Goal: Task Accomplishment & Management: Use online tool/utility

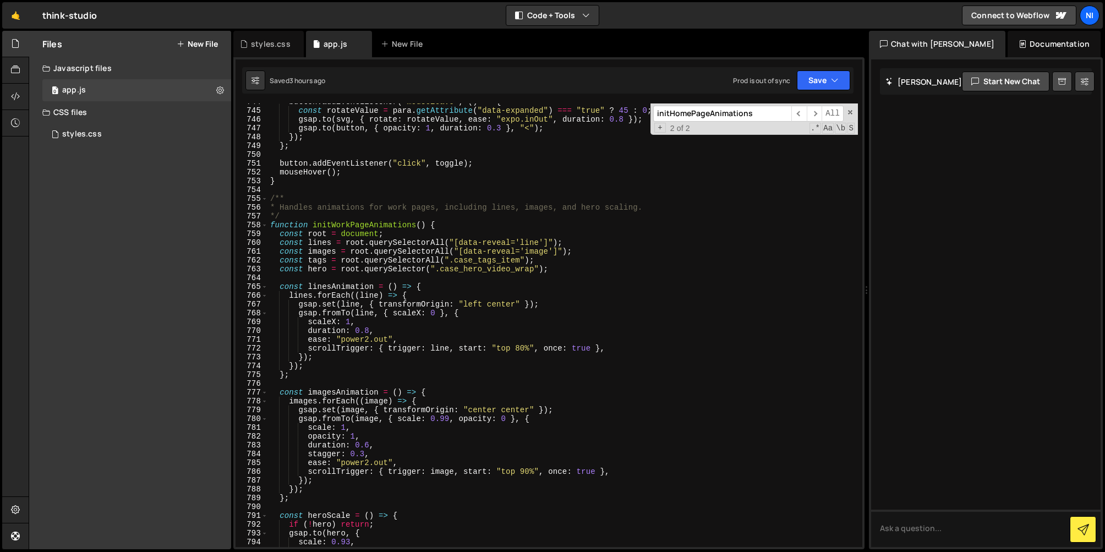
scroll to position [6531, 0]
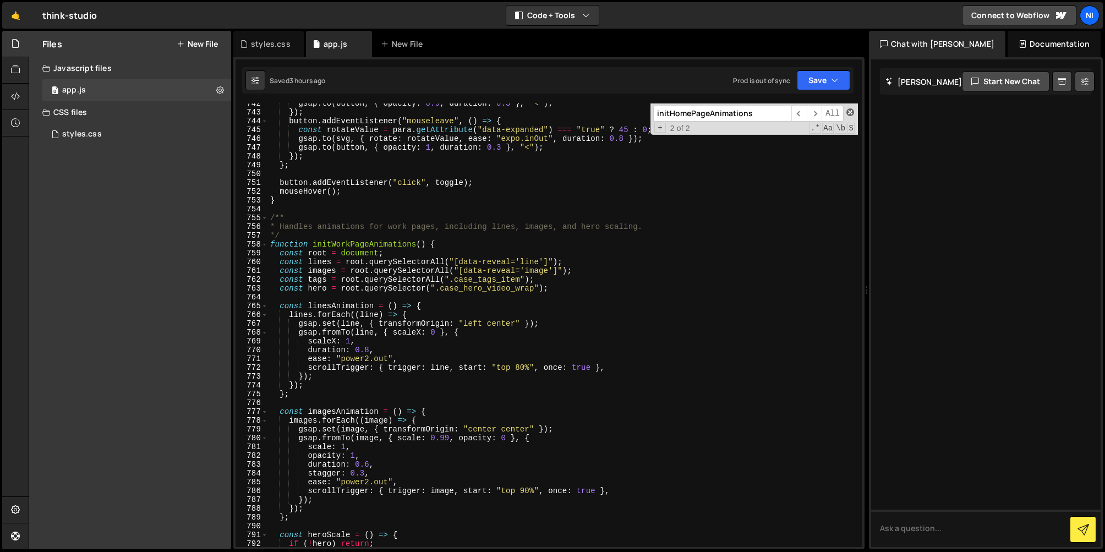
click at [854, 110] on span at bounding box center [851, 112] width 8 height 8
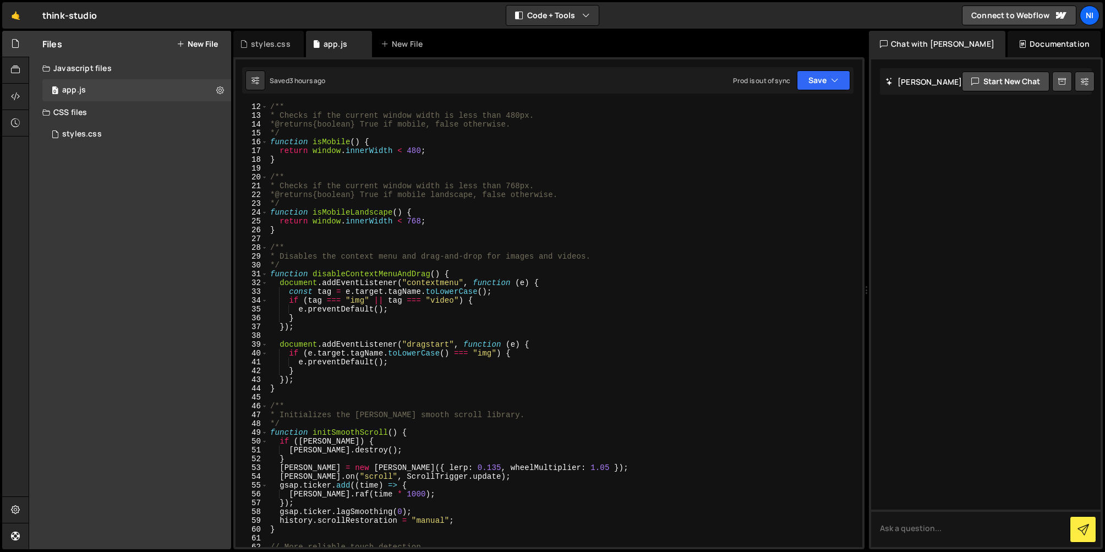
scroll to position [0, 0]
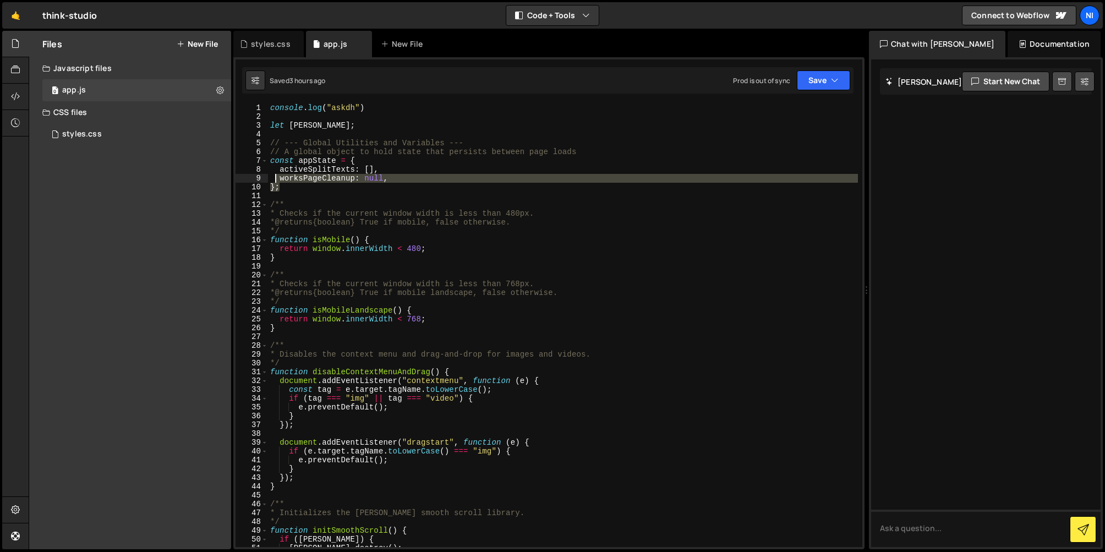
drag, startPoint x: 404, startPoint y: 183, endPoint x: 274, endPoint y: 179, distance: 130.0
click at [274, 179] on div "console . log ( "askdh" ) let [PERSON_NAME] ; // --- Global Utilities and Varia…" at bounding box center [563, 333] width 590 height 461
click at [281, 178] on div "console . log ( "askdh" ) let [PERSON_NAME] ; // --- Global Utilities and Varia…" at bounding box center [563, 325] width 590 height 444
type textarea "worksPageCleanup: null,"
click at [399, 181] on div "console . log ( "askdh" ) let [PERSON_NAME] ; // --- Global Utilities and Varia…" at bounding box center [563, 333] width 590 height 461
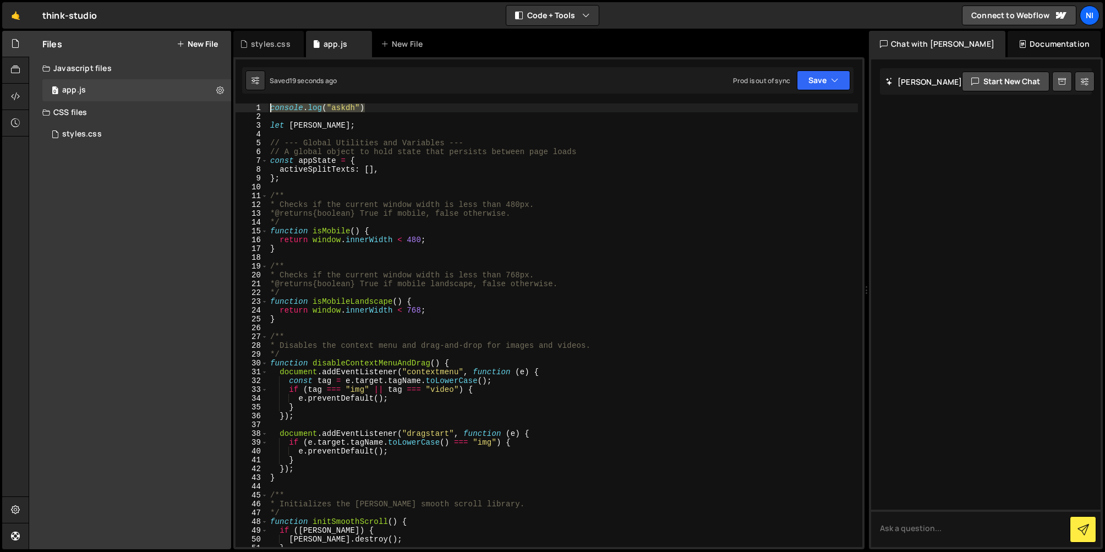
drag, startPoint x: 373, startPoint y: 109, endPoint x: 269, endPoint y: 107, distance: 103.5
click at [269, 107] on div "console . log ( "askdh" ) let lenis ; // --- Global Utilities and Variables ---…" at bounding box center [563, 333] width 590 height 461
type textarea "console.log("askdh")"
click at [335, 123] on div "let lenis ; // --- Global Utilities and Variables --- // A global object to hol…" at bounding box center [563, 333] width 590 height 461
type textarea "let lenis;"
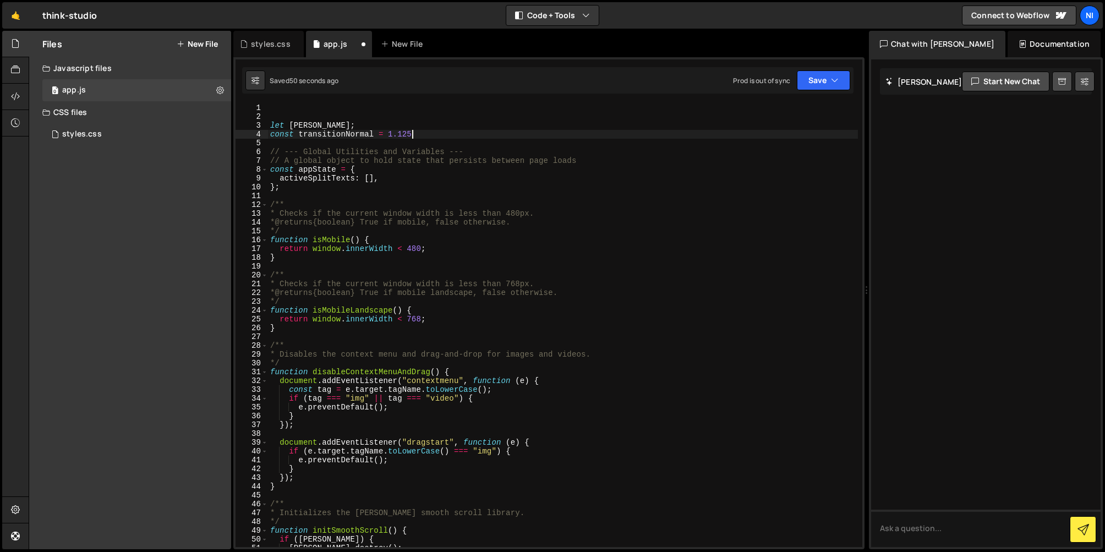
scroll to position [0, 9]
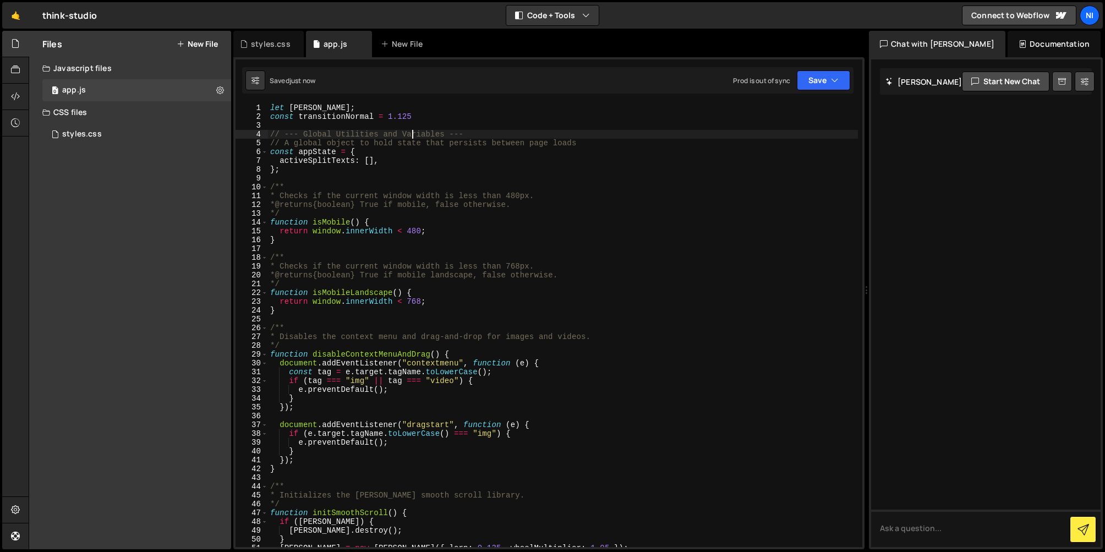
click at [422, 115] on div "let lenis ; const transitionNormal = 1.125 // --- Global Utilities and Variable…" at bounding box center [563, 333] width 590 height 461
type textarea "const transitionNormal = 1.125"
click at [426, 117] on div "let lenis ; const transitionNormal = 1.125 // --- Global Utilities and Variable…" at bounding box center [563, 333] width 590 height 461
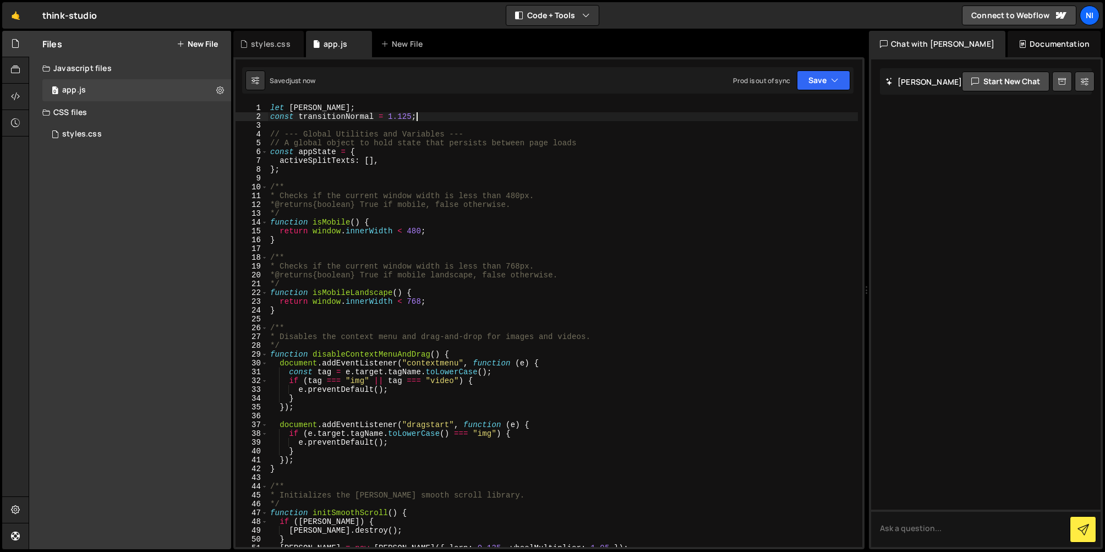
type textarea "const transitionNormal = 1.125;"
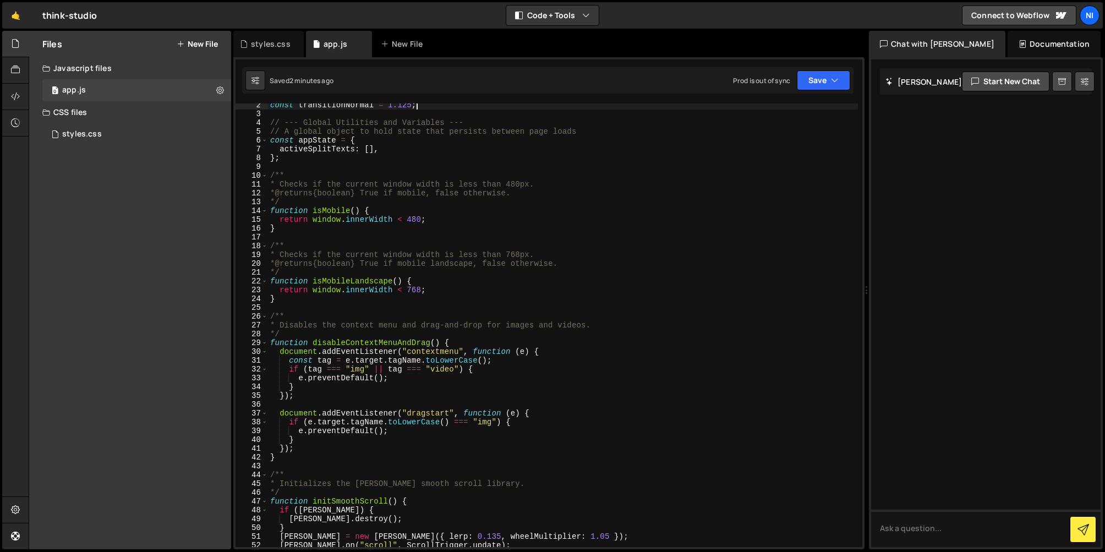
scroll to position [0, 0]
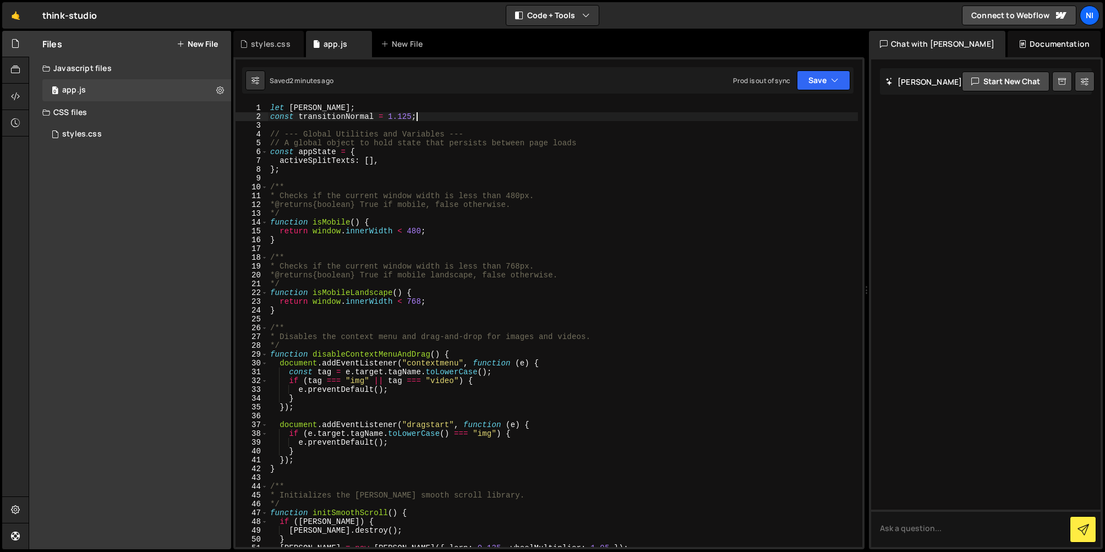
click at [334, 116] on div "let lenis ; const transitionNormal = 1.125 ; // --- Global Utilities and Variab…" at bounding box center [563, 333] width 590 height 461
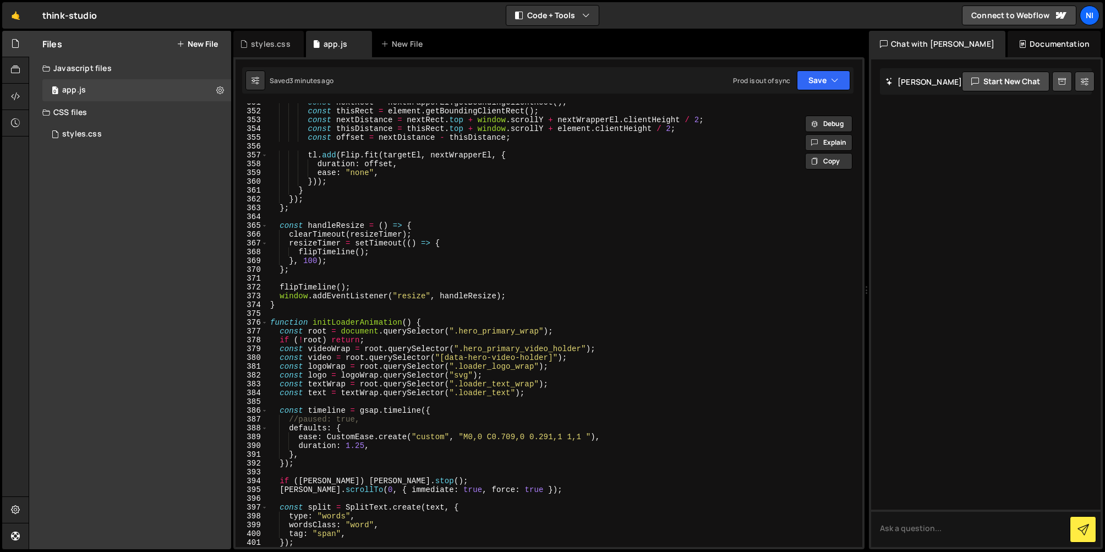
scroll to position [3093, 0]
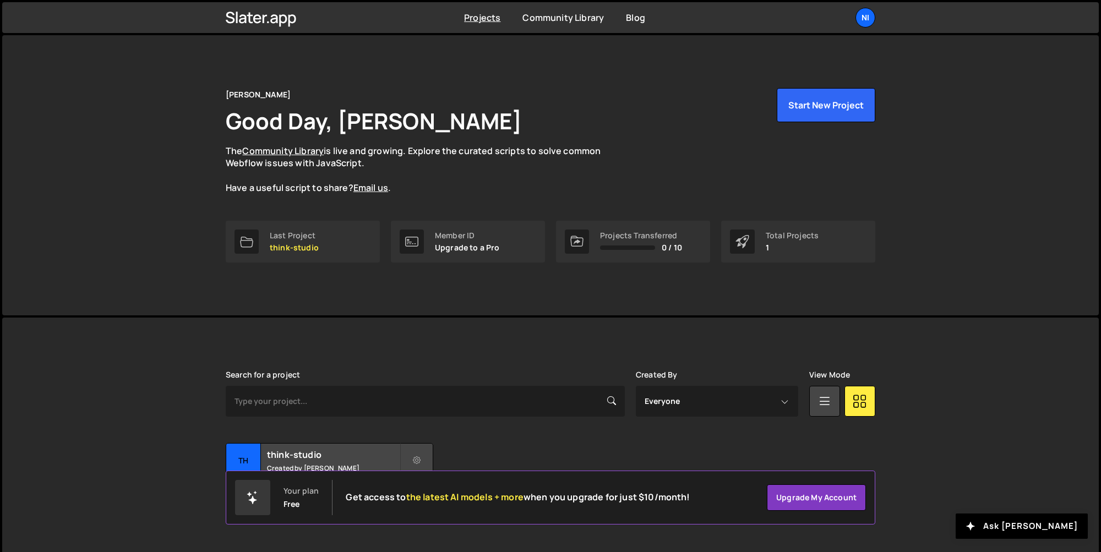
scroll to position [15, 0]
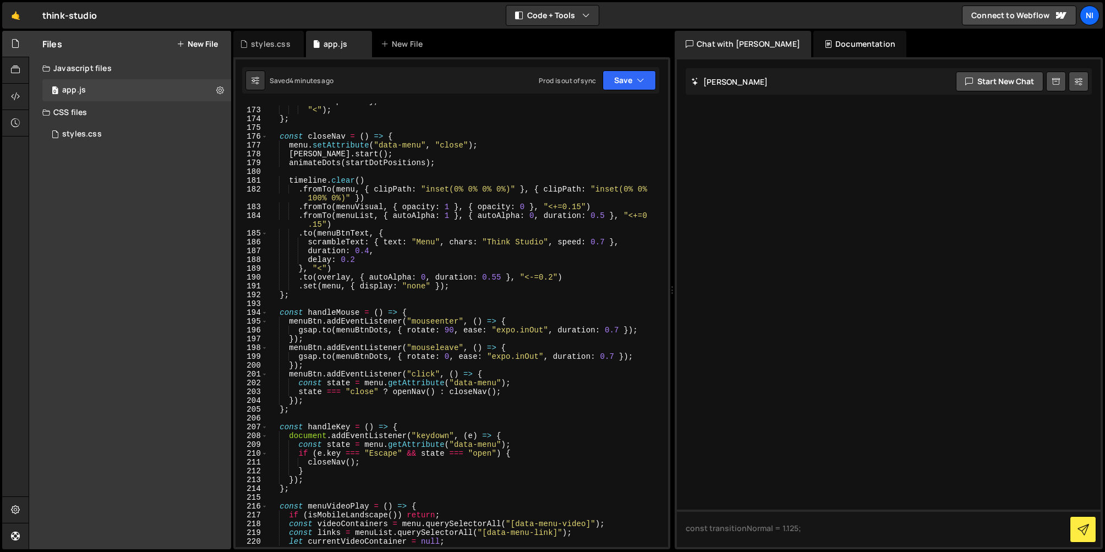
scroll to position [1566, 0]
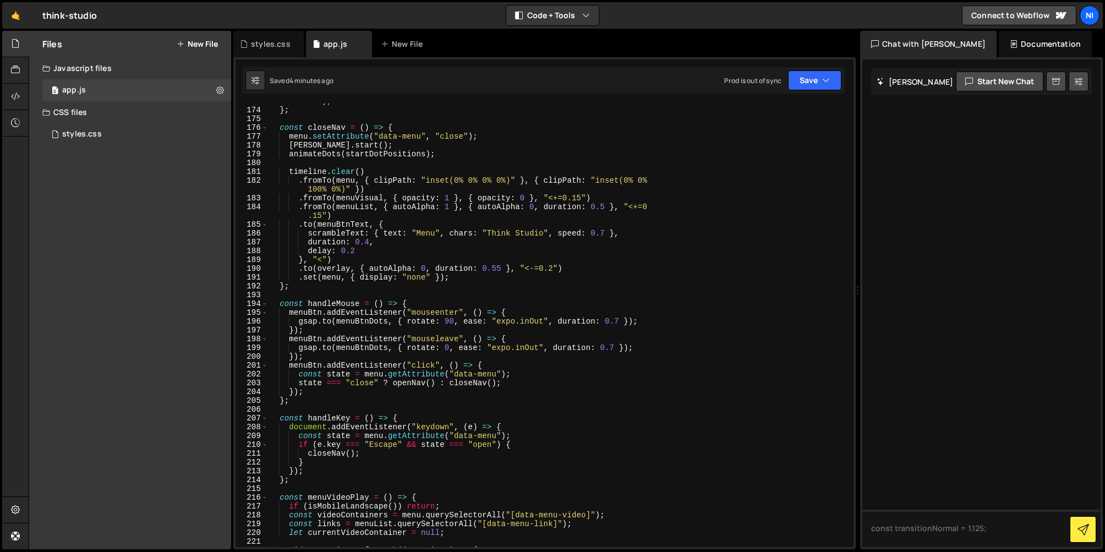
drag, startPoint x: 669, startPoint y: 286, endPoint x: 886, endPoint y: 275, distance: 216.6
click at [901, 274] on div "Files New File Javascript files 0 app.js 0 CSS files styles.css 0 Copy share li…" at bounding box center [567, 290] width 1077 height 519
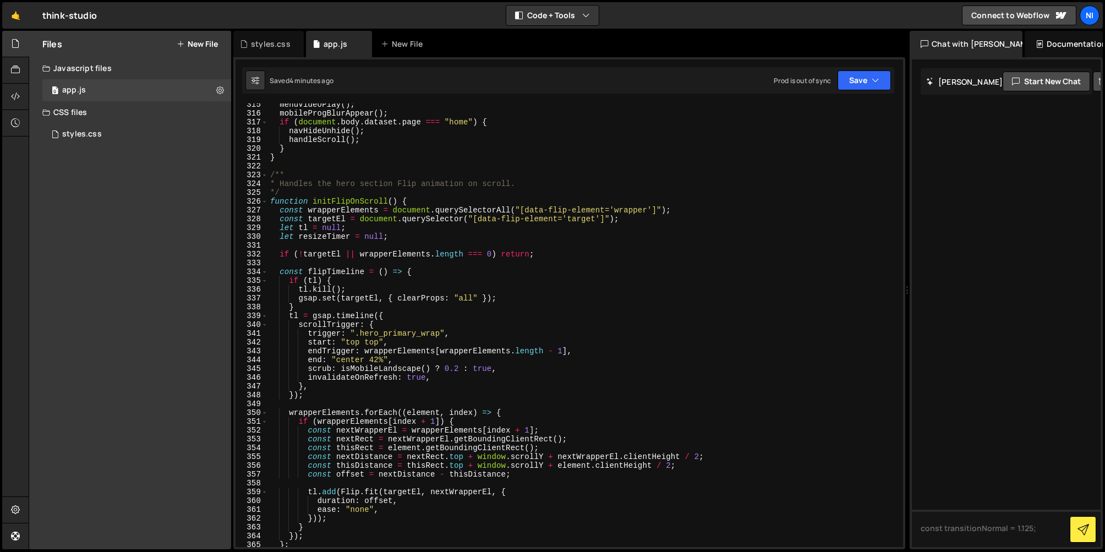
scroll to position [2770, 0]
click at [263, 199] on span at bounding box center [264, 200] width 6 height 9
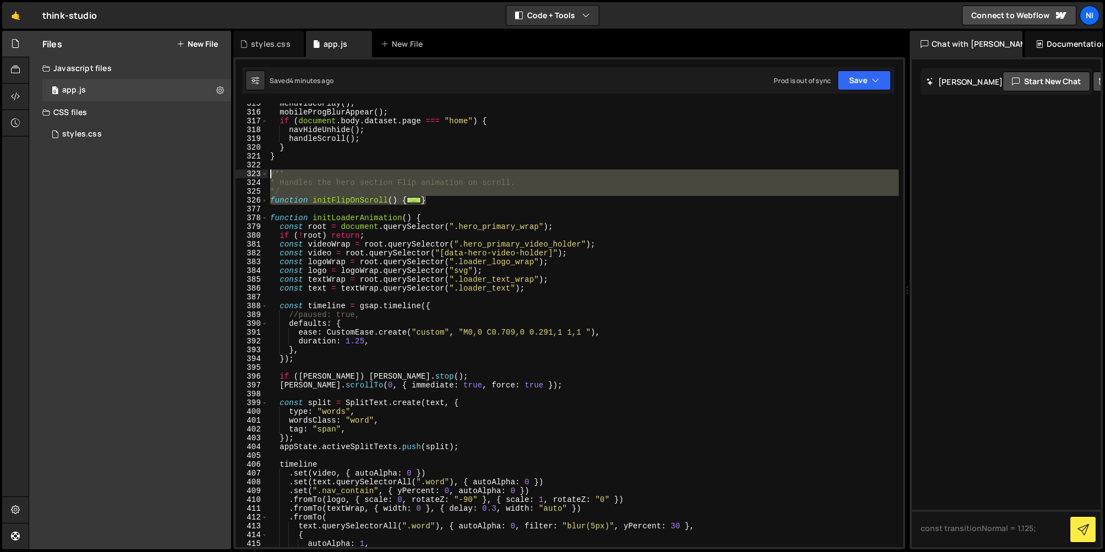
drag, startPoint x: 442, startPoint y: 204, endPoint x: 269, endPoint y: 172, distance: 175.2
click at [269, 172] on div "menuVideoPlay ( ) ; mobileProgBlurAppear ( ) ; if ( document . body . dataset .…" at bounding box center [583, 329] width 631 height 461
type textarea "/** * Handles the hero section Flip animation on scroll."
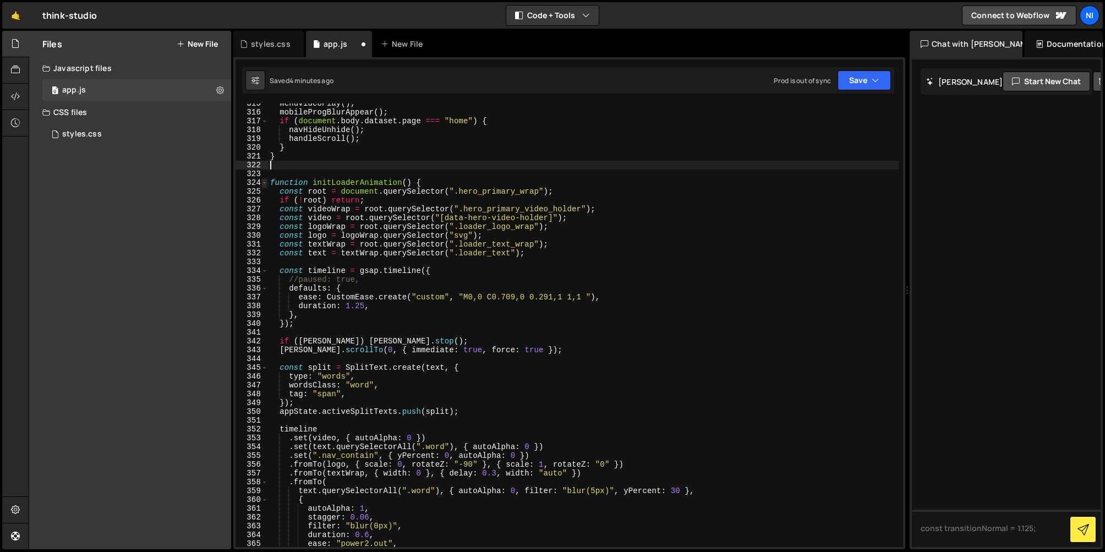
click at [265, 181] on span at bounding box center [264, 182] width 6 height 9
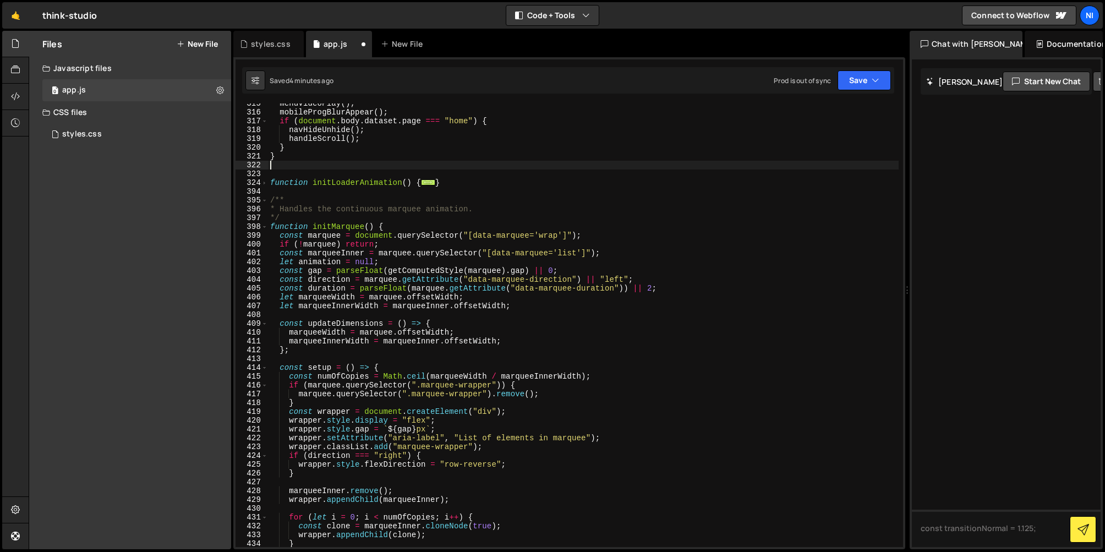
click at [456, 181] on div "menuVideoPlay ( ) ; mobileProgBlurAppear ( ) ; if ( document . body . dataset .…" at bounding box center [583, 329] width 631 height 461
type textarea "}"
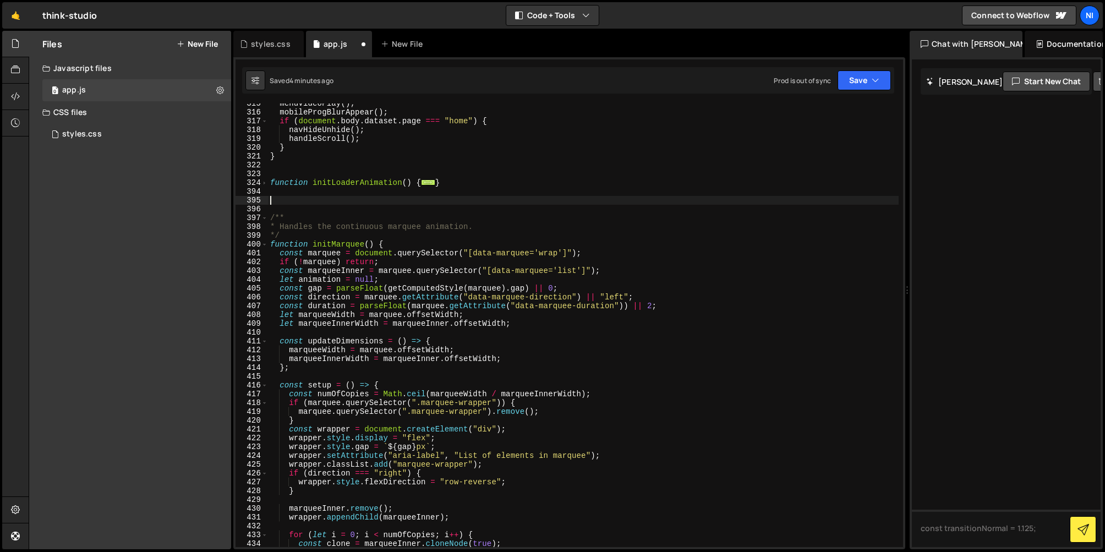
paste textarea "}"
type textarea "}"
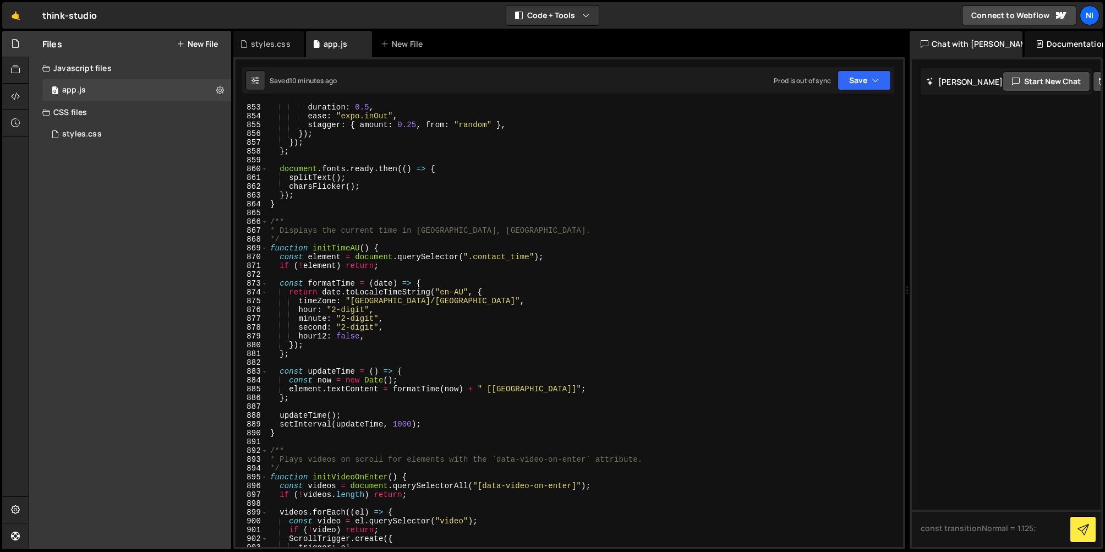
scroll to position [7469, 0]
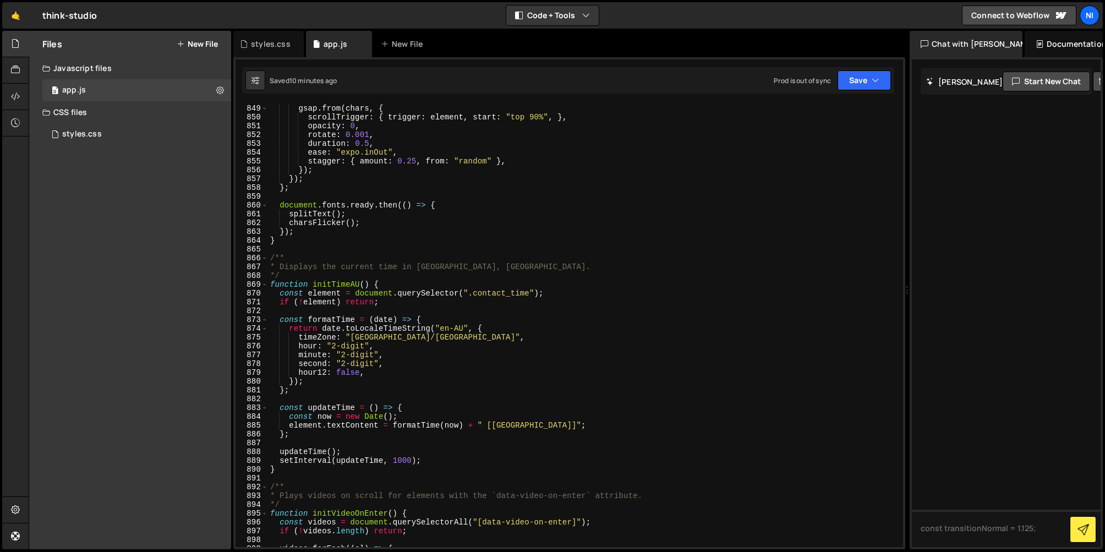
click at [339, 284] on div "if ( chars . length === 0 ) return ; gsap . from ( chars , { scrollTrigger : { …" at bounding box center [583, 325] width 631 height 461
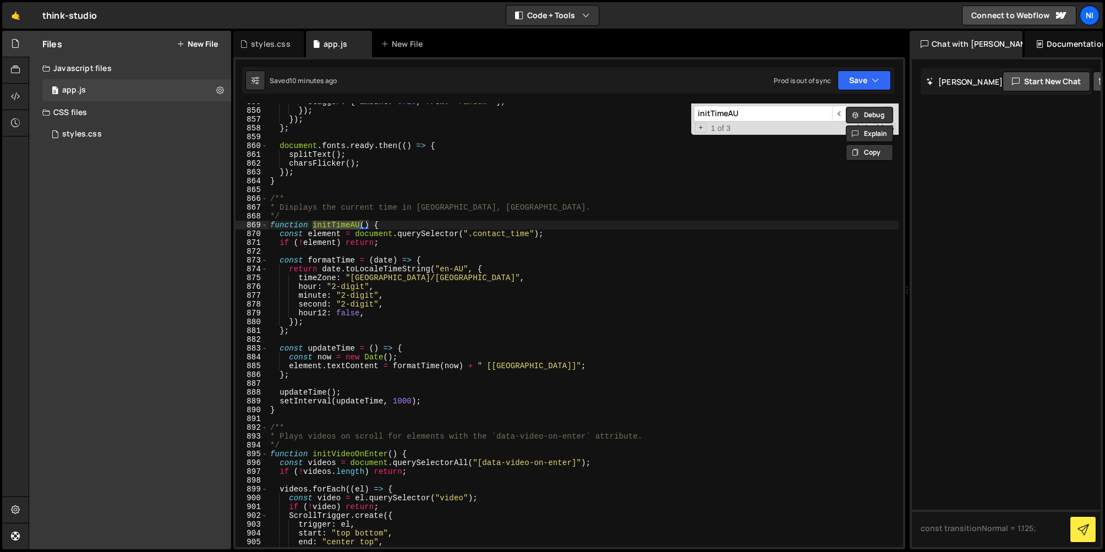
scroll to position [7530, 0]
click at [838, 113] on span "​" at bounding box center [839, 114] width 15 height 16
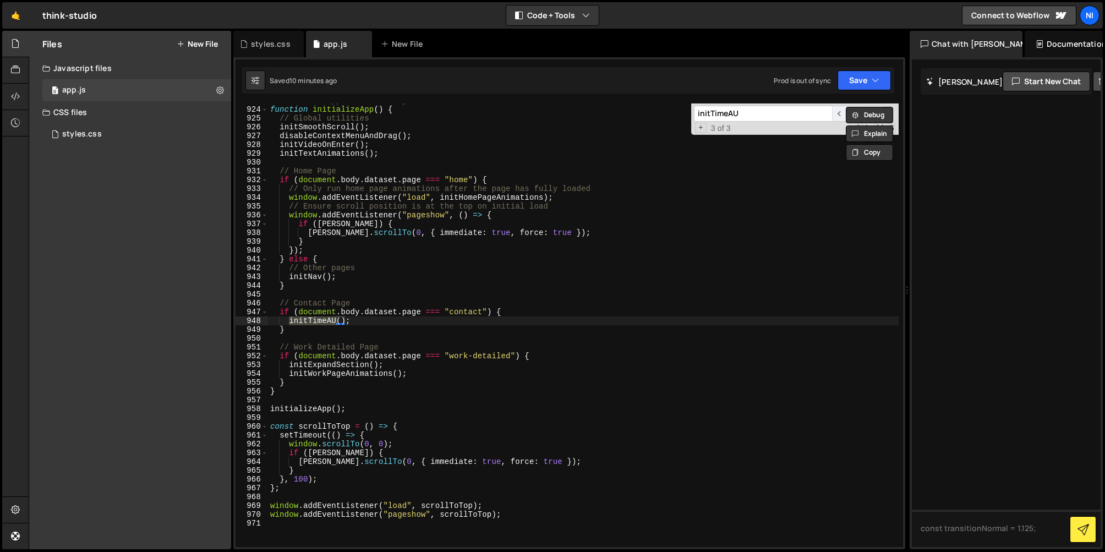
scroll to position [8128, 0]
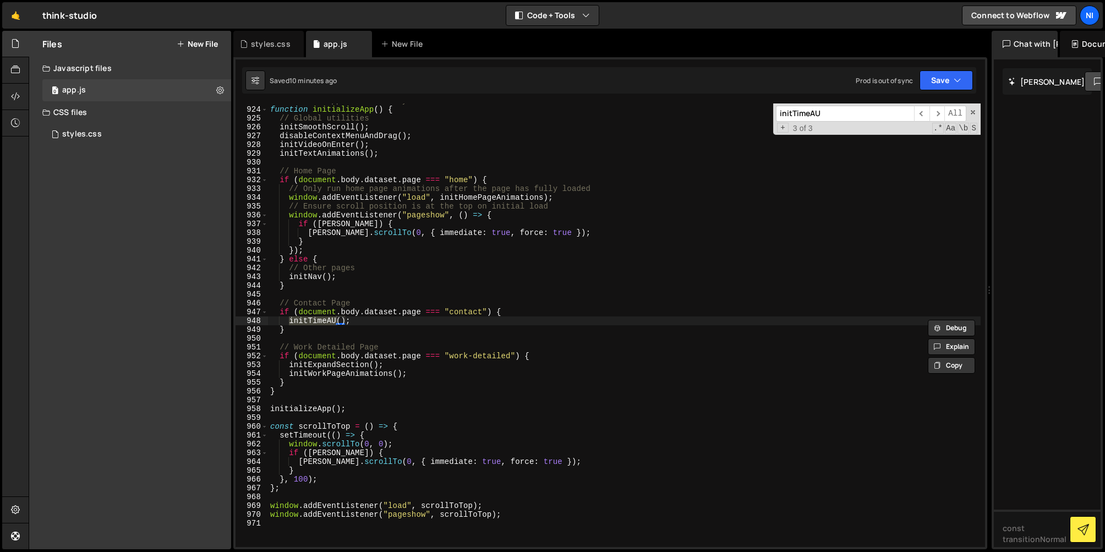
drag, startPoint x: 908, startPoint y: 200, endPoint x: 983, endPoint y: 198, distance: 74.9
click at [983, 198] on div "Files New File Javascript files 0 app.js 0 CSS files styles.css 0 Copy share li…" at bounding box center [567, 290] width 1077 height 519
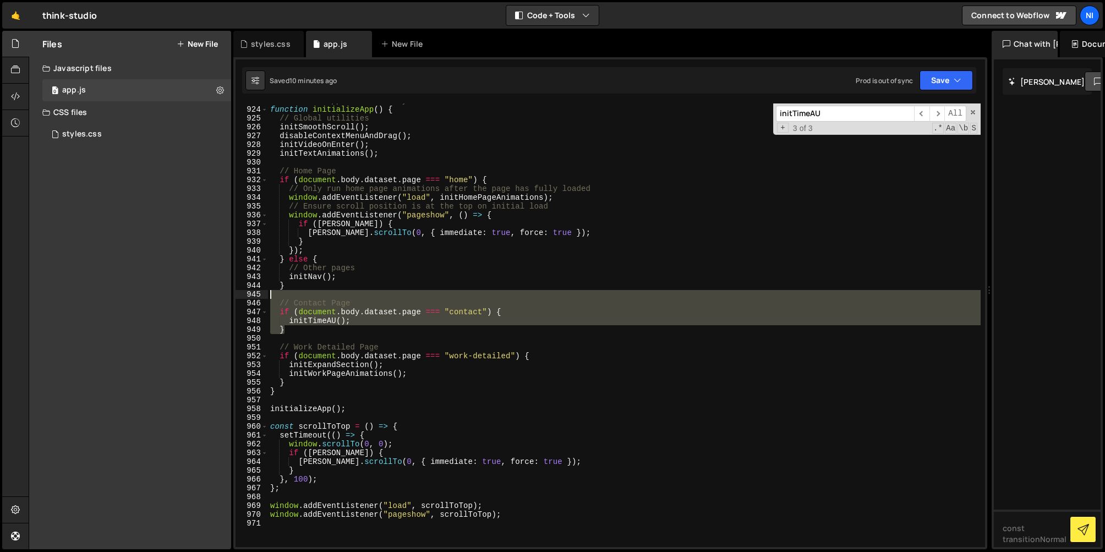
drag, startPoint x: 291, startPoint y: 333, endPoint x: 248, endPoint y: 296, distance: 56.6
click at [248, 296] on div "} 923 924 925 926 927 928 929 930 931 932 933 934 935 936 937 938 939 940 941 9…" at bounding box center [611, 325] width 750 height 444
type textarea "// Contact Page"
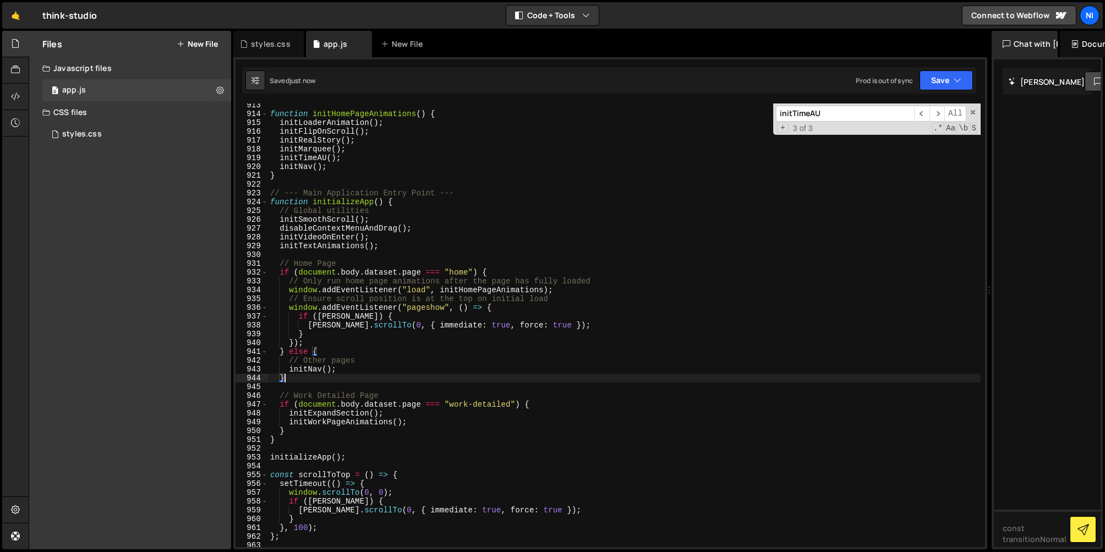
scroll to position [8036, 0]
click at [386, 246] on div "function initHomePageAnimations ( ) { initLoaderAnimation ( ) ; initFlipOnScrol…" at bounding box center [624, 331] width 713 height 461
type textarea "initTextAnimations();"
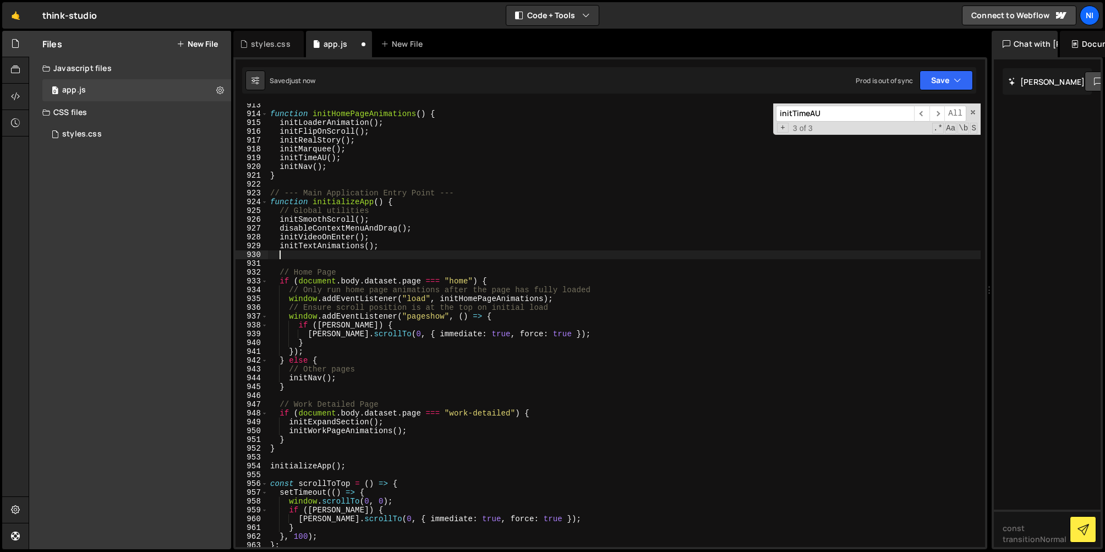
paste textarea "initTimeAU"
click at [262, 199] on span at bounding box center [264, 202] width 6 height 9
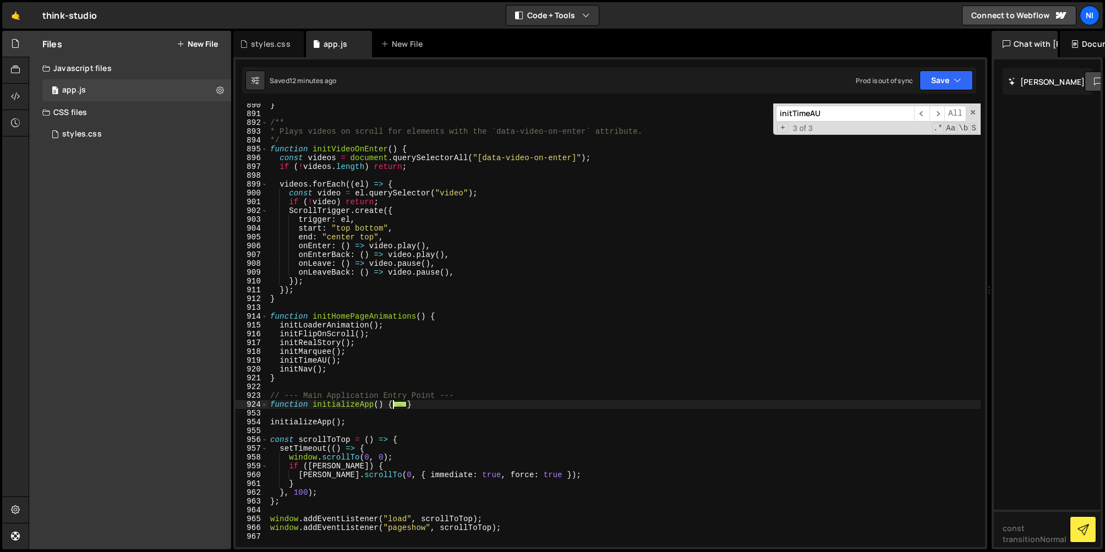
scroll to position [7833, 0]
click at [264, 406] on span at bounding box center [264, 404] width 6 height 9
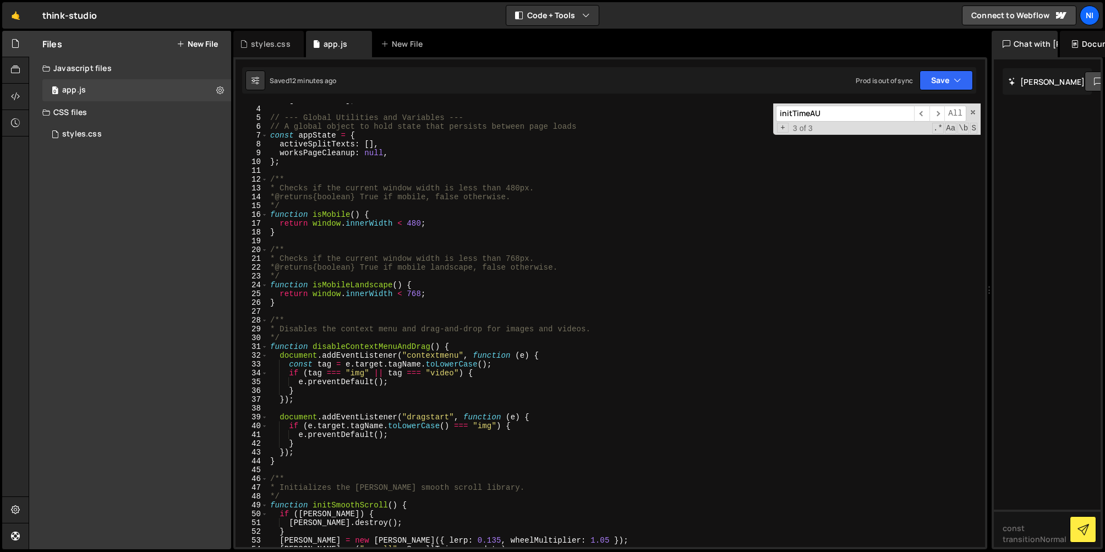
scroll to position [17, 0]
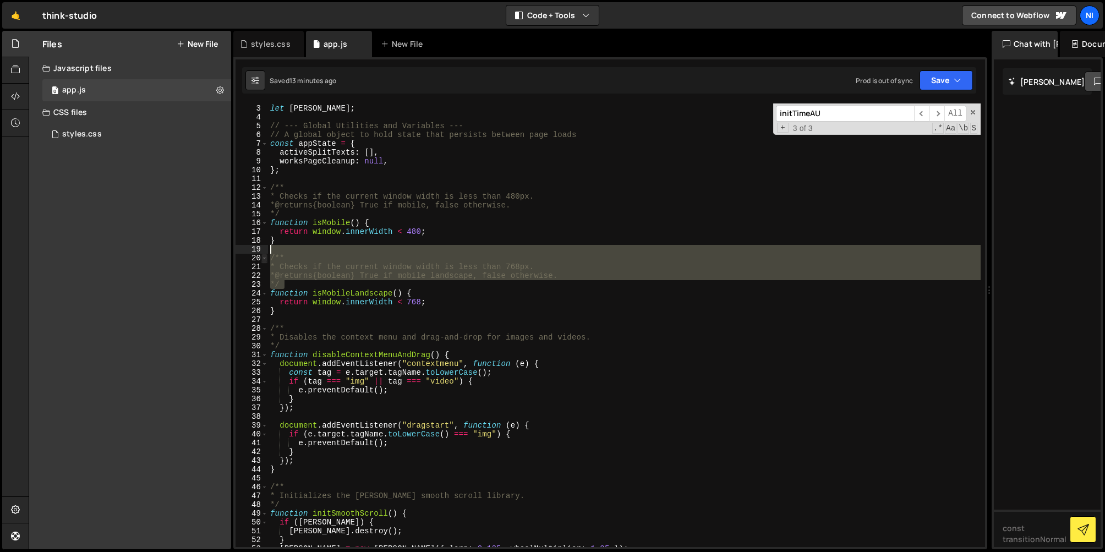
drag, startPoint x: 298, startPoint y: 287, endPoint x: 263, endPoint y: 253, distance: 48.7
click at [263, 253] on div "initTimeAU(); 2 3 4 5 6 7 8 9 10 11 12 13 14 15 16 17 18 19 20 21 22 23 24 25 2…" at bounding box center [611, 325] width 750 height 444
type textarea "/**"
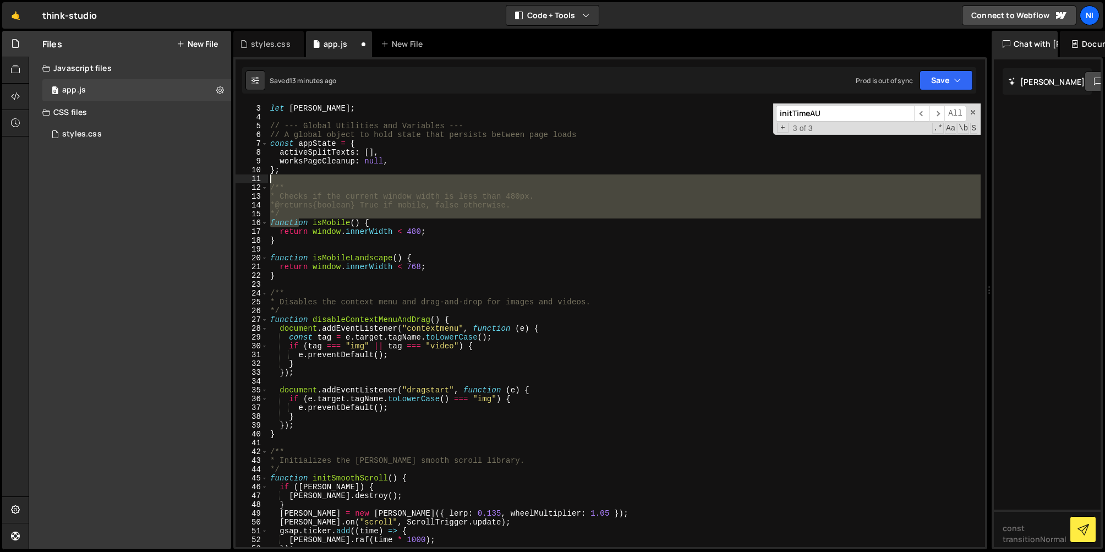
drag, startPoint x: 299, startPoint y: 219, endPoint x: 264, endPoint y: 180, distance: 52.6
click at [264, 180] on div "2 3 4 5 6 7 8 9 10 11 12 13 14 15 16 17 18 19 20 21 22 23 24 25 26 27 28 29 30 …" at bounding box center [611, 325] width 750 height 444
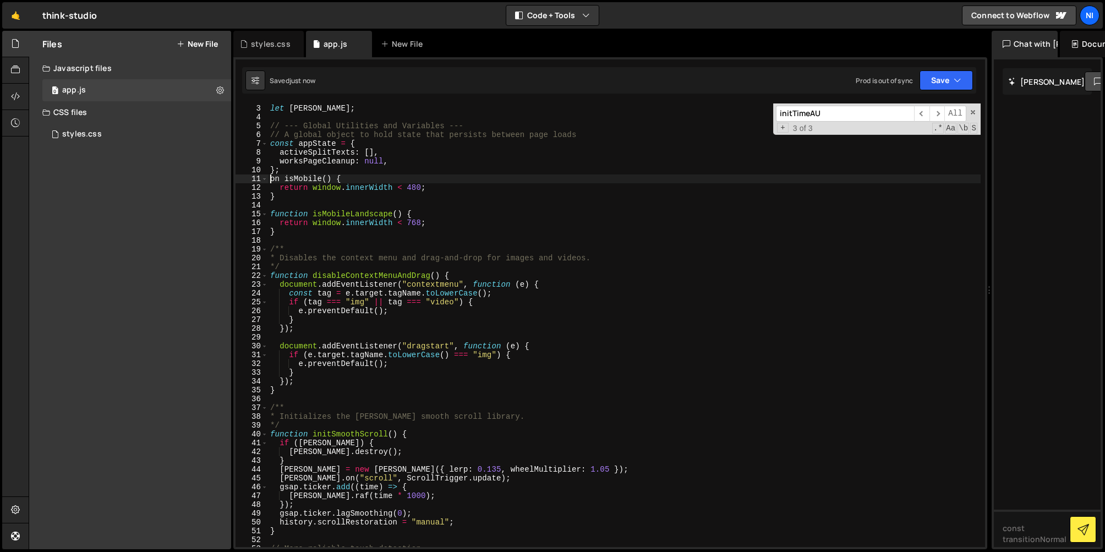
click at [400, 166] on div "let lenis ; // --- Global Utilities and Variables --- // A global object to hol…" at bounding box center [624, 325] width 713 height 461
click at [404, 159] on div "let lenis ; // --- Global Utilities and Variables --- // A global object to hol…" at bounding box center [624, 325] width 713 height 461
type textarea "worksPageCleanup: null,"
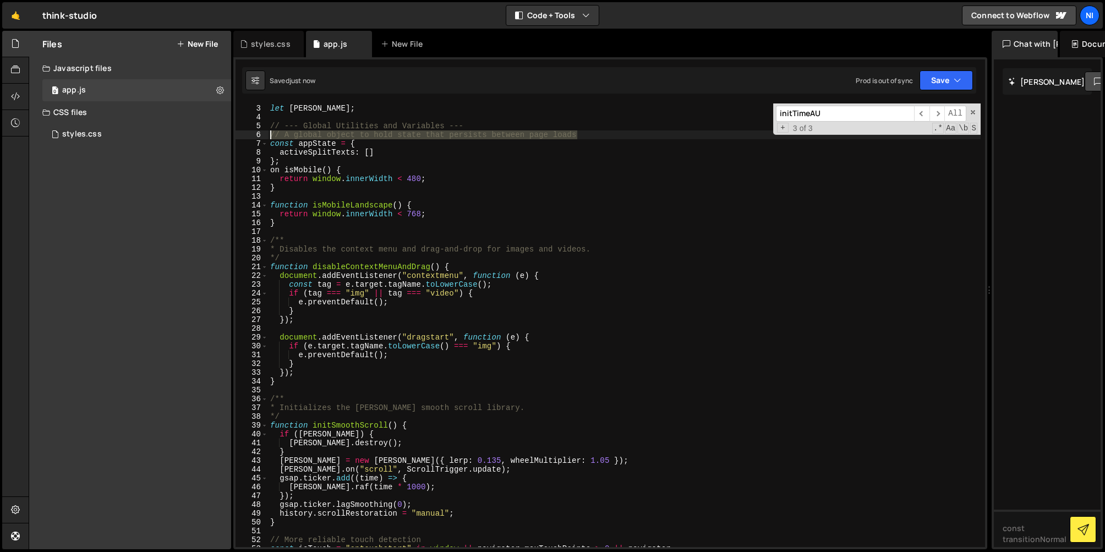
drag, startPoint x: 597, startPoint y: 136, endPoint x: 256, endPoint y: 134, distance: 340.8
click at [256, 134] on div "activeSplitTexts: [] 2 3 4 5 6 7 8 9 10 11 12 13 14 15 16 17 18 19 20 21 22 23 …" at bounding box center [611, 325] width 750 height 444
type textarea "// A global object to hold state that persists between page loads"
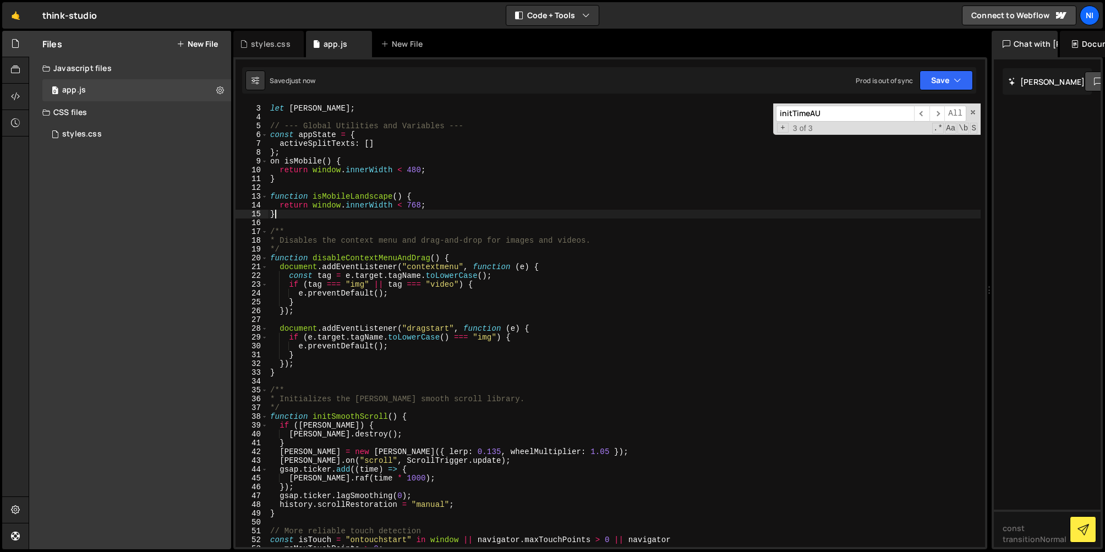
click at [286, 218] on div "let lenis ; // --- Global Utilities and Variables --- const appState = { active…" at bounding box center [624, 325] width 713 height 461
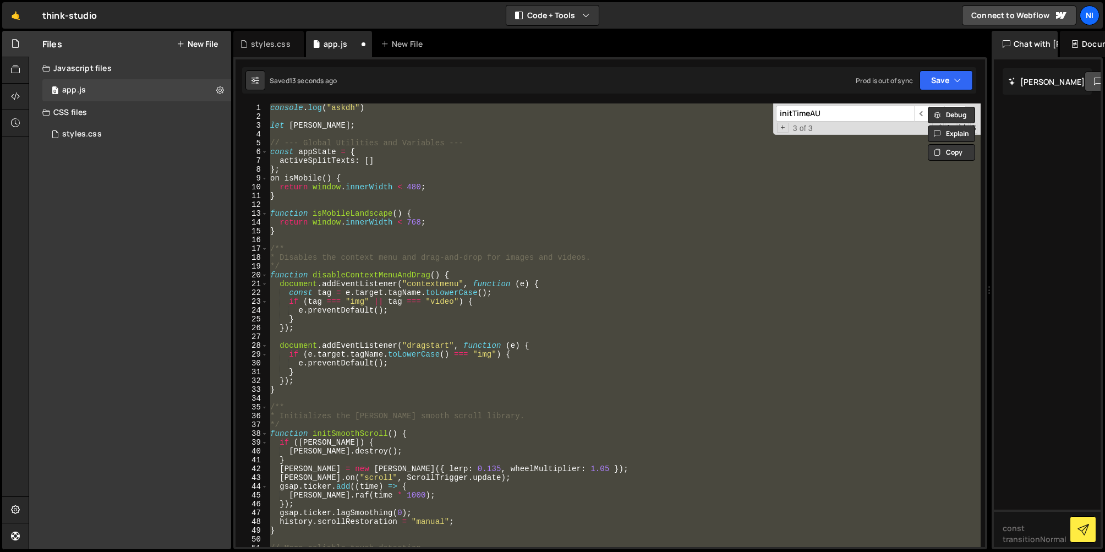
click at [320, 219] on div "console . log ( "askdh" ) let lenis ; // --- Global Utilities and Variables ---…" at bounding box center [624, 325] width 713 height 444
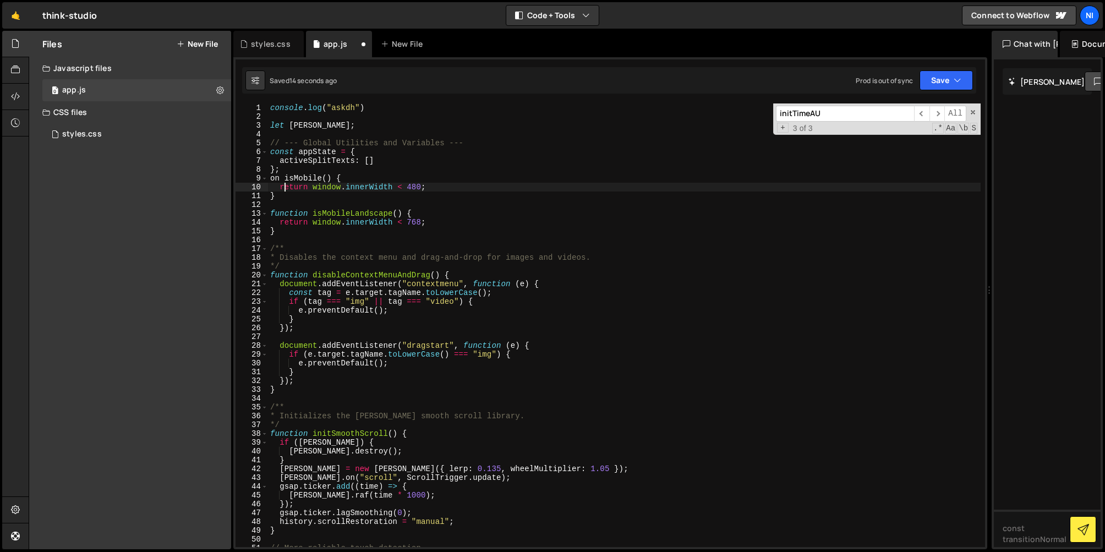
click at [287, 183] on div "console . log ( "askdh" ) let lenis ; // --- Global Utilities and Variables ---…" at bounding box center [624, 333] width 713 height 461
click at [266, 177] on span at bounding box center [264, 178] width 6 height 9
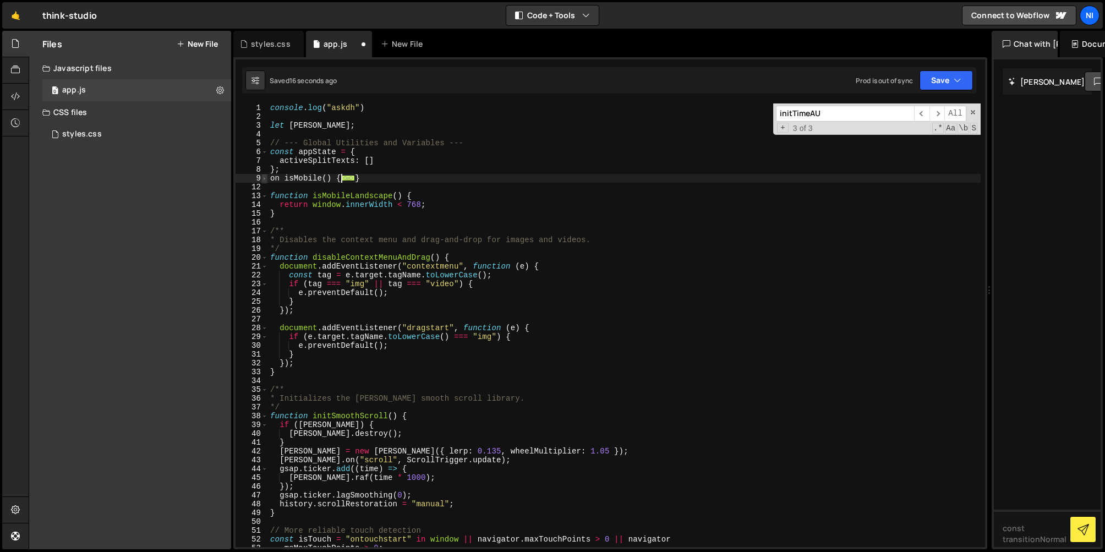
click at [266, 177] on span at bounding box center [264, 178] width 6 height 9
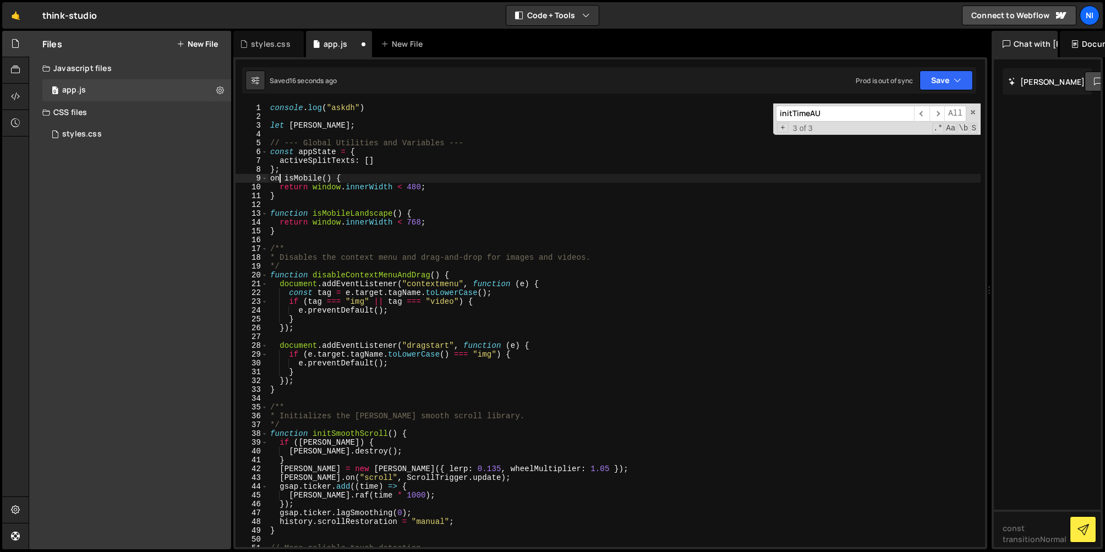
click at [282, 179] on div "console . log ( "askdh" ) let lenis ; // --- Global Utilities and Variables ---…" at bounding box center [624, 333] width 713 height 461
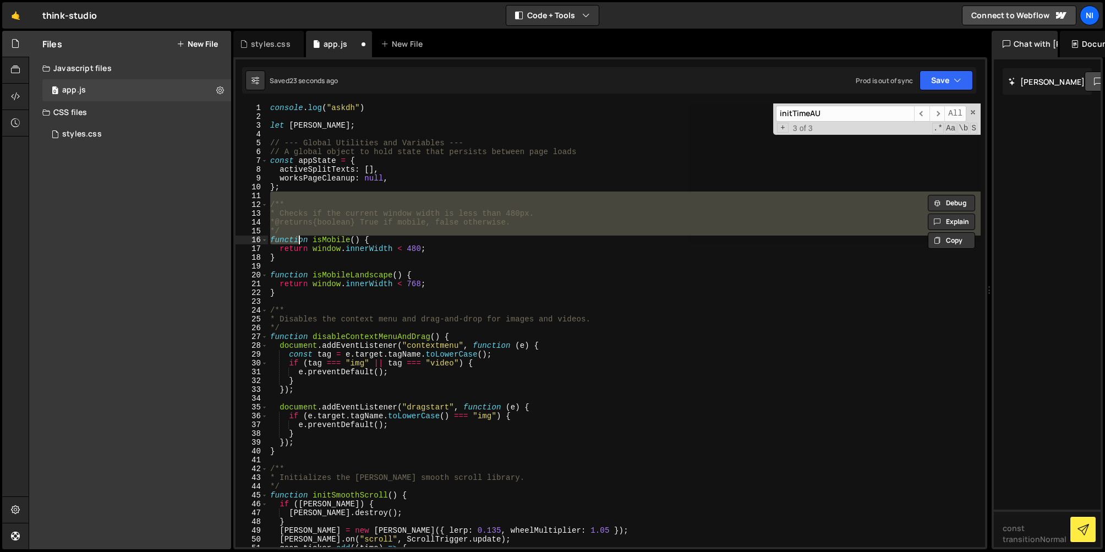
click at [298, 225] on div "console . log ( "askdh" ) let lenis ; // --- Global Utilities and Variables ---…" at bounding box center [624, 325] width 713 height 444
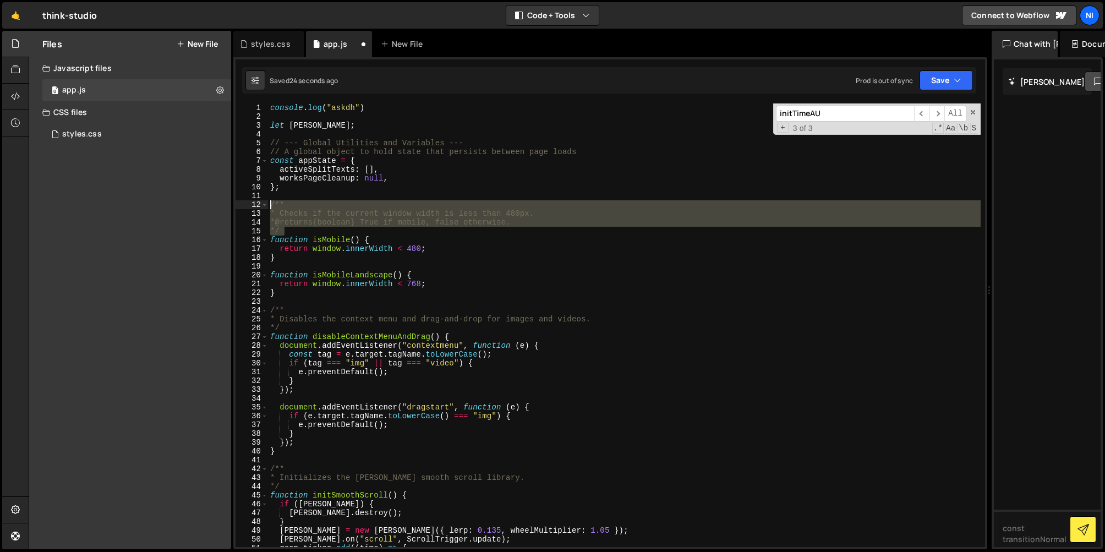
drag, startPoint x: 294, startPoint y: 228, endPoint x: 256, endPoint y: 206, distance: 44.2
click at [256, 206] on div "* @returns {boolean} True if mobile, false otherwise. 1 2 3 4 5 6 7 8 9 10 11 1…" at bounding box center [611, 325] width 750 height 444
type textarea "/** * Checks if the current window width is less than 480px."
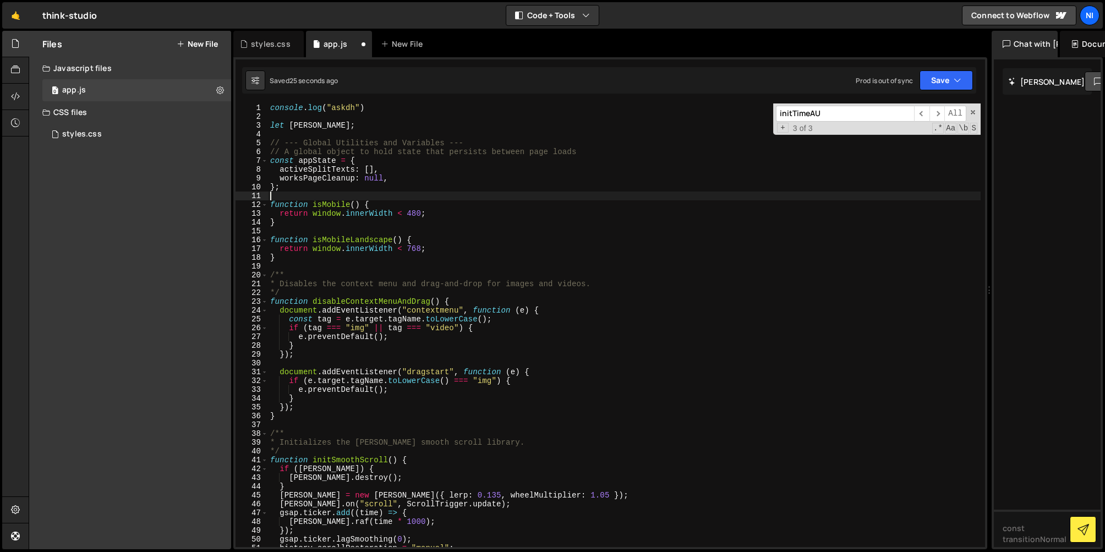
type textarea "};"
drag, startPoint x: 397, startPoint y: 171, endPoint x: 374, endPoint y: 168, distance: 22.7
click at [374, 168] on div "console . log ( "askdh" ) let lenis ; // --- Global Utilities and Variables ---…" at bounding box center [624, 333] width 713 height 461
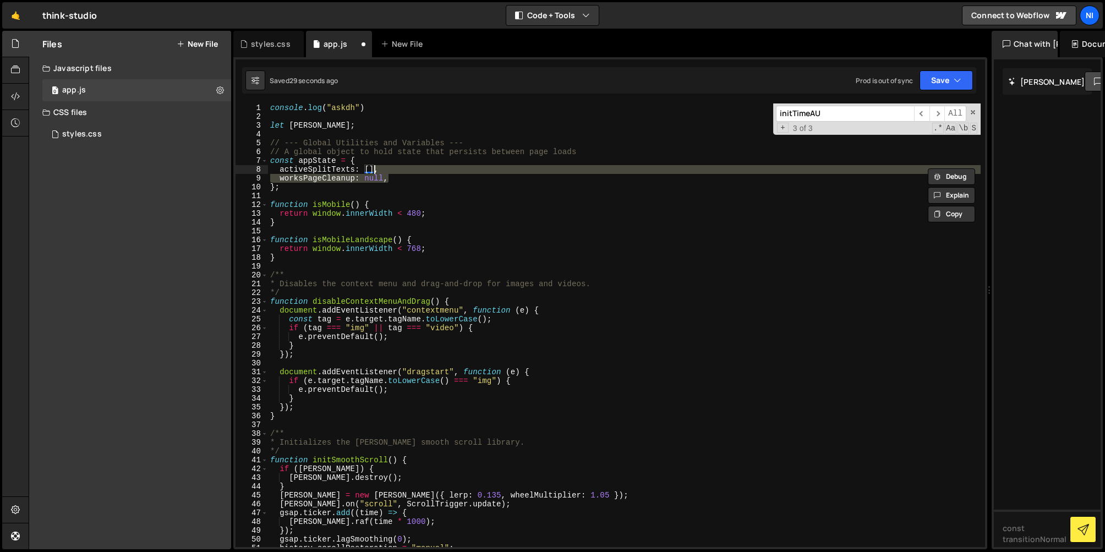
drag, startPoint x: 401, startPoint y: 177, endPoint x: 373, endPoint y: 172, distance: 27.9
click at [373, 172] on div "console . log ( "askdh" ) let lenis ; // --- Global Utilities and Variables ---…" at bounding box center [624, 333] width 713 height 461
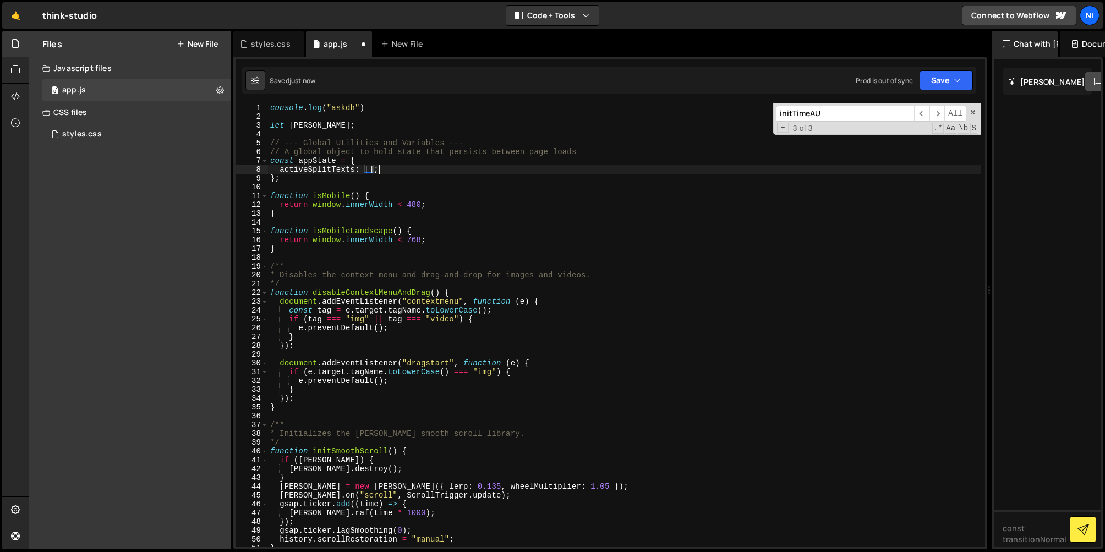
scroll to position [0, 7]
click at [285, 252] on div "console . log ( "askdh" ) let lenis ; // --- Global Utilities and Variables ---…" at bounding box center [624, 333] width 713 height 461
type textarea "}"
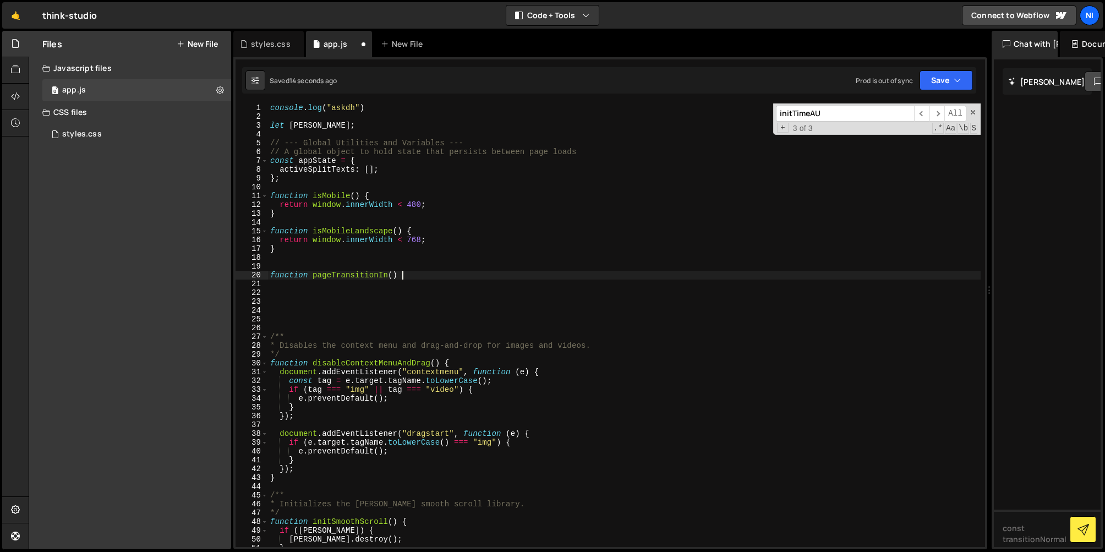
scroll to position [0, 9]
type textarea "function pageTransitionIn() {}"
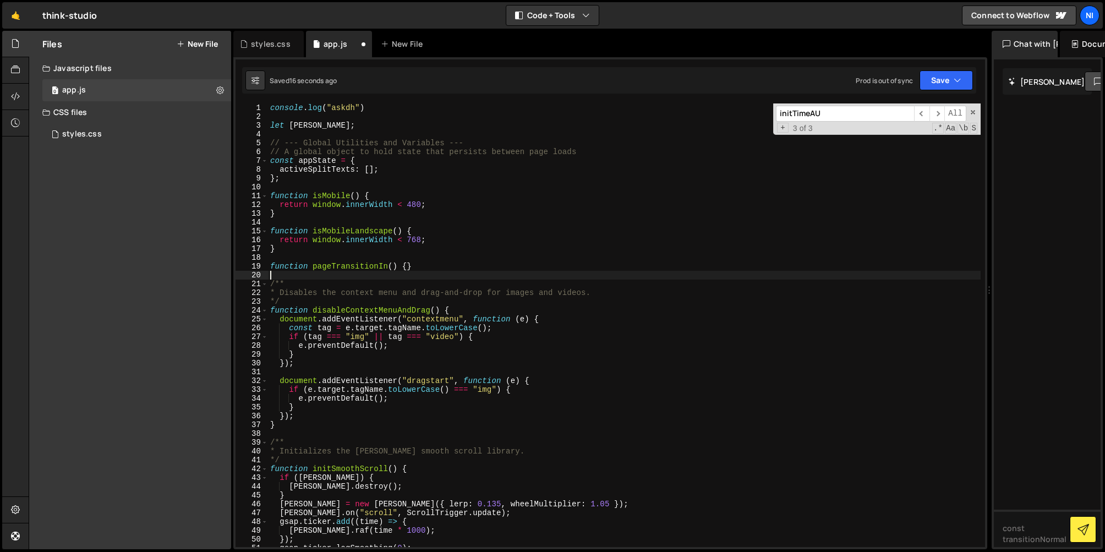
scroll to position [0, 0]
type textarea "function pageTransitionIn() {}"
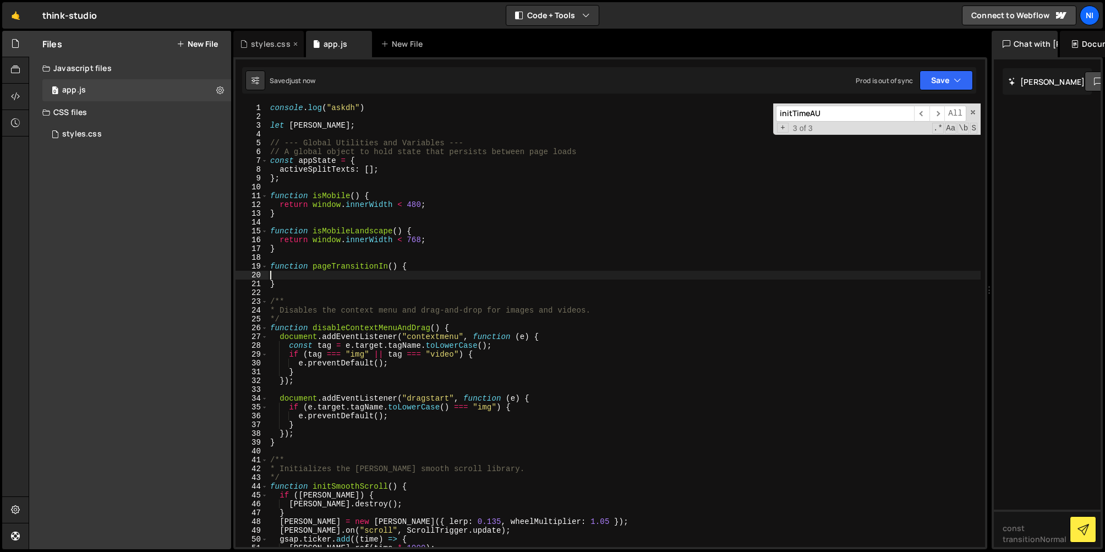
click at [266, 47] on div "styles.css" at bounding box center [271, 44] width 40 height 11
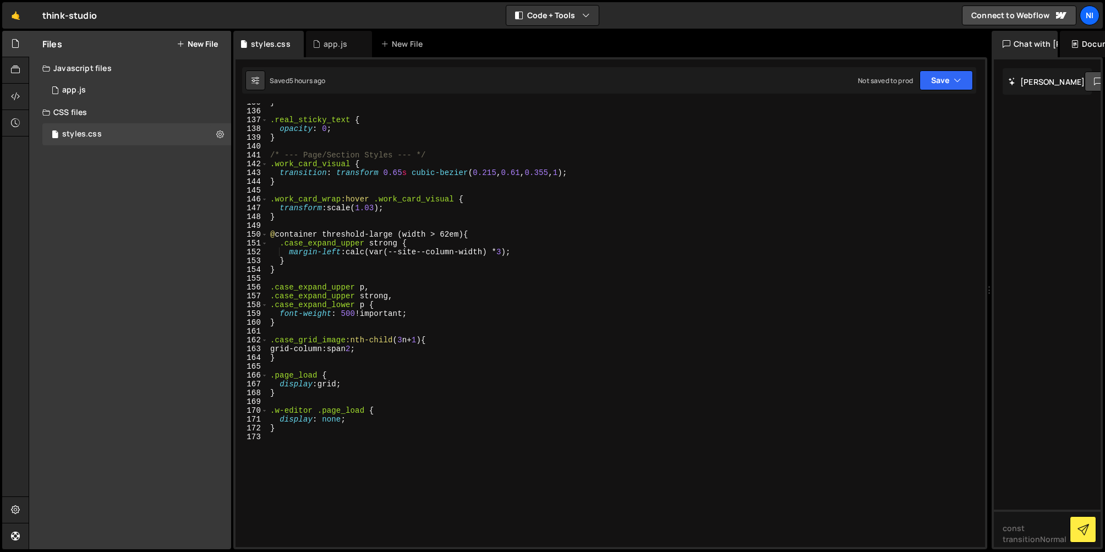
scroll to position [1298, 0]
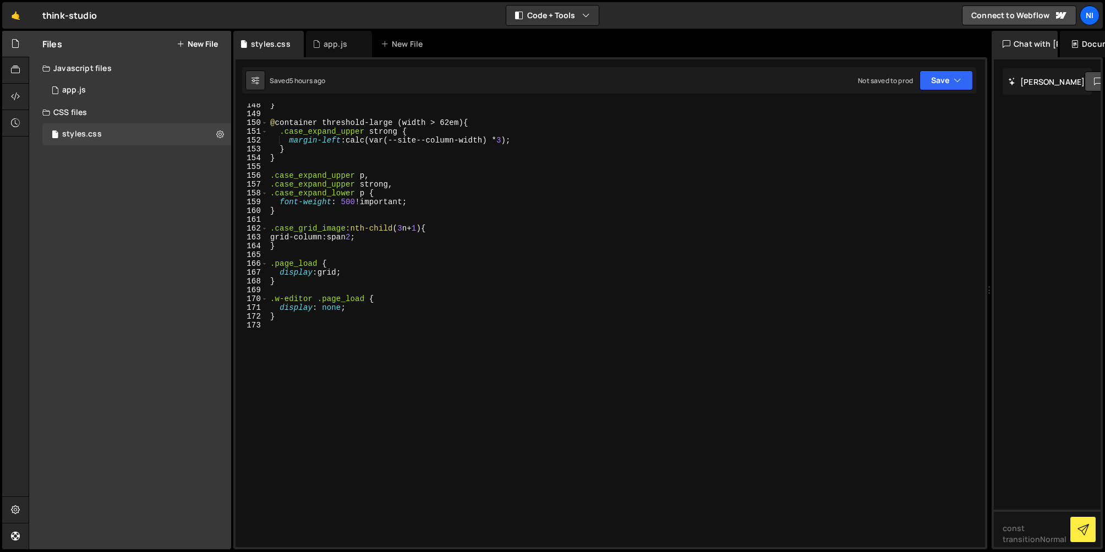
type textarea "}"
click at [302, 280] on div "} @ container threshold-large (width > 62em) { .case_expand_upper strong { marg…" at bounding box center [624, 331] width 713 height 461
type textarea "}"
type textarea ".w-editor .page_load {"
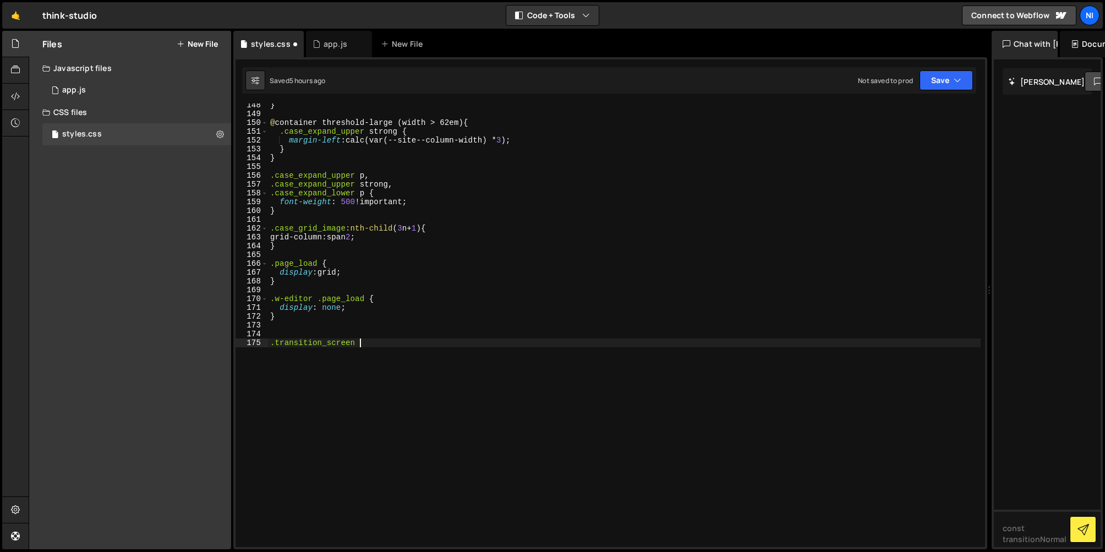
type textarea ".transition_screen {}"
type textarea "display: block;"
drag, startPoint x: 315, startPoint y: 297, endPoint x: 257, endPoint y: 300, distance: 59.0
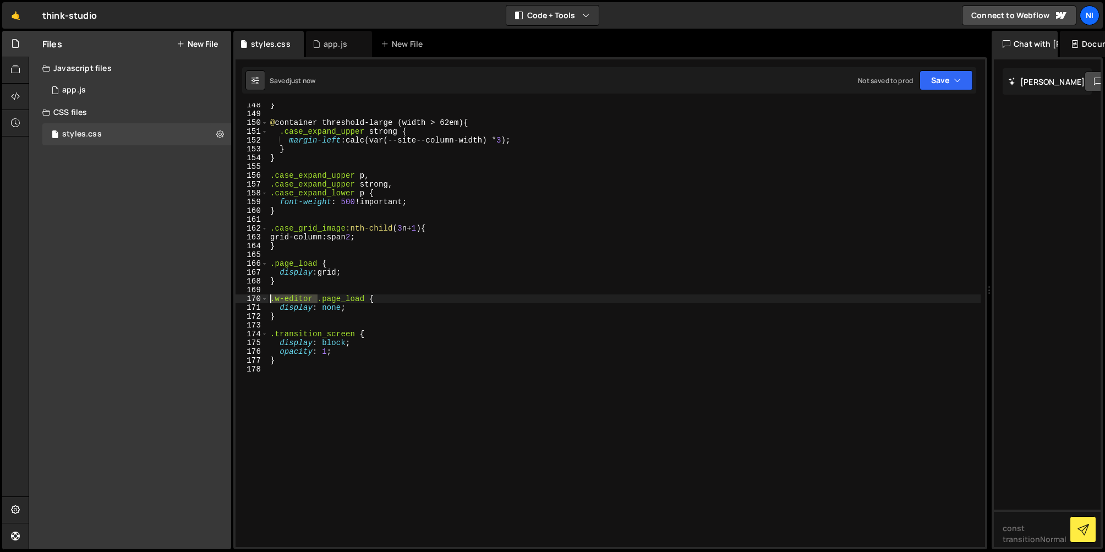
click at [257, 300] on div "} 148 149 150 151 152 153 154 155 156 157 158 159 160 161 162 163 164 165 166 1…" at bounding box center [611, 325] width 750 height 444
type textarea ".w-editor .page_load {"
click at [310, 393] on div "} @ container threshold-large (width > 62em) { .case_expand_upper strong { marg…" at bounding box center [624, 331] width 713 height 461
paste textarea ".w-editor"
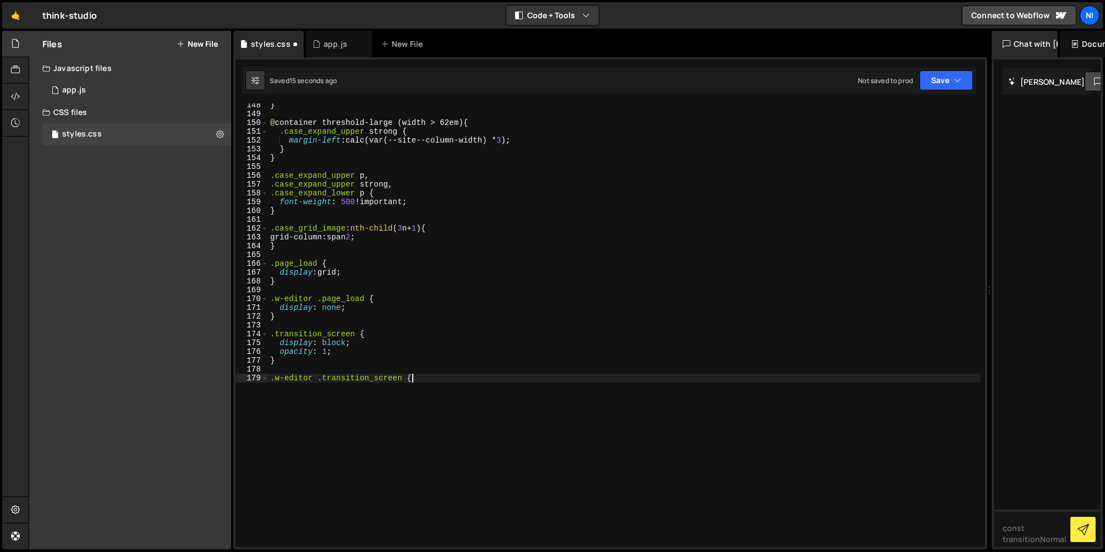
type textarea ".w-editor .transition_screen {}"
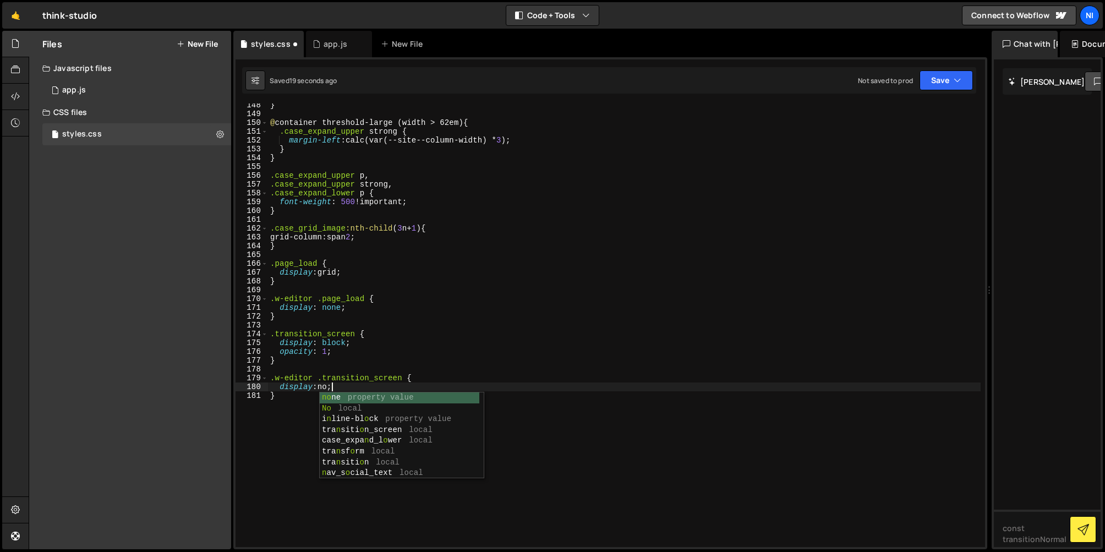
scroll to position [0, 4]
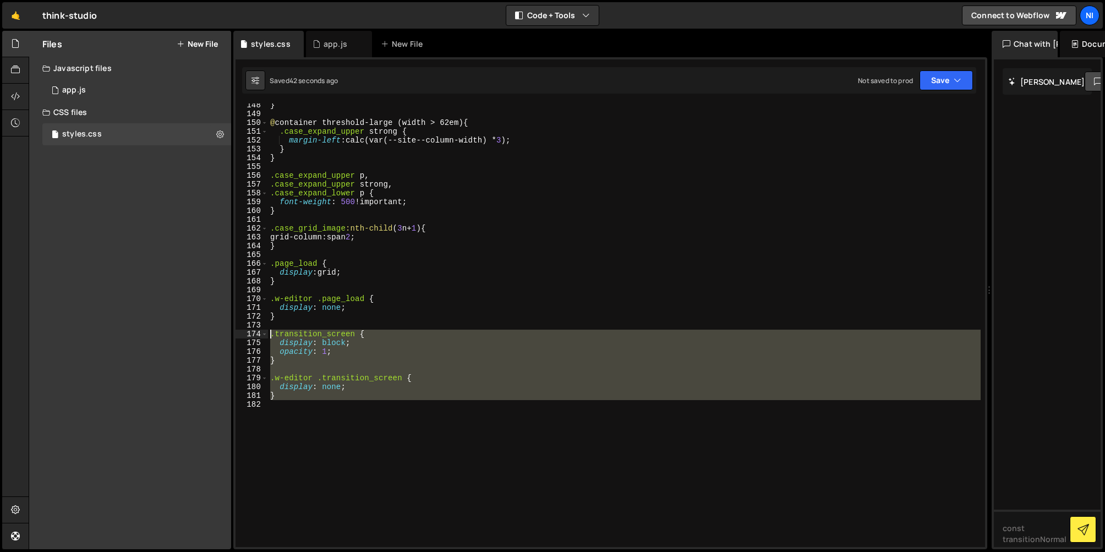
drag, startPoint x: 289, startPoint y: 401, endPoint x: 269, endPoint y: 334, distance: 70.6
click at [269, 334] on div "} @ container threshold-large (width > 62em) { .case_expand_upper strong { marg…" at bounding box center [624, 331] width 713 height 461
type textarea "/*.transition_screen {*/"
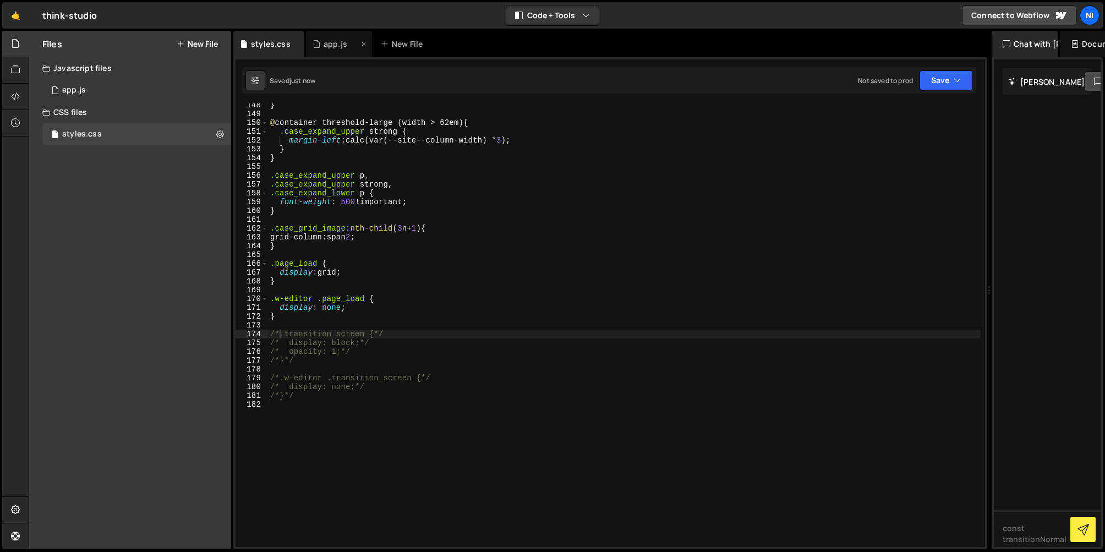
click at [333, 35] on div "app.js" at bounding box center [339, 44] width 66 height 26
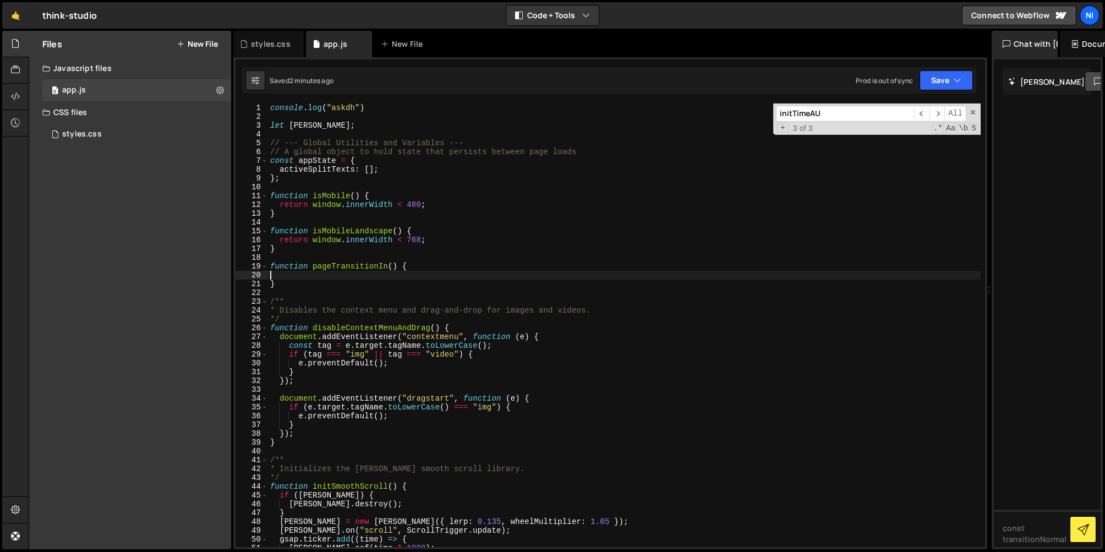
click at [344, 276] on div "console . log ( "askdh" ) let lenis ; // --- Global Utilities and Variables ---…" at bounding box center [624, 333] width 713 height 461
paste textarea "return tl;"
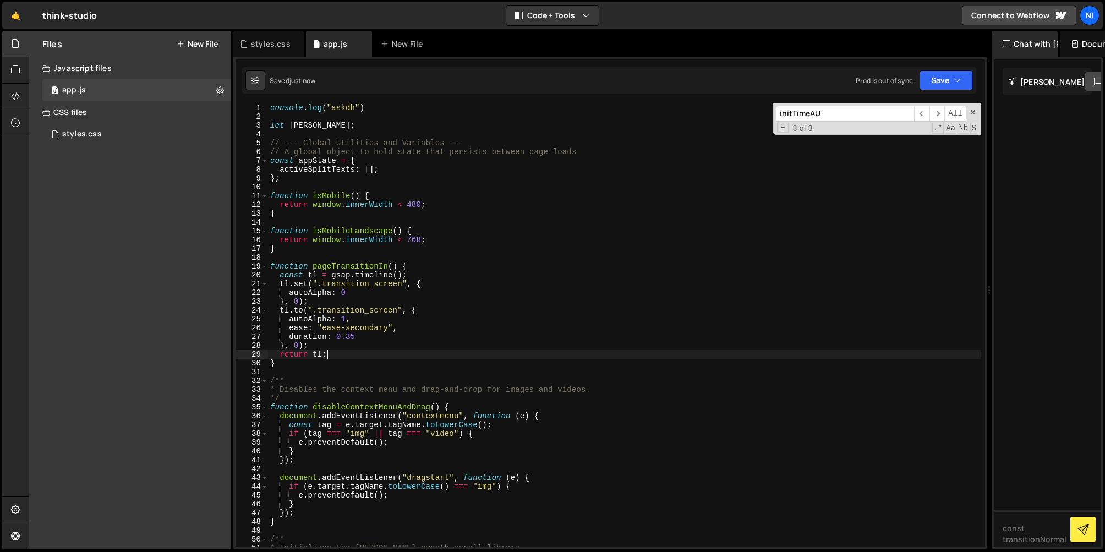
click at [338, 366] on div "console . log ( "askdh" ) let lenis ; // --- Global Utilities and Variables ---…" at bounding box center [624, 333] width 713 height 461
type textarea "}"
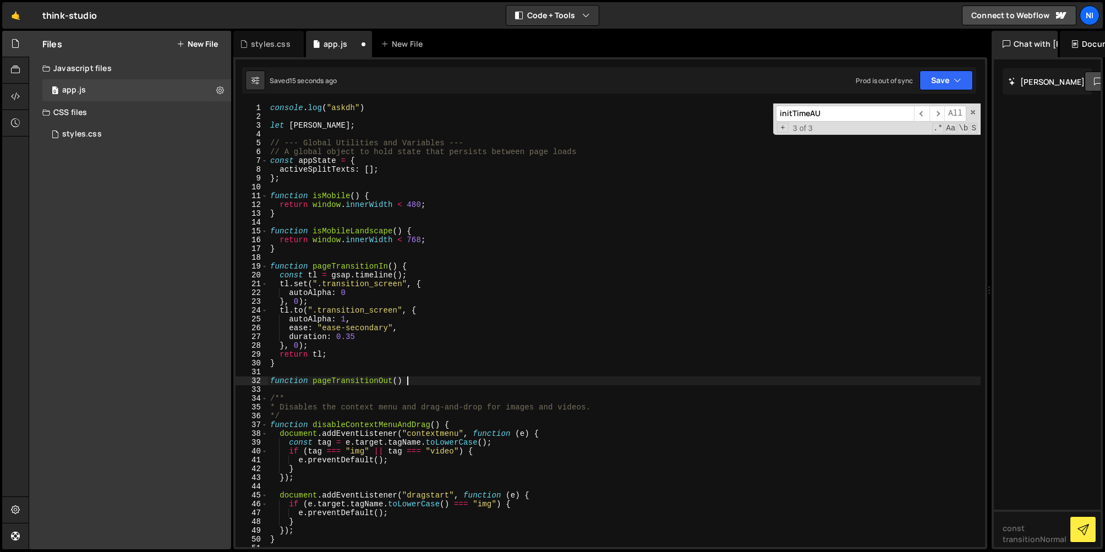
scroll to position [0, 9]
type textarea "function pageTransitionOut() {}"
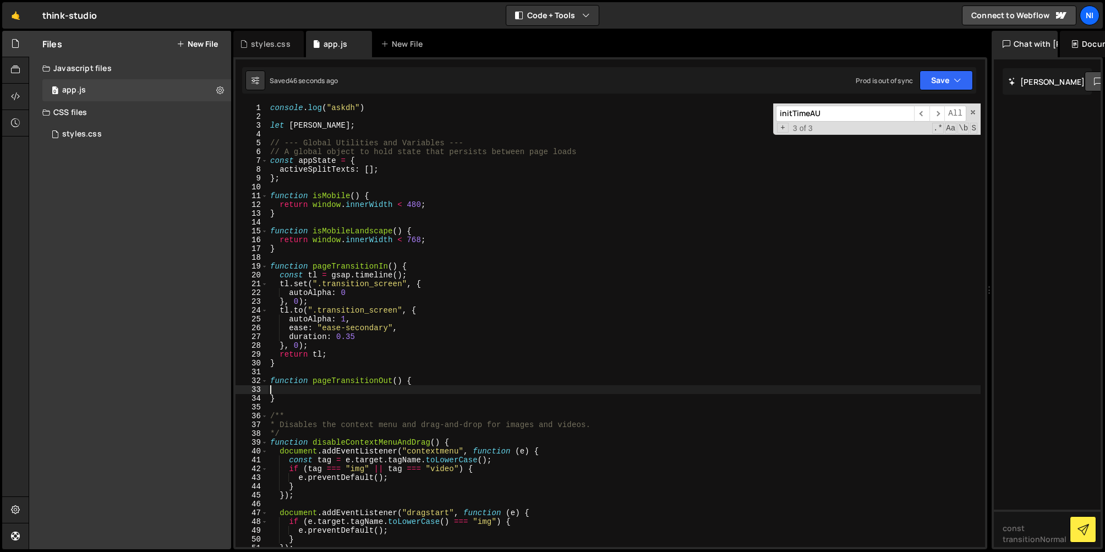
click at [389, 169] on div "console . log ( "askdh" ) let lenis ; // --- Global Utilities and Variables ---…" at bounding box center [624, 333] width 713 height 461
type textarea "activeSplitTexts: []"
click at [296, 388] on div "console . log ( "askdh" ) let lenis ; // --- Global Utilities and Variables ---…" at bounding box center [624, 333] width 713 height 461
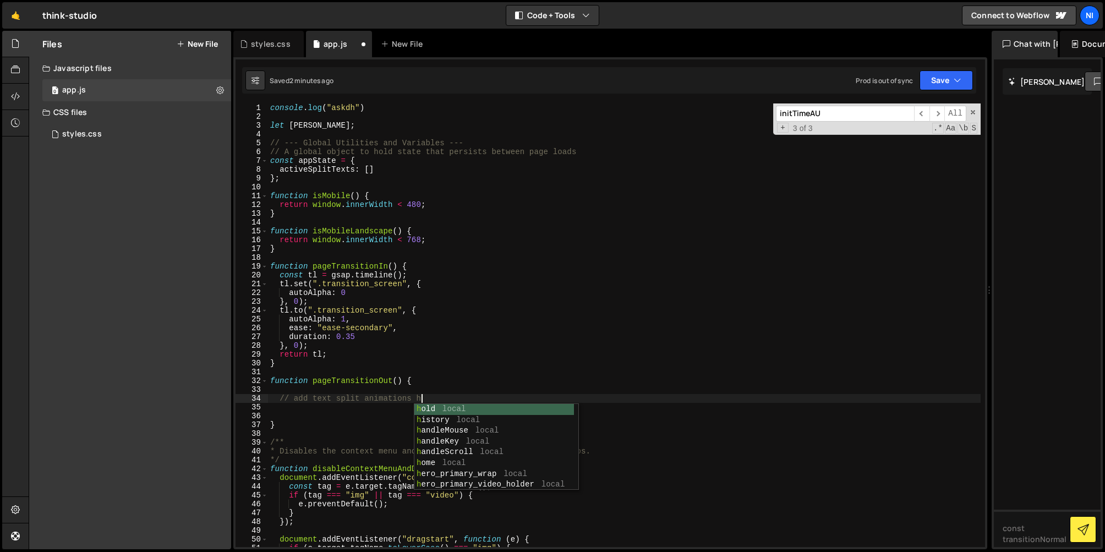
scroll to position [0, 11]
type textarea "// add text split animations here"
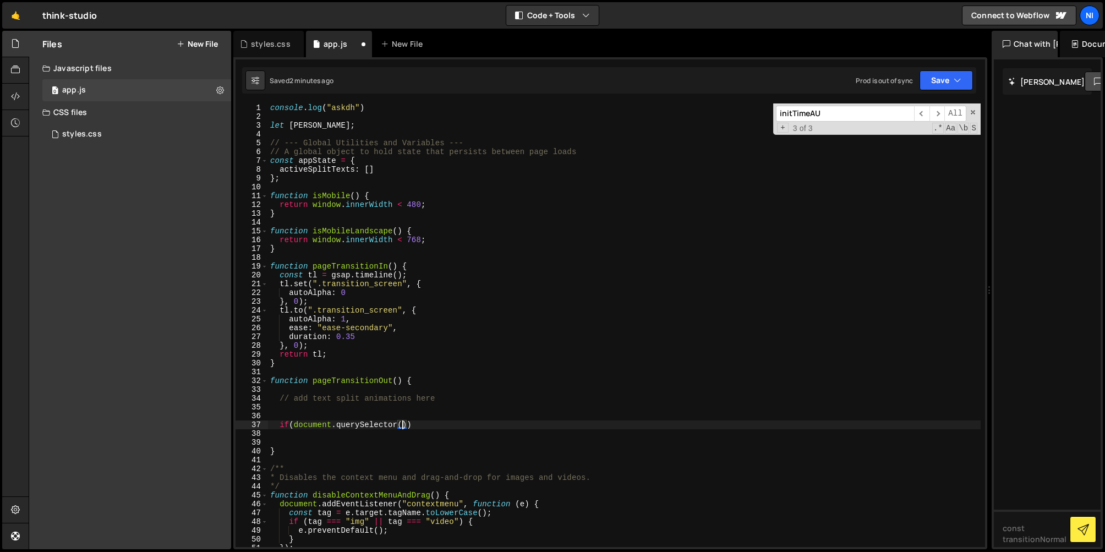
scroll to position [0, 9]
paste textarea "hero_primary_wrap")"
type textarea "if(document.querySelector(".hero_primary_wrap")) {}"
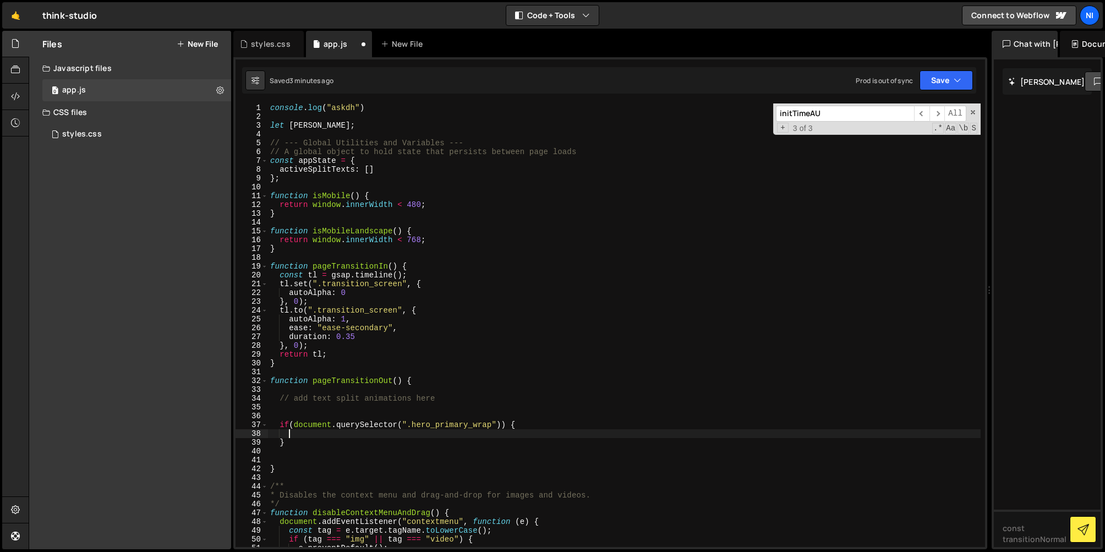
paste textarea "const tl = gsap.timeline();"
type textarea "const tl = gsap.timeline();"
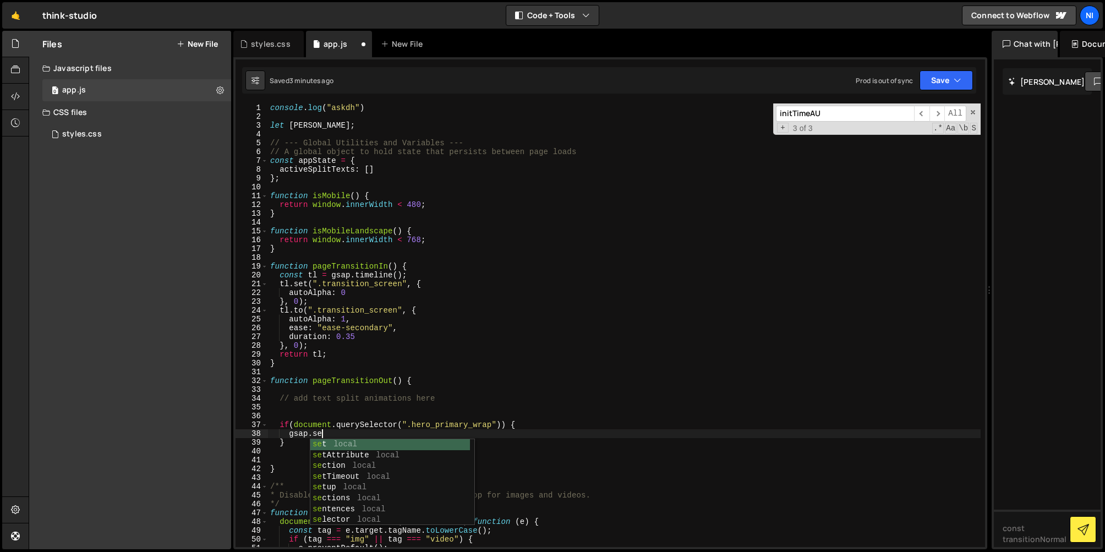
scroll to position [0, 3]
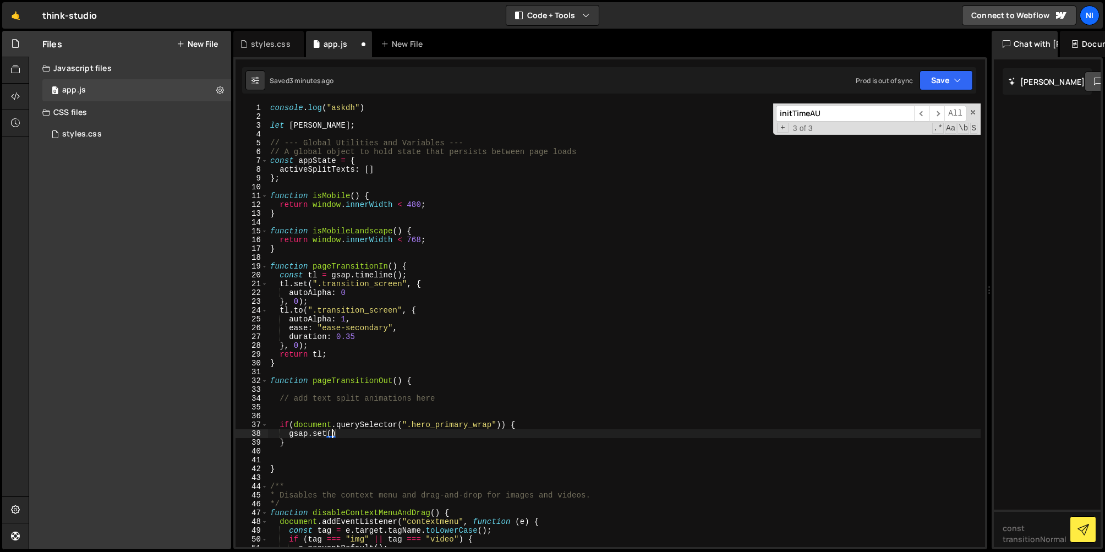
type textarea "gsap.set()"
paste textarea "hero_primary_video_holder"
type textarea "gsap.from(".hero_primary_video_holder", {})"
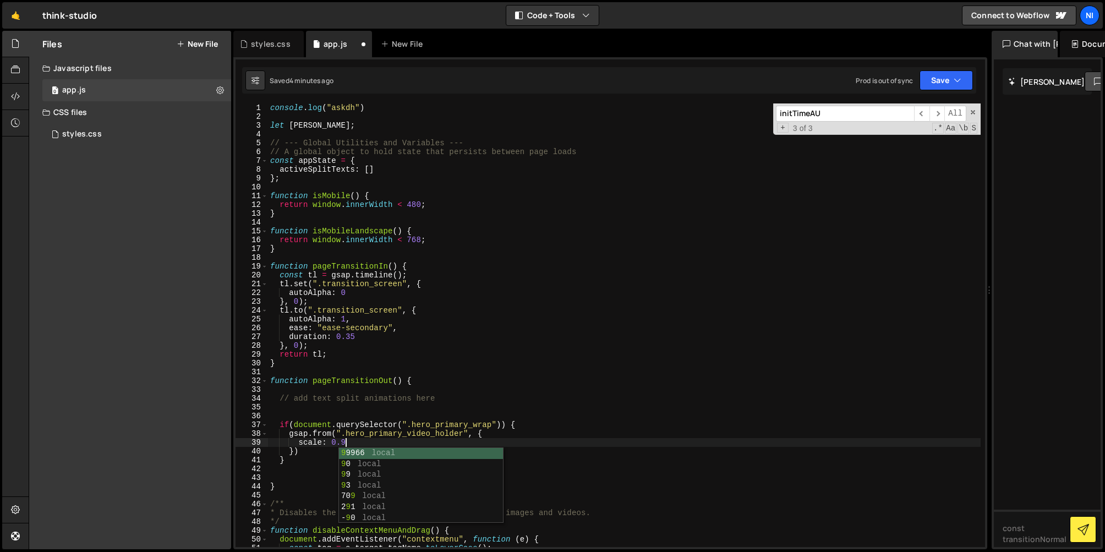
type textarea "scale: 0.9,"
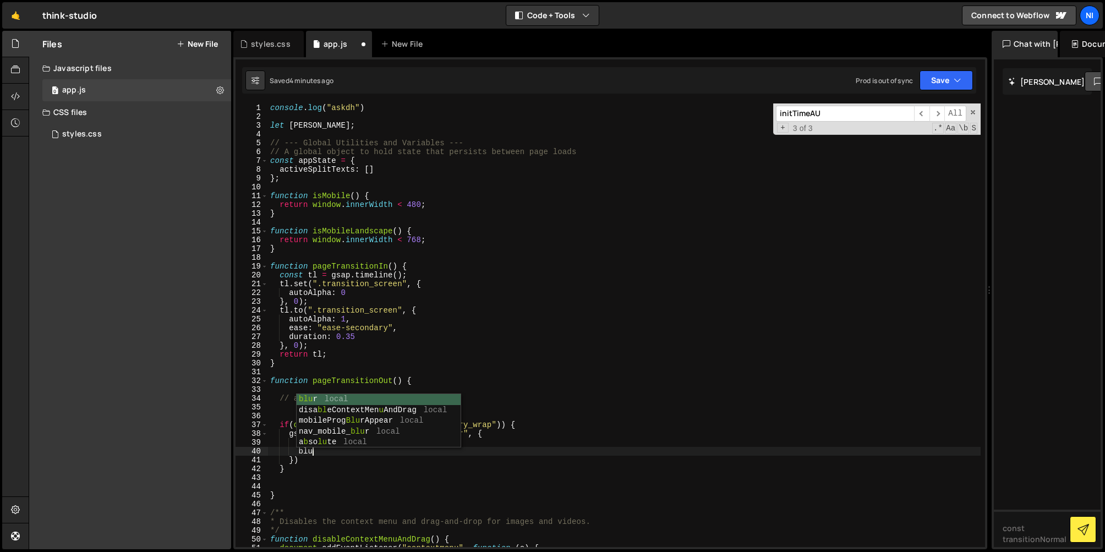
type textarea "blue"
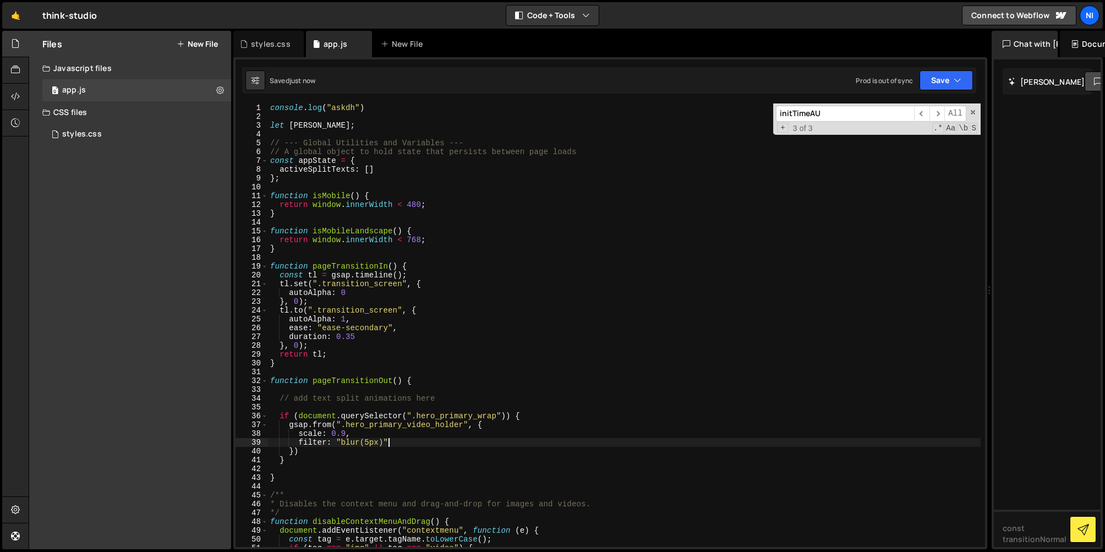
type textarea "filter: "blur(5px)","
type textarea "opacity: 0,"
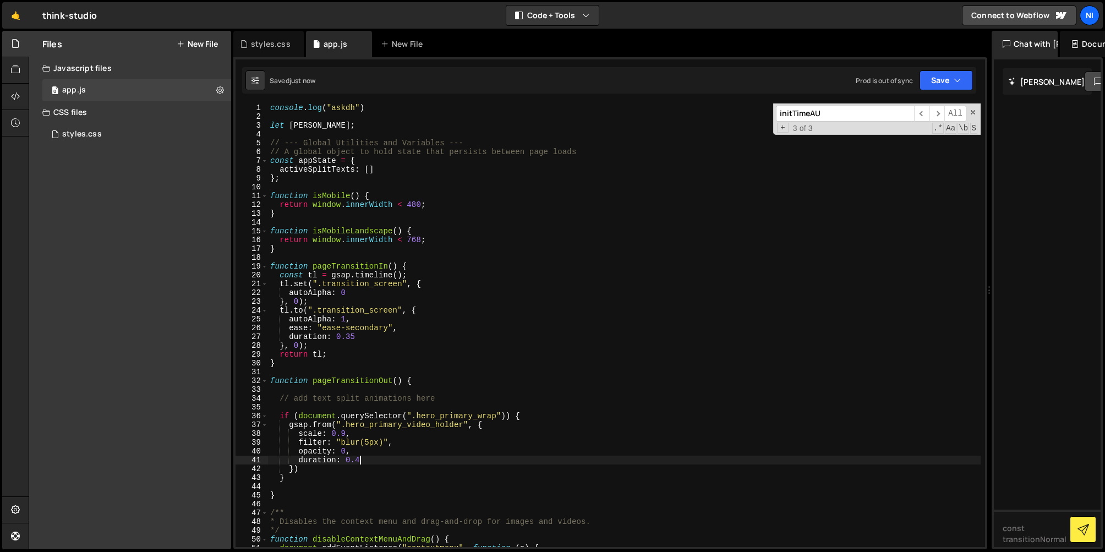
scroll to position [0, 6]
click at [377, 108] on div "console . log ( "askdh" ) let lenis ; // --- Global Utilities and Variables ---…" at bounding box center [624, 333] width 713 height 461
type textarea "console.log("askdh")"
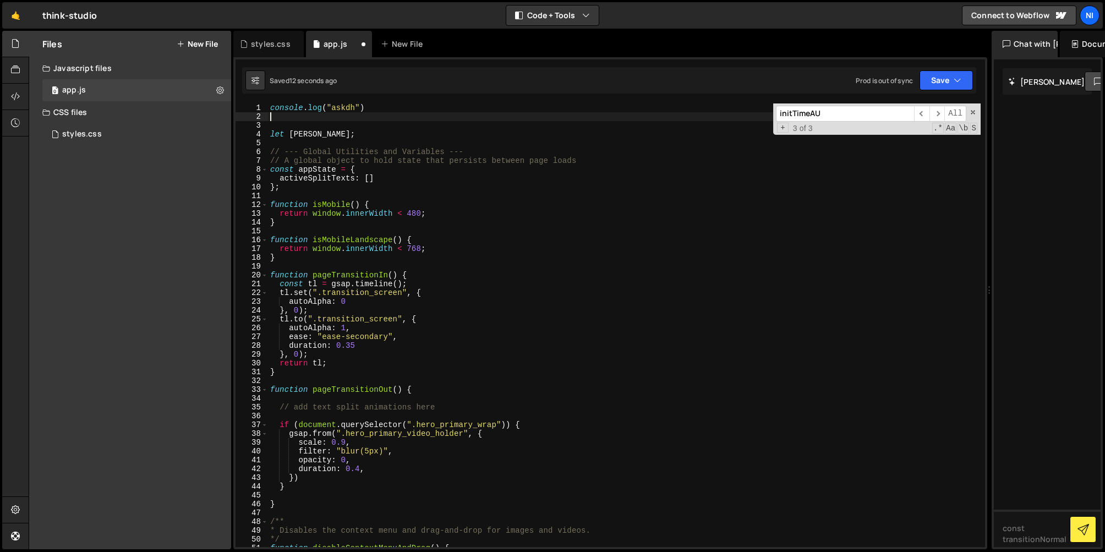
scroll to position [0, 0]
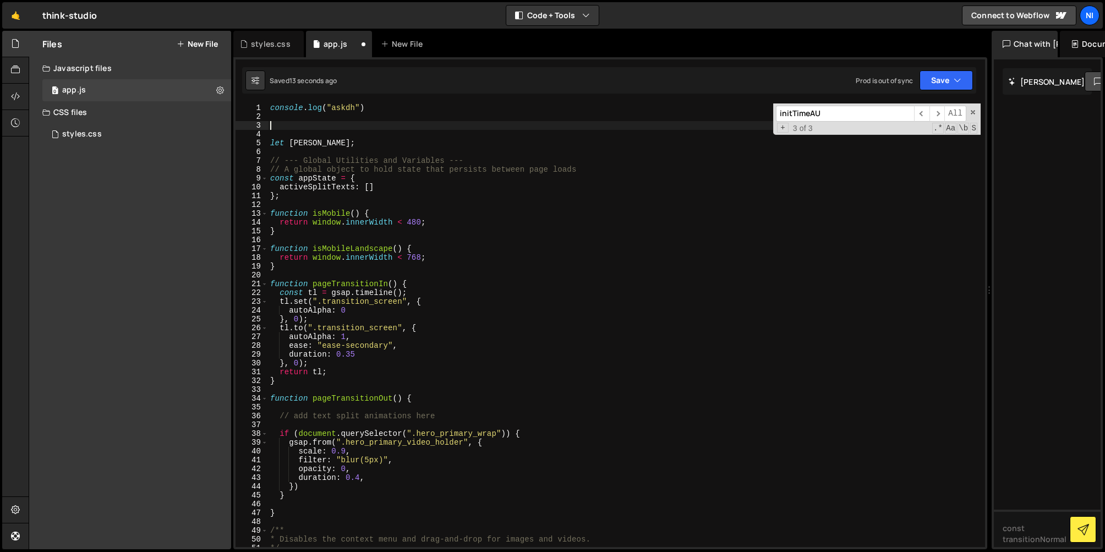
type textarea "console.log("askdh")"
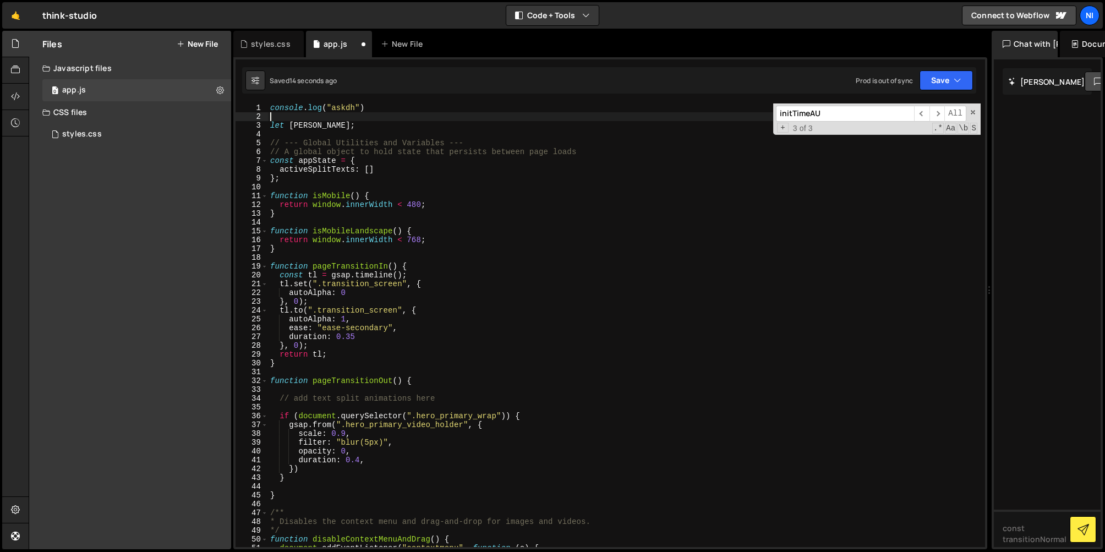
type textarea "let lenis;"
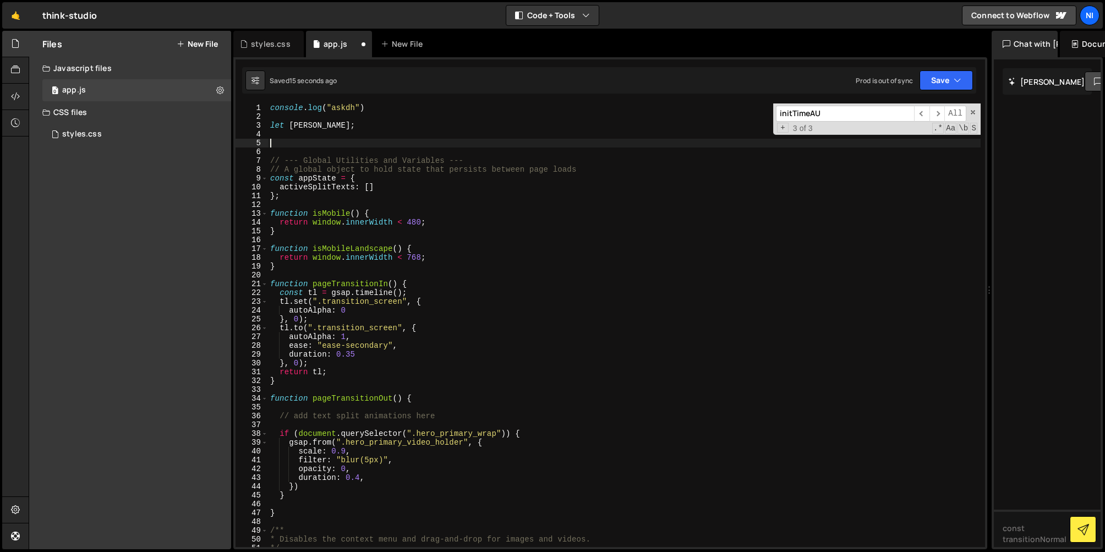
paste textarea "CustomEase.create("ease-textloader", "0.83, 0, 0.17, 1");"
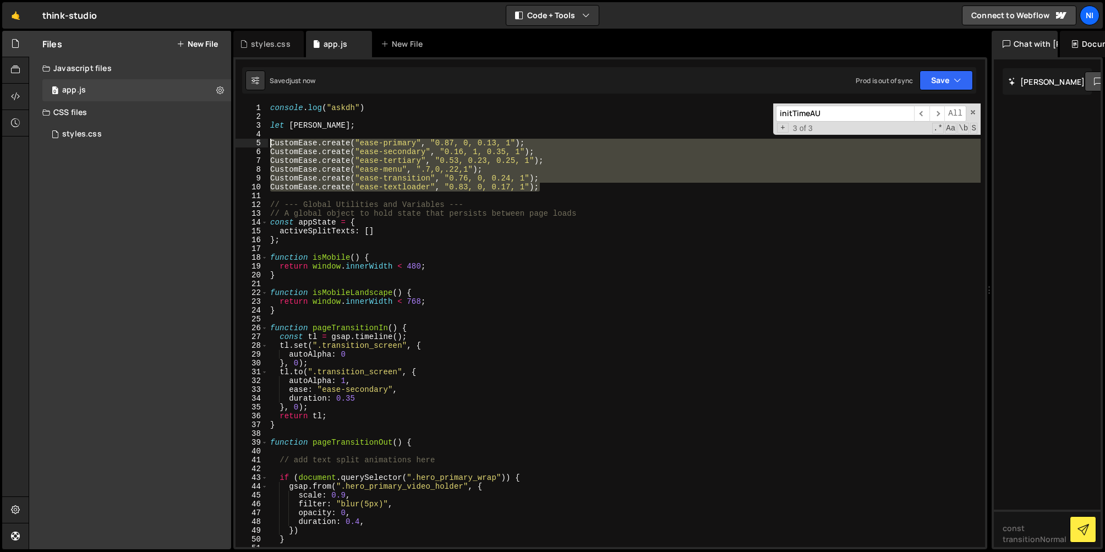
drag, startPoint x: 555, startPoint y: 186, endPoint x: 261, endPoint y: 139, distance: 297.1
click at [261, 139] on div "CustomEase.create("ease-textloader", "0.83, 0, 0.17, 1"); 1 2 3 4 5 6 7 8 9 10 …" at bounding box center [611, 325] width 750 height 444
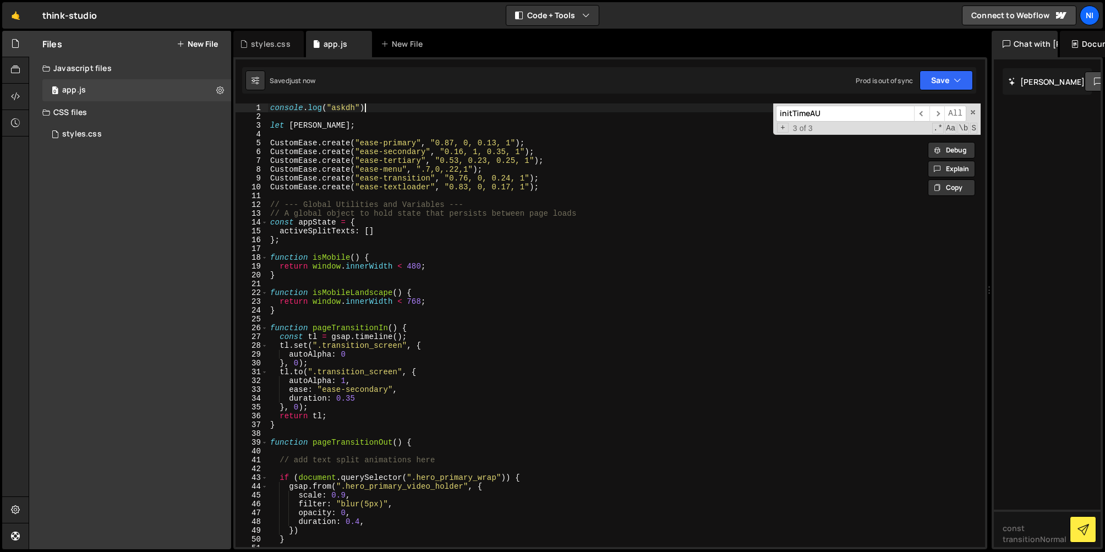
click at [377, 103] on div "console . log ( "askdh" ) let lenis ; CustomEase . create ( "ease-primary" , "0…" at bounding box center [624, 333] width 713 height 461
type textarea "console.log("askdh")"
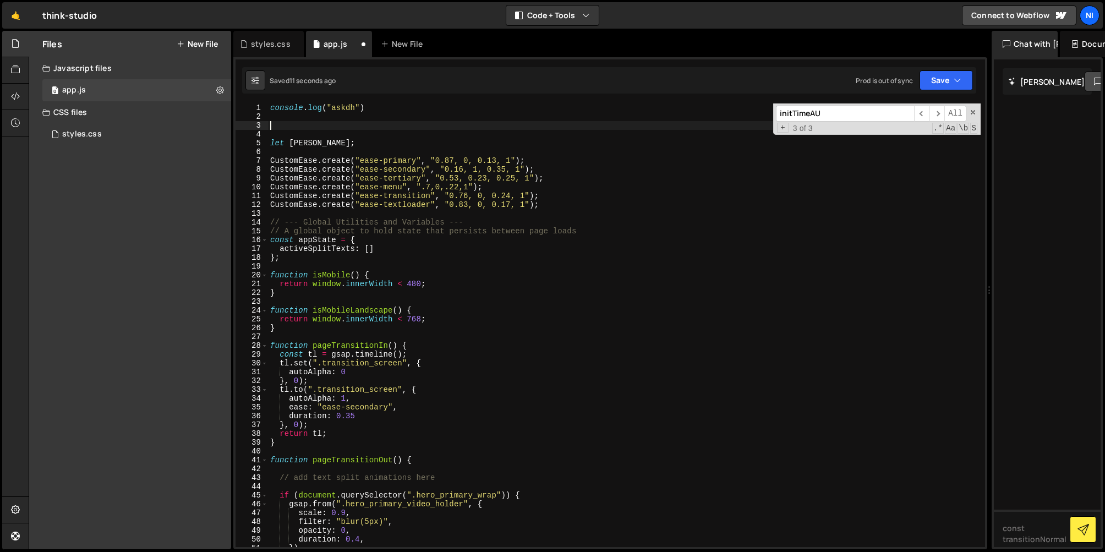
paste textarea "gsap.registerPlugin(ScrollTrigger, CustomEase, SplitText, Draggable, InertiaPlu…"
drag, startPoint x: 375, startPoint y: 109, endPoint x: 265, endPoint y: 107, distance: 110.7
click at [265, 107] on div "gsap.registerPlugin(ScrollTrigger, CustomEase, SplitText, Draggable, InertiaPlu…" at bounding box center [611, 325] width 750 height 444
type textarea "console.log("askdh")"
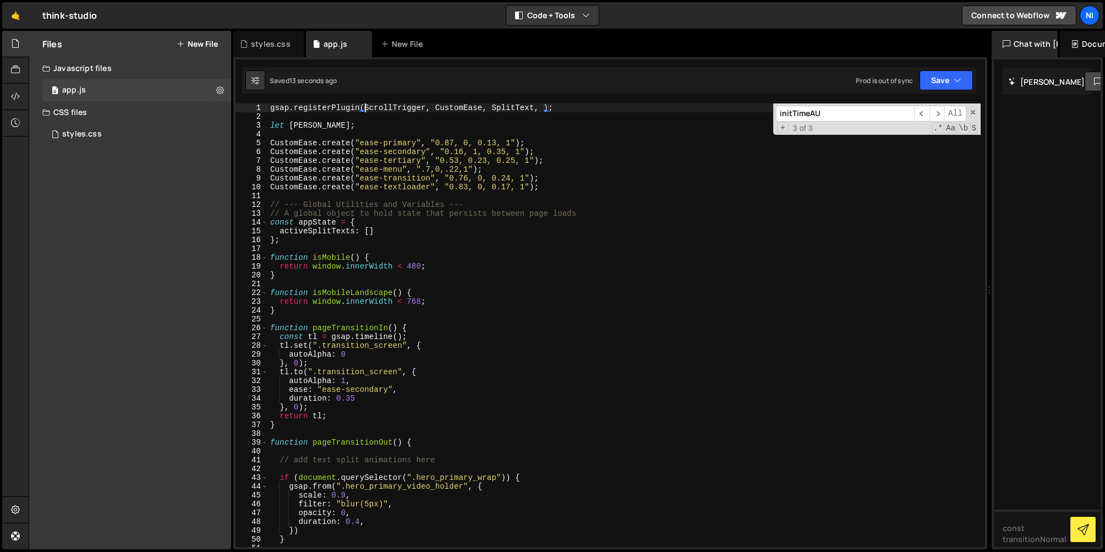
click at [364, 108] on div "gsap . registerPlugin ( ScrollTrigger , CustomEase , SplitText , ) ; let lenis …" at bounding box center [624, 333] width 713 height 461
drag, startPoint x: 557, startPoint y: 107, endPoint x: 272, endPoint y: 99, distance: 284.8
click at [272, 99] on div "gsap.registerPlugin(ScrollTrigger, CustomEase, SplitText, ); 1 2 3 4 5 6 7 8 9 …" at bounding box center [610, 303] width 754 height 492
paste textarea "Flip,ScrollTrigger,SplitText,CustomEase,ScrambleTextPlugin"
drag, startPoint x: 323, startPoint y: 129, endPoint x: 269, endPoint y: 126, distance: 54.1
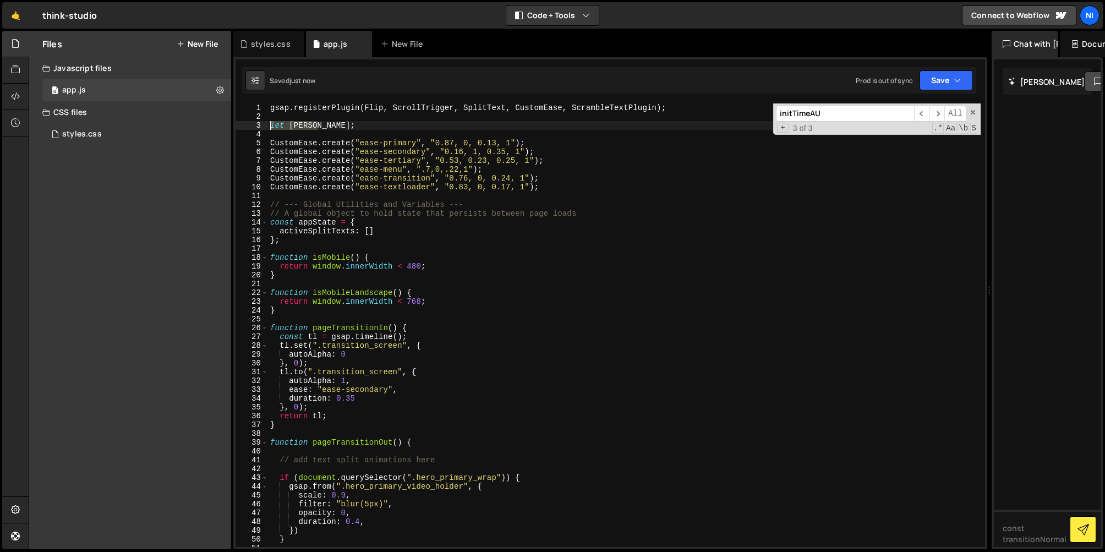
click at [269, 126] on div "gsap . registerPlugin ( Flip , ScrollTrigger , SplitText , CustomEase , Scrambl…" at bounding box center [624, 333] width 713 height 461
type textarea "let lenis;"
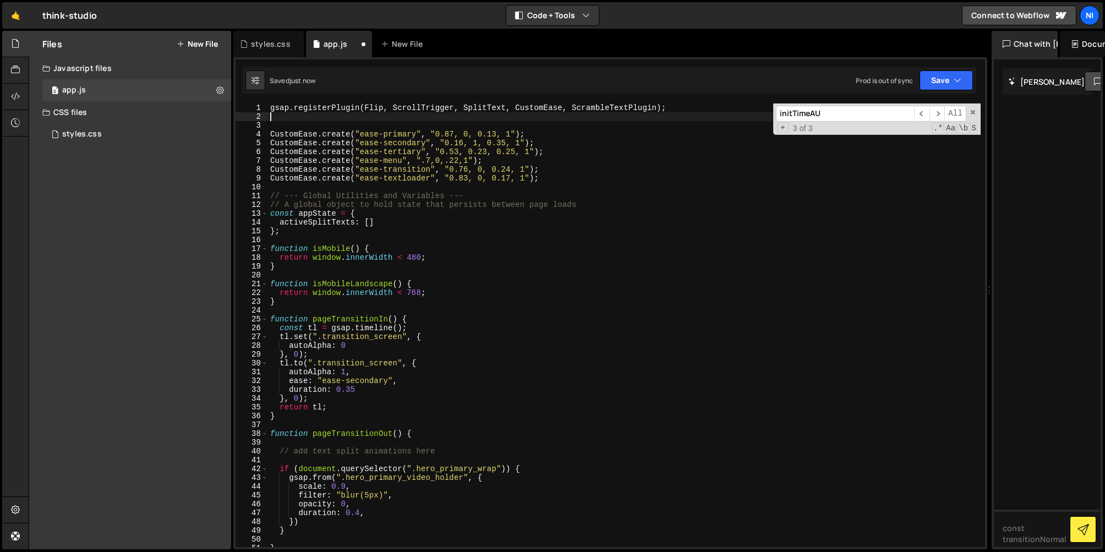
type textarea "gsap.registerPlugin(Flip, ScrollTrigger, SplitText, CustomEase, ScrambleTextPlu…"
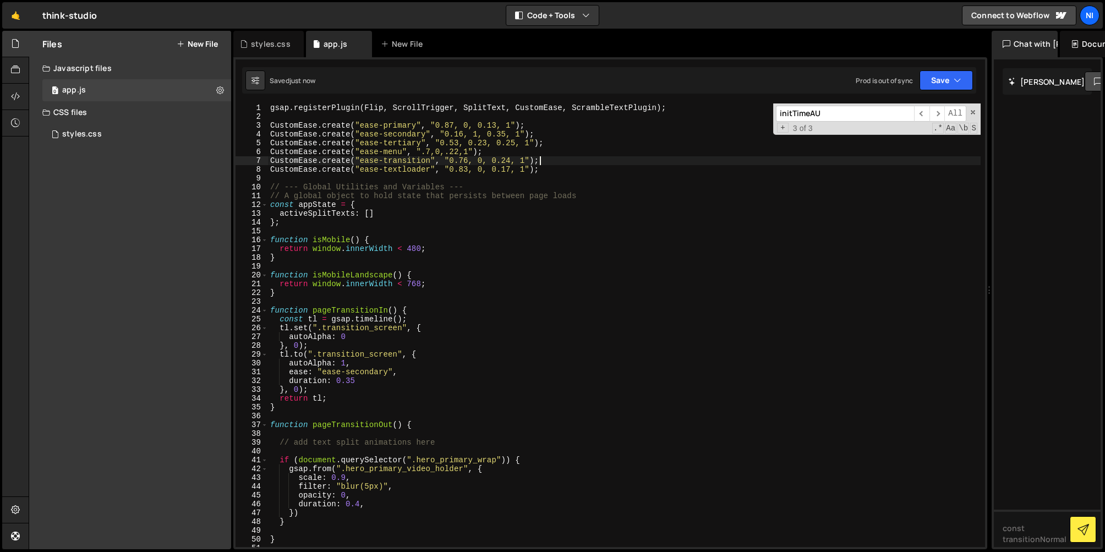
type textarea "CustomEase.create("ease-textloader", "0.83, 0, 0.17, 1");"
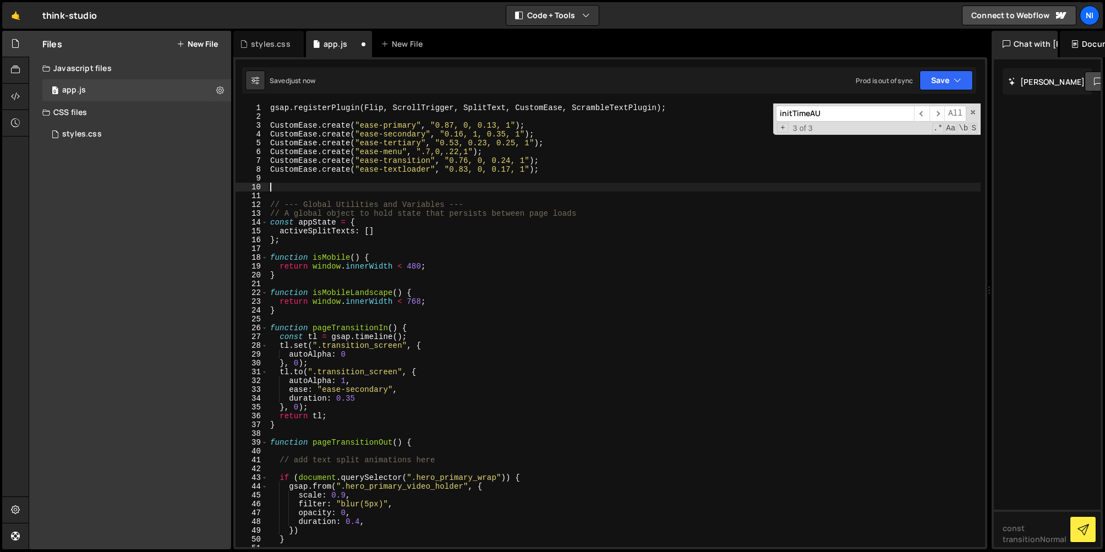
paste textarea "let lenis;"
click at [484, 150] on div "gsap . registerPlugin ( Flip , ScrollTrigger , SplitText , CustomEase , Scrambl…" at bounding box center [624, 333] width 713 height 461
type textarea "CustomEase.create("ease-menu", ".7,0,.22,1");"
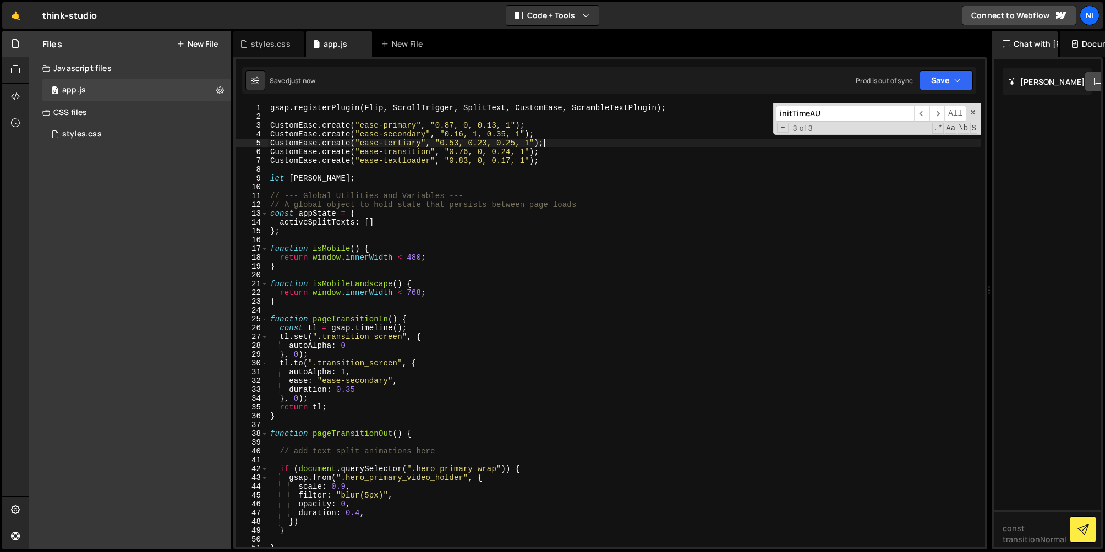
type textarea "CustomEase.create("ease-transition", "0.76, 0, 0.24, 1");"
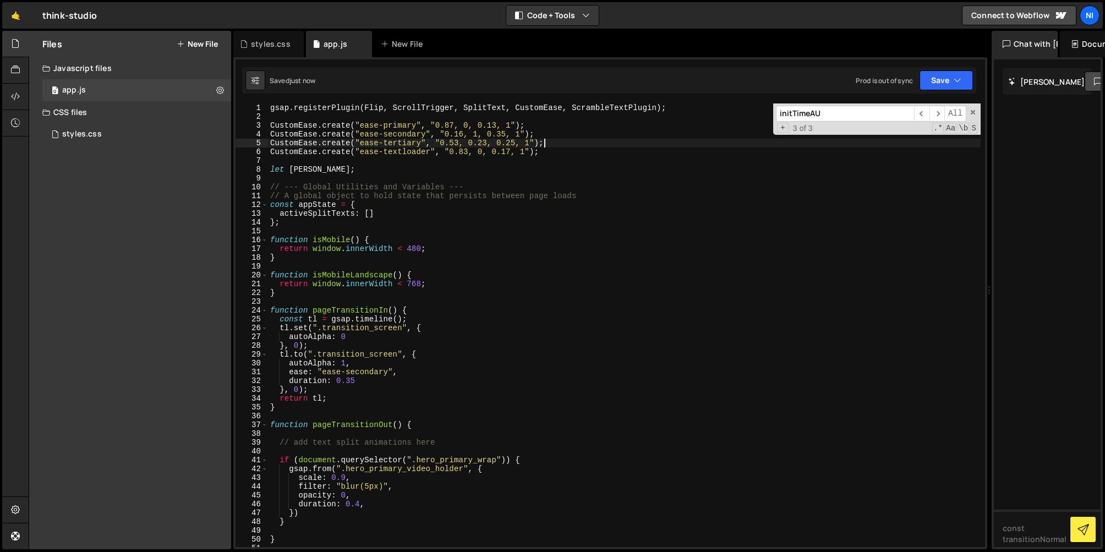
click at [977, 115] on div "initTimeAU ​ ​ All Replace All + 3 of 3 .* Aa \b S" at bounding box center [877, 118] width 208 height 31
click at [972, 111] on span at bounding box center [973, 112] width 8 height 8
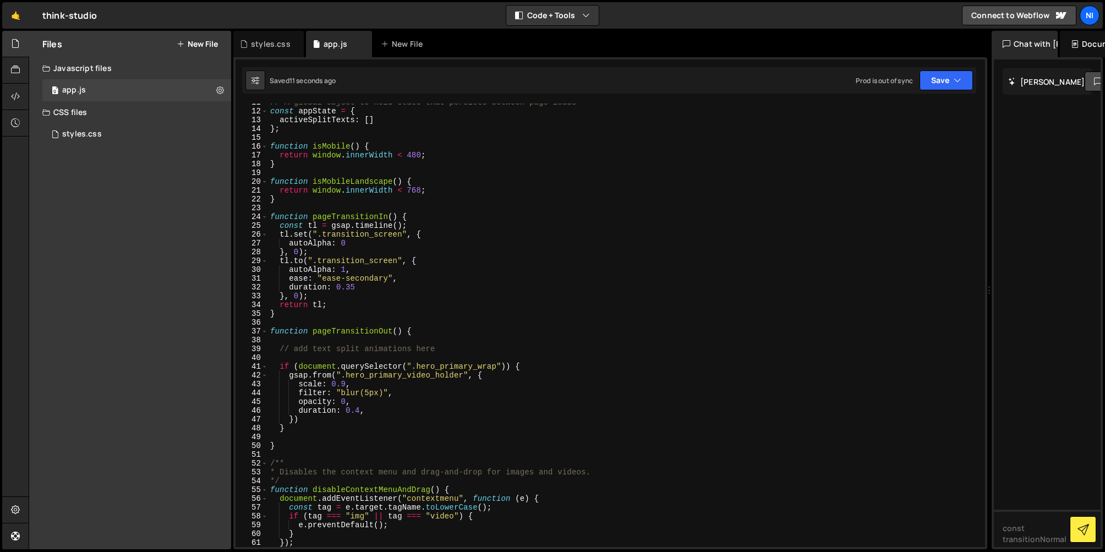
scroll to position [99, 0]
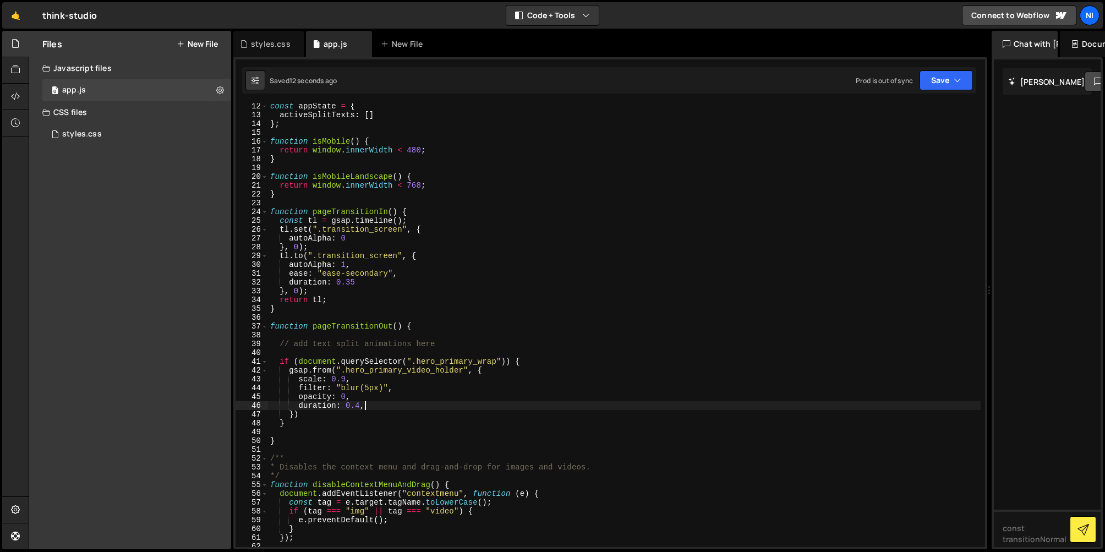
click at [374, 408] on div "const appState = { activeSplitTexts : [ ] } ; function isMobile ( ) { return wi…" at bounding box center [624, 332] width 713 height 461
type textarea "duration: 0.4,"
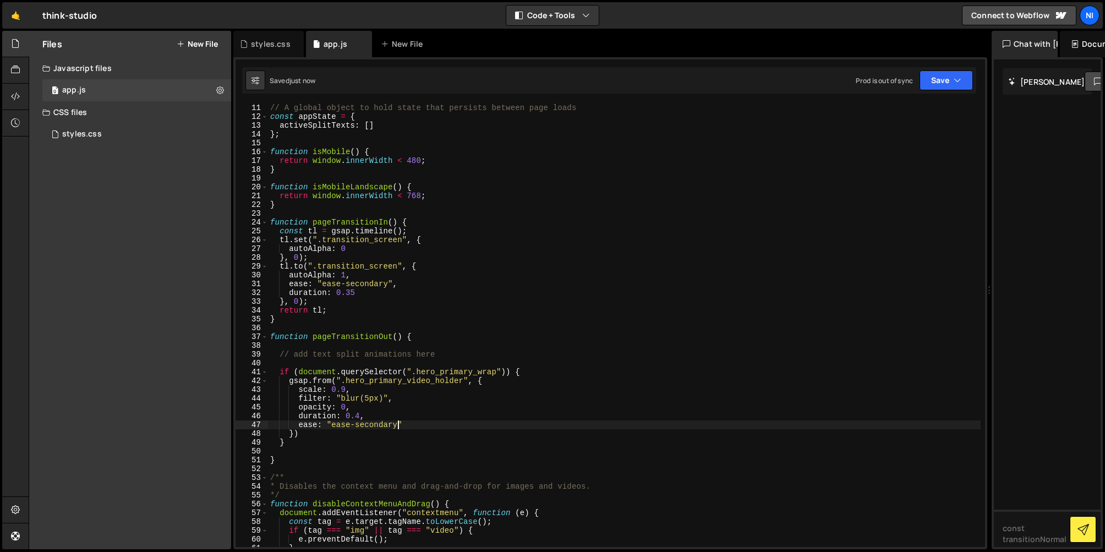
scroll to position [88, 0]
click at [302, 382] on div "// --- Global Utilities and Variables --- // A global object to hold state that…" at bounding box center [624, 325] width 713 height 461
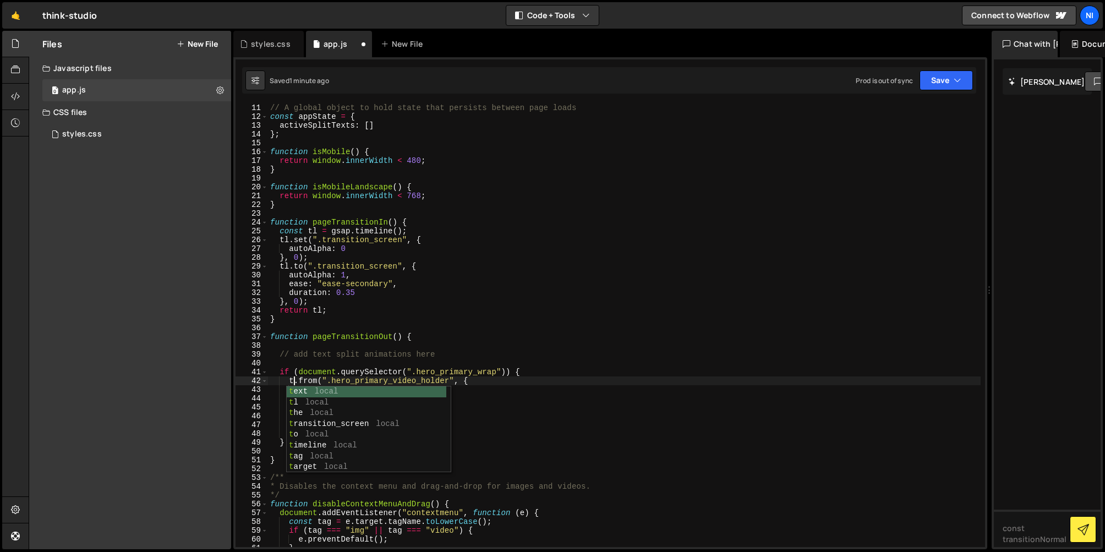
scroll to position [0, 2]
type textarea "if (document.querySelector(".hero_primary_wrap")) {"
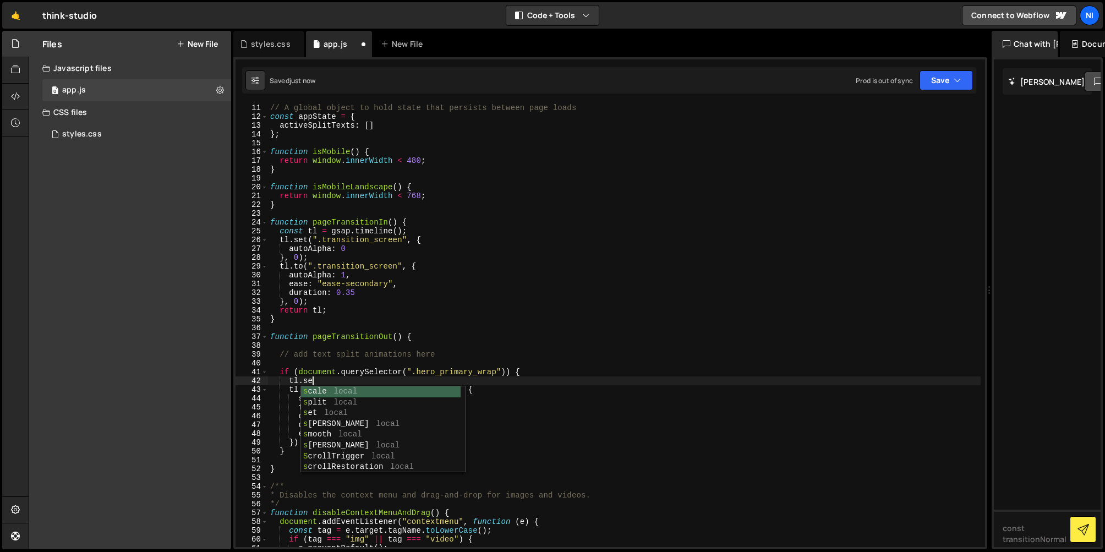
scroll to position [0, 3]
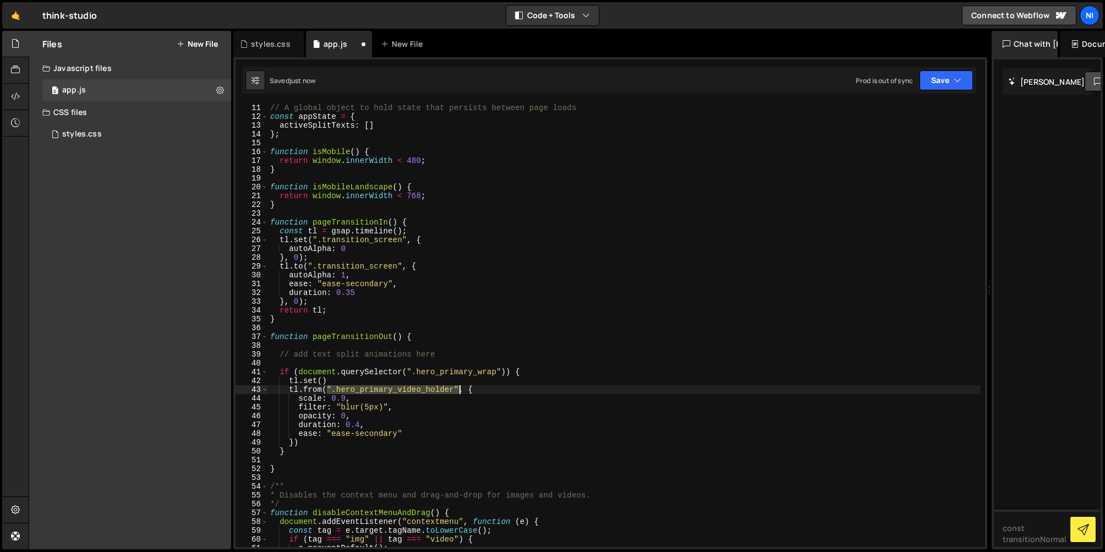
drag, startPoint x: 326, startPoint y: 389, endPoint x: 458, endPoint y: 387, distance: 132.1
click at [458, 387] on div "// --- Global Utilities and Variables --- // A global object to hold state that…" at bounding box center [624, 325] width 713 height 461
click at [323, 382] on div "// --- Global Utilities and Variables --- // A global object to hold state that…" at bounding box center [624, 325] width 713 height 461
paste textarea "".hero_primary_video_holder""
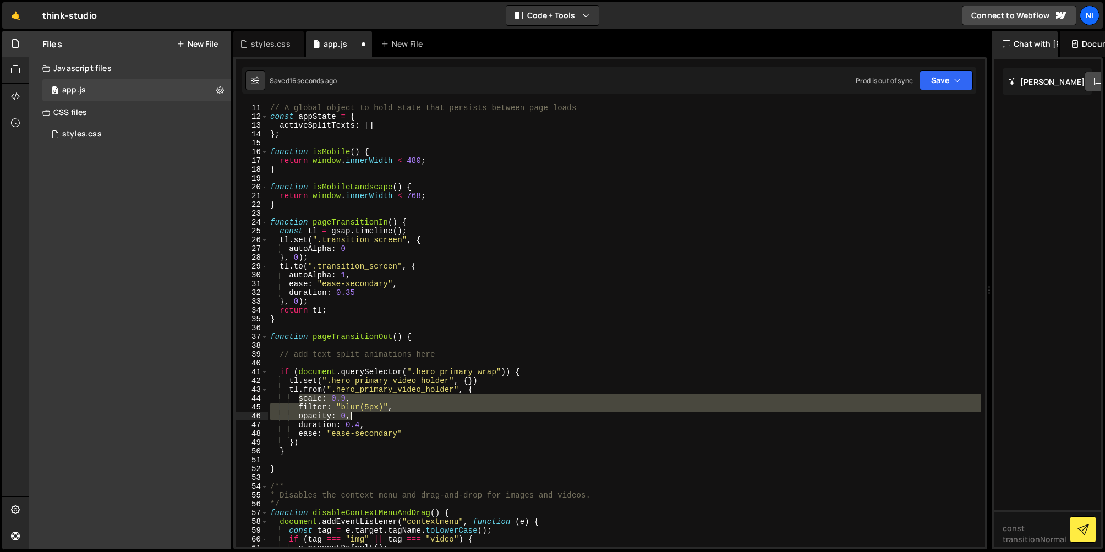
drag, startPoint x: 298, startPoint y: 400, endPoint x: 356, endPoint y: 412, distance: 59.1
click at [356, 412] on div "// --- Global Utilities and Variables --- // A global object to hold state that…" at bounding box center [624, 325] width 713 height 461
click at [314, 390] on div "// --- Global Utilities and Variables --- // A global object to hold state that…" at bounding box center [624, 325] width 713 height 461
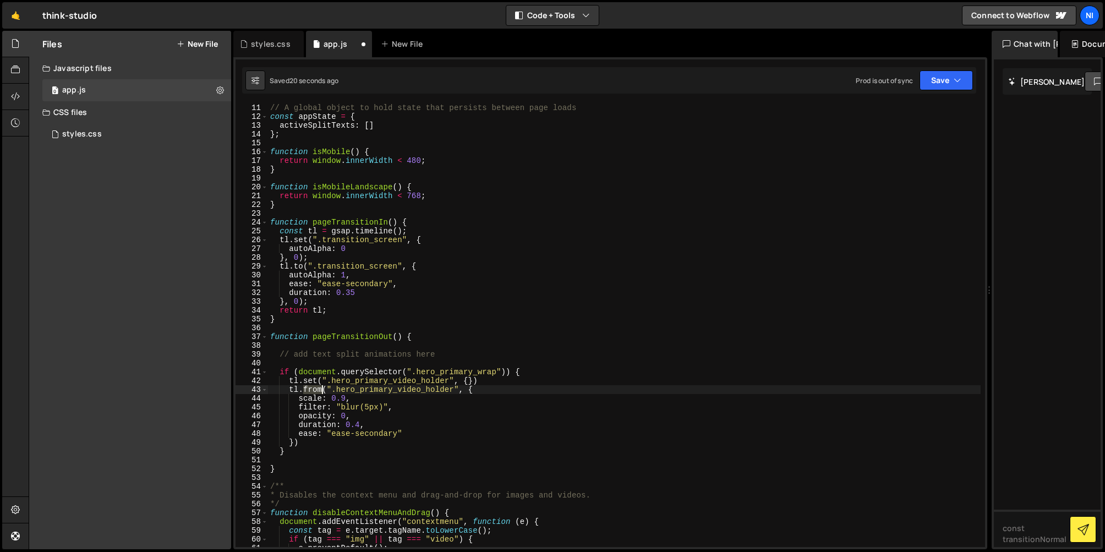
click at [314, 390] on div "// --- Global Utilities and Variables --- // A global object to hold state that…" at bounding box center [624, 325] width 713 height 461
click at [530, 399] on div "// --- Global Utilities and Variables --- // A global object to hold state that…" at bounding box center [624, 325] width 713 height 461
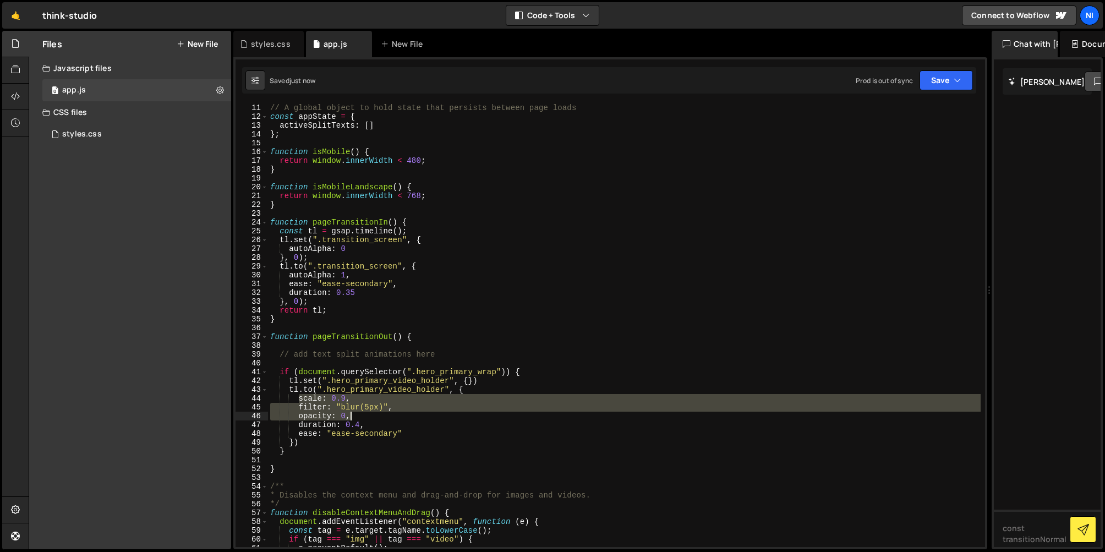
drag, startPoint x: 298, startPoint y: 398, endPoint x: 363, endPoint y: 415, distance: 67.2
click at [363, 415] on div "// --- Global Utilities and Variables --- // A global object to hold state that…" at bounding box center [624, 325] width 713 height 461
click at [470, 383] on div "// --- Global Utilities and Variables --- // A global object to hold state that…" at bounding box center [624, 325] width 713 height 461
type textarea "tl.set(".hero_primary_video_holder", {})"
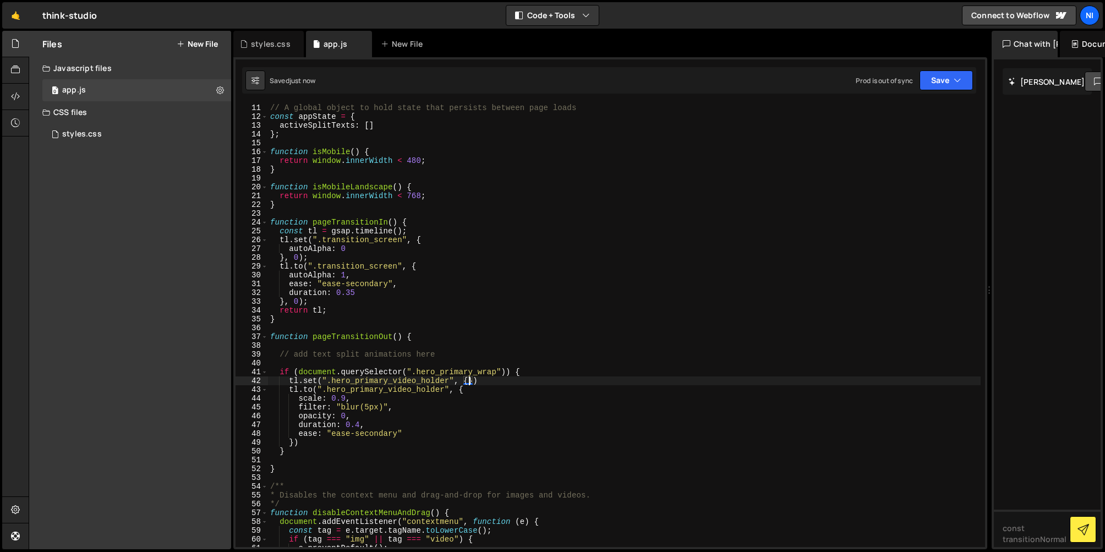
scroll to position [0, 2]
paste textarea "opacity: 0,"
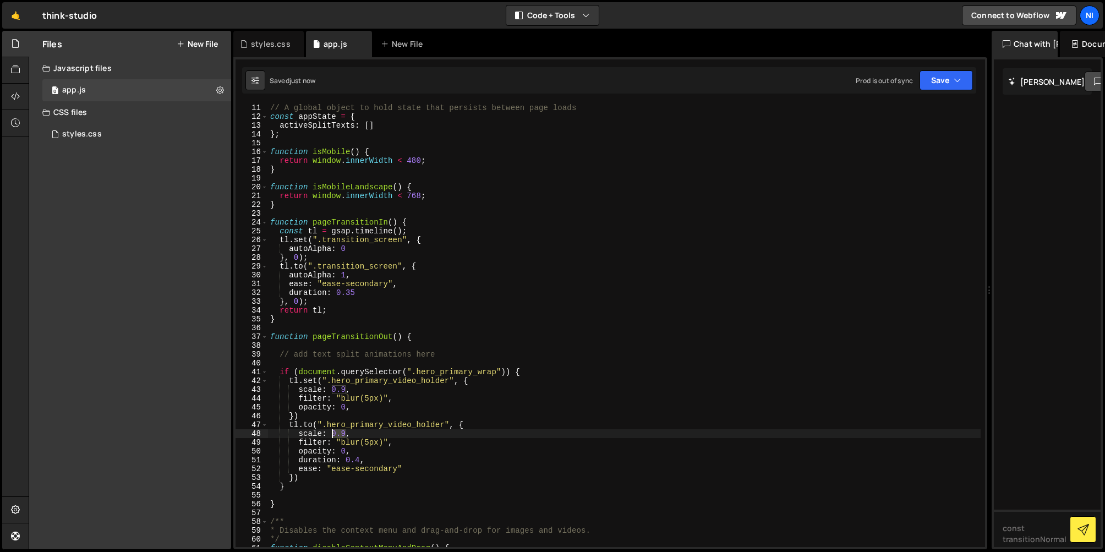
drag, startPoint x: 346, startPoint y: 431, endPoint x: 333, endPoint y: 432, distance: 12.8
click at [333, 432] on div "// --- Global Utilities and Variables --- // A global object to hold state that…" at bounding box center [624, 325] width 713 height 461
click at [365, 434] on div "// --- Global Utilities and Variables --- // A global object to hold state that…" at bounding box center [624, 325] width 713 height 461
click at [369, 441] on div "// --- Global Utilities and Variables --- // A global object to hold state that…" at bounding box center [624, 325] width 713 height 461
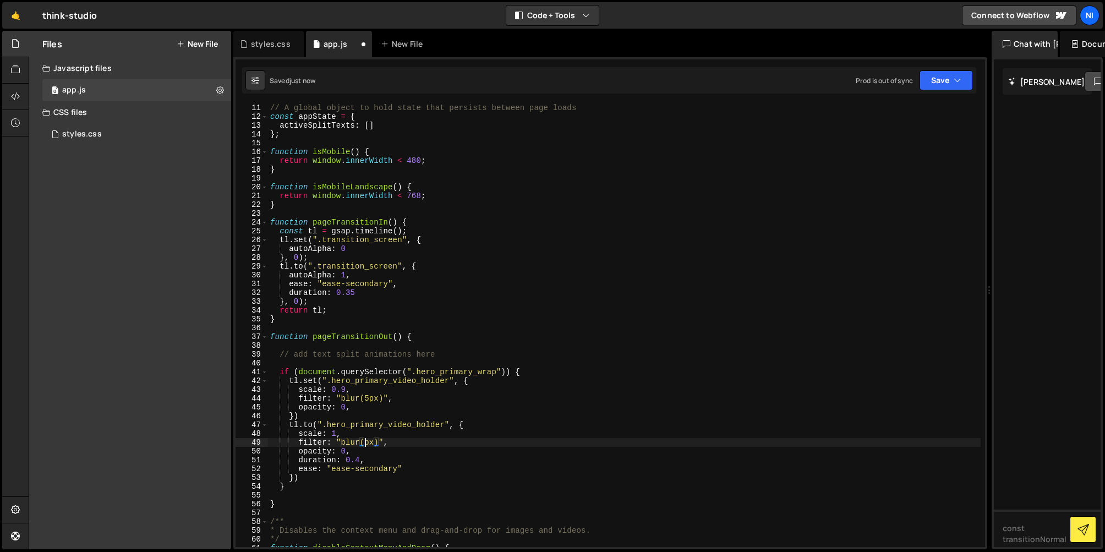
scroll to position [0, 7]
click at [344, 453] on div "// --- Global Utilities and Variables --- // A global object to hold state that…" at bounding box center [624, 325] width 713 height 461
click at [423, 461] on div "// --- Global Utilities and Variables --- // A global object to hold state that…" at bounding box center [624, 325] width 713 height 461
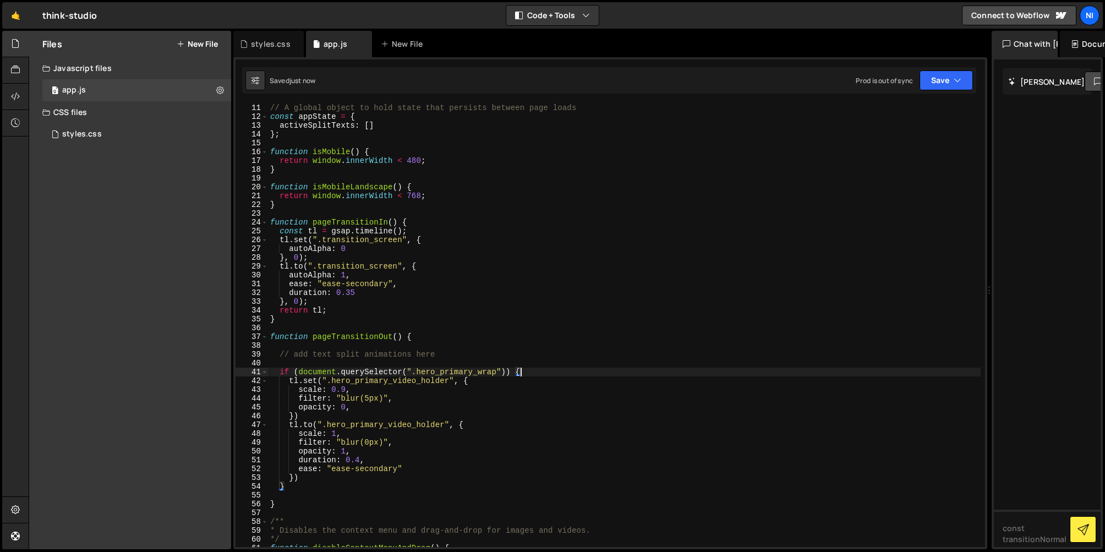
click at [530, 373] on div "// --- Global Utilities and Variables --- // A global object to hold state that…" at bounding box center [624, 325] width 713 height 461
type textarea "if (document.querySelector(".hero_primary_wrap")) {"
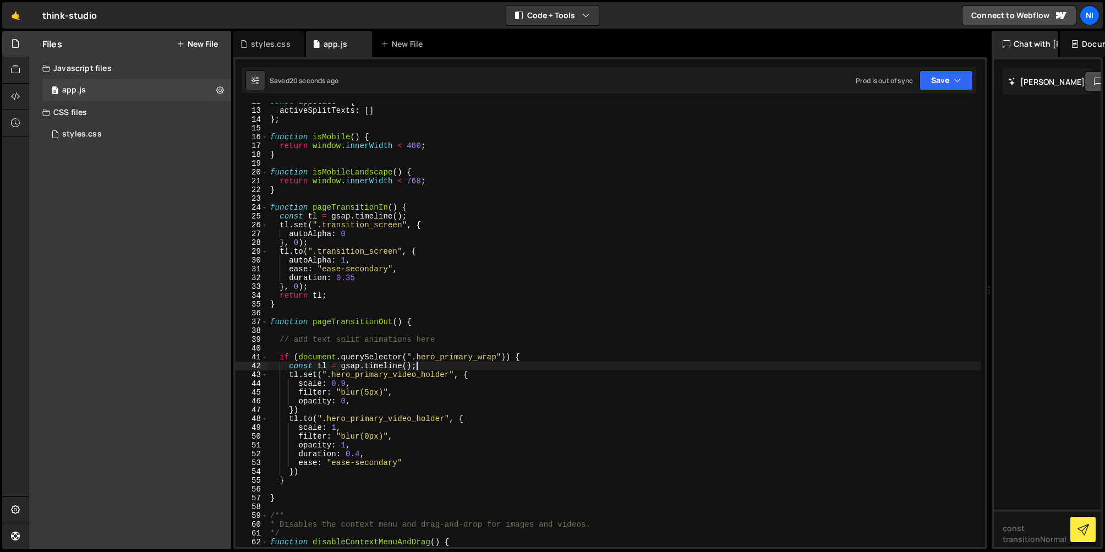
scroll to position [106, 0]
click at [303, 476] on div "activeSplitTexts : [ ] } ; function isMobile ( ) { return window . innerWidth <…" at bounding box center [624, 333] width 713 height 461
click at [449, 336] on div "activeSplitTexts : [ ] } ; function isMobile ( ) { return window . innerWidth <…" at bounding box center [624, 333] width 713 height 461
type textarea "// add text split animations here"
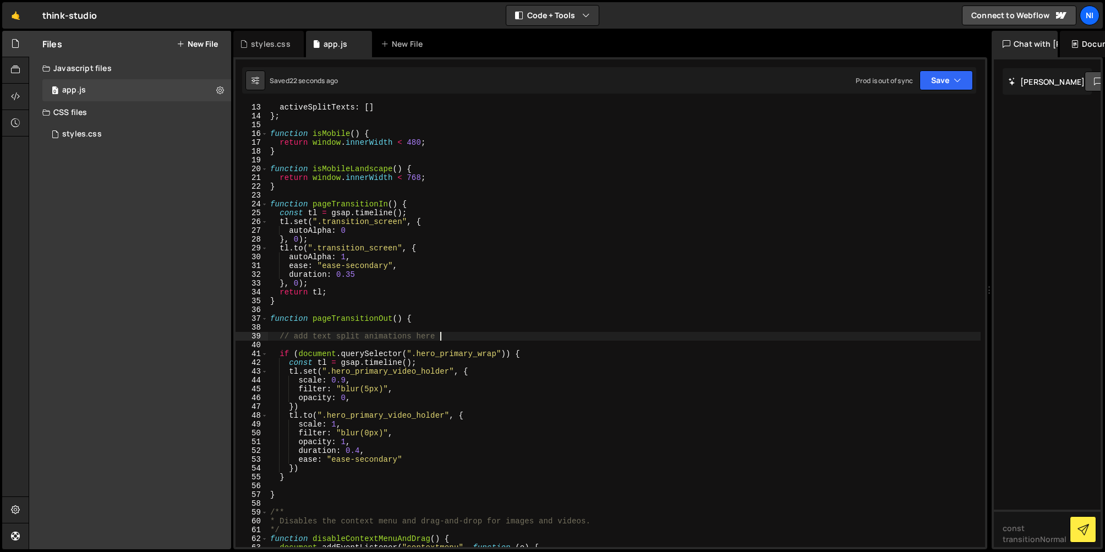
scroll to position [0, 0]
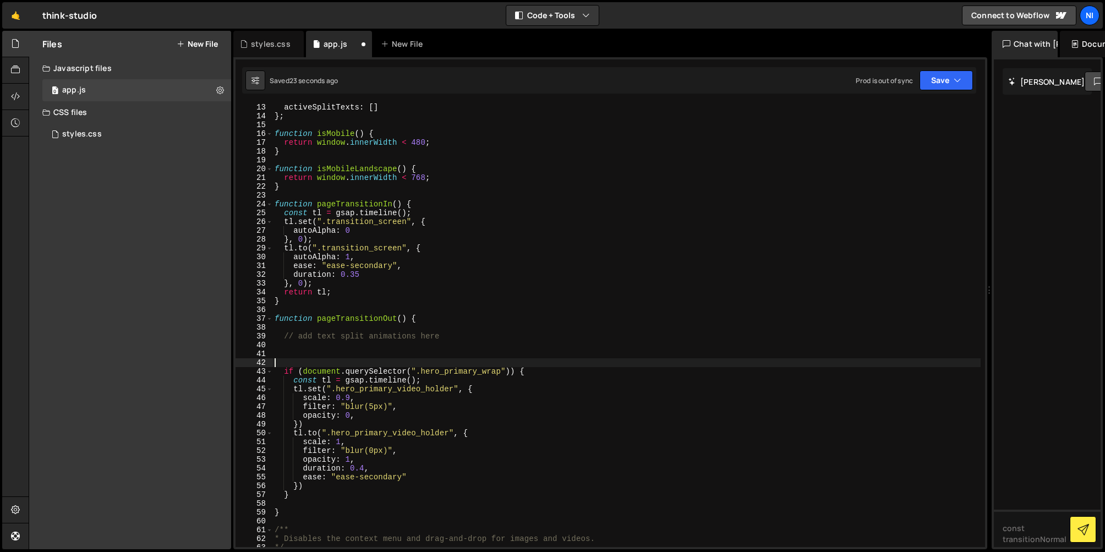
type textarea "if (document.querySelector(".hero_primary_wrap")) {"
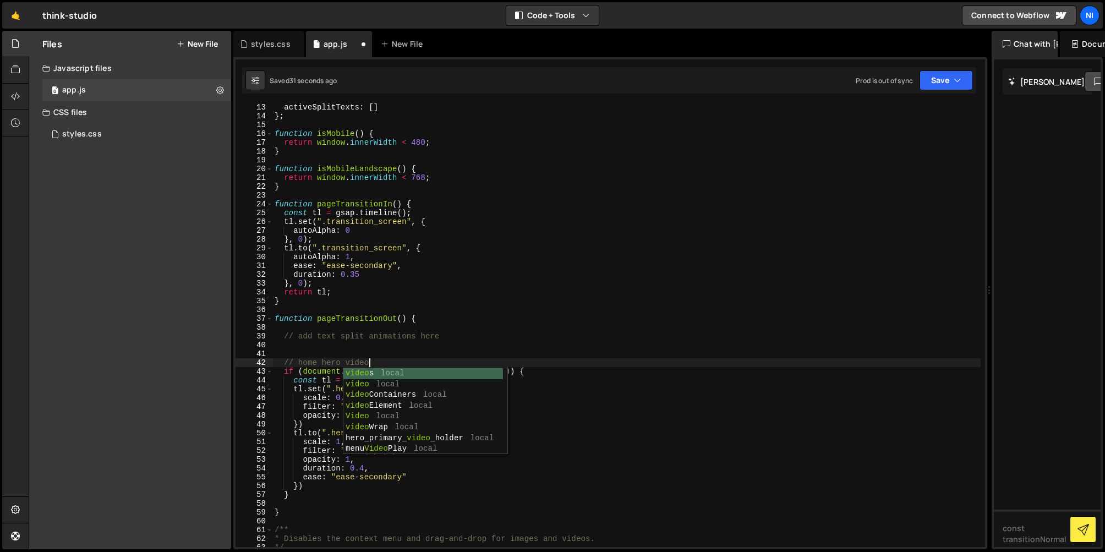
scroll to position [0, 6]
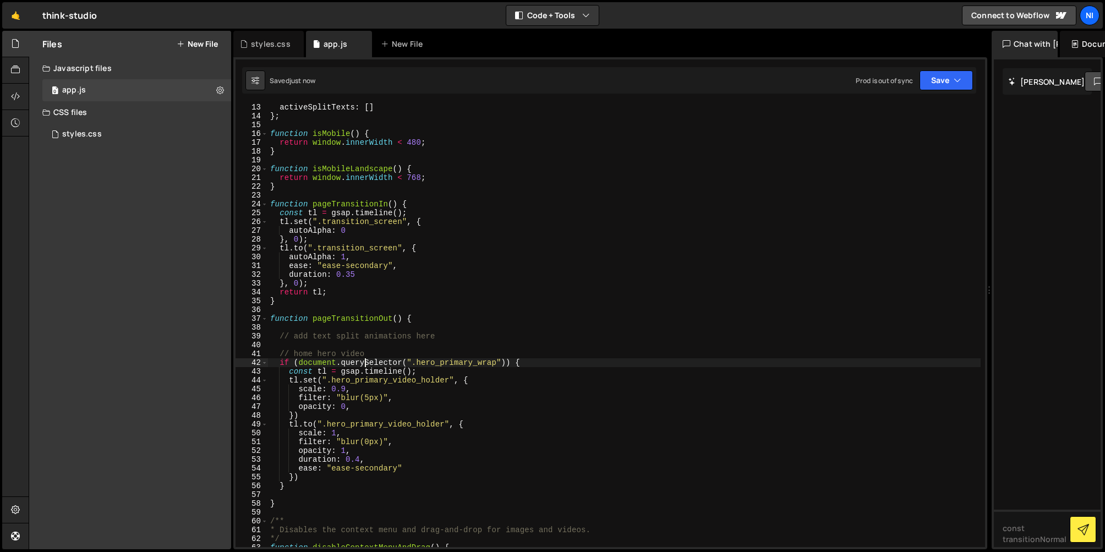
click at [386, 352] on div "activeSplitTexts : [ ] } ; function isMobile ( ) { return window . innerWidth <…" at bounding box center [624, 333] width 713 height 461
click at [264, 362] on span at bounding box center [264, 362] width 6 height 9
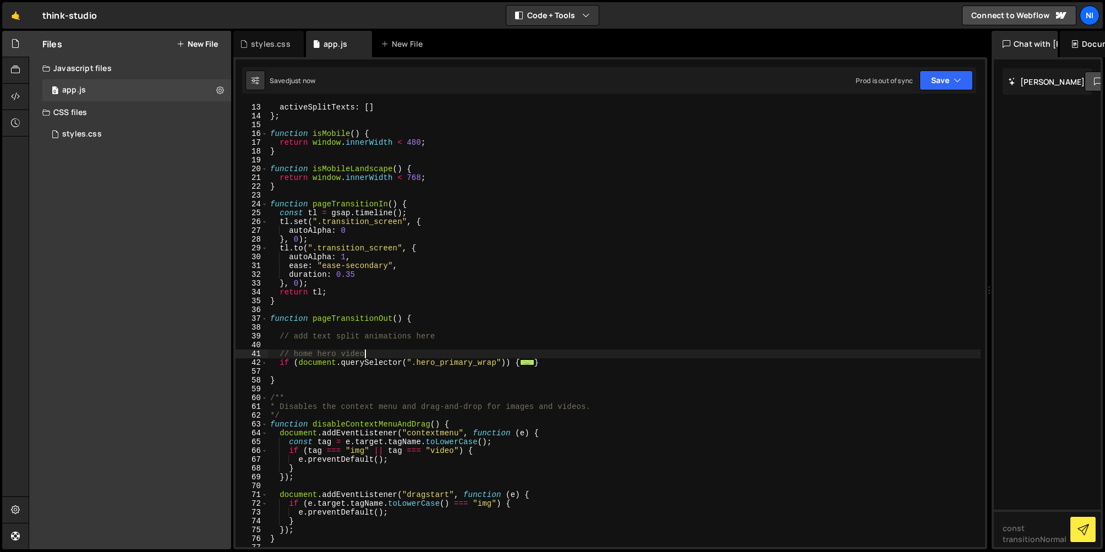
click at [560, 362] on div "activeSplitTexts : [ ] } ; function isMobile ( ) { return window . innerWidth <…" at bounding box center [624, 333] width 713 height 461
type textarea "}"
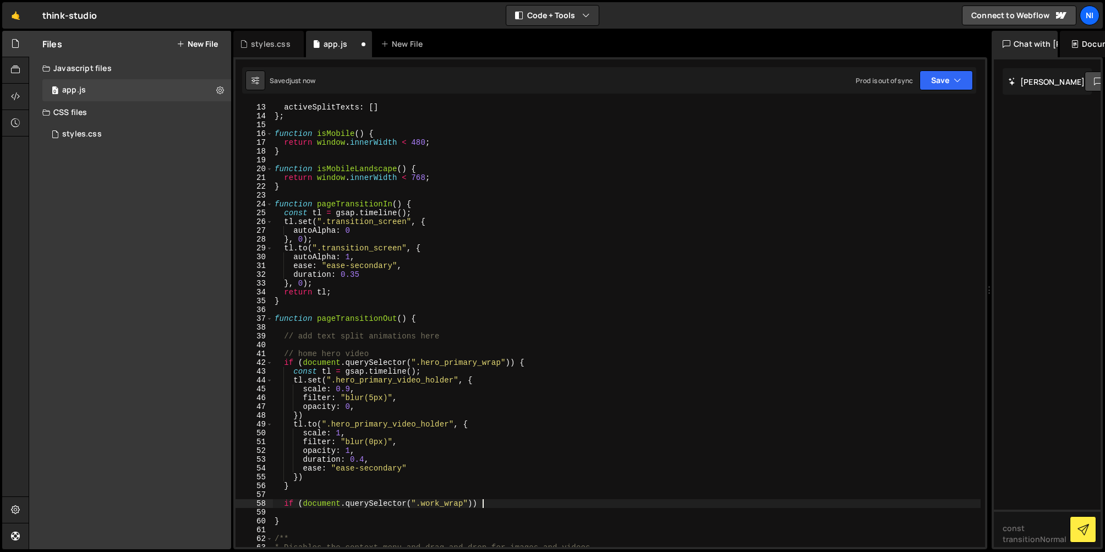
scroll to position [0, 14]
type textarea "if (document.querySelector(".work_wrap")) {}"
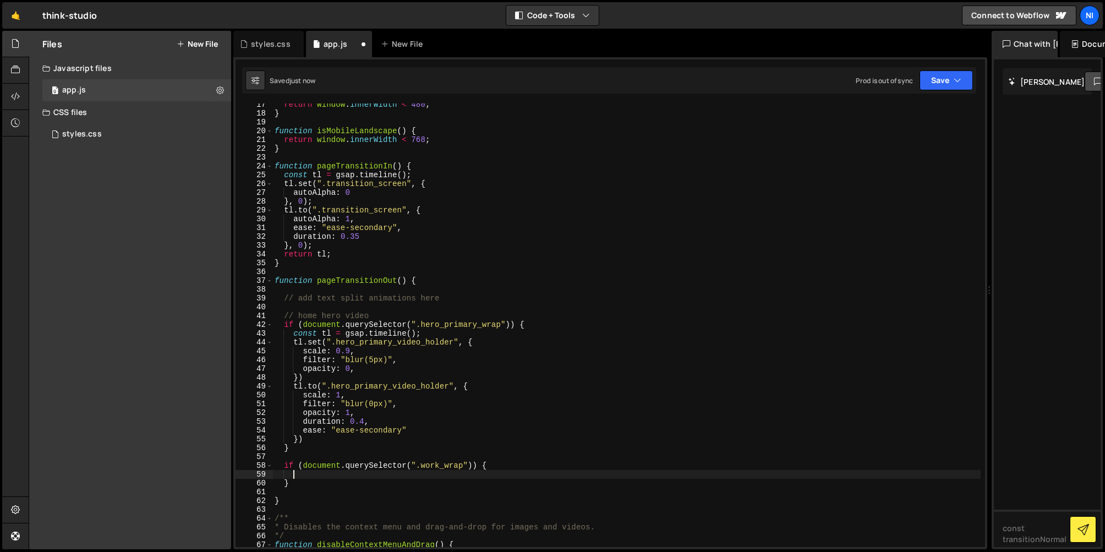
scroll to position [144, 0]
click at [297, 455] on div "return window . innerWidth < 480 ; } function isMobileLandscape ( ) { return wi…" at bounding box center [627, 330] width 709 height 461
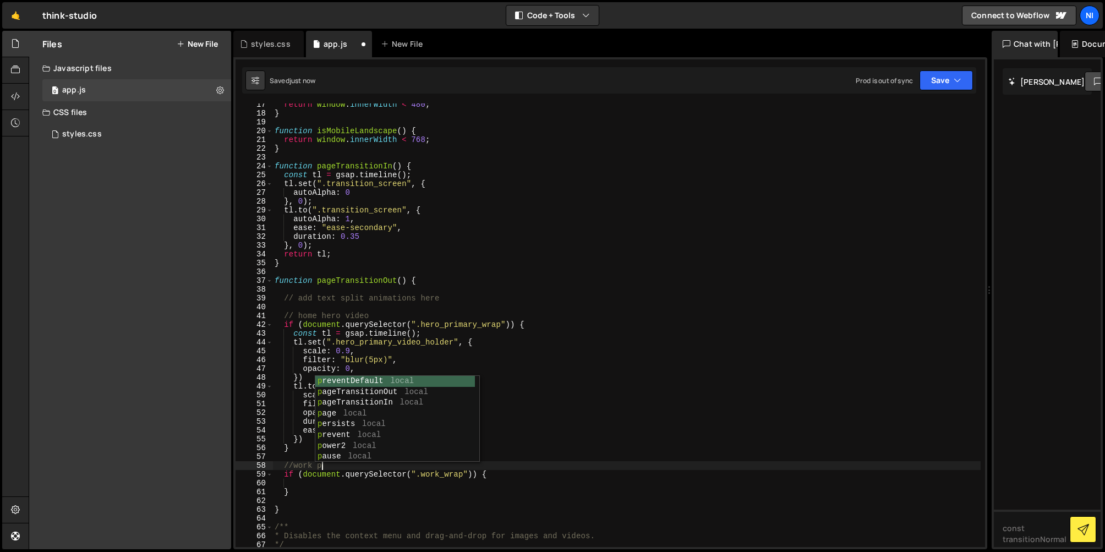
scroll to position [0, 3]
type textarea "//work page"
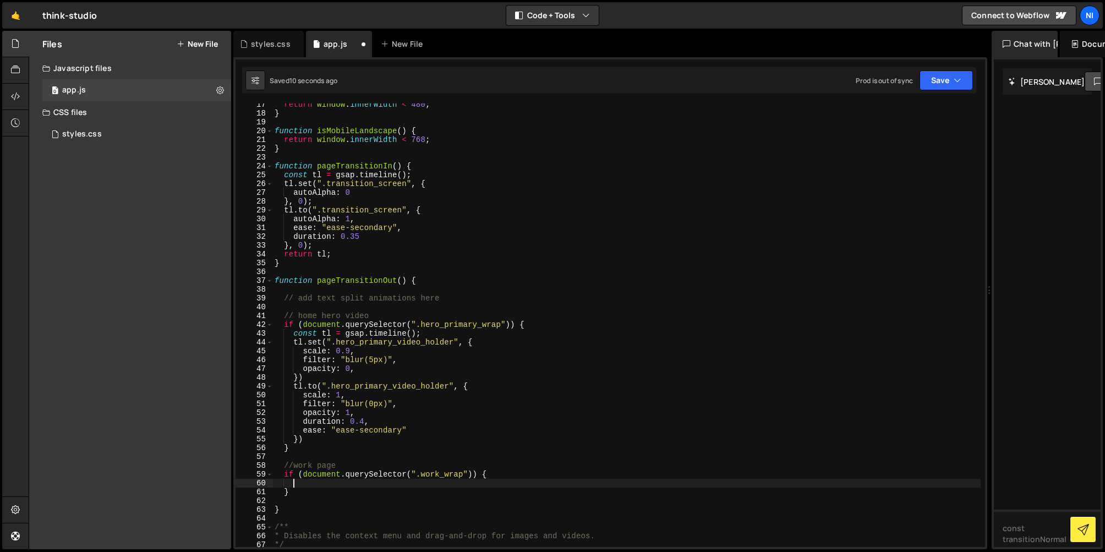
click at [352, 481] on div "return window . innerWidth < 480 ; } function isMobileLandscape ( ) { return wi…" at bounding box center [627, 330] width 709 height 461
drag, startPoint x: 312, startPoint y: 332, endPoint x: 422, endPoint y: 330, distance: 109.6
click at [422, 330] on div "return window . innerWidth < 480 ; } function isMobileLandscape ( ) { return wi…" at bounding box center [627, 330] width 709 height 461
type textarea "const tl = gsap.timeline();"
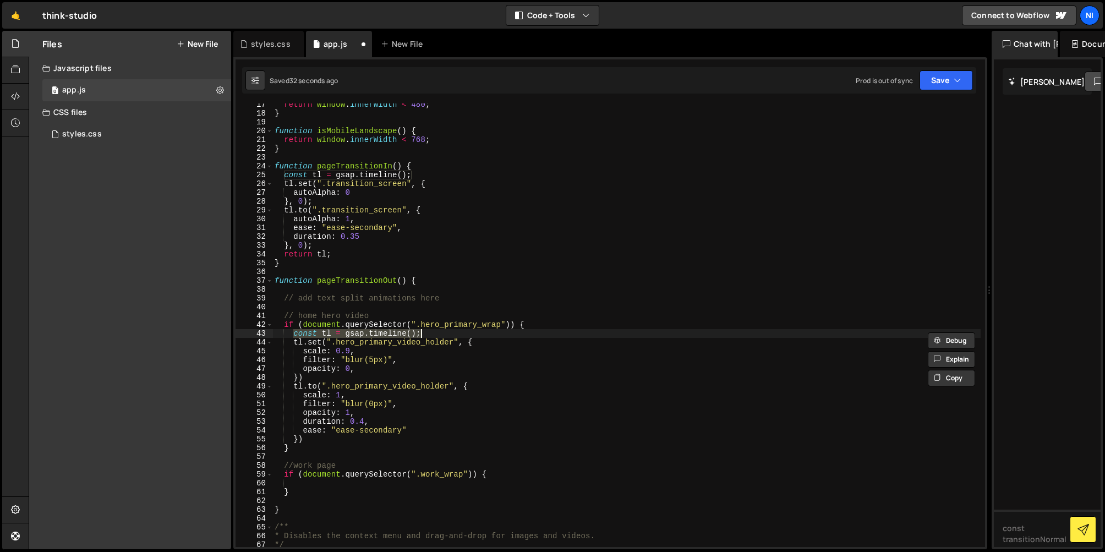
click at [315, 484] on div "return window . innerWidth < 480 ; } function isMobileLandscape ( ) { return wi…" at bounding box center [627, 330] width 709 height 461
paste textarea "const tl = gsap.timeline();"
type textarea "const tl = gsap.timeline();"
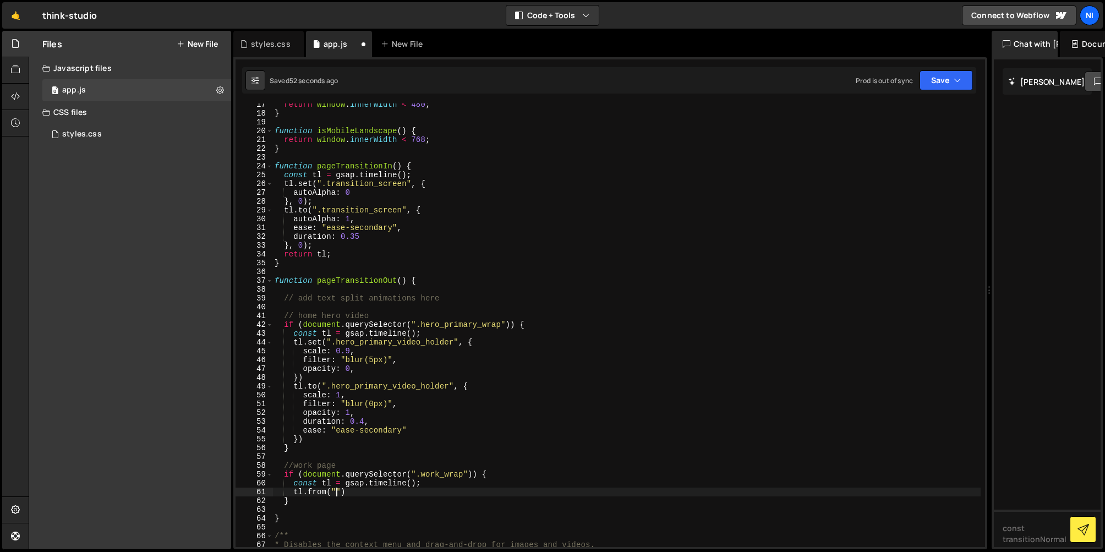
scroll to position [0, 4]
paste textarea "work_sidebar_inner")"
type textarea "tl.from(".work_sidebar_inner", {)"
click at [411, 404] on div "return window . innerWidth < 480 ; } function isMobileLandscape ( ) { return wi…" at bounding box center [627, 330] width 709 height 461
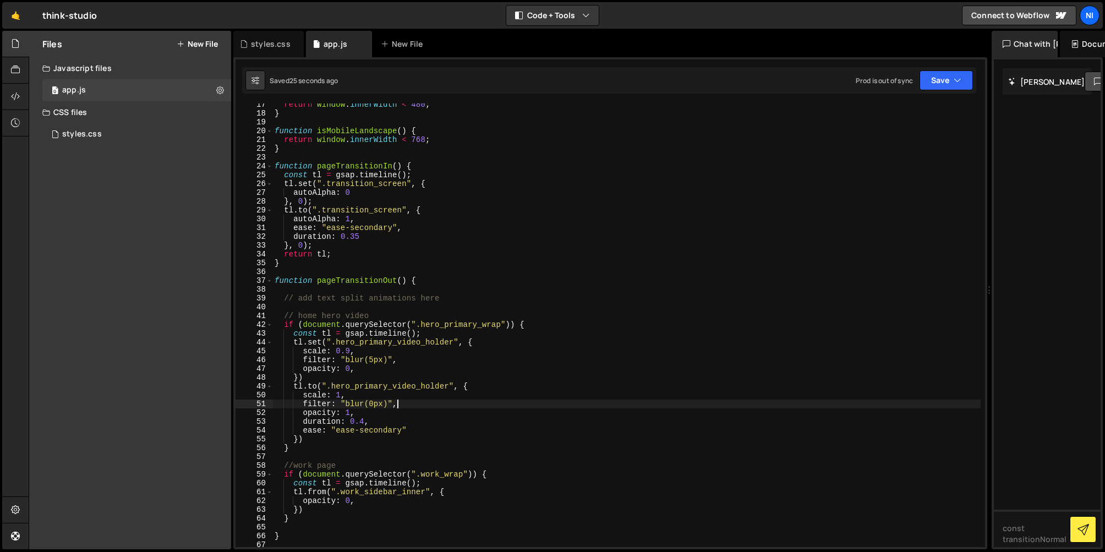
type textarea "filter: "blur(0px)","
paste textarea "rotate: 0.001,"
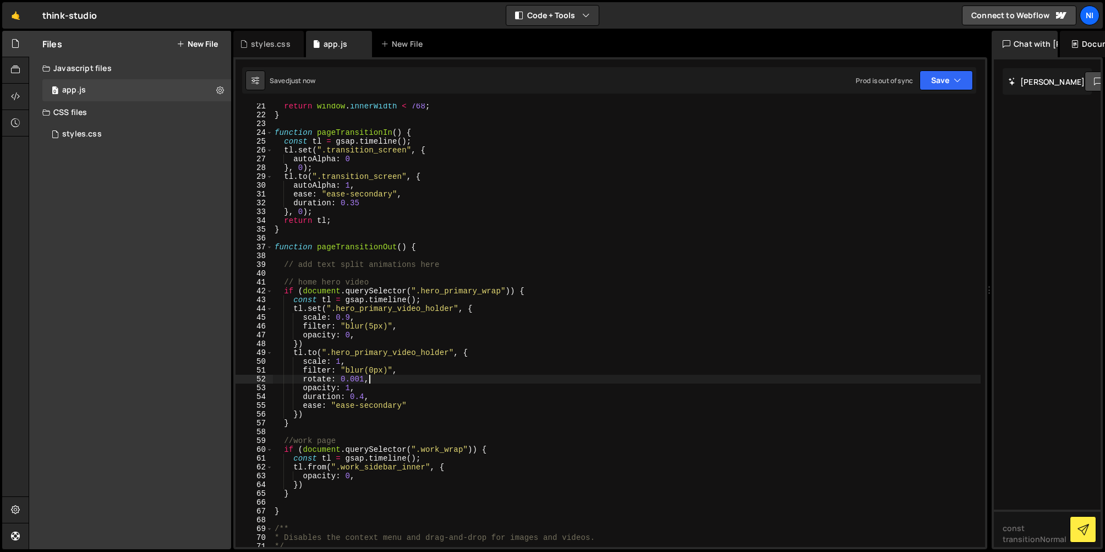
scroll to position [178, 0]
click at [374, 481] on div "return window . innerWidth < 768 ; } function pageTransitionIn ( ) { const tl =…" at bounding box center [627, 332] width 709 height 461
type textarea "opacity: 0,"
paste textarea "rotate: 0.001,"
type textarea "rotate: 0.001,"
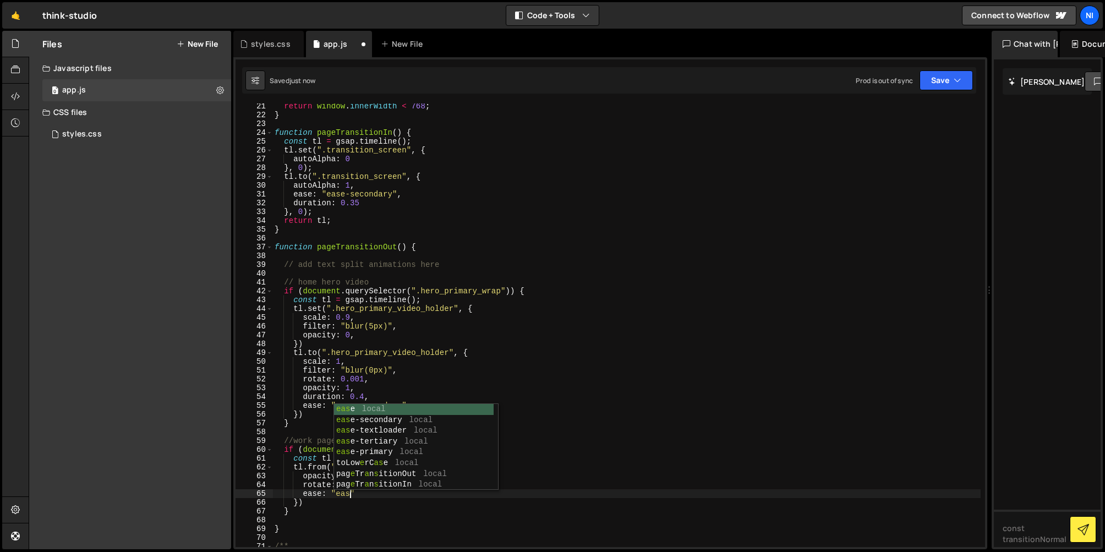
scroll to position [0, 5]
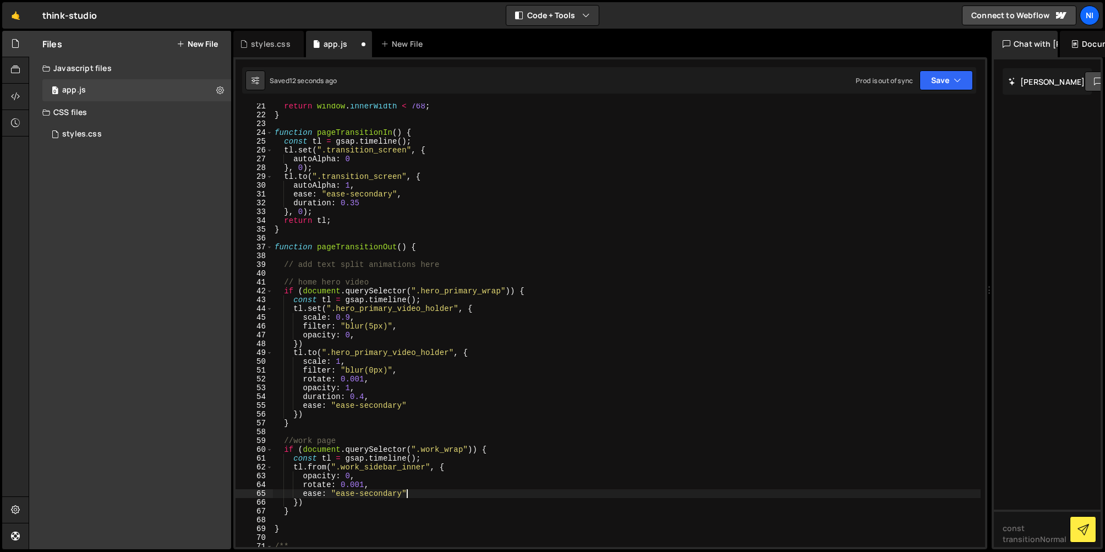
type textarea "ease: "ease-secondary","
click at [309, 509] on div "return window . innerWidth < 768 ; } function pageTransitionIn ( ) { const tl =…" at bounding box center [627, 330] width 709 height 461
paste textarea "work_cards_wrap")"
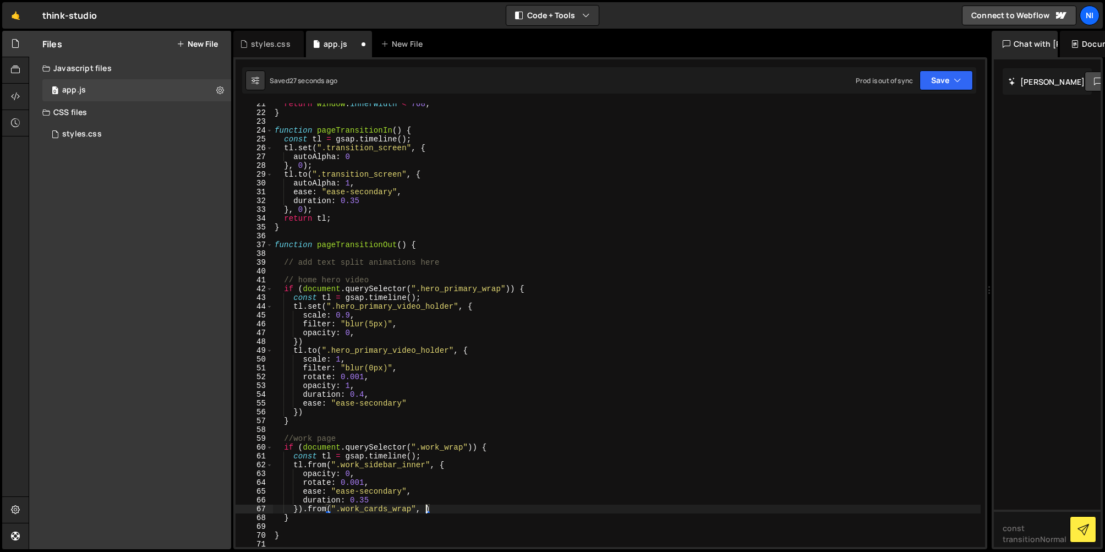
type textarea "}).from(".work_cards_wrap", {)"
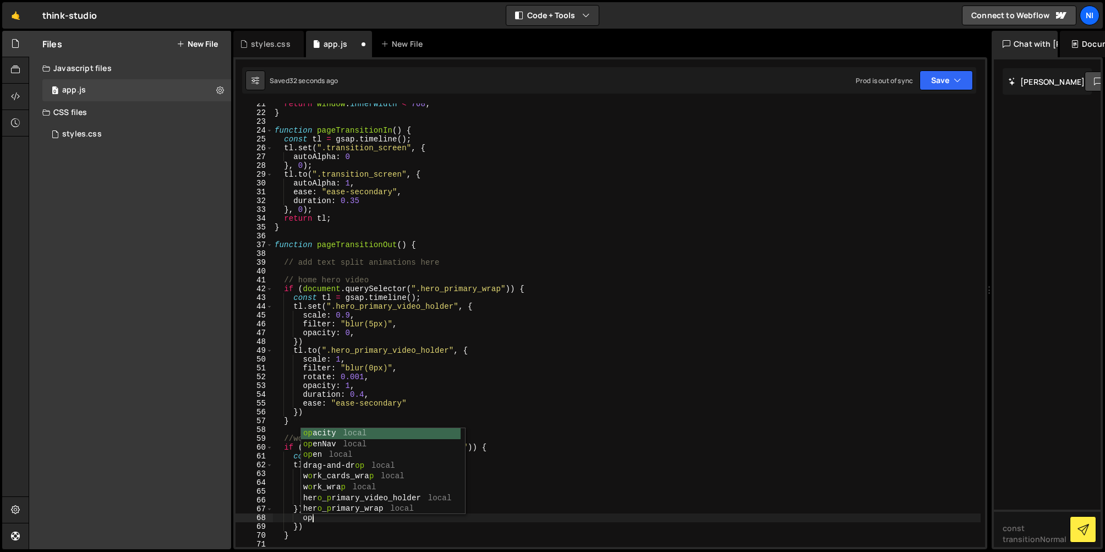
scroll to position [0, 2]
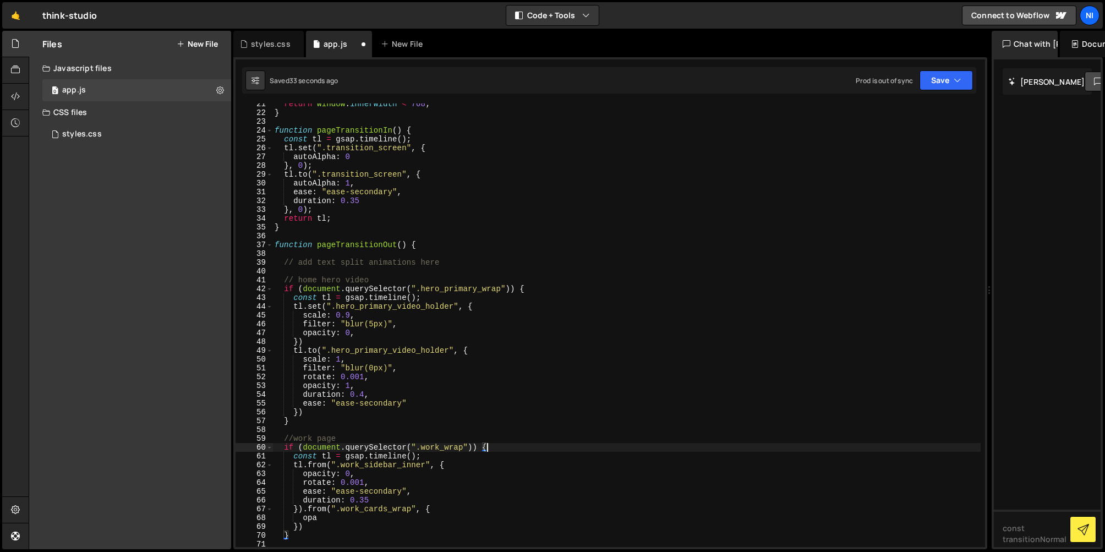
drag, startPoint x: 576, startPoint y: 451, endPoint x: 374, endPoint y: 477, distance: 203.1
click at [575, 451] on div "return window . innerWidth < 768 ; } function pageTransitionIn ( ) { const tl =…" at bounding box center [627, 330] width 709 height 461
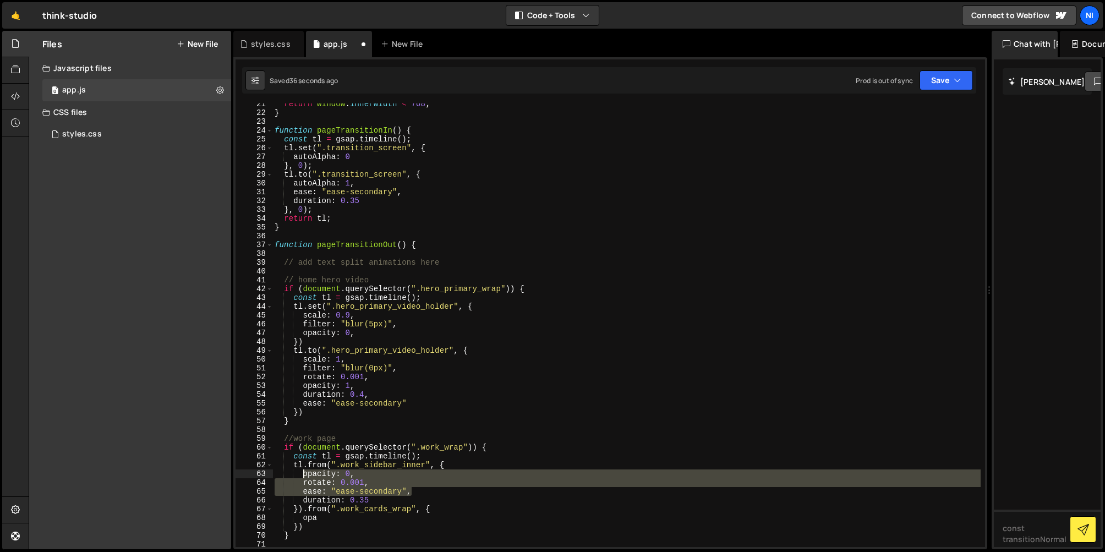
drag, startPoint x: 412, startPoint y: 489, endPoint x: 304, endPoint y: 476, distance: 108.7
click at [304, 476] on div "return window . innerWidth < 768 ; } function pageTransitionIn ( ) { const tl =…" at bounding box center [627, 330] width 709 height 461
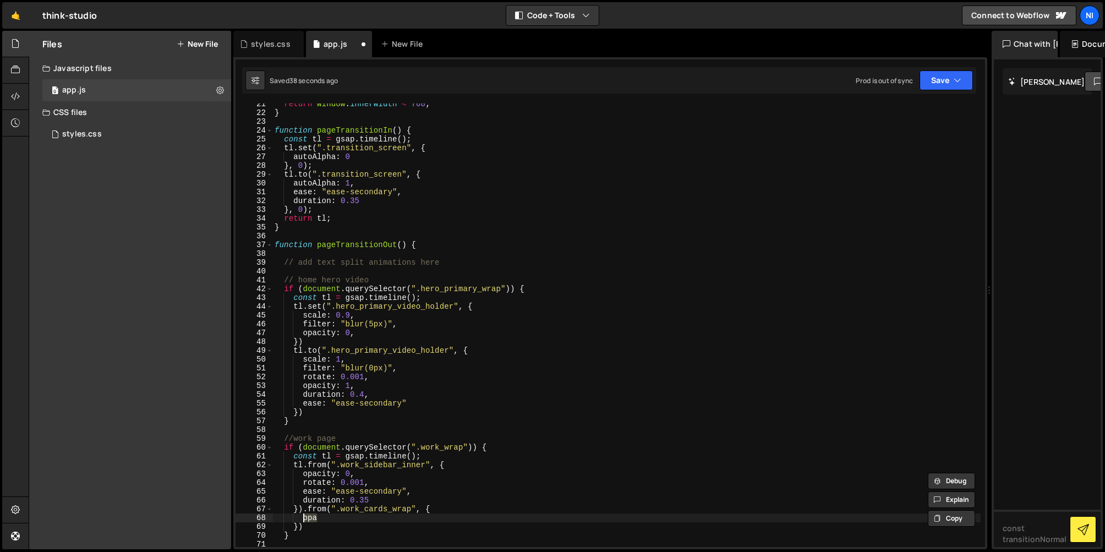
drag, startPoint x: 319, startPoint y: 519, endPoint x: 304, endPoint y: 519, distance: 14.9
click at [304, 519] on div "return window . innerWidth < 768 ; } function pageTransitionIn ( ) { const tl =…" at bounding box center [627, 330] width 709 height 461
paste textarea "ease: "ease-secondary","
type textarea "ease: "ease-secondary","
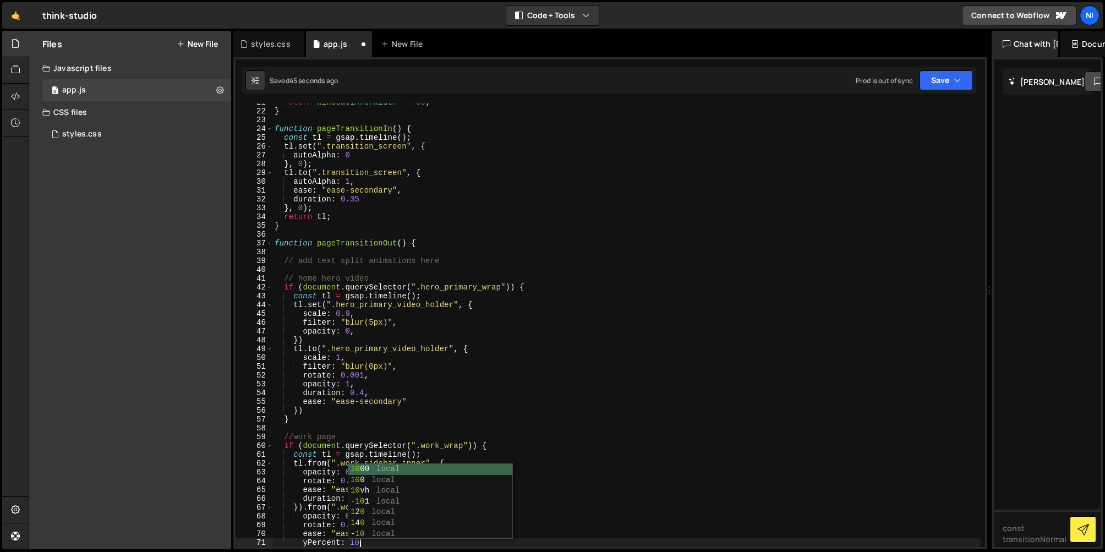
type textarea "yPercent: 10,"
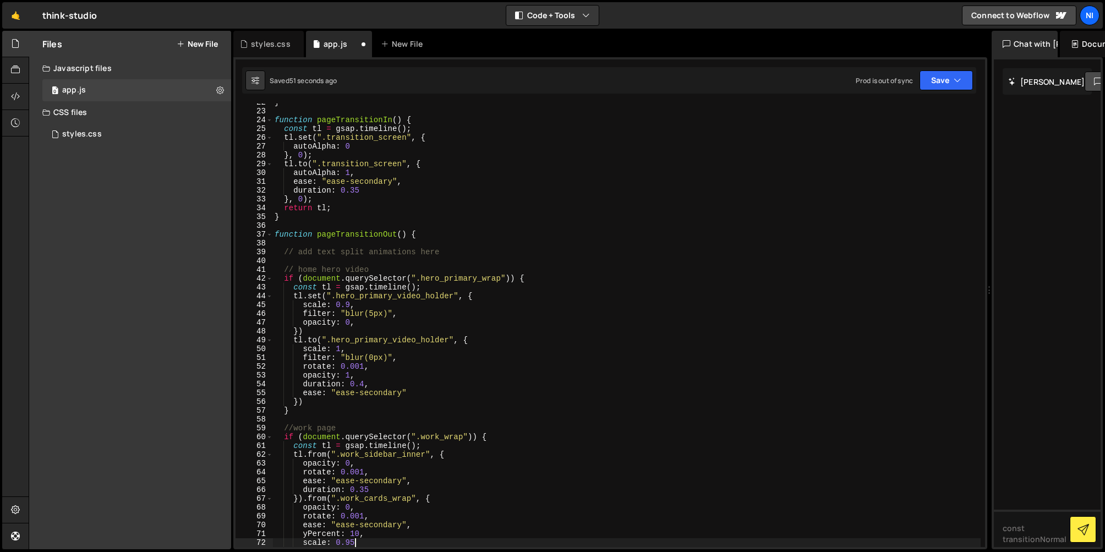
type textarea "scale: 0.95,"
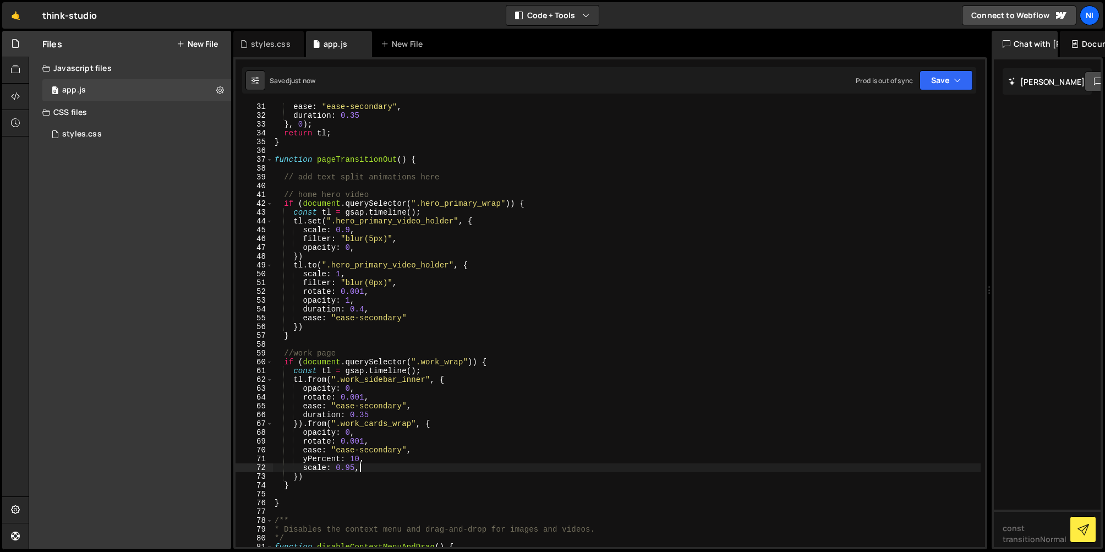
scroll to position [266, 0]
click at [292, 166] on div "ease : "ease-secondary" , duration : 0.35 } , 0 ) ; return tl ; } function page…" at bounding box center [627, 331] width 709 height 461
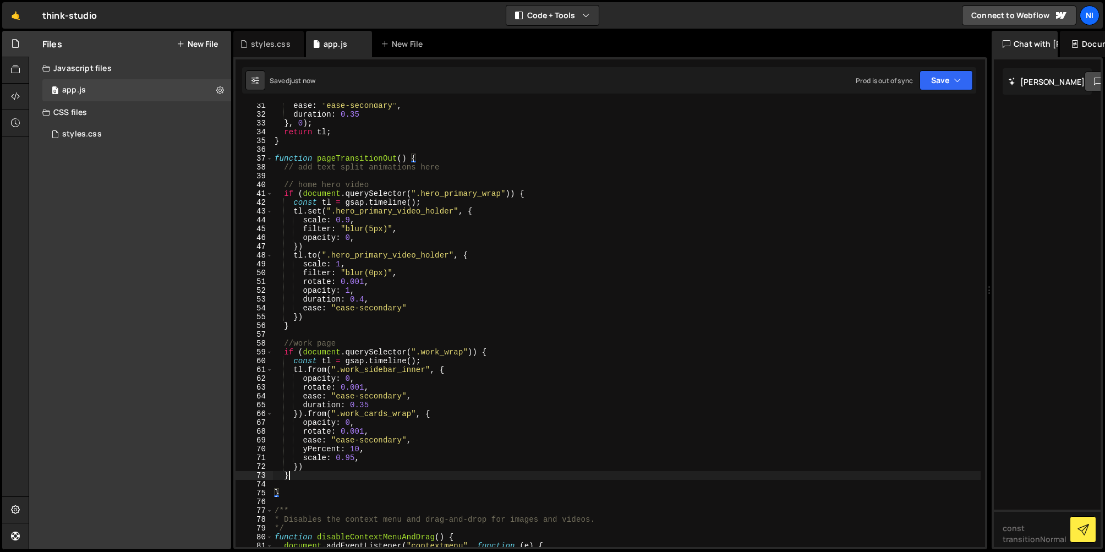
click at [301, 475] on div "ease : "ease-secondary" , duration : 0.35 } , 0 ) ; return tl ; } function page…" at bounding box center [627, 331] width 709 height 461
type textarea "}"
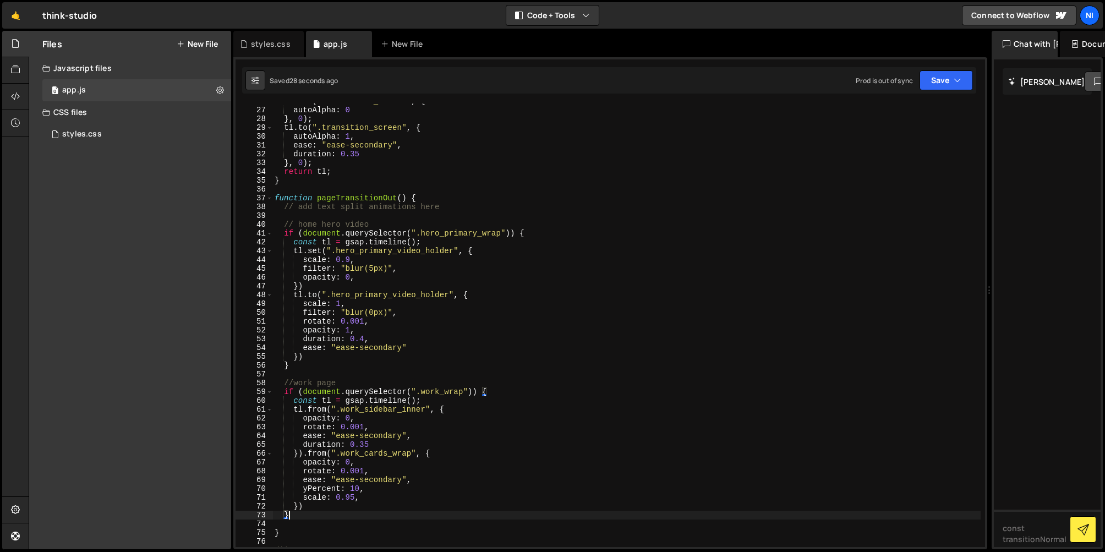
scroll to position [238, 0]
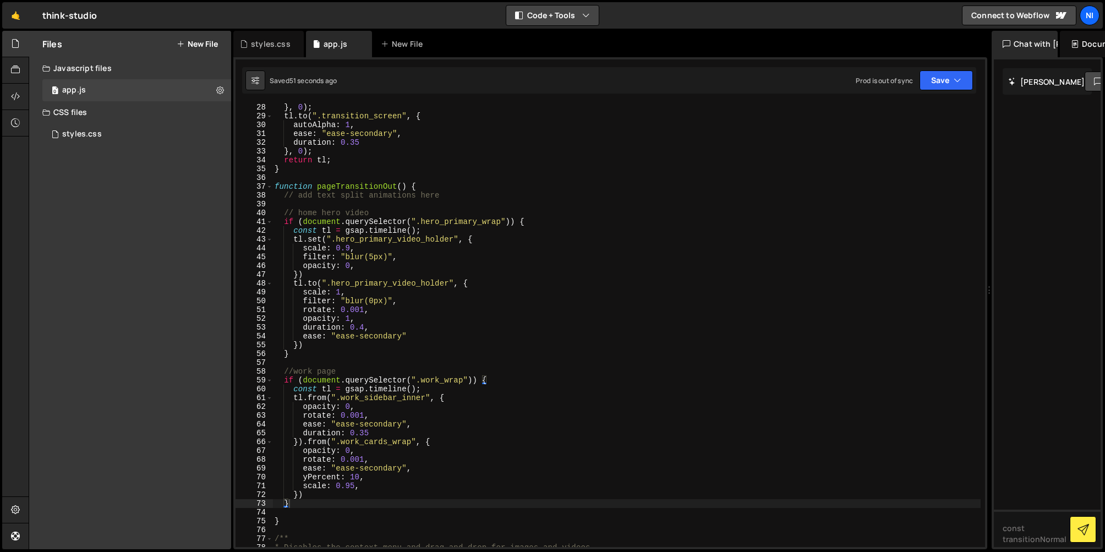
click at [552, 7] on button "Code + Tools" at bounding box center [552, 16] width 92 height 20
click at [545, 36] on button "Code Only" at bounding box center [553, 40] width 92 height 20
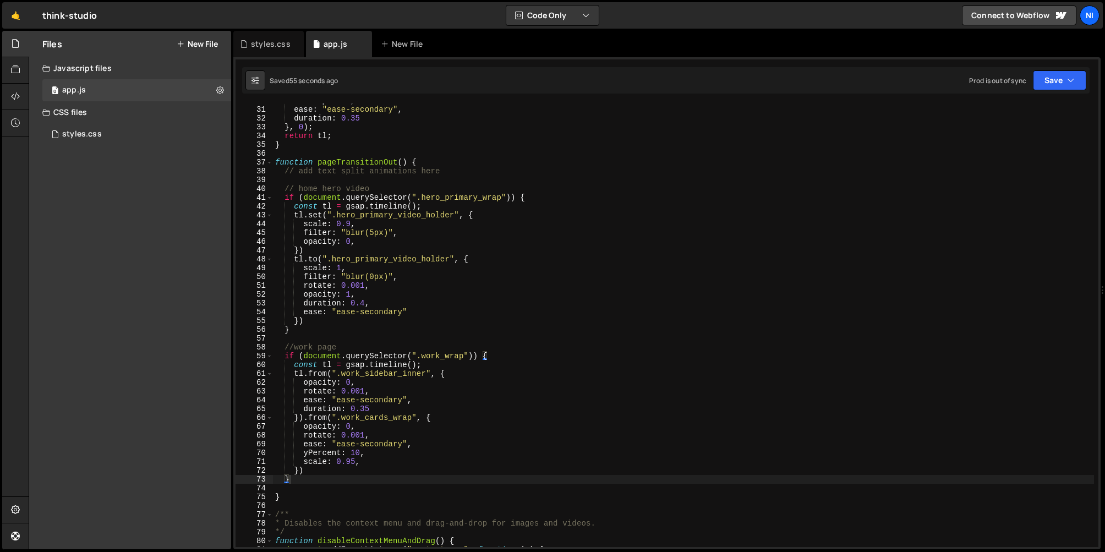
scroll to position [263, 0]
click at [299, 483] on div "autoAlpha : 1 , ease : "ease-secondary" , duration : 0.35 } , 0 ) ; return tl ;…" at bounding box center [683, 326] width 821 height 461
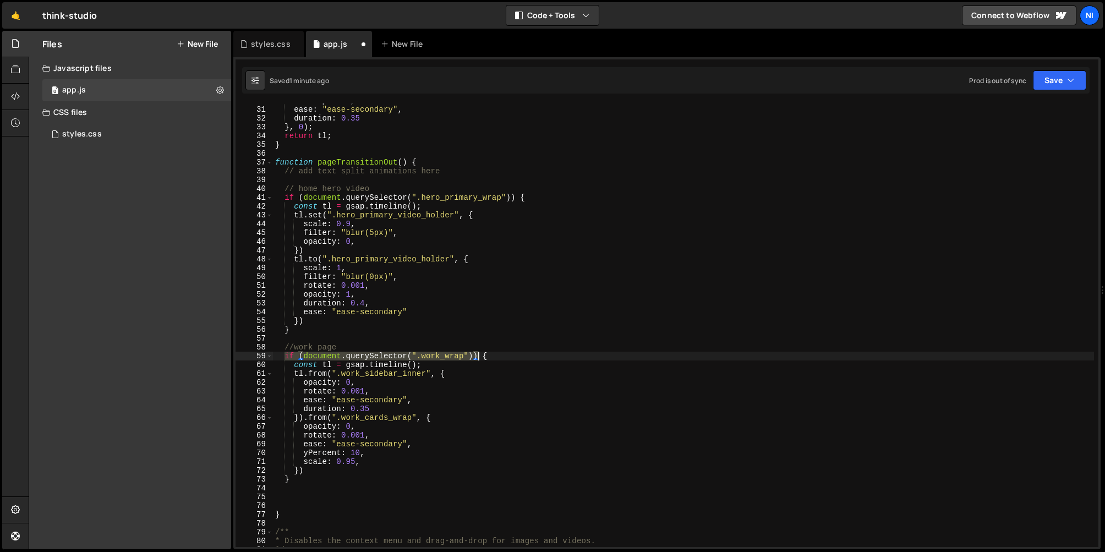
drag, startPoint x: 285, startPoint y: 357, endPoint x: 477, endPoint y: 358, distance: 192.1
click at [477, 358] on div "autoAlpha : 1 , ease : "ease-secondary" , duration : 0.35 } , 0 ) ; return tl ;…" at bounding box center [683, 326] width 821 height 461
type textarea "if (document.querySelector(".work_wrap")) {"
click at [318, 498] on div "autoAlpha : 1 , ease : "ease-secondary" , duration : 0.35 } , 0 ) ; return tl ;…" at bounding box center [683, 326] width 821 height 461
paste textarea "if (document.querySelector(".work_wrap"))"
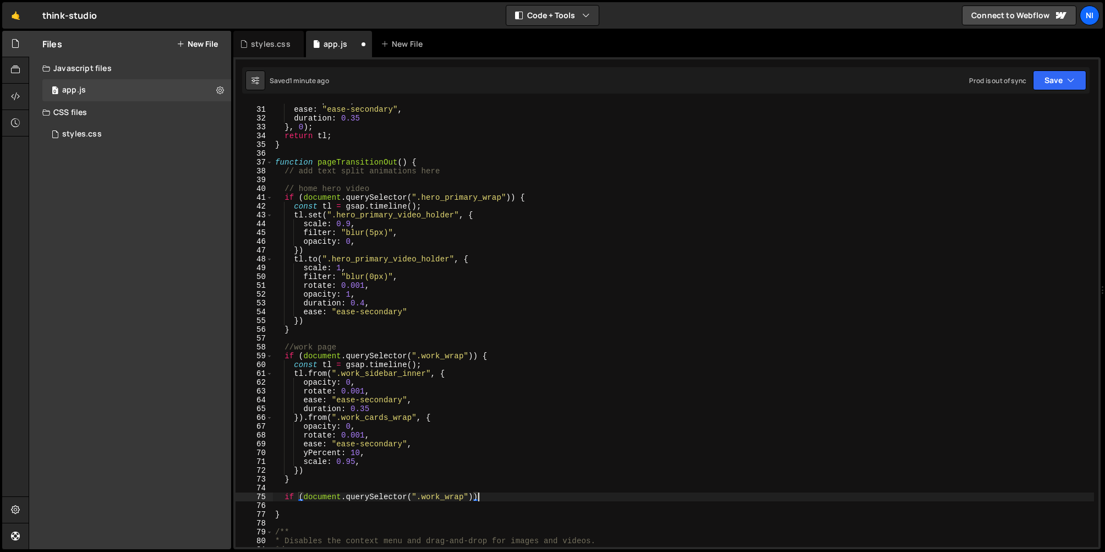
click at [444, 499] on div "autoAlpha : 1 , ease : "ease-secondary" , duration : 0.35 } , 0 ) ; return tl ;…" at bounding box center [683, 326] width 821 height 461
paste textarea "contact"
type textarea "if (document.querySelector(".contact_wrap")) {}"
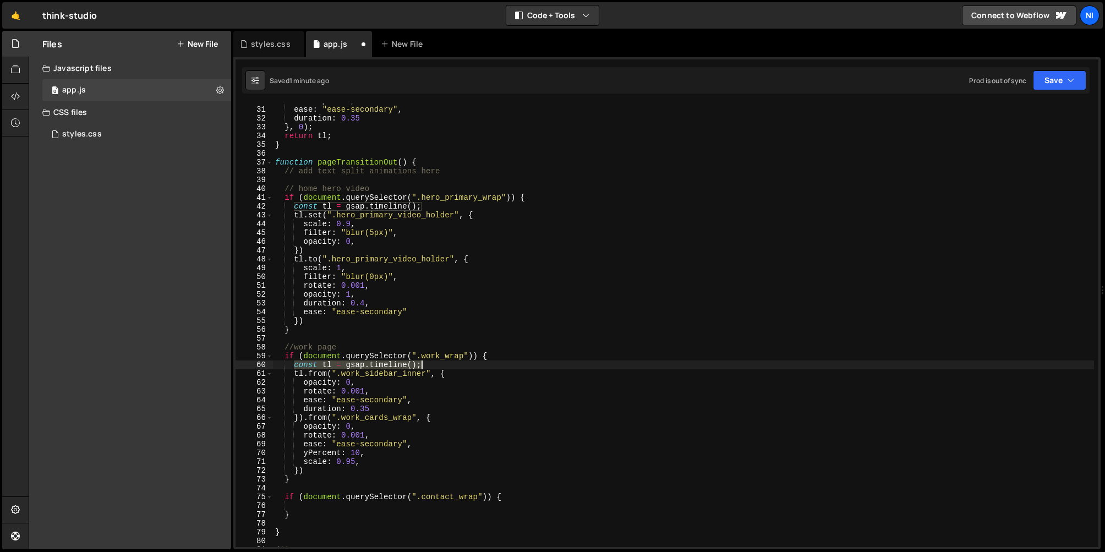
drag, startPoint x: 294, startPoint y: 367, endPoint x: 424, endPoint y: 367, distance: 130.5
click at [424, 367] on div "autoAlpha : 1 , ease : "ease-secondary" , duration : 0.35 } , 0 ) ; return tl ;…" at bounding box center [683, 326] width 821 height 461
type textarea "const tl = gsap.timeline();"
click at [333, 510] on div "autoAlpha : 1 , ease : "ease-secondary" , duration : 0.35 } , 0 ) ; return tl ;…" at bounding box center [683, 326] width 821 height 461
paste textarea "const tl = gsap.timeline();"
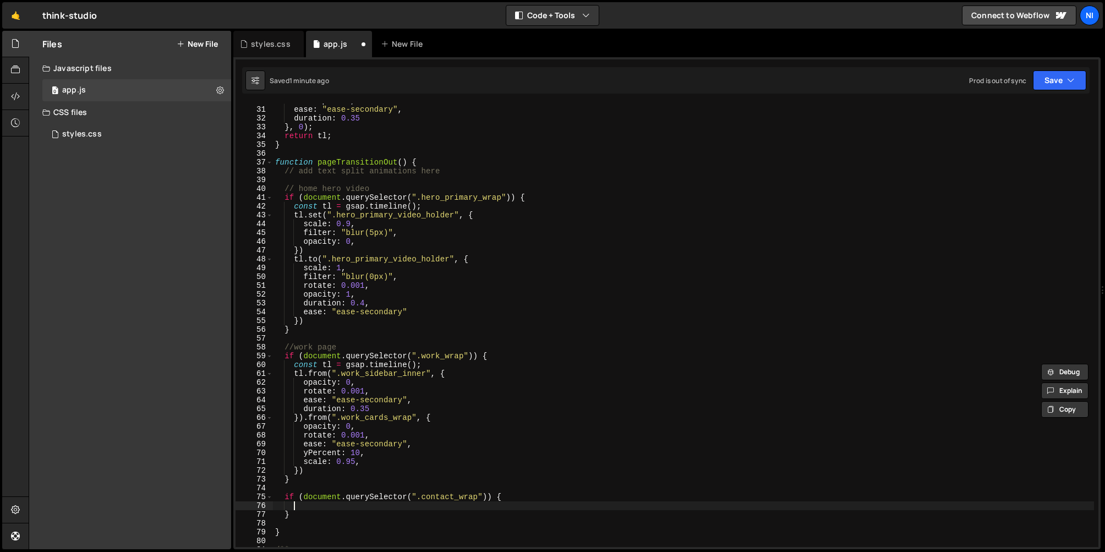
type textarea "const tl = gsap.timeline();"
paste textarea "form_main_layout""
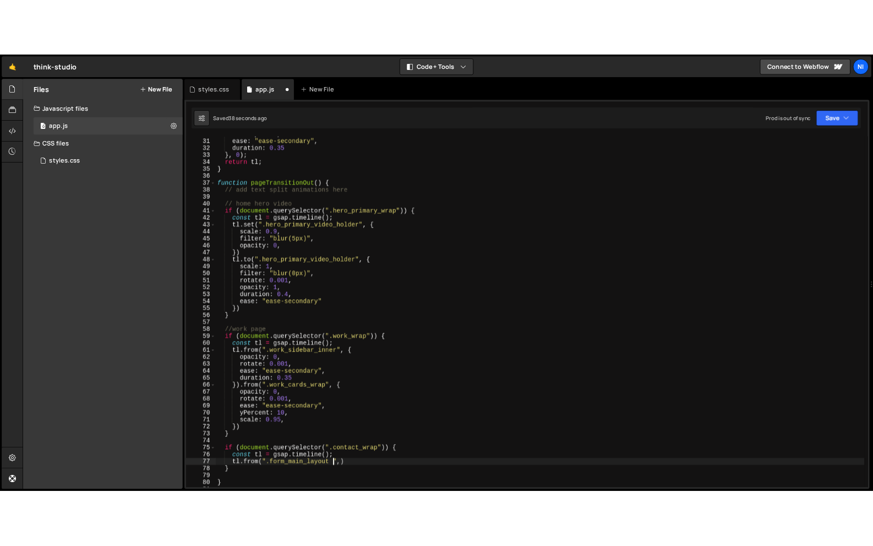
scroll to position [0, 10]
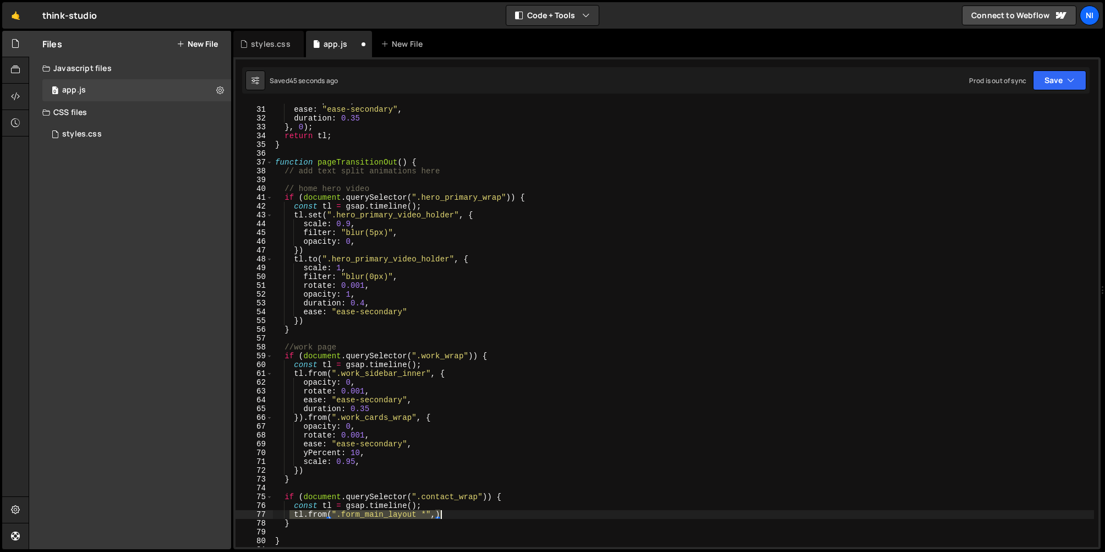
drag, startPoint x: 351, startPoint y: 516, endPoint x: 440, endPoint y: 513, distance: 89.2
click at [440, 513] on div "autoAlpha : 1 , ease : "ease-secondary" , duration : 0.35 } , 0 ) ; return tl ;…" at bounding box center [683, 326] width 821 height 461
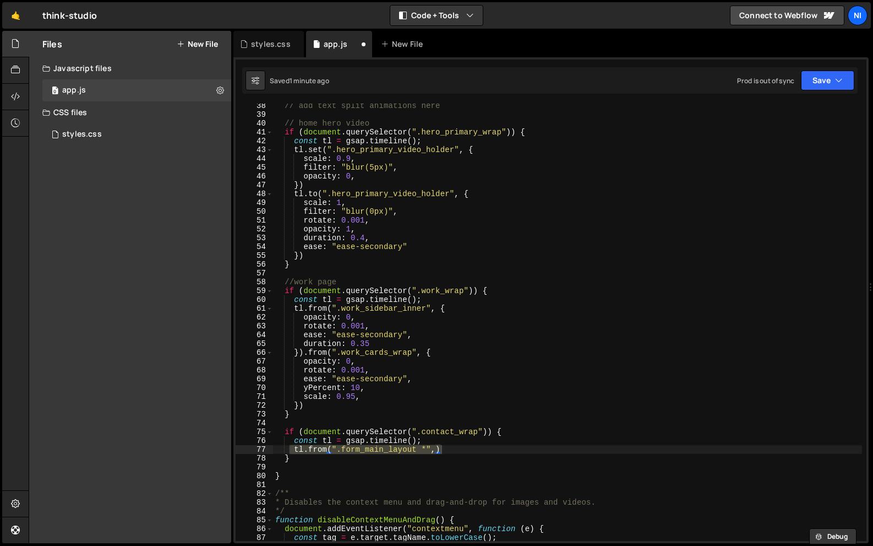
scroll to position [345, 0]
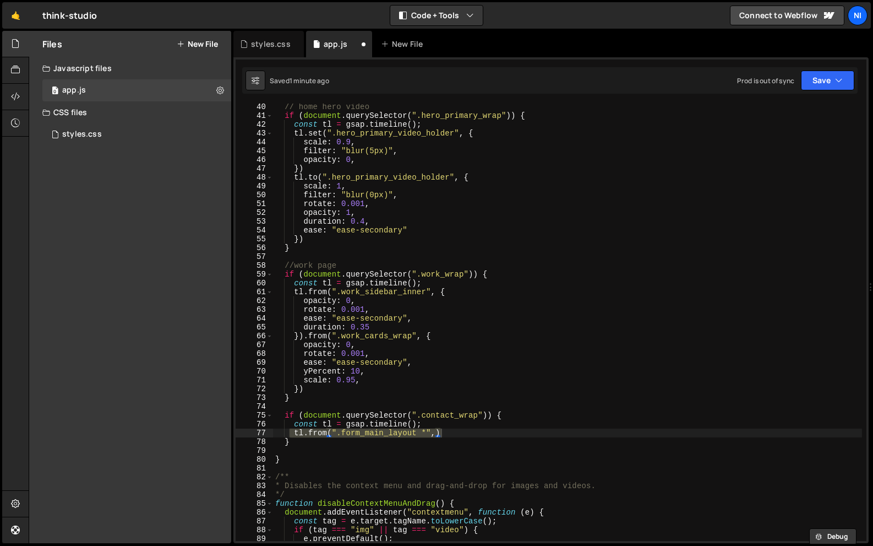
click at [376, 437] on div "// home hero video if ( document . querySelector ( ".hero_primary_wrap" )) { co…" at bounding box center [567, 321] width 589 height 437
click at [422, 433] on div "// home hero video if ( document . querySelector ( ".hero_primary_wrap" )) { co…" at bounding box center [567, 329] width 589 height 455
type textarea "tl.from(".form_main_layout > *", {)"
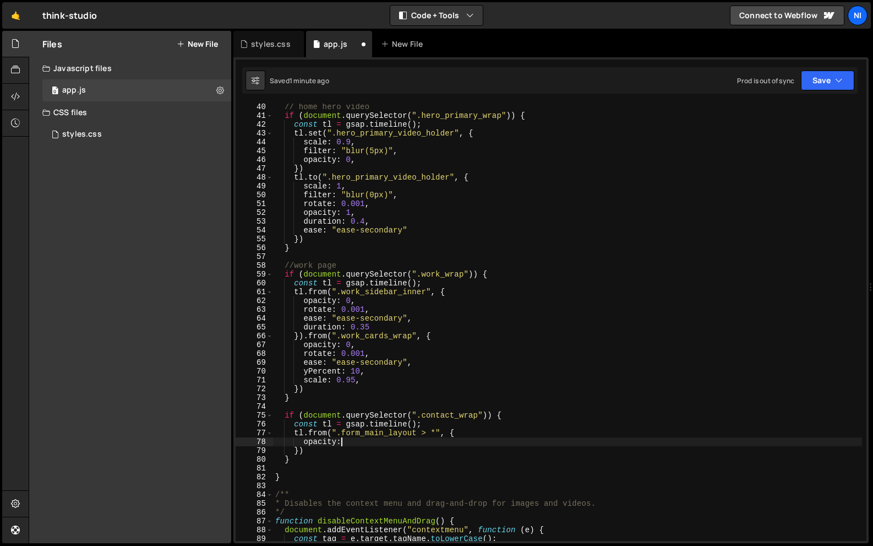
scroll to position [0, 4]
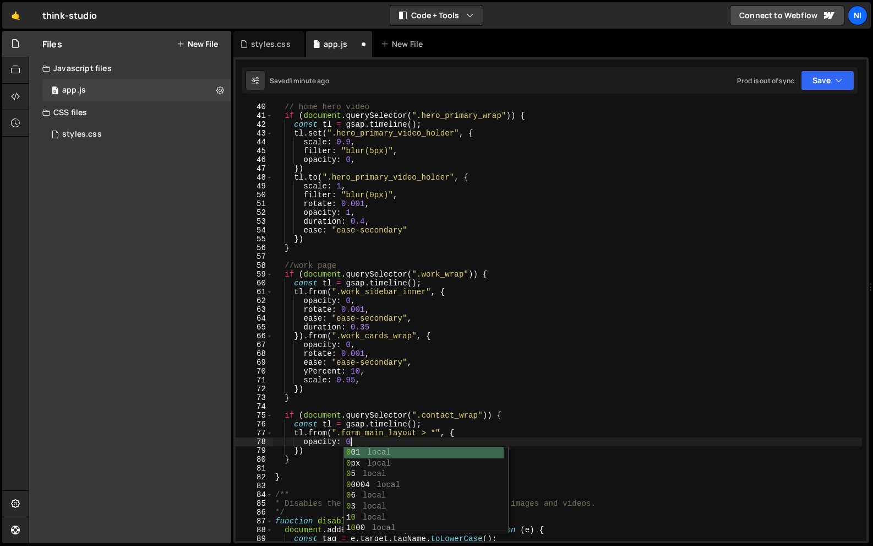
type textarea "opacity: 0,"
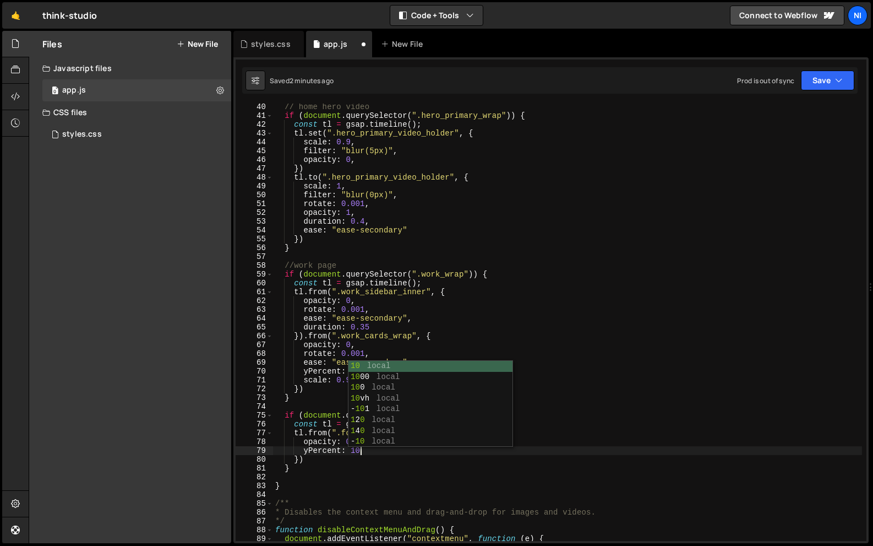
type textarea "yPercent: 10,"
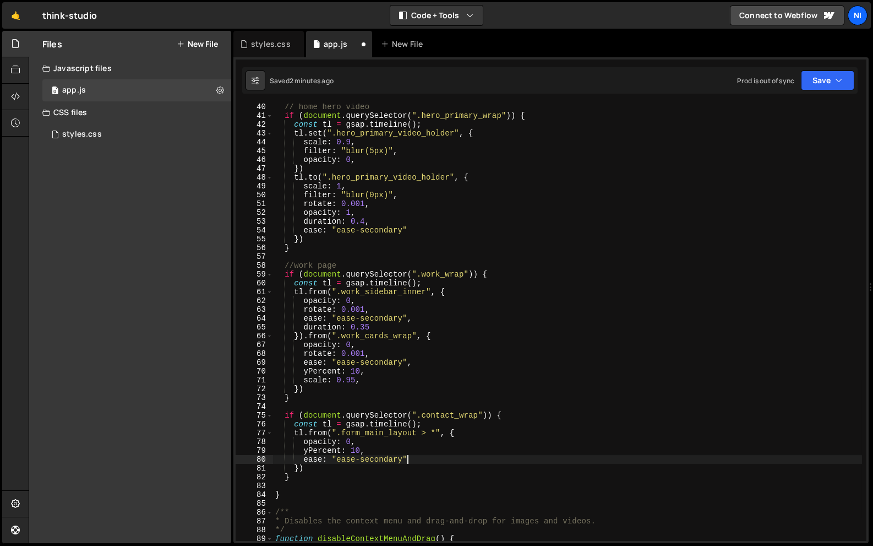
type textarea "ease: "ease-secondary","
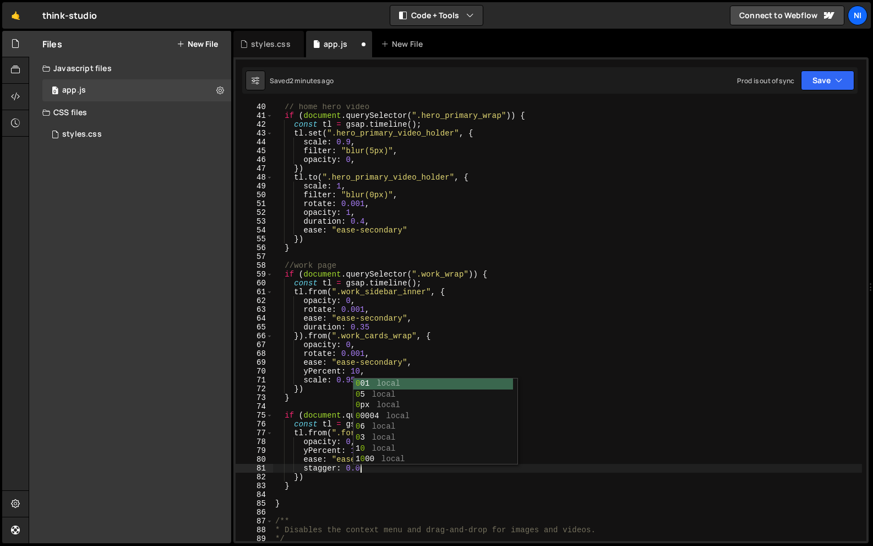
scroll to position [0, 6]
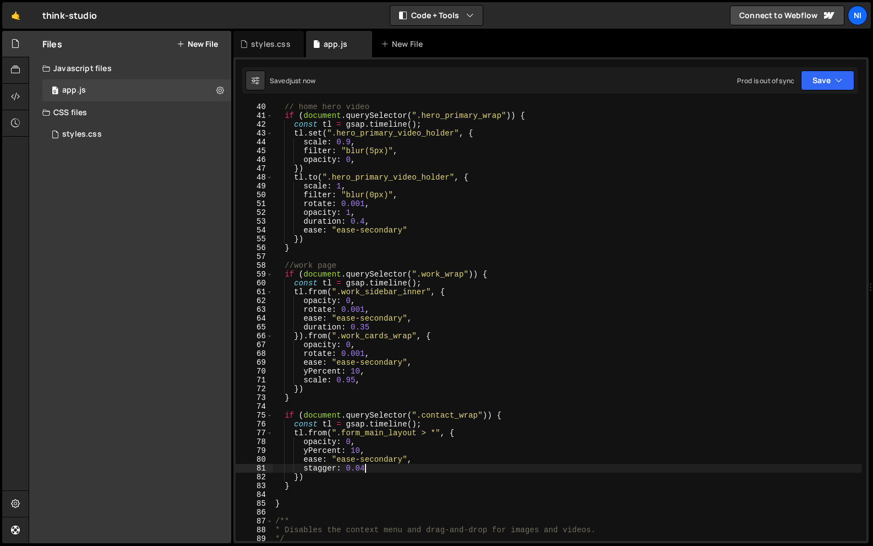
type textarea "stagger: 0.04,"
click at [311, 407] on div "// home hero video if ( document . querySelector ( ".hero_primary_wrap" )) { co…" at bounding box center [567, 329] width 589 height 455
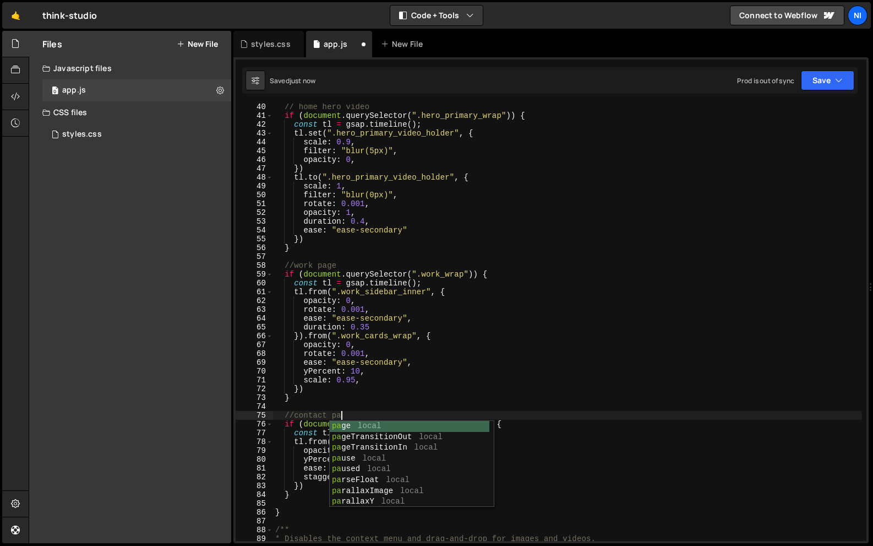
scroll to position [0, 4]
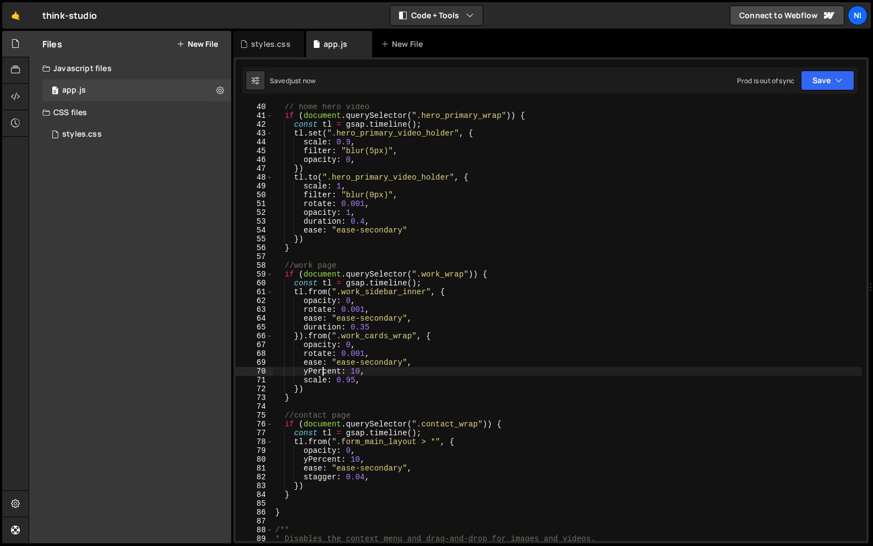
click at [325, 367] on div "// home hero video if ( document . querySelector ( ".hero_primary_wrap" )) { co…" at bounding box center [567, 329] width 589 height 455
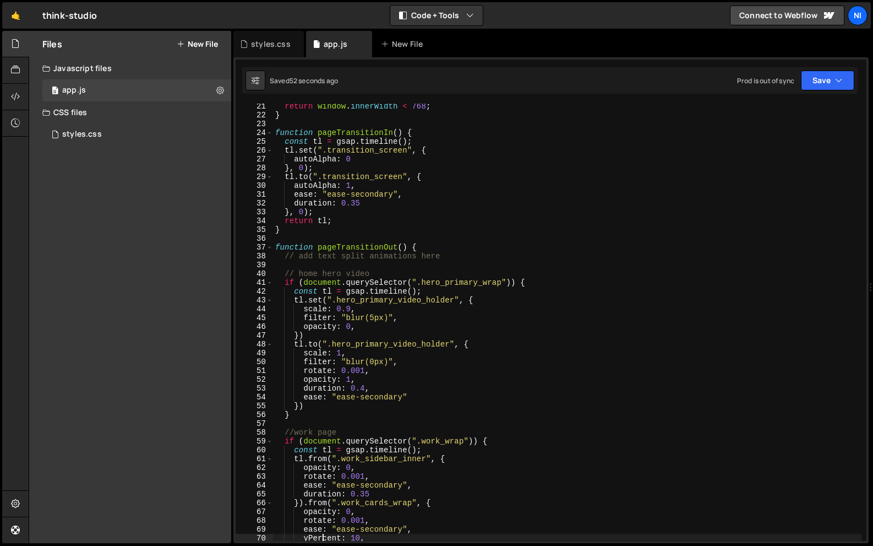
scroll to position [170, 0]
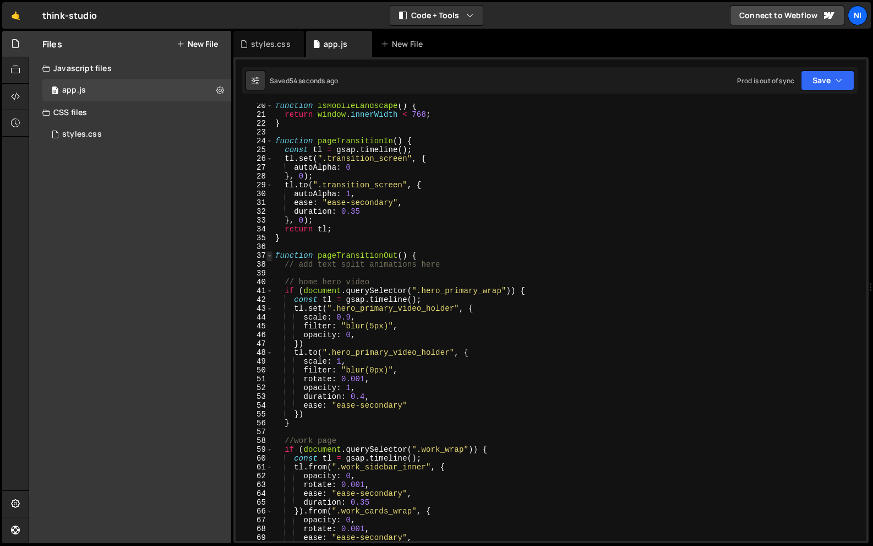
click at [270, 256] on span at bounding box center [269, 255] width 6 height 9
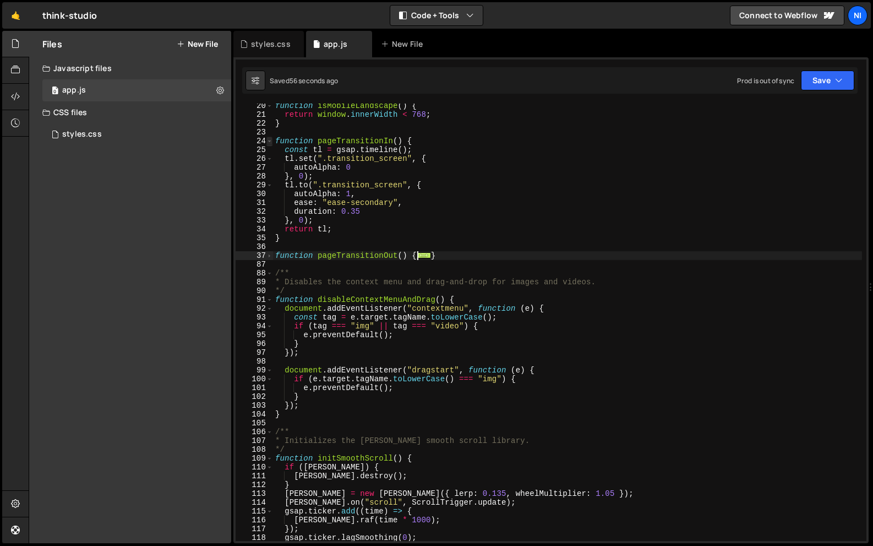
click at [270, 143] on span at bounding box center [269, 141] width 6 height 9
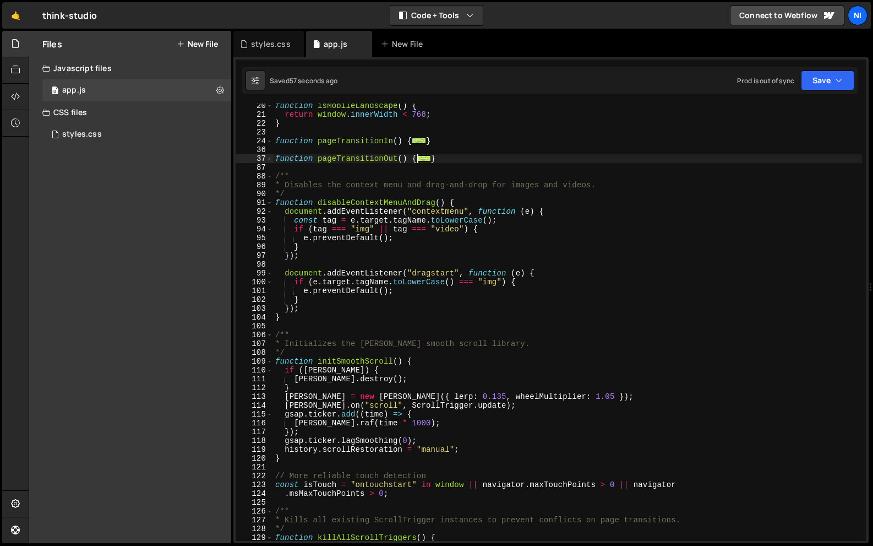
click at [459, 162] on div "function isMobileLandscape ( ) { return window . innerWidth < 768 ; } function …" at bounding box center [567, 328] width 589 height 455
type textarea "}"
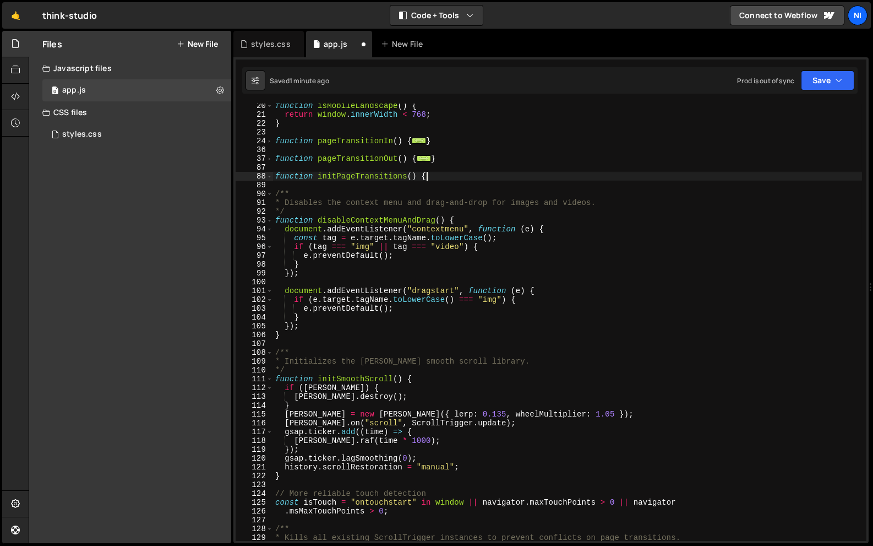
scroll to position [0, 10]
type textarea "function initPageTransitions() {}"
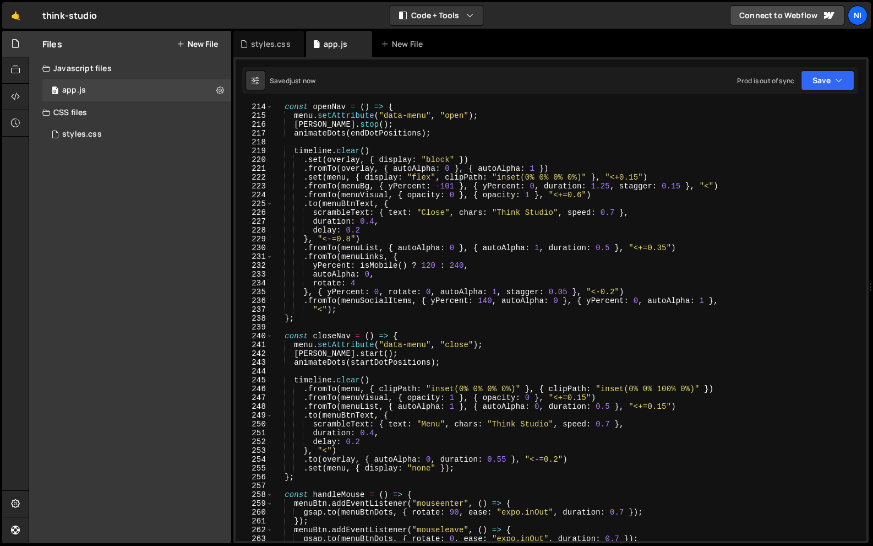
scroll to position [1877, 0]
click at [311, 481] on div "const openNav = ( ) => { menu . setAttribute ( "data-menu" , "open" ) ; lenis .…" at bounding box center [567, 329] width 589 height 455
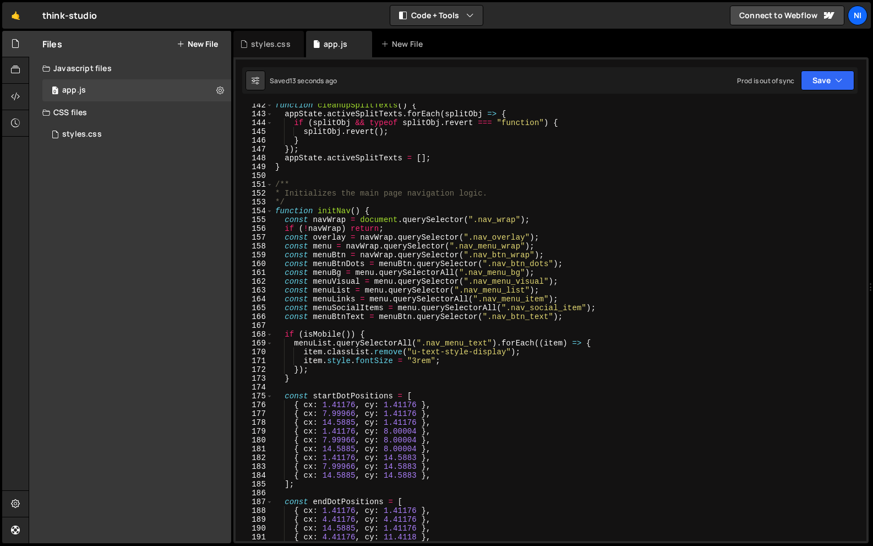
scroll to position [1235, 0]
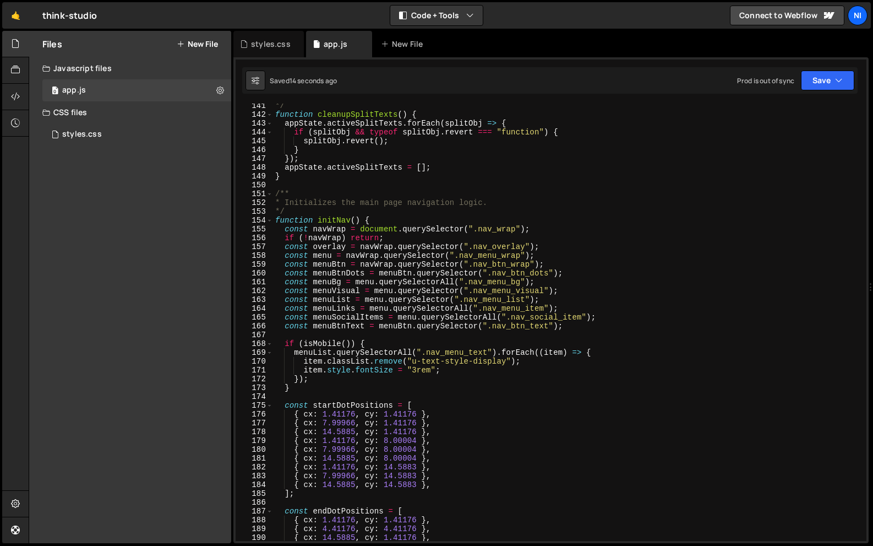
click at [276, 223] on div "*/ function cleanupSplitTexts ( ) { appState . activeSplitTexts . forEach ( spl…" at bounding box center [567, 328] width 589 height 455
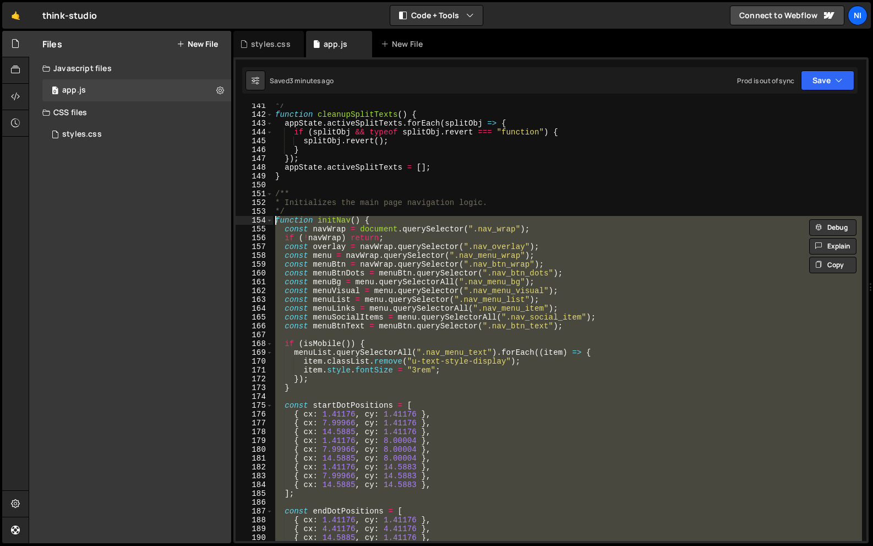
click at [366, 295] on div "*/ function cleanupSplitTexts ( ) { appState . activeSplitTexts . forEach ( spl…" at bounding box center [567, 321] width 589 height 437
type textarea "const menuVisual = menu.querySelector(".nav_menu_visual");"
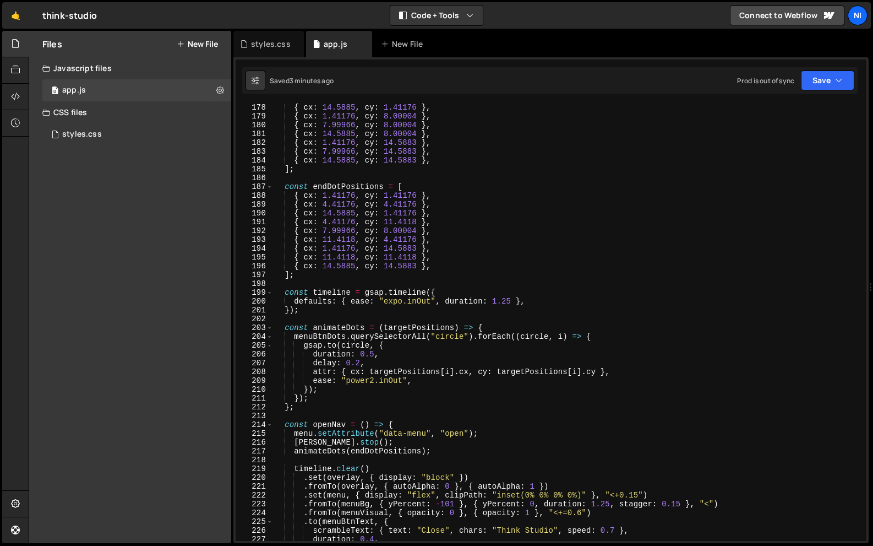
scroll to position [1560, 0]
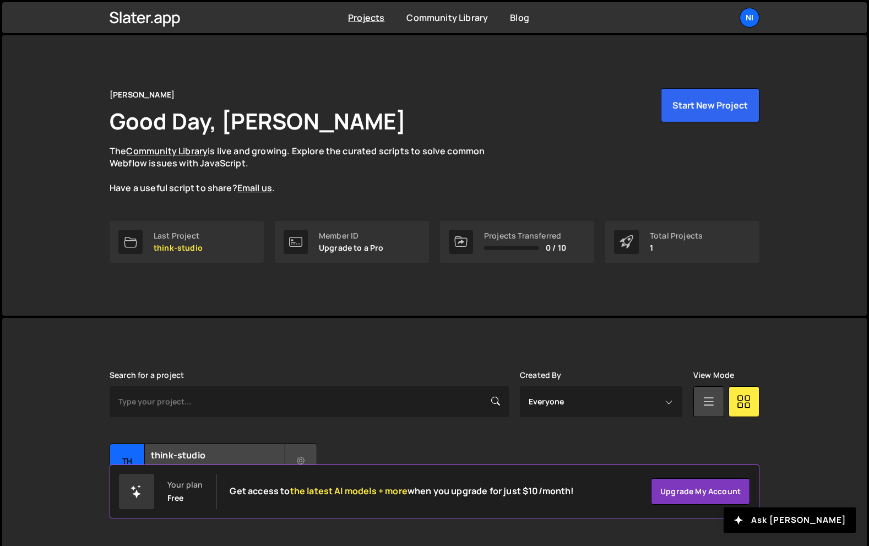
scroll to position [15, 0]
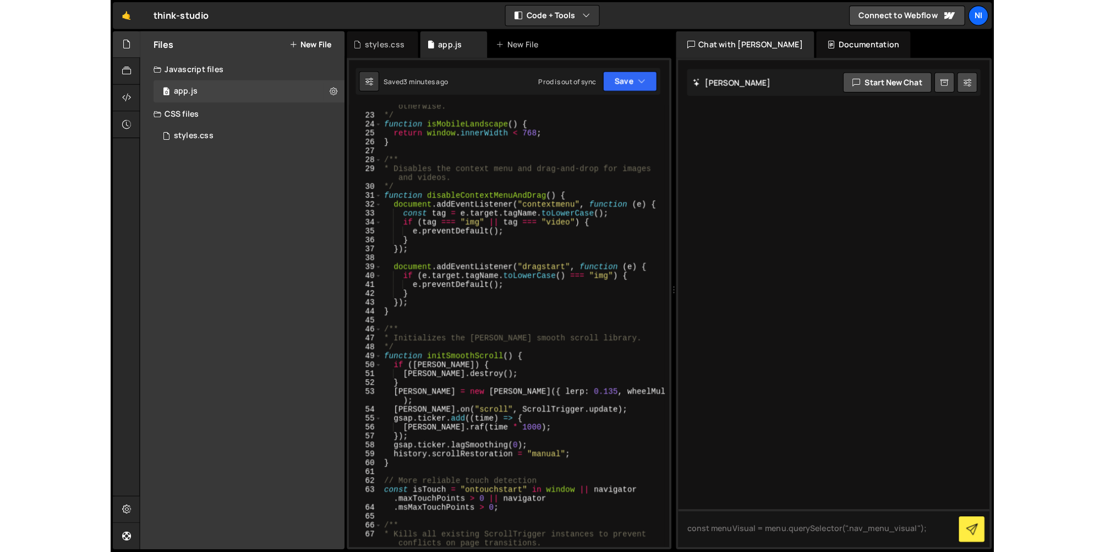
scroll to position [205, 0]
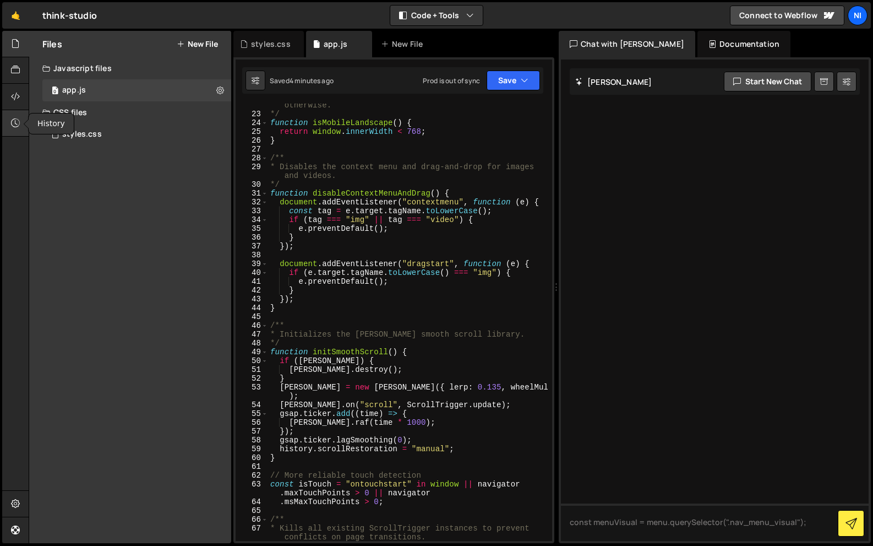
click at [15, 124] on icon at bounding box center [15, 123] width 9 height 12
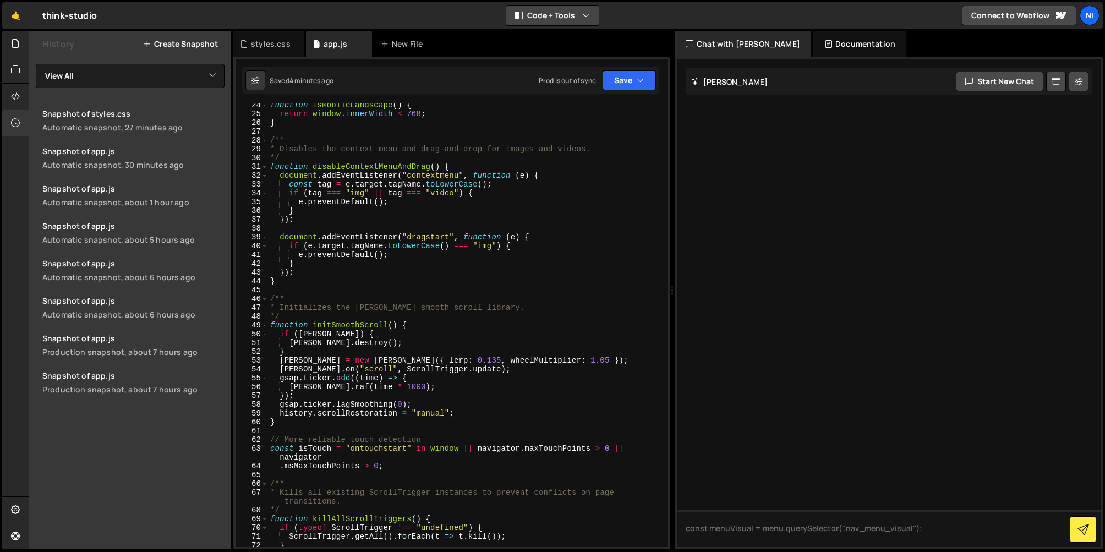
click at [563, 12] on button "Code + Tools" at bounding box center [552, 16] width 92 height 20
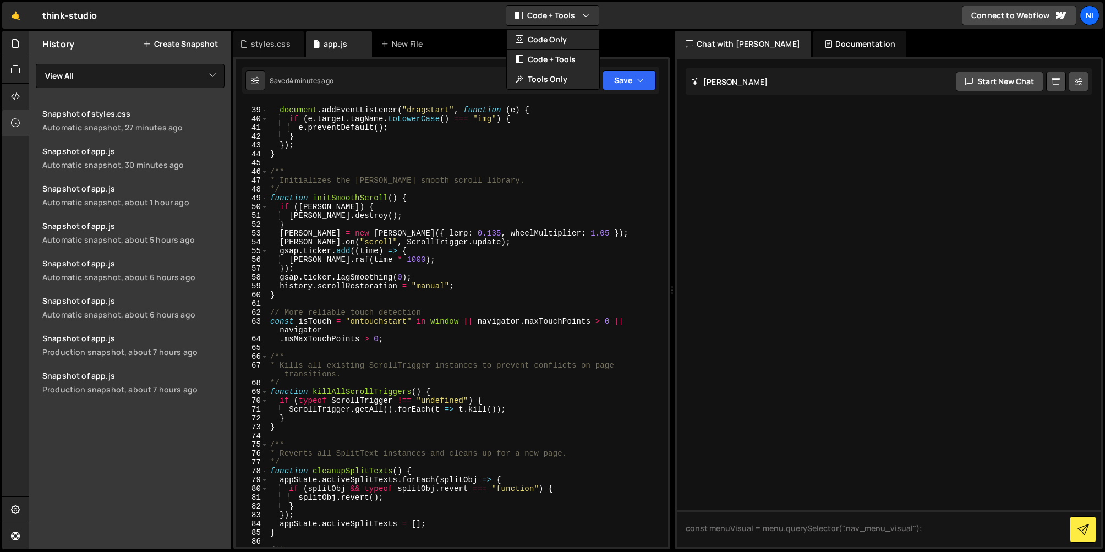
scroll to position [353, 0]
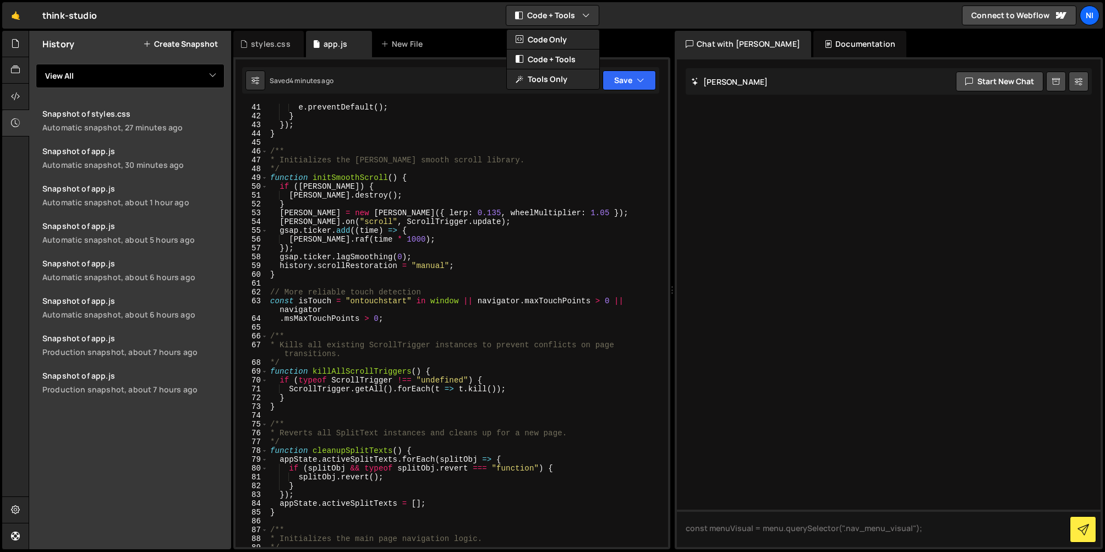
click at [175, 75] on select "View All app" at bounding box center [130, 76] width 189 height 24
select select "45734"
click at [36, 64] on select "View All app" at bounding box center [130, 76] width 189 height 24
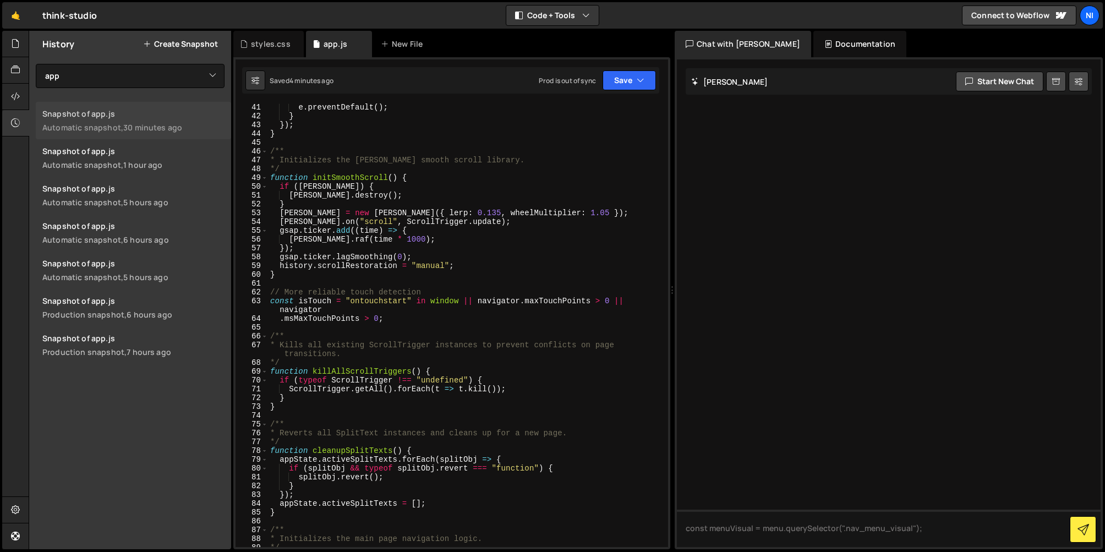
click at [108, 123] on div "Automatic snapshot, 30 minutes ago" at bounding box center [133, 127] width 182 height 10
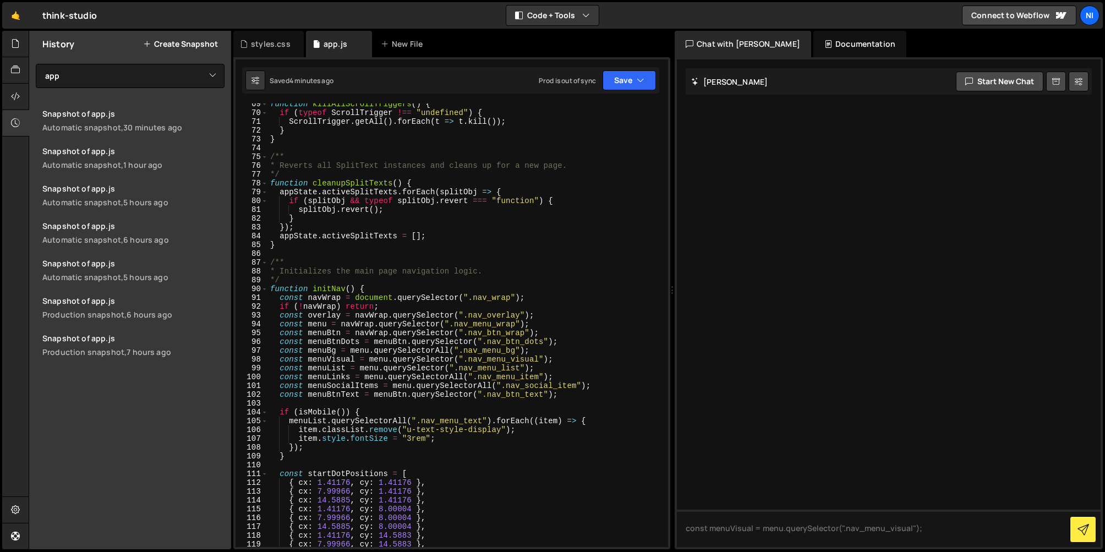
scroll to position [640, 0]
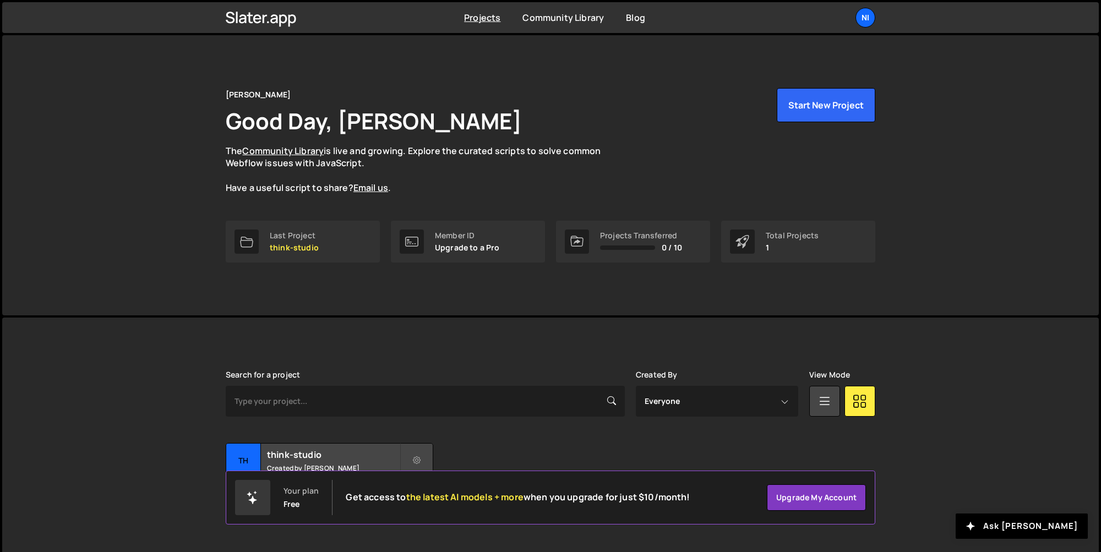
scroll to position [13, 0]
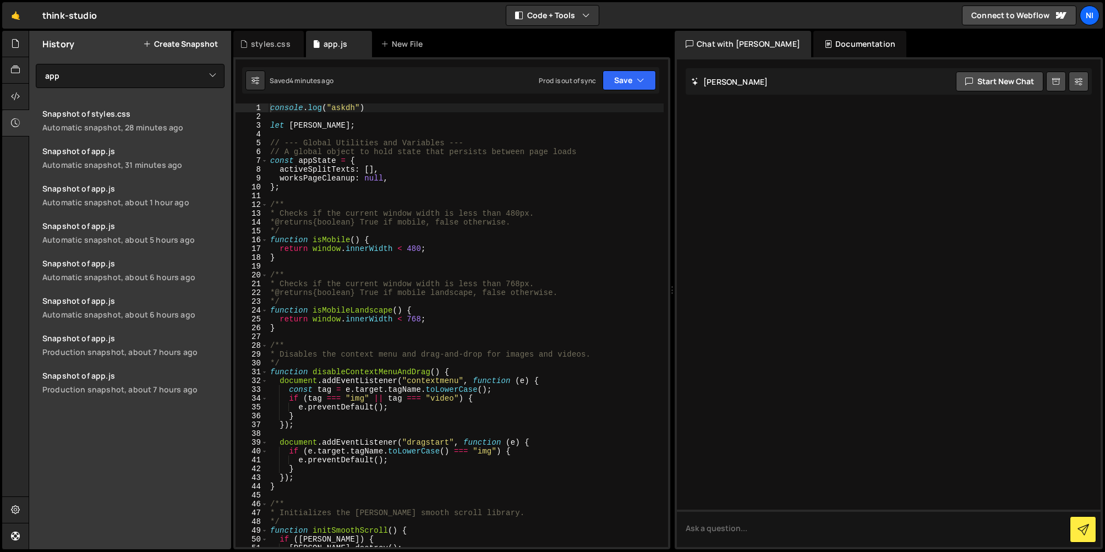
select select "45734"
click at [559, 14] on button "Code + Tools" at bounding box center [552, 16] width 92 height 20
click at [543, 35] on button "Code Only" at bounding box center [553, 40] width 92 height 20
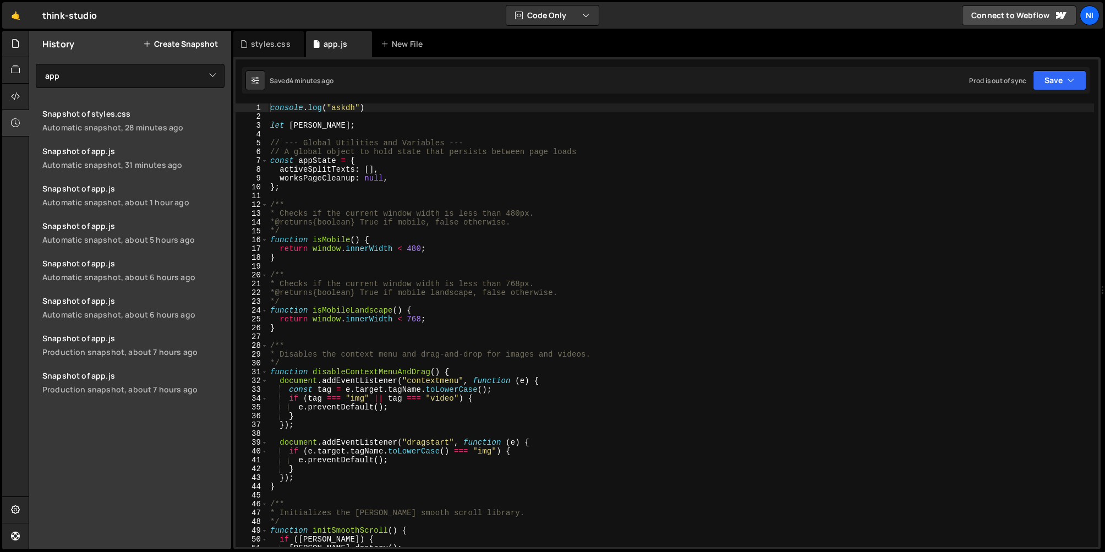
type textarea "worksPageCleanup: null,"
click at [399, 179] on div "console . log ( "askdh" ) let [PERSON_NAME] ; // --- Global Utilities and Varia…" at bounding box center [681, 333] width 826 height 461
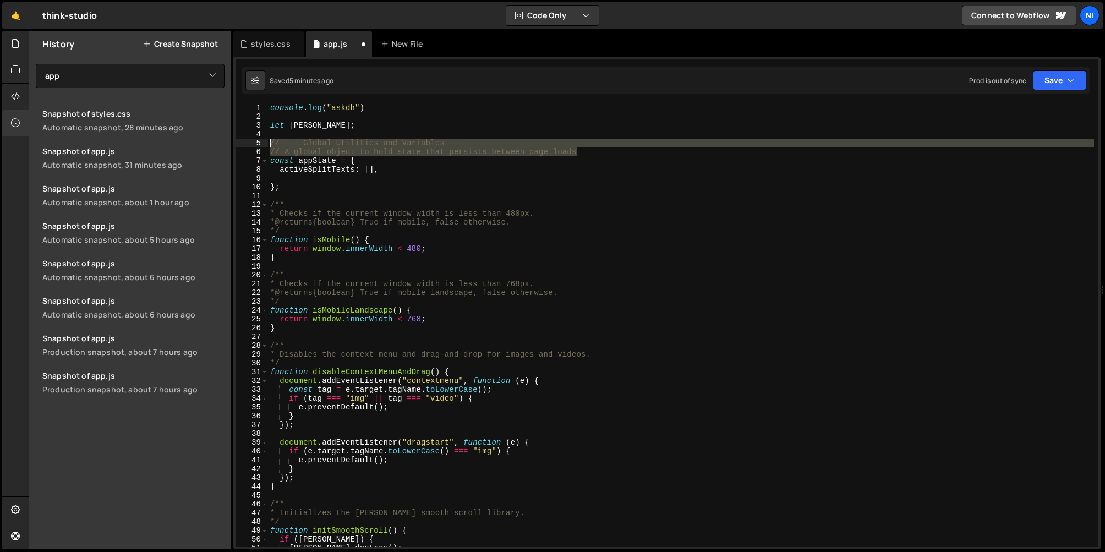
drag, startPoint x: 584, startPoint y: 154, endPoint x: 244, endPoint y: 145, distance: 339.8
click at [244, 145] on div "1 2 3 4 5 6 7 8 9 10 11 12 13 14 15 16 17 18 19 20 21 22 23 24 25 26 27 28 29 3…" at bounding box center [667, 325] width 863 height 444
type textarea "// --- Global Utilities and Variables --- // A global object to hold state that…"
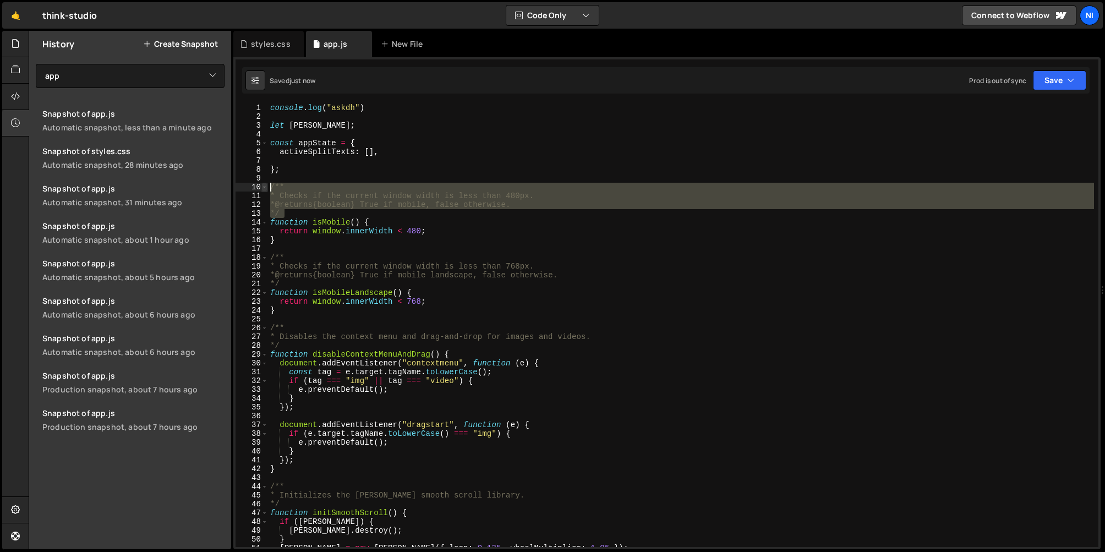
drag, startPoint x: 297, startPoint y: 215, endPoint x: 263, endPoint y: 188, distance: 43.4
click at [263, 188] on div "1 2 3 4 5 6 7 8 9 10 11 12 13 14 15 16 17 18 19 20 21 22 23 24 25 26 27 28 29 3…" at bounding box center [667, 325] width 863 height 444
type textarea "/** * Checks if the current window width is less than 480px."
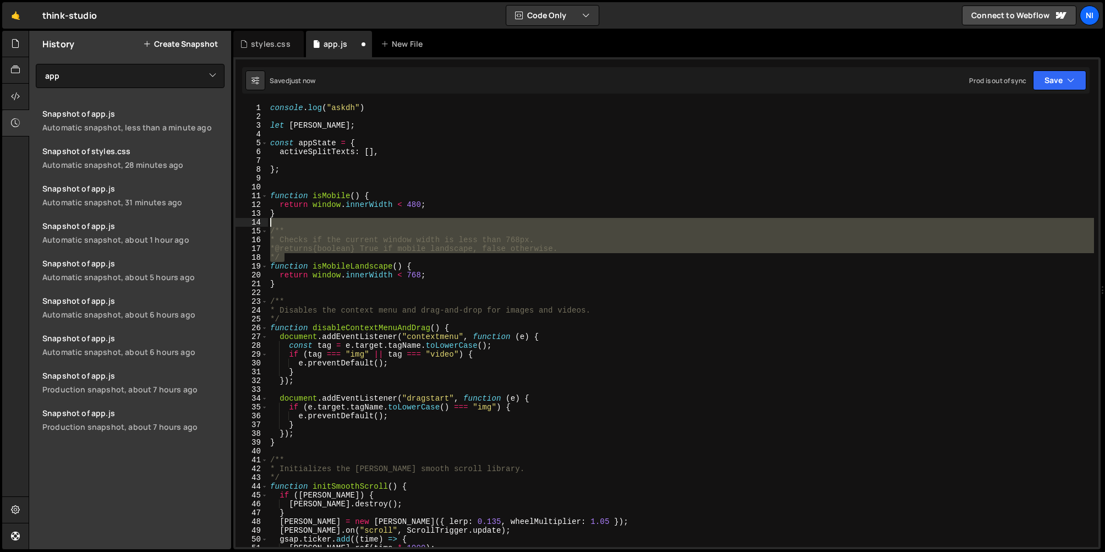
drag, startPoint x: 299, startPoint y: 257, endPoint x: 261, endPoint y: 222, distance: 51.0
click at [261, 222] on div "1 2 3 4 5 6 7 8 9 10 11 12 13 14 15 16 17 18 19 20 21 22 23 24 25 26 27 28 29 3…" at bounding box center [667, 325] width 863 height 444
type textarea "/**"
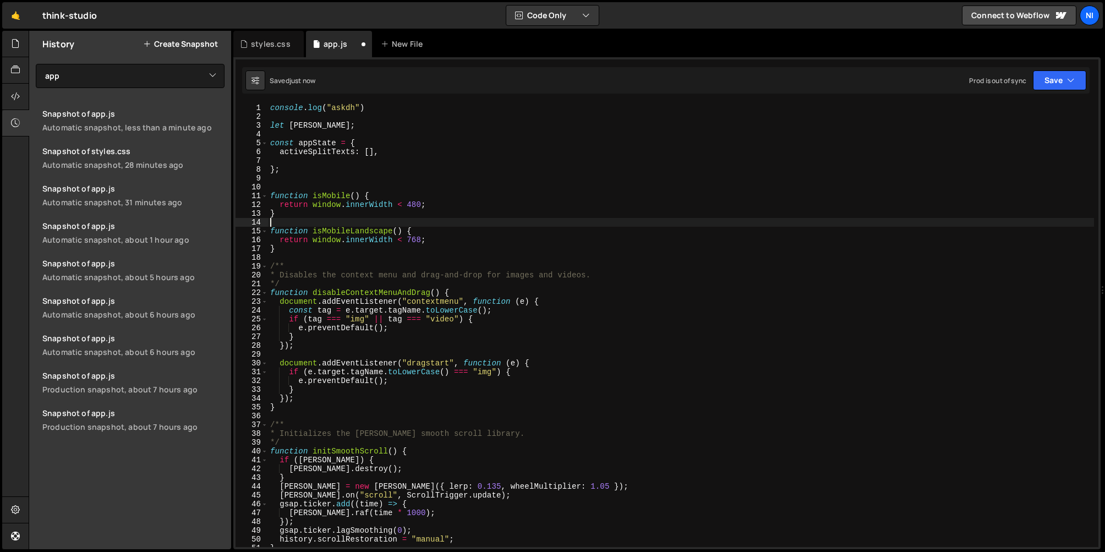
type textarea "function isMobileLandscape() {"
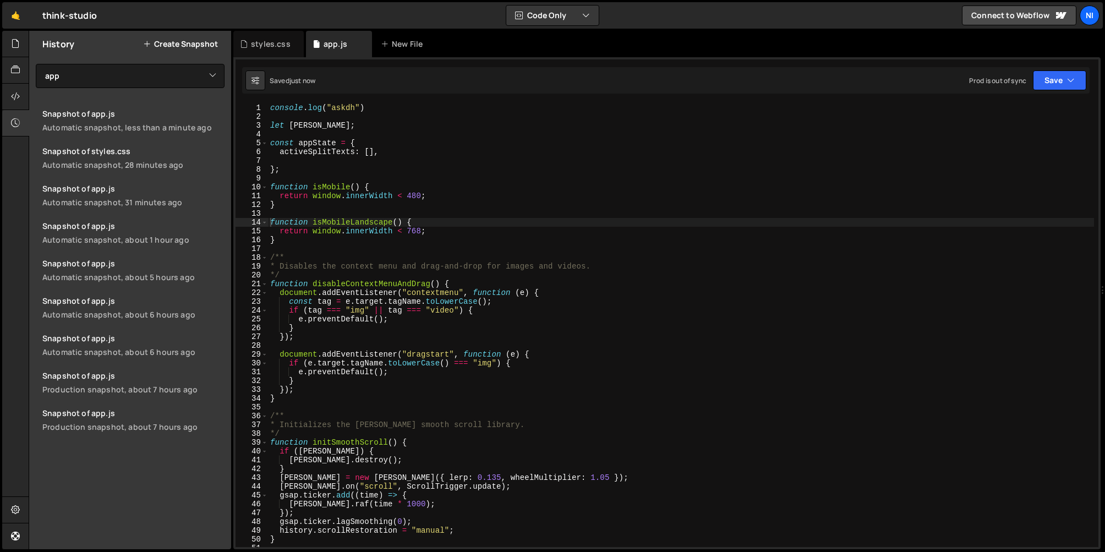
click at [1060, 68] on div "Saved just now Prod is out of sync Upgrade to Edit Save Save to Staging S Saved…" at bounding box center [666, 80] width 848 height 26
click at [1054, 83] on button "Save" at bounding box center [1059, 80] width 53 height 20
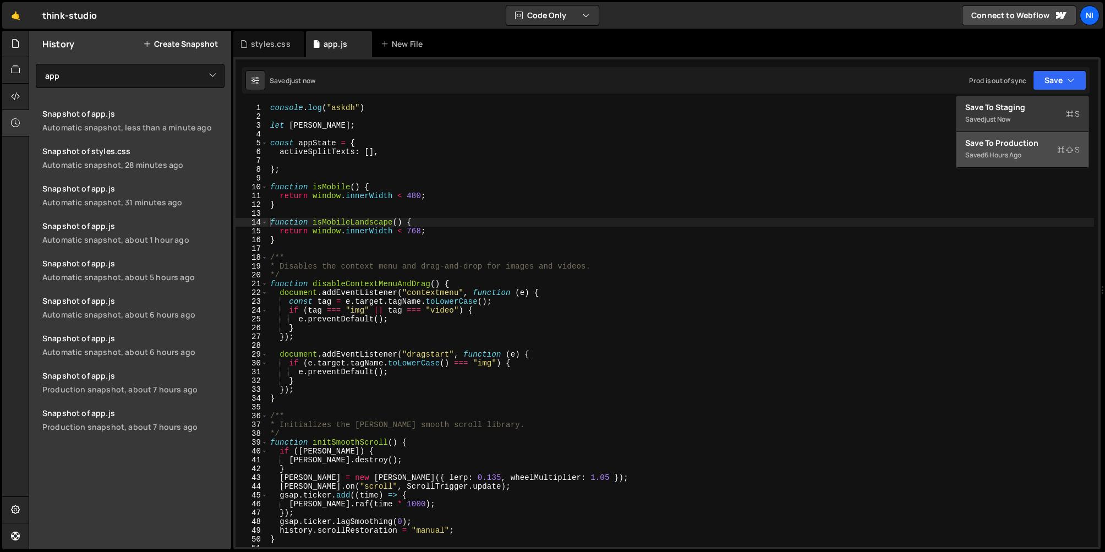
click at [1016, 151] on div "6 hours ago" at bounding box center [1003, 154] width 37 height 9
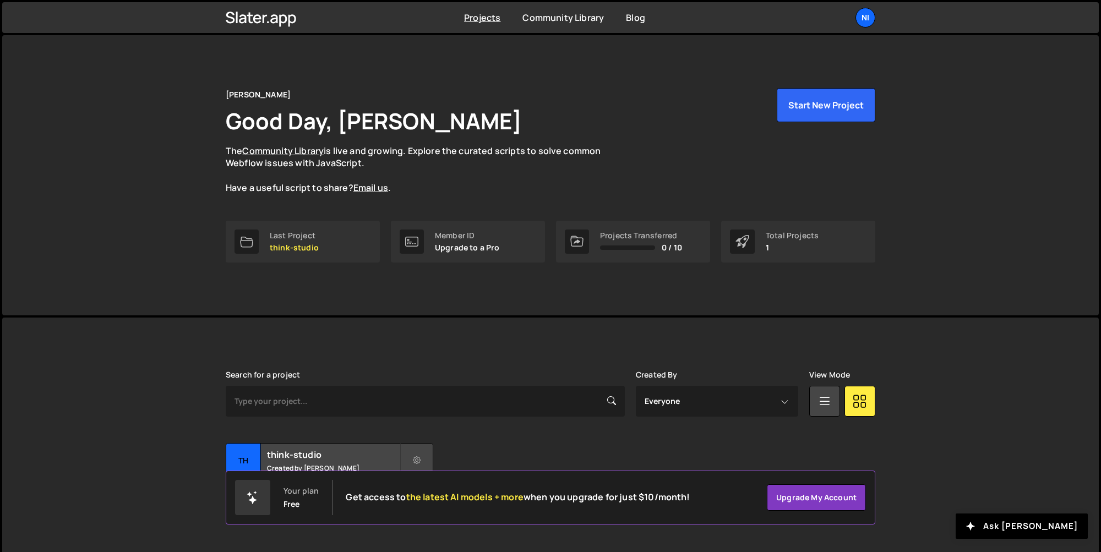
scroll to position [10, 0]
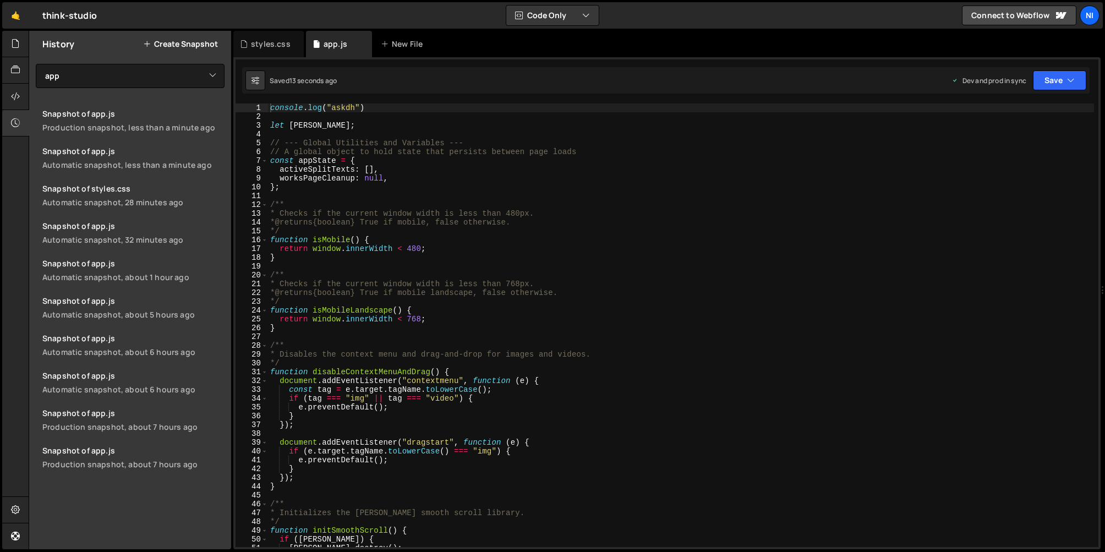
select select "45734"
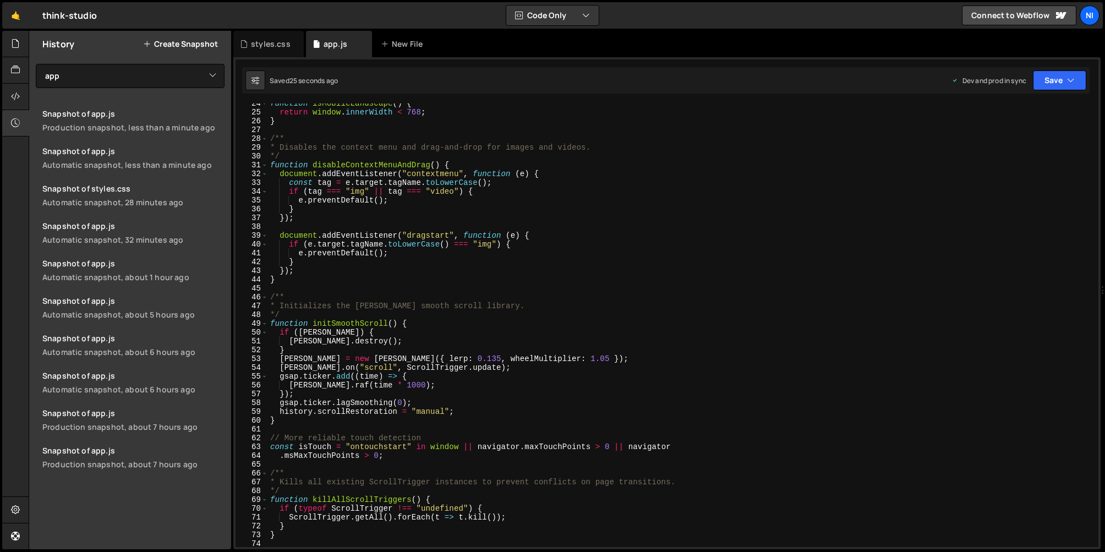
scroll to position [209, 0]
click at [318, 313] on div "function isMobileLandscape ( ) { return window . innerWidth < 768 ; } /** * Dis…" at bounding box center [681, 327] width 826 height 461
type textarea "window.addEventListener("pageshow", scrollToTop);"
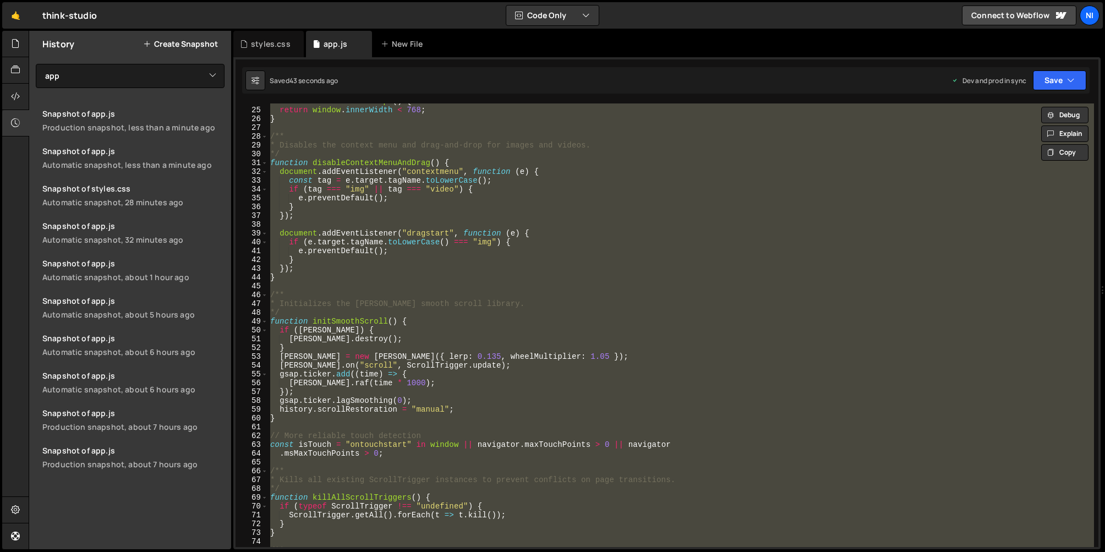
paste textarea
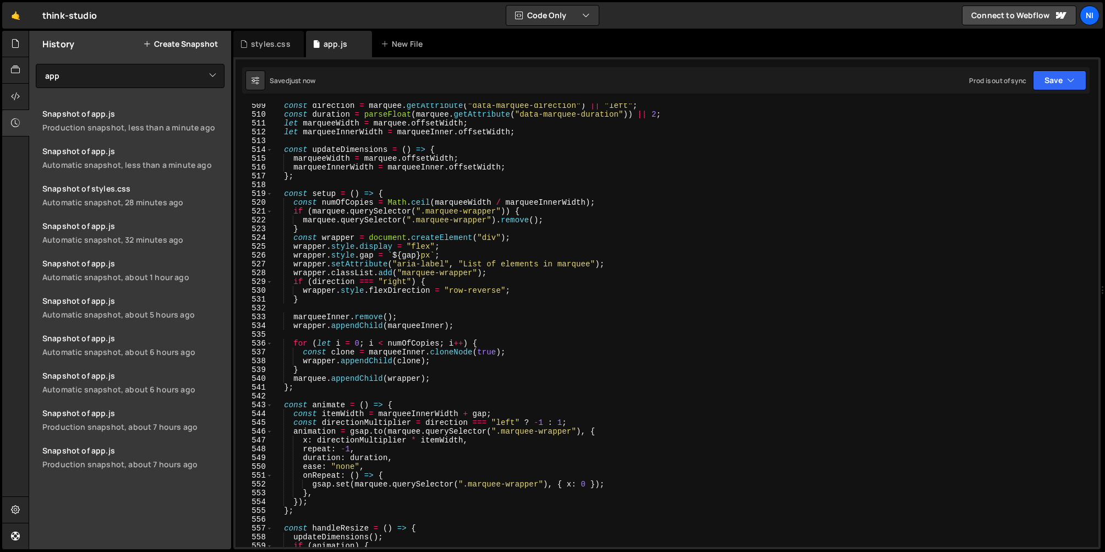
scroll to position [4340, 0]
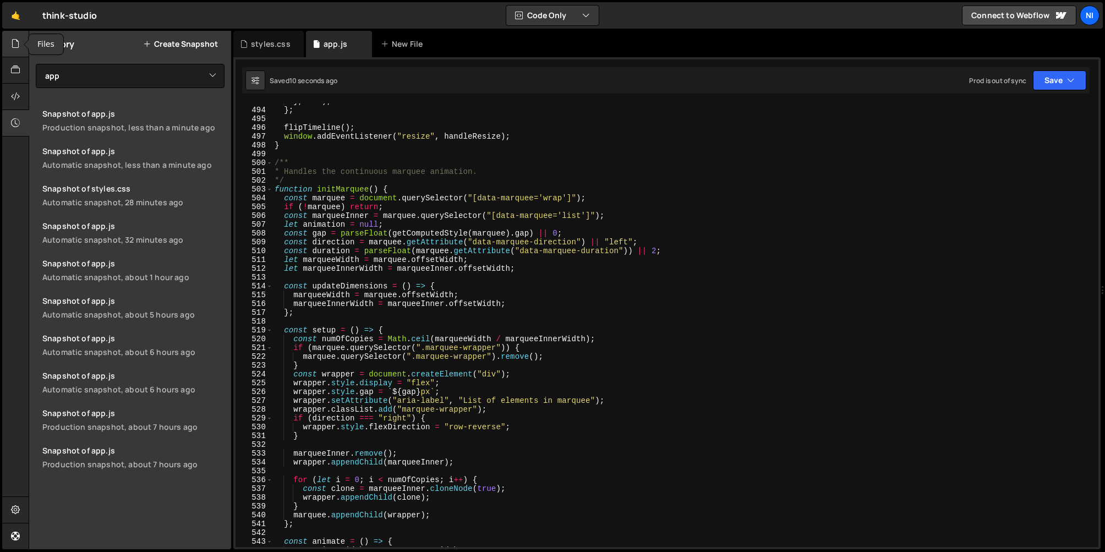
click at [15, 46] on icon at bounding box center [15, 43] width 9 height 12
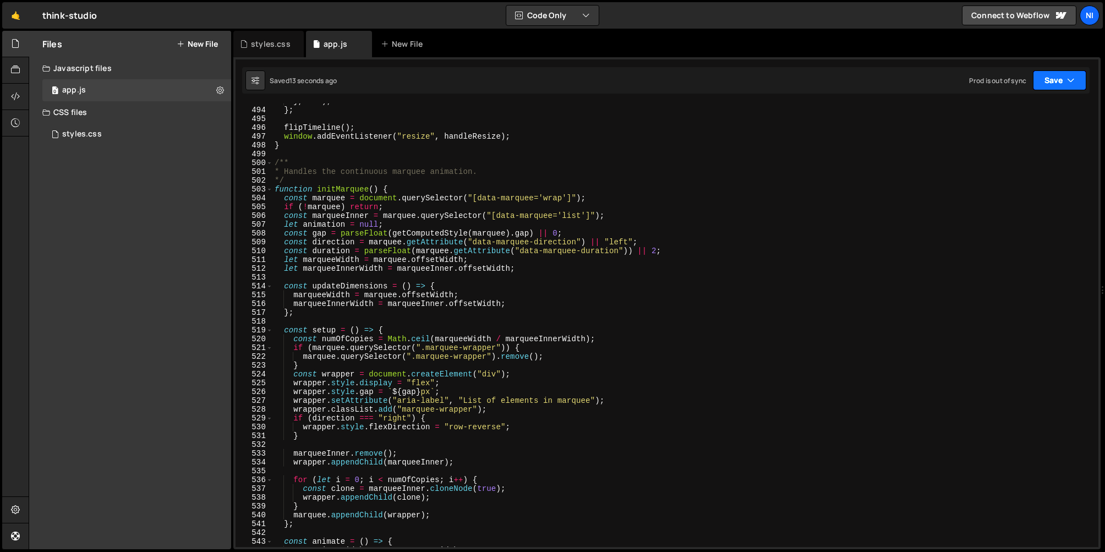
click at [1060, 78] on button "Save" at bounding box center [1059, 80] width 53 height 20
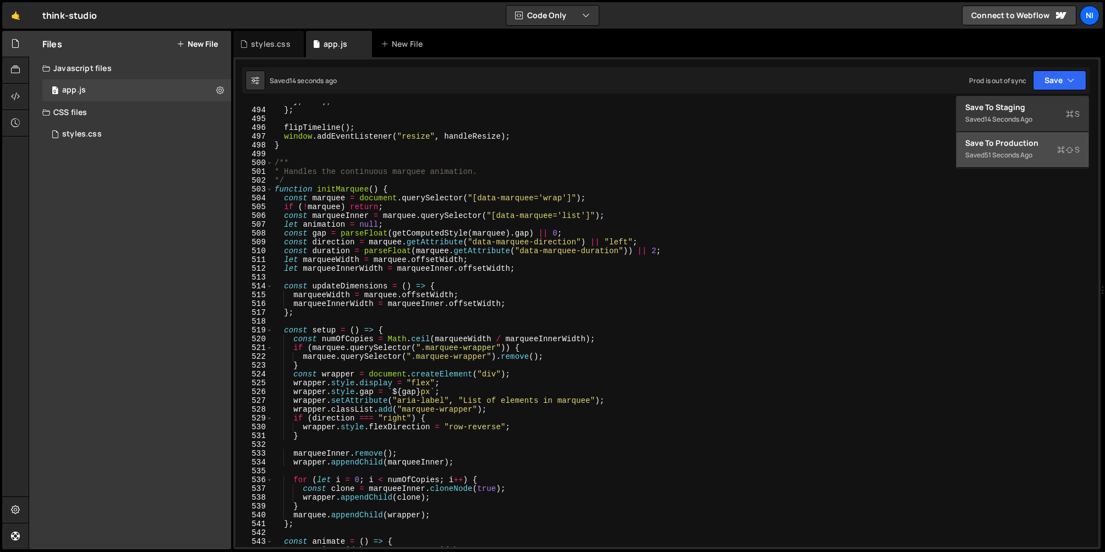
click at [1003, 145] on div "Save to Production S" at bounding box center [1023, 143] width 115 height 11
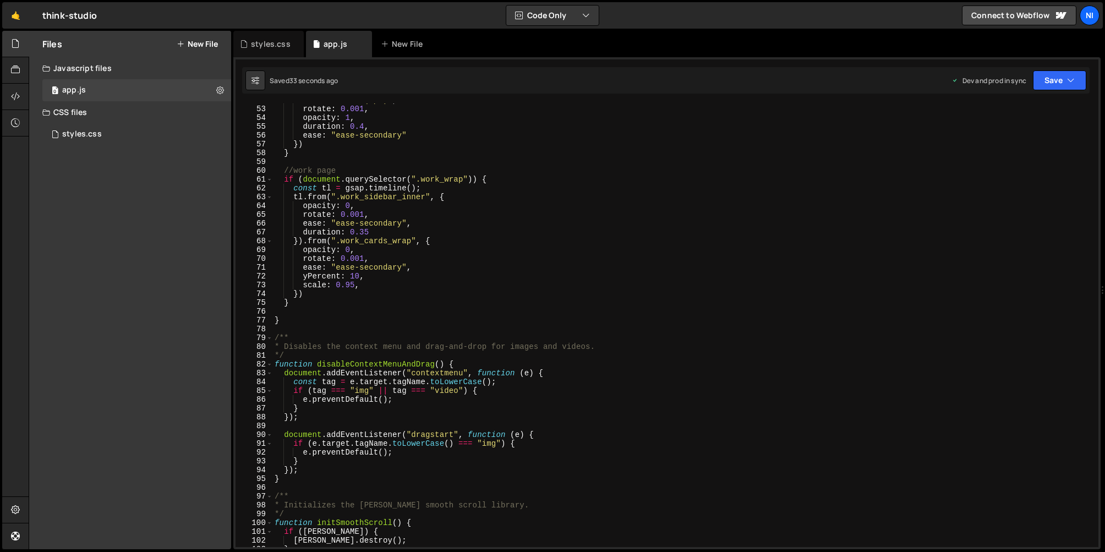
scroll to position [457, 0]
click at [12, 46] on icon at bounding box center [15, 43] width 9 height 12
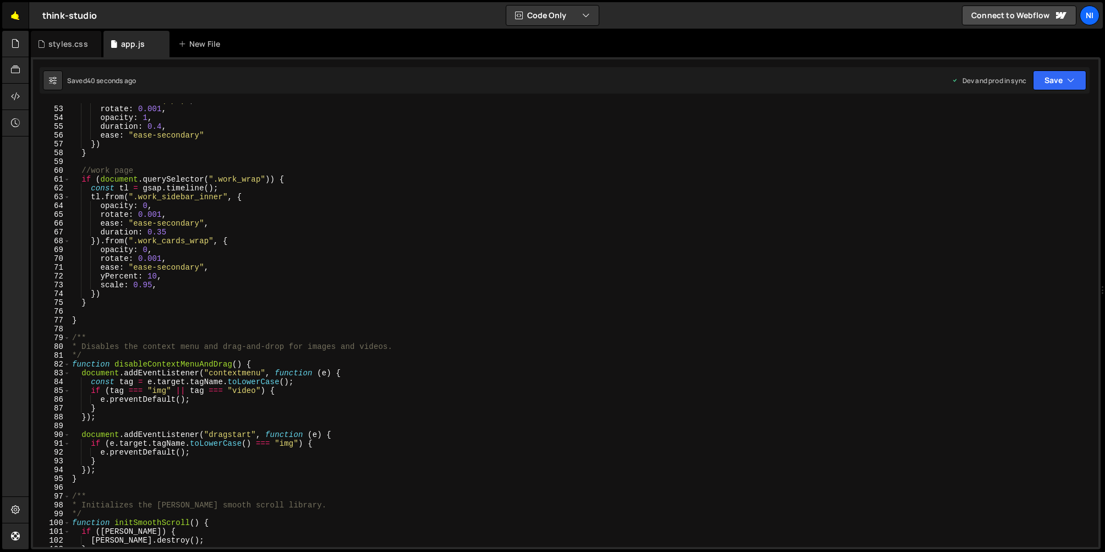
click at [18, 14] on link "🤙" at bounding box center [15, 15] width 27 height 26
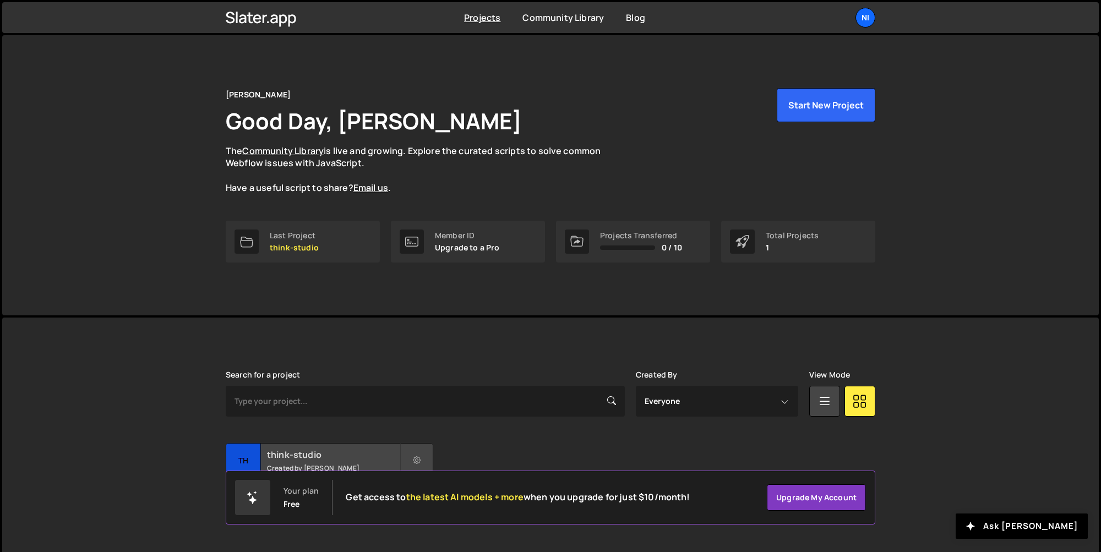
click at [285, 450] on h2 "think-studio" at bounding box center [333, 455] width 133 height 12
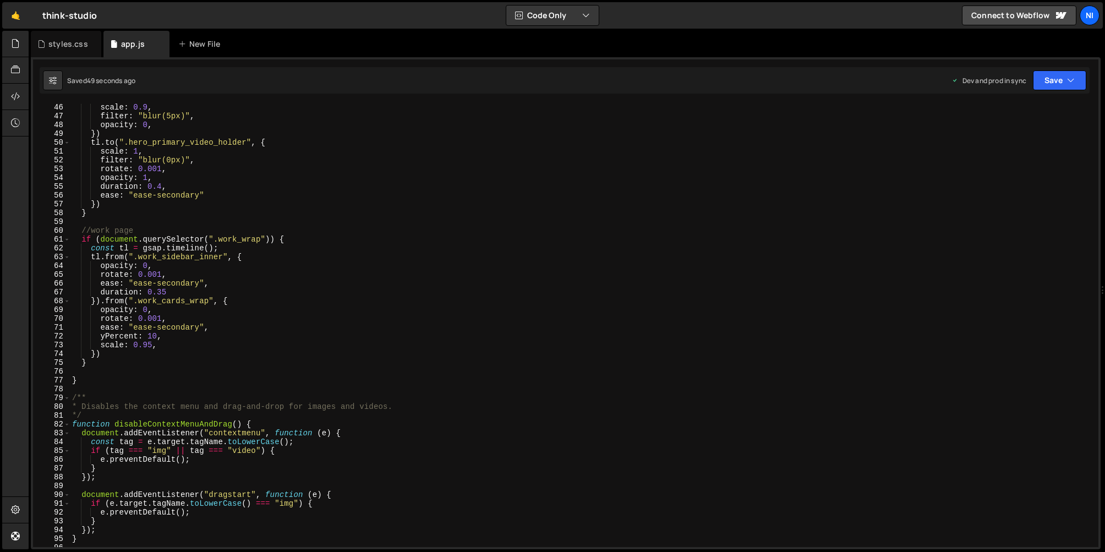
scroll to position [399, 0]
click at [11, 46] on icon at bounding box center [15, 43] width 9 height 12
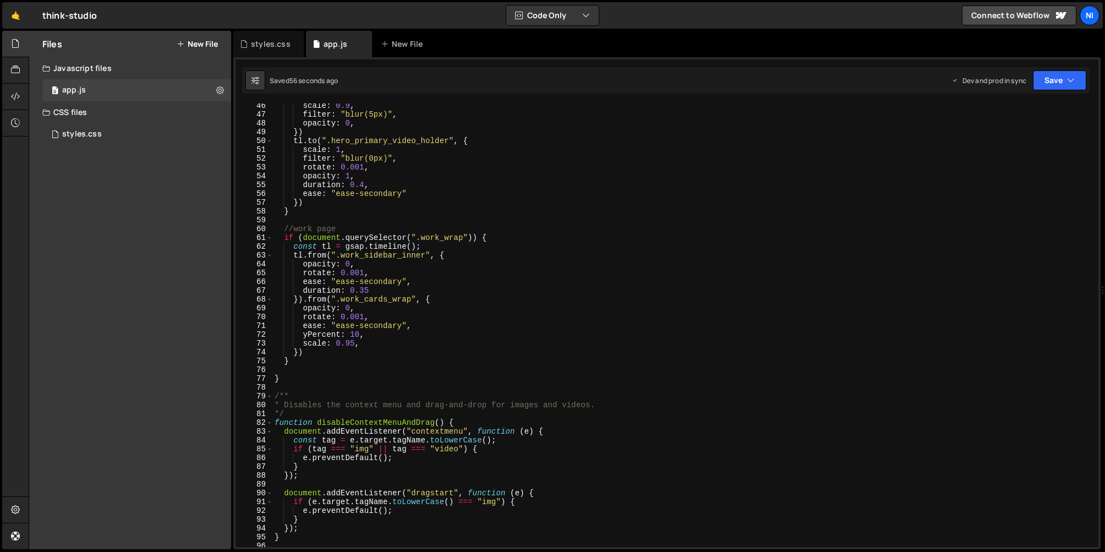
click at [308, 366] on div "scale : 0.9 , filter : "blur(5px)" , opacity : 0 , }) tl . to ( ".hero_primary_…" at bounding box center [785, 331] width 1025 height 461
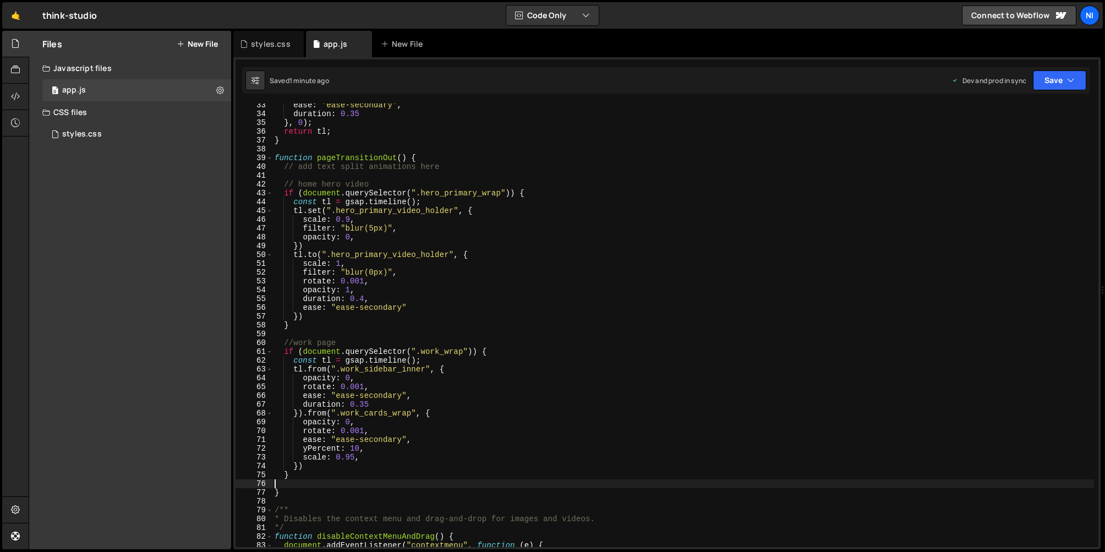
scroll to position [285, 0]
type textarea "}"
type textarea "function initPageTransitions() {}"
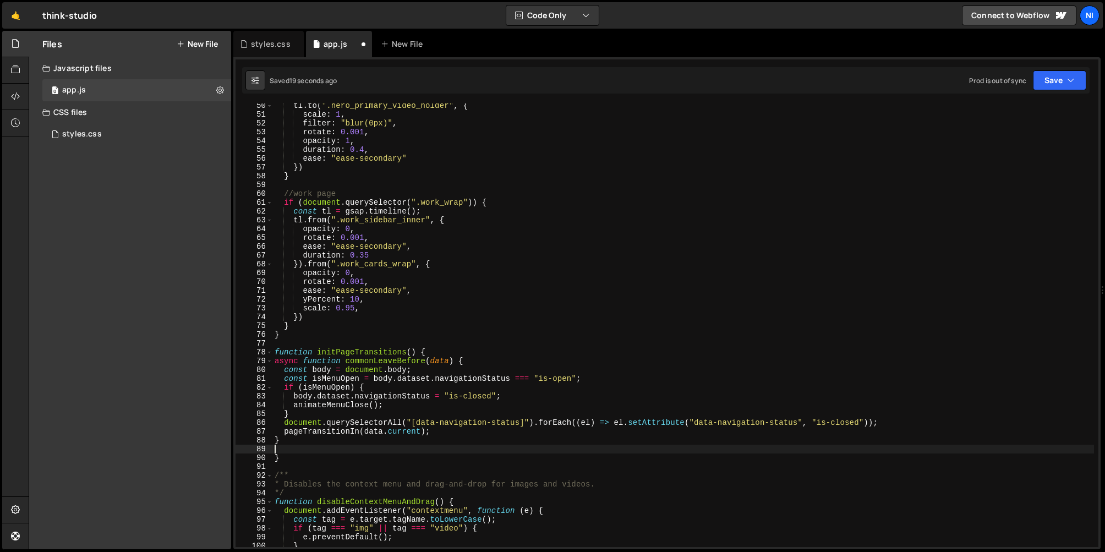
scroll to position [434, 0]
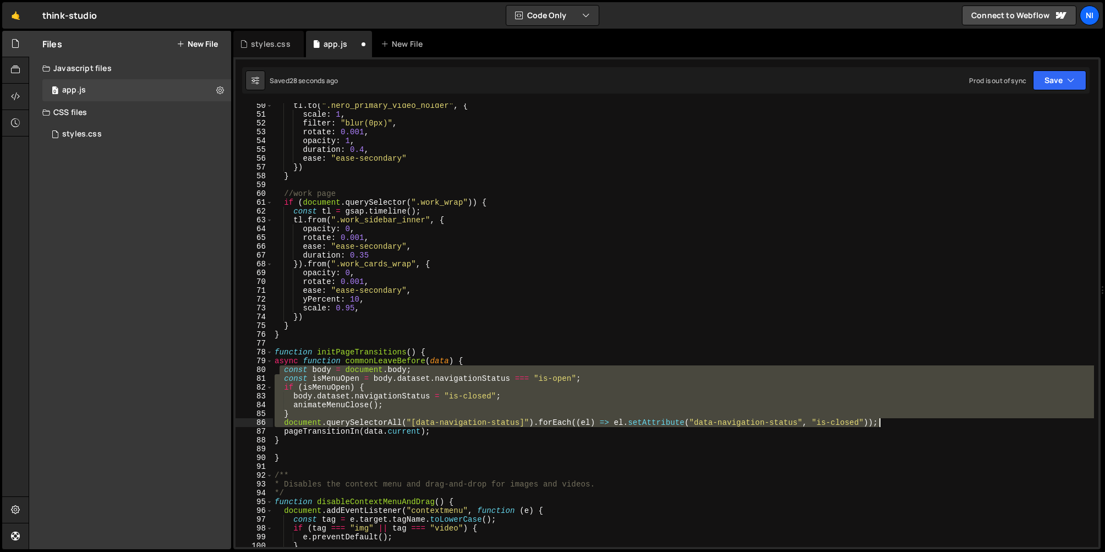
drag, startPoint x: 281, startPoint y: 371, endPoint x: 884, endPoint y: 419, distance: 604.8
click at [884, 419] on div "tl . to ( ".hero_primary_video_holder" , { scale : 1 , filter : "blur(0px)" , r…" at bounding box center [785, 331] width 1025 height 461
type textarea "} document.querySelectorAll("[data-navigation-status]").forEach((el) => el.setA…"
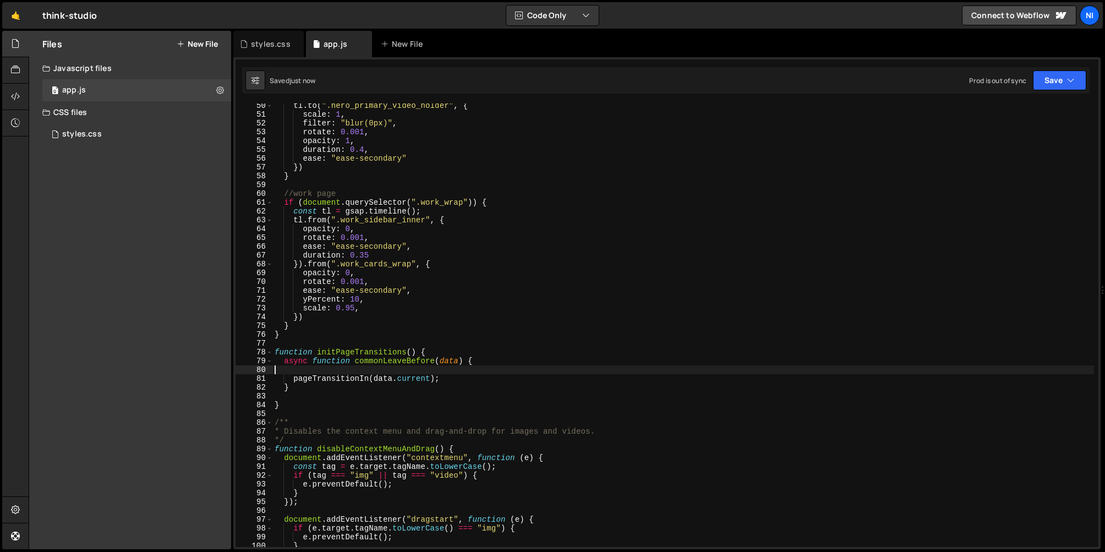
type textarea "async function commonLeaveBefore(data) {"
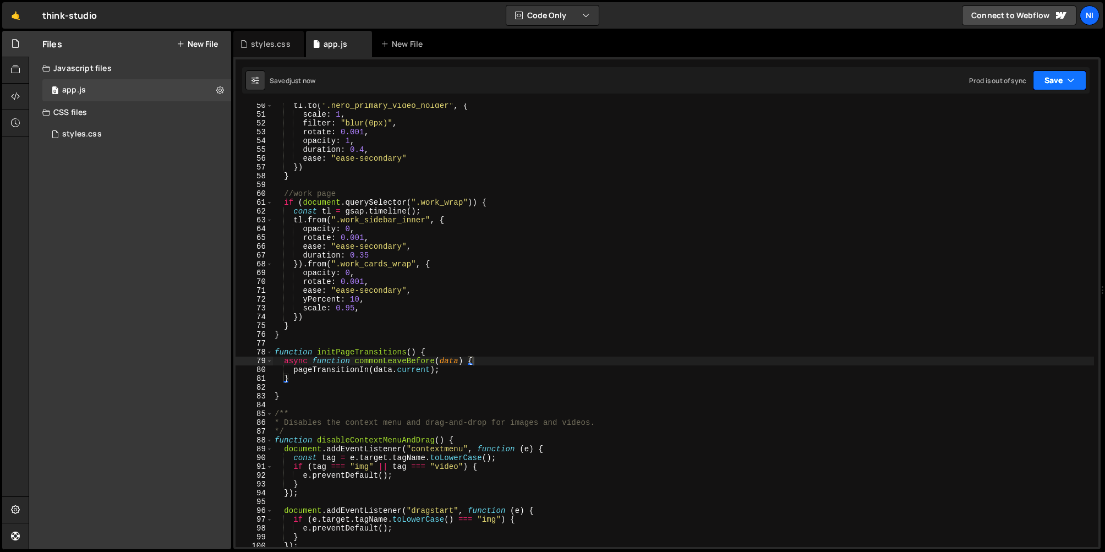
click at [1058, 80] on button "Save" at bounding box center [1059, 80] width 53 height 20
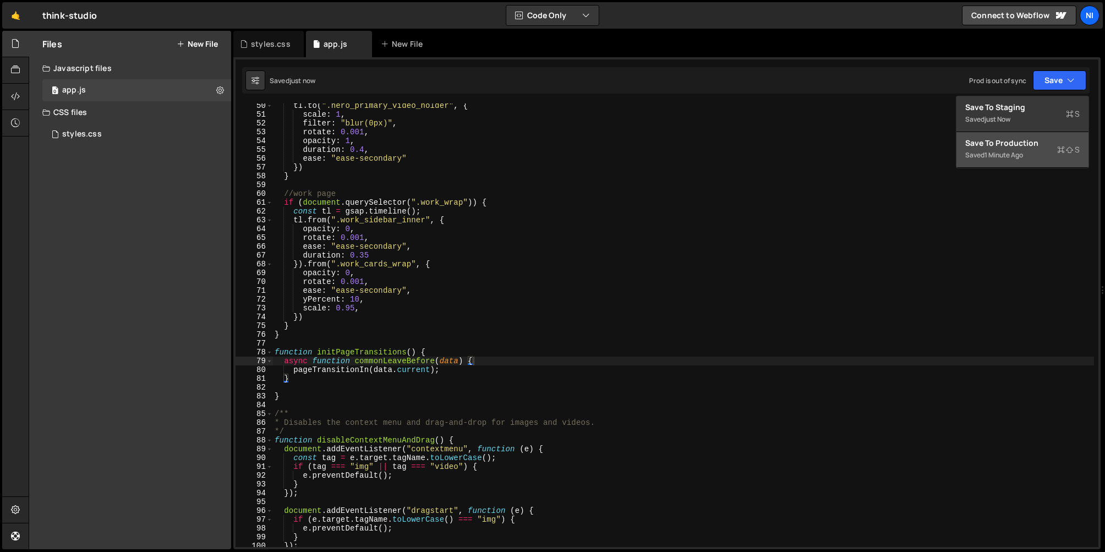
click at [1011, 149] on div "Saved 1 minute ago" at bounding box center [1023, 155] width 115 height 13
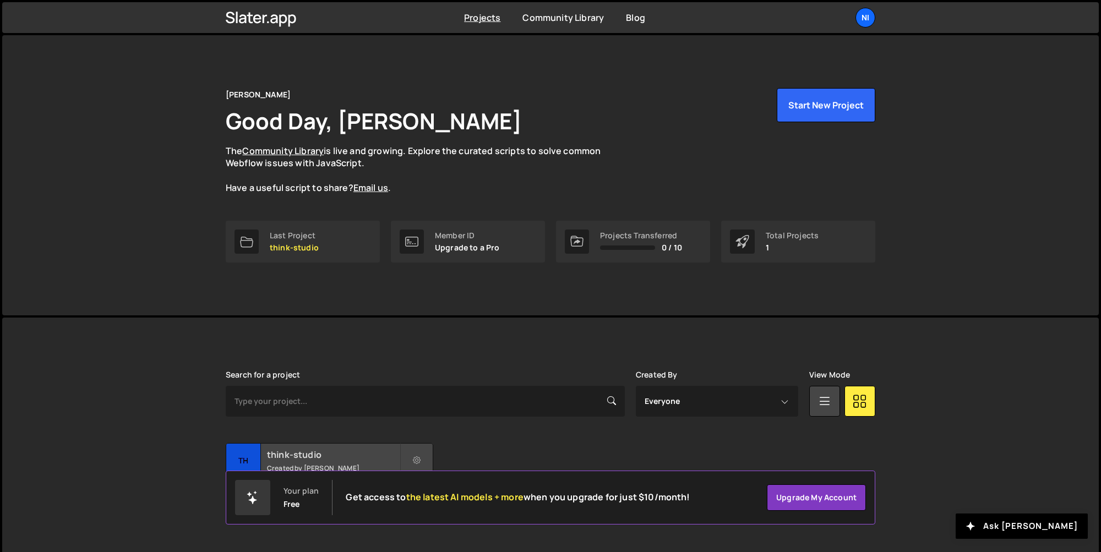
click at [276, 449] on h2 "think-studio" at bounding box center [333, 455] width 133 height 12
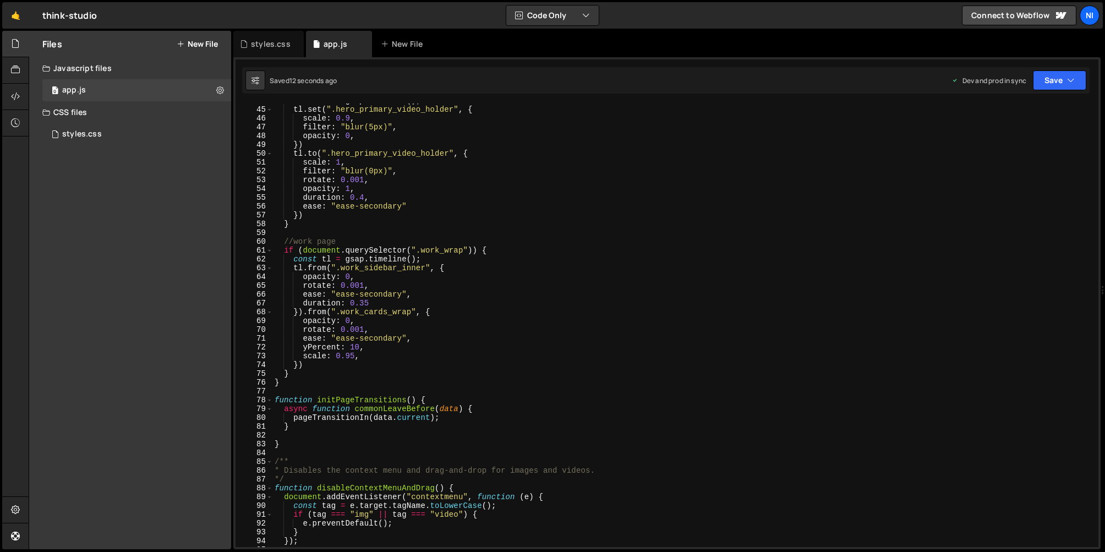
scroll to position [416, 0]
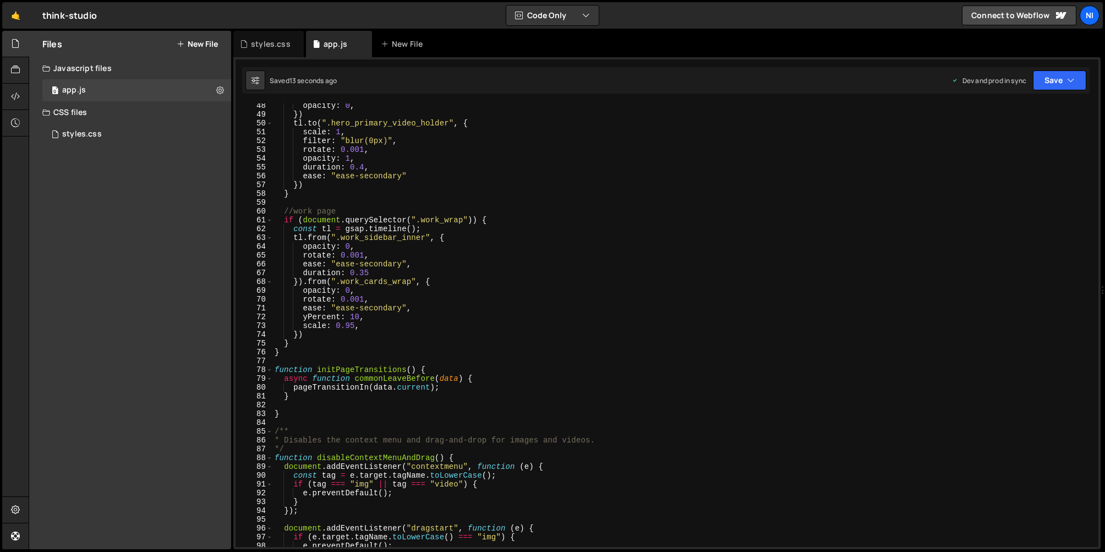
type textarea "}"
click at [459, 394] on div "opacity : 0 , }) tl . to ( ".hero_primary_video_holder" , { scale : 1 , filter …" at bounding box center [684, 331] width 822 height 461
click at [13, 121] on icon at bounding box center [15, 123] width 9 height 12
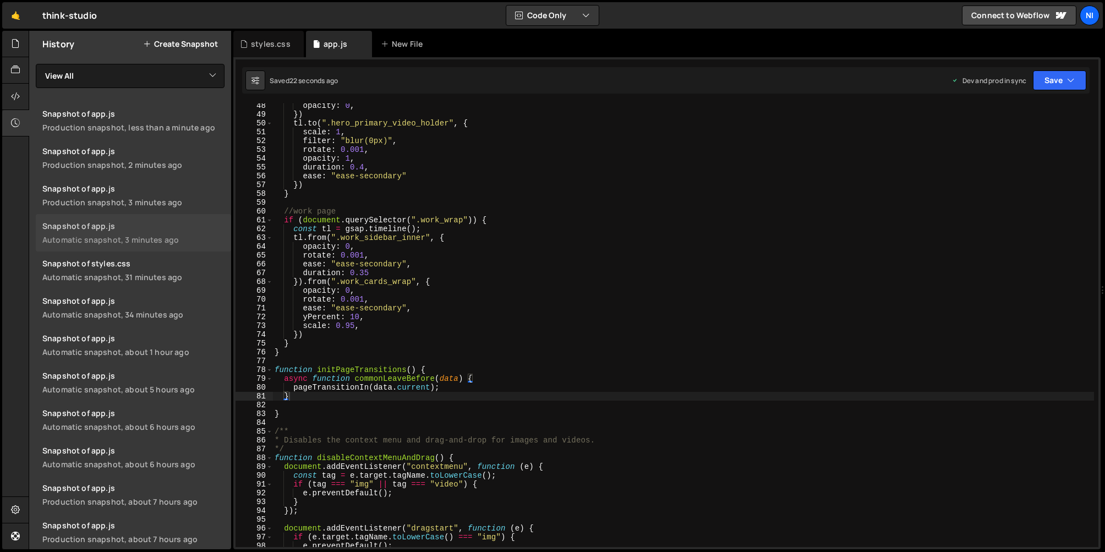
click at [122, 241] on div "Automatic snapshot, 3 minutes ago" at bounding box center [133, 240] width 182 height 10
click at [14, 115] on div at bounding box center [15, 123] width 27 height 26
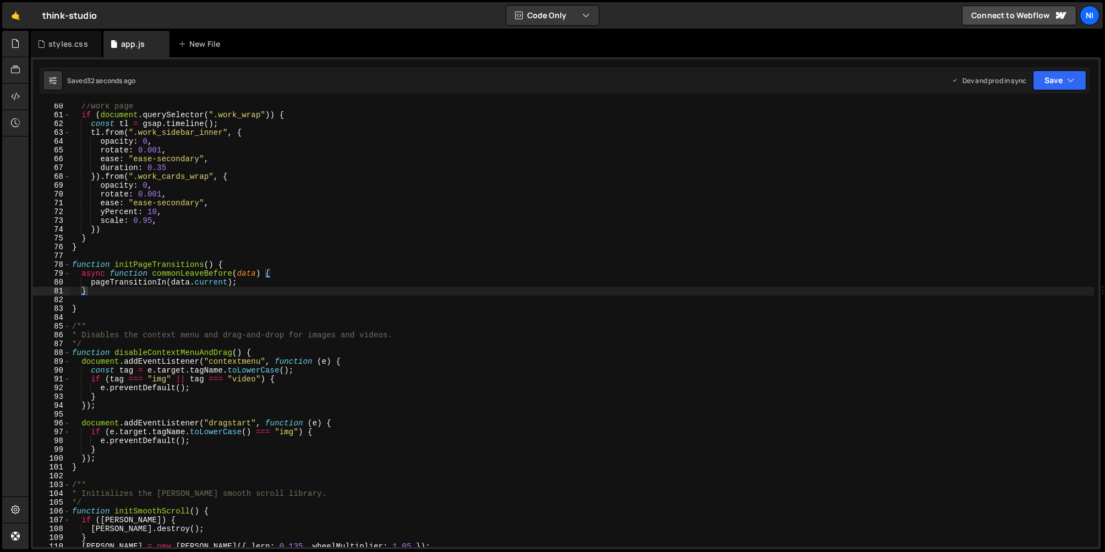
scroll to position [522, 0]
click at [108, 295] on div "//work page if ( document . querySelector ( ".work_wrap" )) { const tl = gsap .…" at bounding box center [582, 331] width 1025 height 461
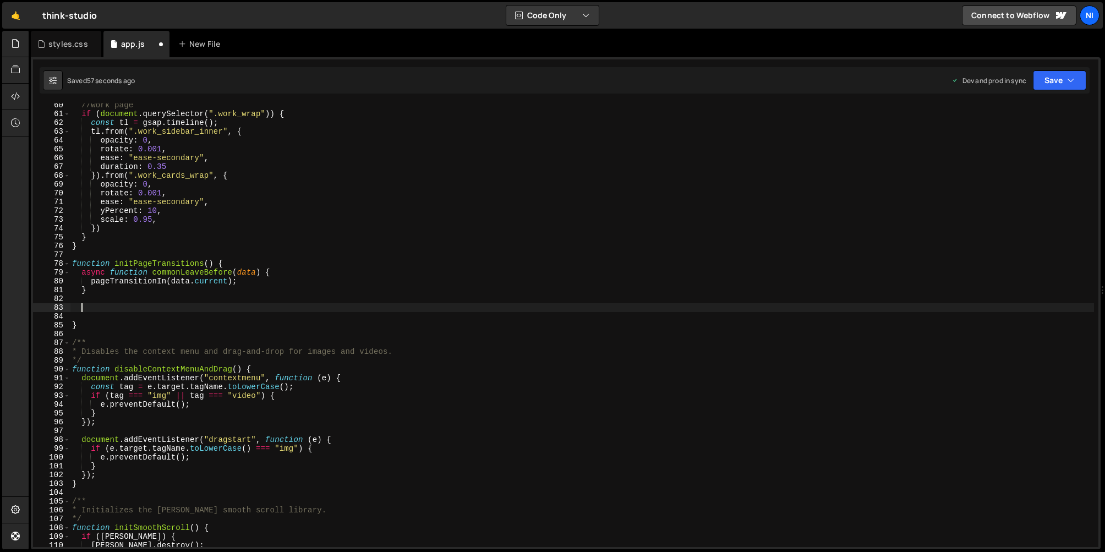
paste textarea "}"
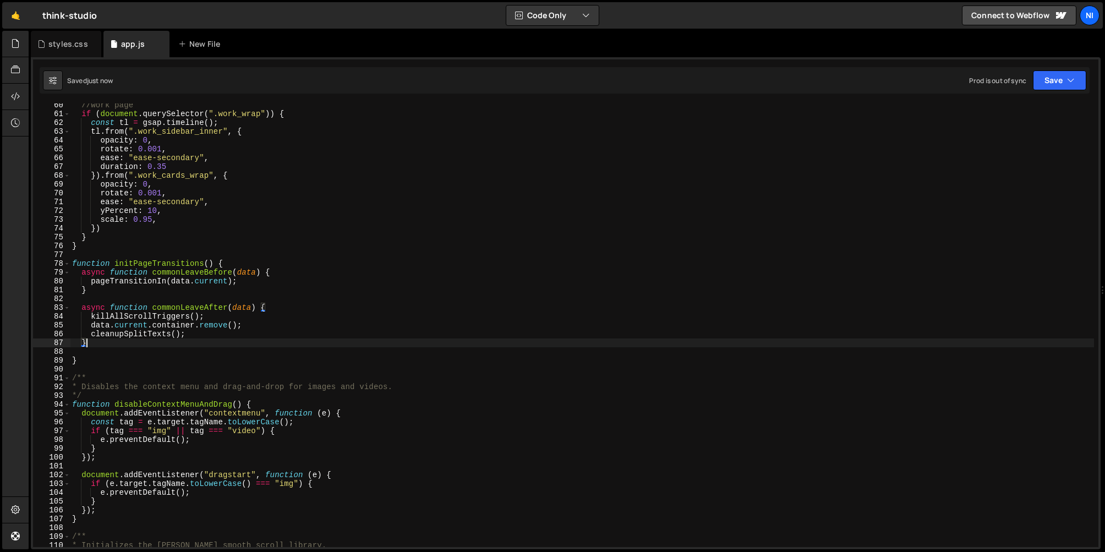
click at [1047, 90] on div "Saved just now Prod is out of sync Upgrade to Edit Save Save to Staging S Saved…" at bounding box center [565, 80] width 1050 height 26
click at [1060, 81] on button "Save" at bounding box center [1059, 80] width 53 height 20
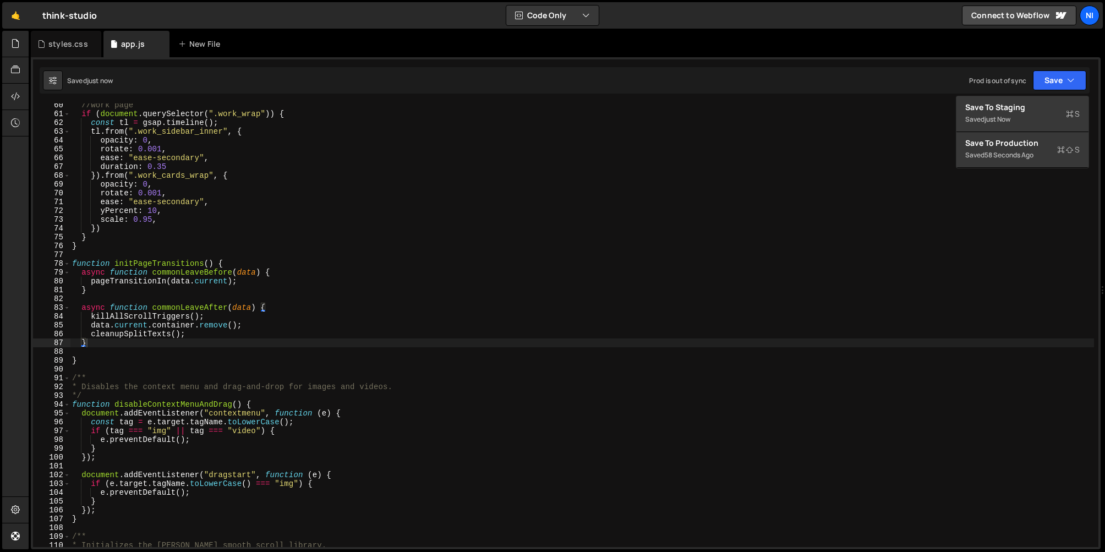
type textarea "rotate: 0.001,"
click at [783, 150] on div "//work page if ( document . querySelector ( ".work_wrap" )) { const tl = gsap .…" at bounding box center [582, 331] width 1025 height 461
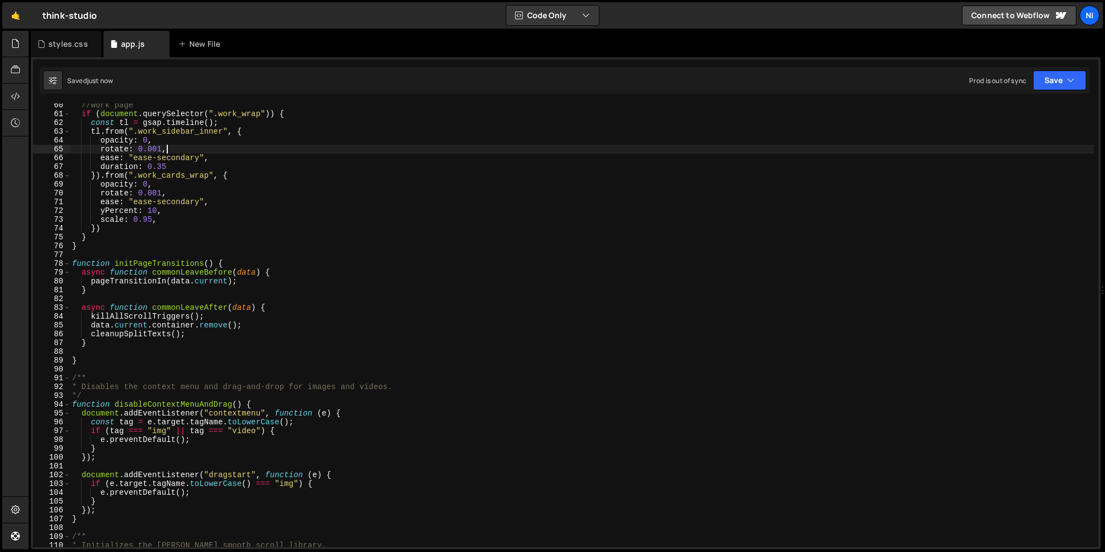
click at [304, 296] on div "//work page if ( document . querySelector ( ".work_wrap" )) { const tl = gsap .…" at bounding box center [582, 331] width 1025 height 461
click at [1065, 90] on button "Save" at bounding box center [1059, 80] width 53 height 20
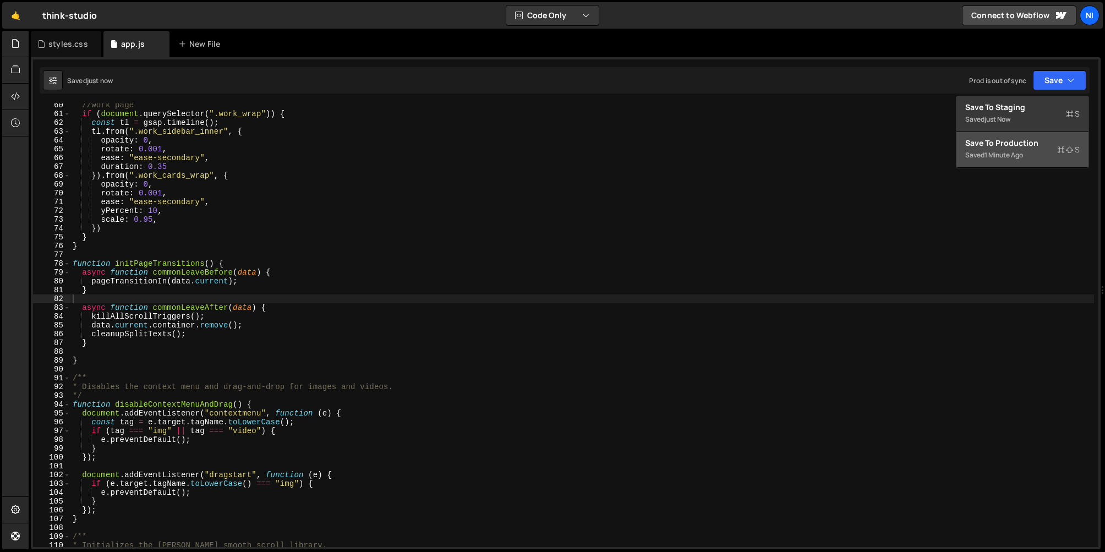
click at [1028, 152] on div "Saved 1 minute ago" at bounding box center [1023, 155] width 115 height 13
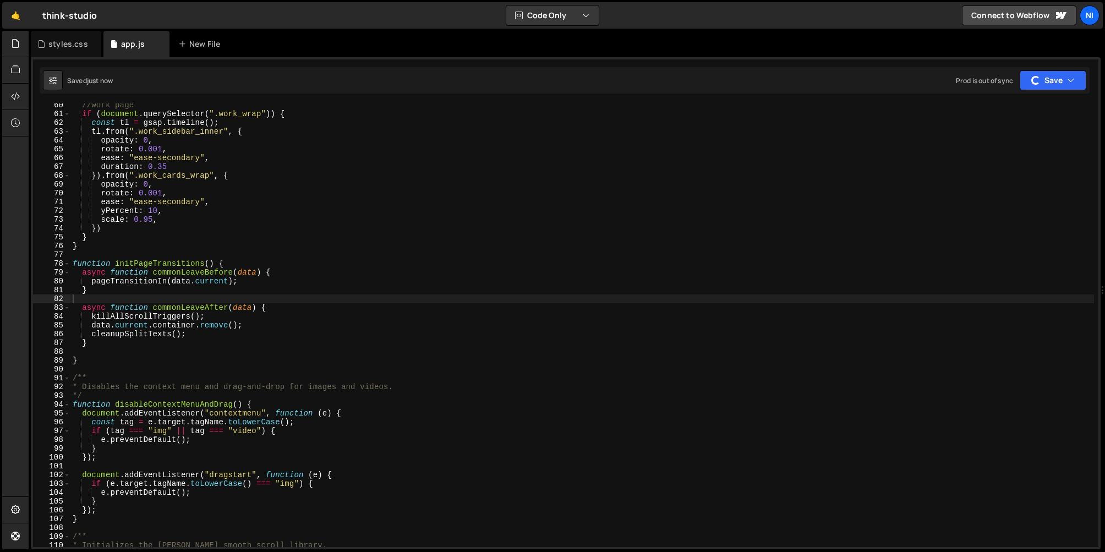
type textarea "}"
click at [127, 345] on div "//work page if ( document . querySelector ( ".work_wrap" )) { const tl = gsap .…" at bounding box center [582, 331] width 1024 height 461
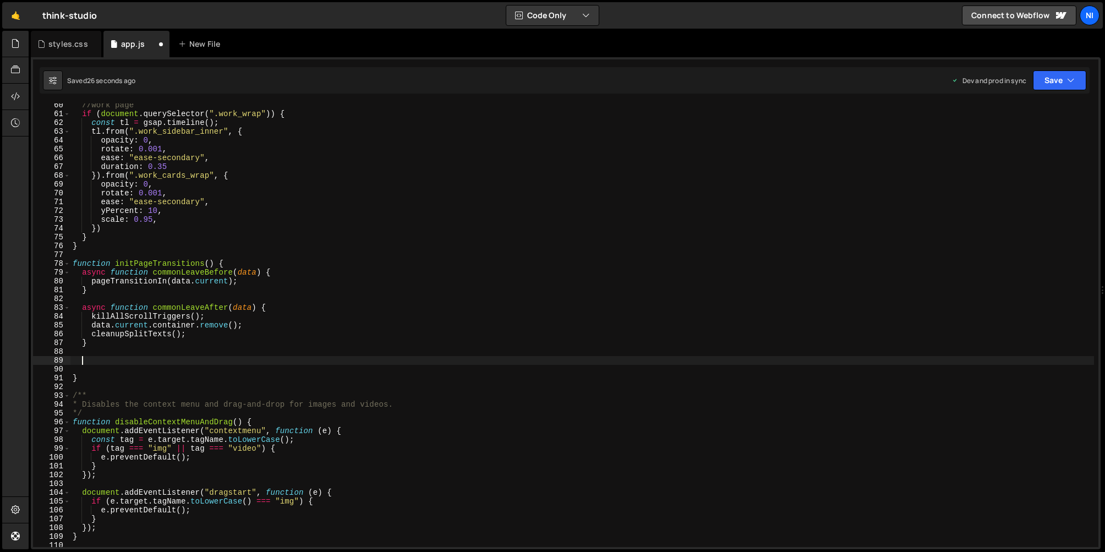
paste textarea "async function commonBeforeEnter(data)"
type textarea "async function commonBeforeEnter(data) {}"
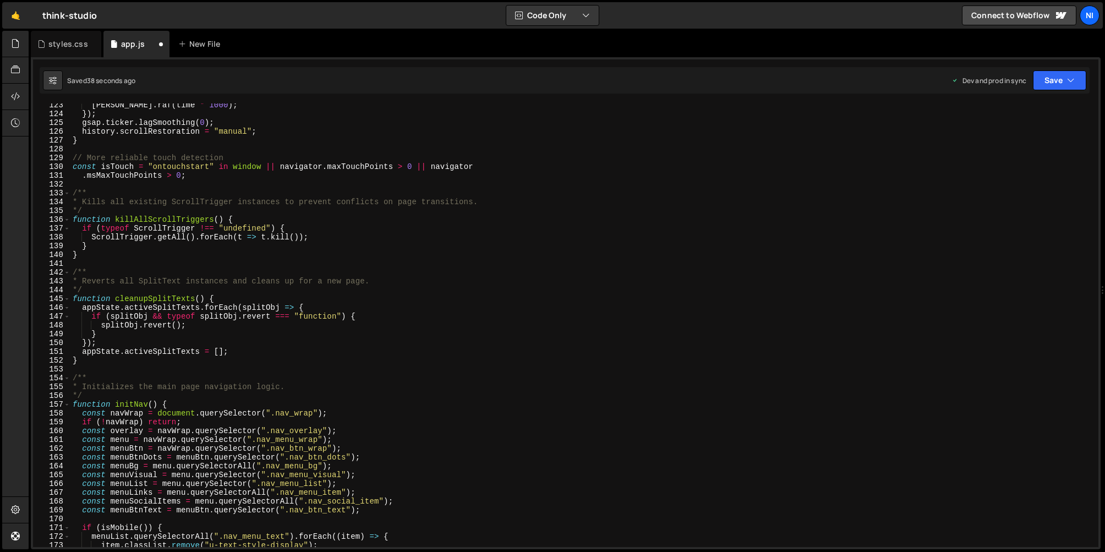
scroll to position [1078, 0]
drag, startPoint x: 91, startPoint y: 236, endPoint x: 331, endPoint y: 236, distance: 240.0
click at [331, 236] on div "lenis . raf ( time * 1000 ) ; }) ; gsap . ticker . lagSmoothing ( 0 ) ; history…" at bounding box center [582, 330] width 1024 height 461
type textarea "ScrollTrigger.getAll().forEach(t => t.kill());"
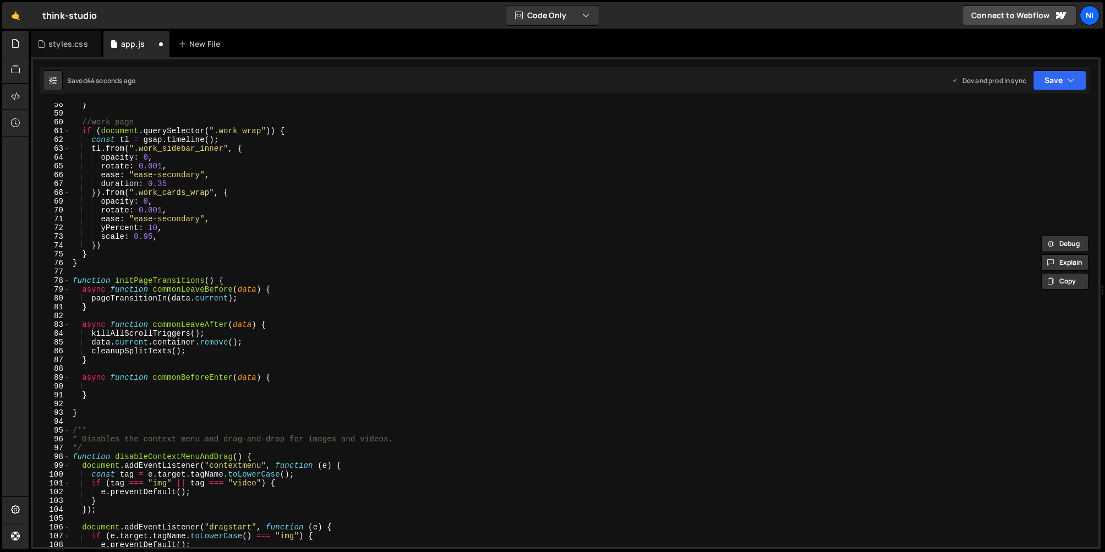
scroll to position [501, 0]
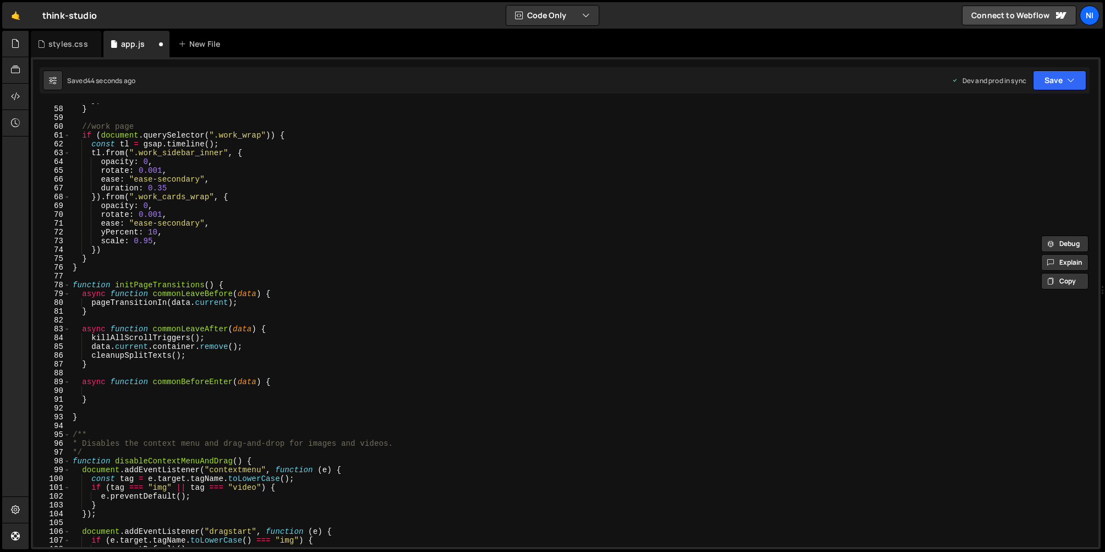
click at [134, 393] on div "}) } //work page if ( document . querySelector ( ".work_wrap" )) { const tl = g…" at bounding box center [582, 326] width 1024 height 461
paste textarea "ScrollTrigger.getAll().forEach(t => t.kill());"
type textarea "ScrollTrigger.getAll().forEach(t => t.kill());"
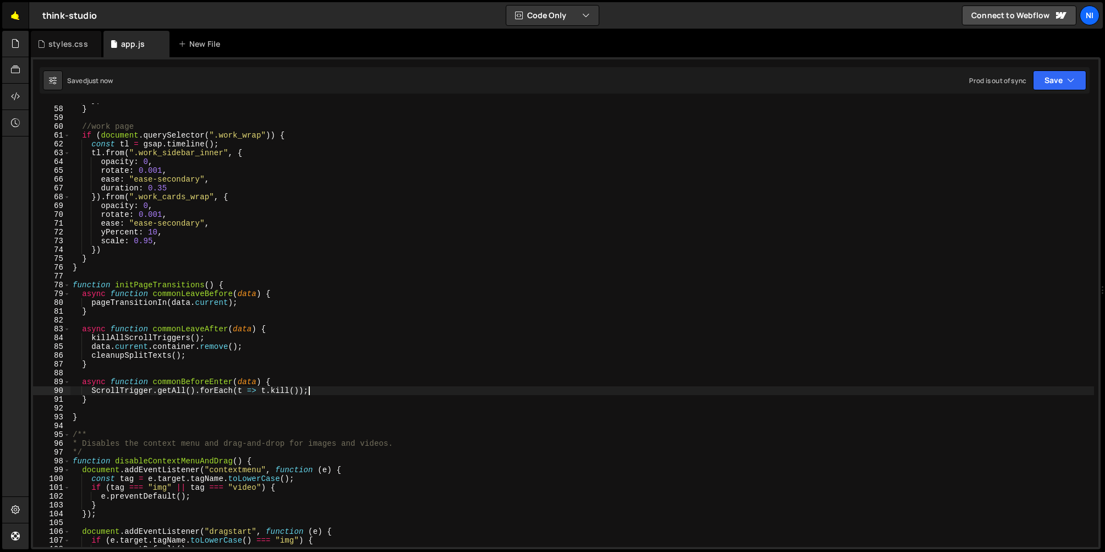
click at [15, 18] on link "🤙" at bounding box center [15, 15] width 27 height 26
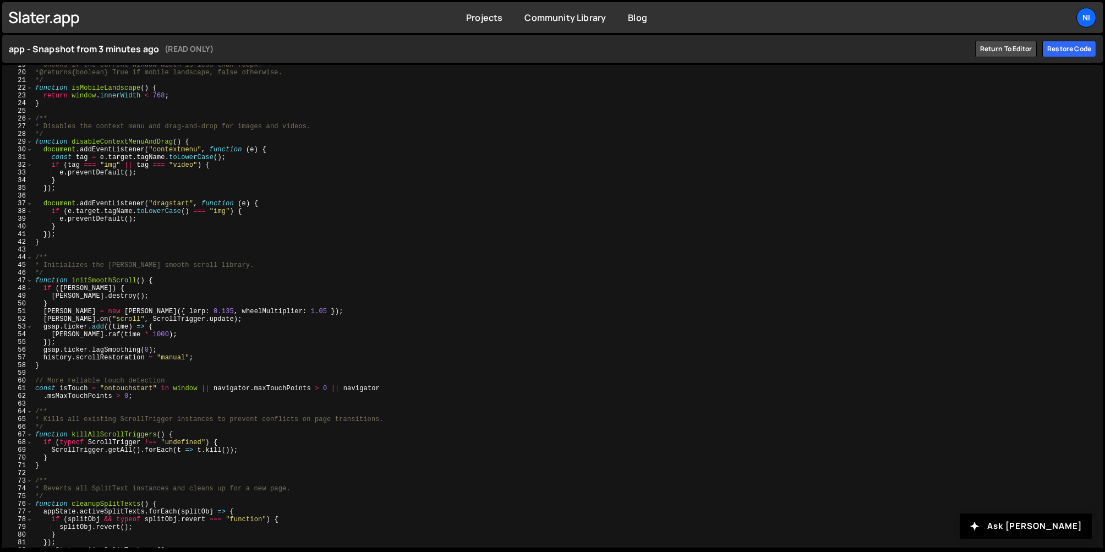
scroll to position [143, 0]
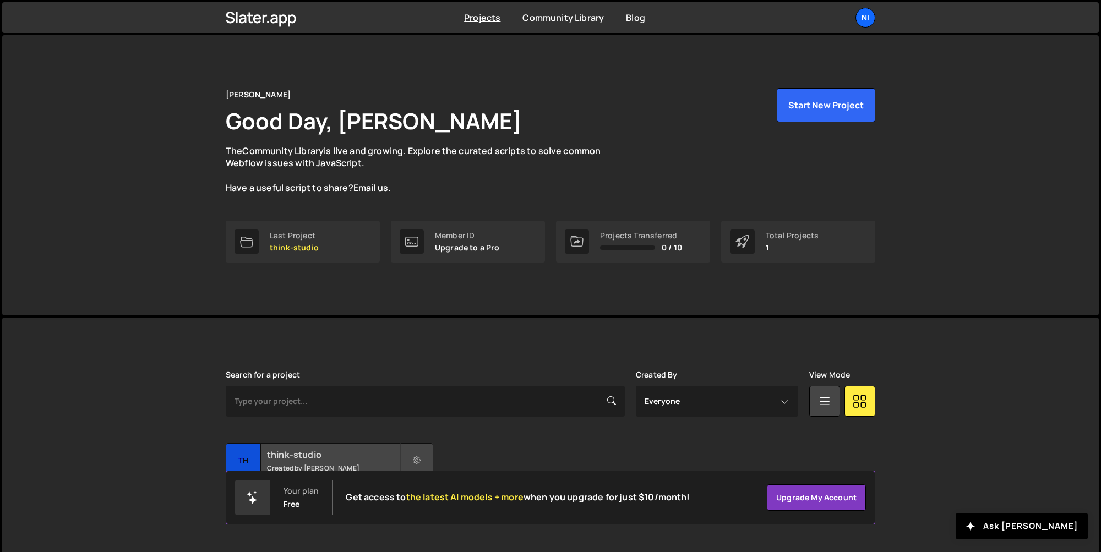
click at [290, 451] on h2 "think-studio" at bounding box center [333, 455] width 133 height 12
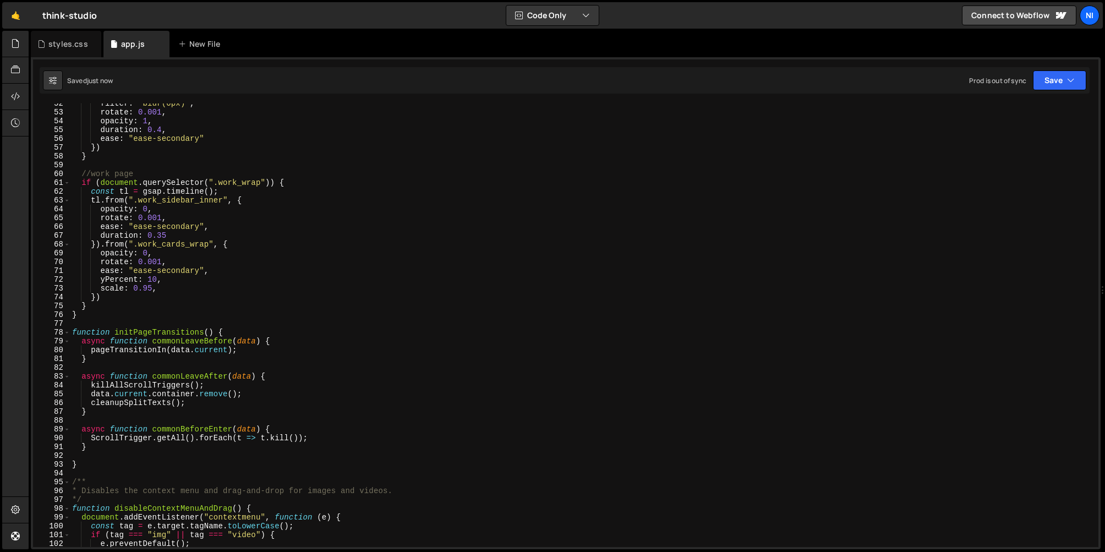
scroll to position [454, 0]
click at [333, 441] on div "filter : "blur(0px)" , rotate : 0.001 , opacity : 1 , duration : 0.4 , ease : "…" at bounding box center [582, 329] width 1025 height 461
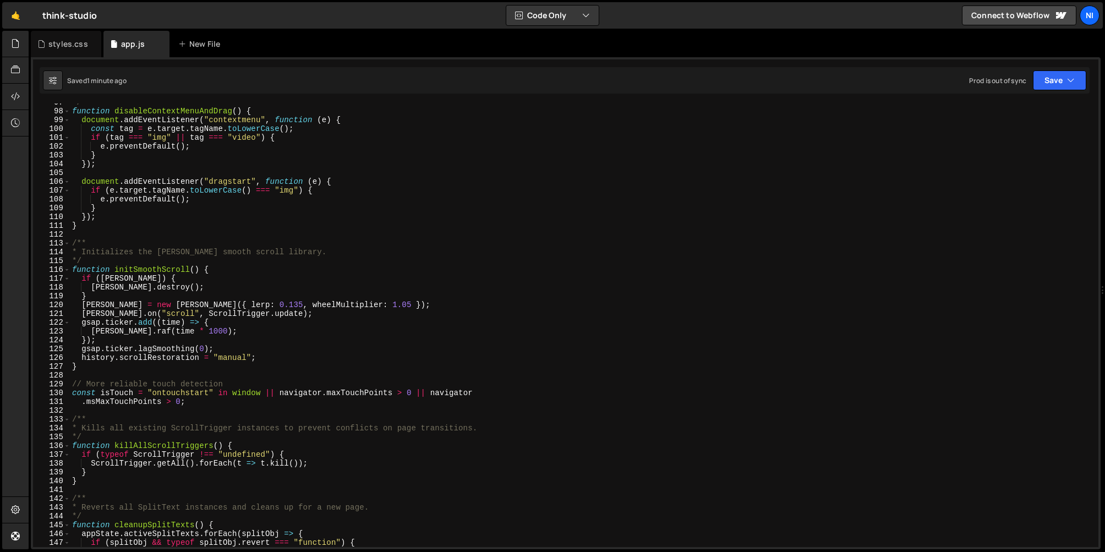
scroll to position [854, 0]
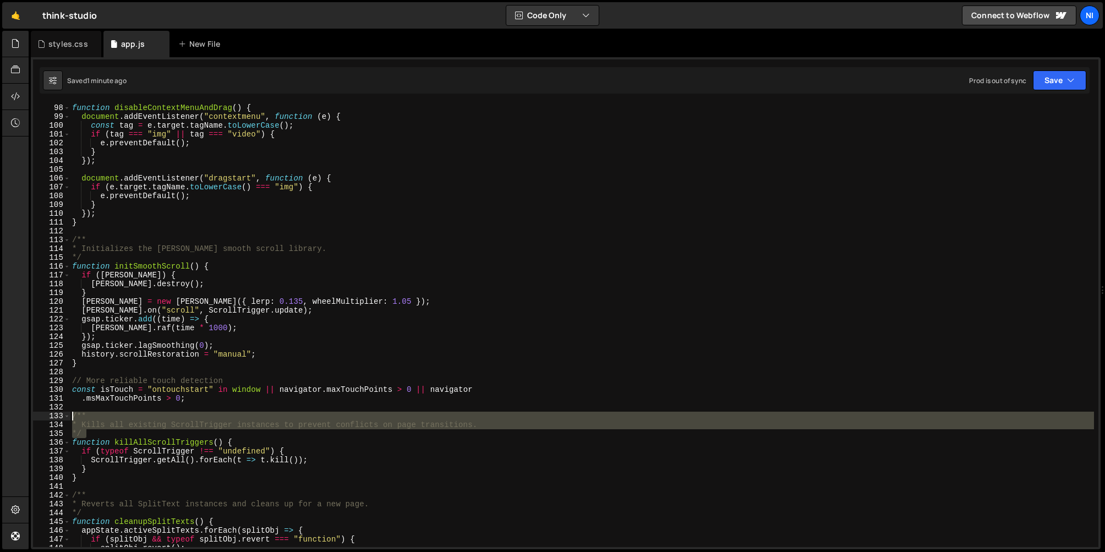
drag, startPoint x: 90, startPoint y: 432, endPoint x: 72, endPoint y: 417, distance: 23.5
click at [72, 417] on div "function disableContextMenuAndDrag ( ) { document . addEventListener ( "context…" at bounding box center [582, 333] width 1025 height 461
type textarea "/** * Kills all existing ScrollTrigger instances to prevent conflicts on page t…"
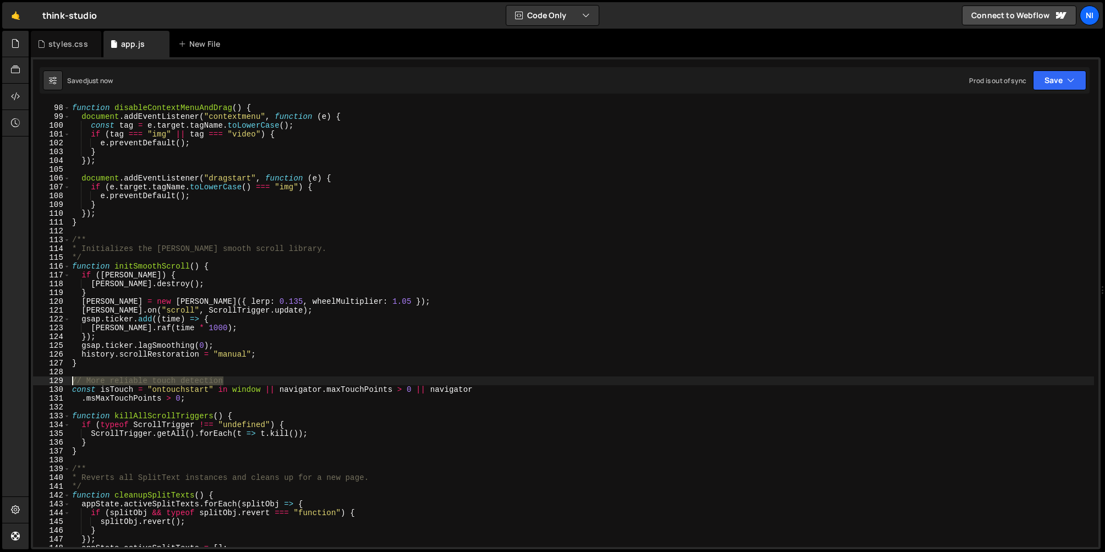
drag, startPoint x: 229, startPoint y: 382, endPoint x: 66, endPoint y: 382, distance: 163.0
click at [66, 382] on div "function killAllScrollTriggers() { 98 99 100 101 102 103 104 105 106 107 108 10…" at bounding box center [566, 325] width 1066 height 444
type textarea "// More reliable touch detection"
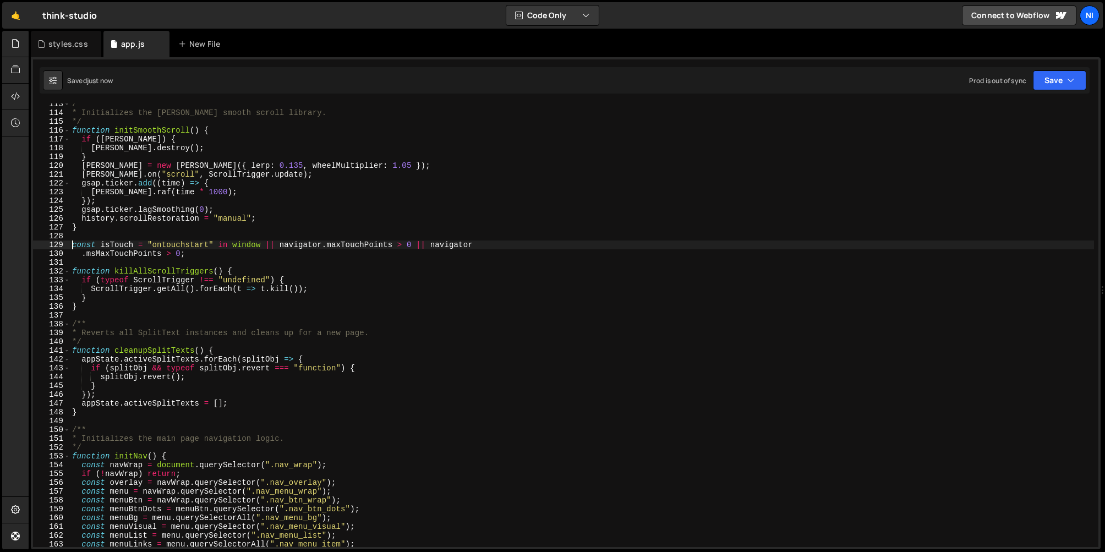
scroll to position [993, 0]
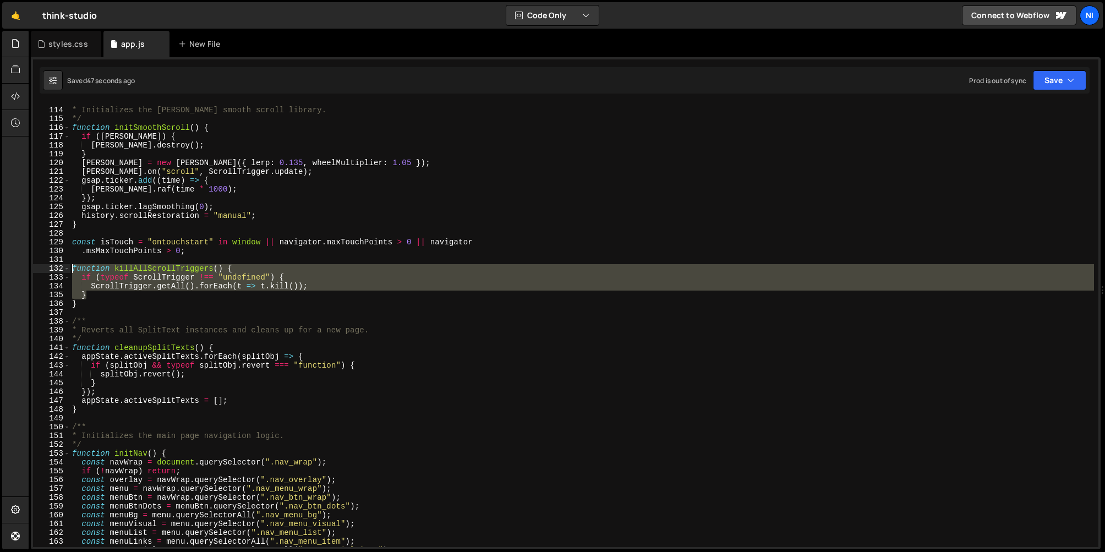
drag, startPoint x: 91, startPoint y: 297, endPoint x: 70, endPoint y: 269, distance: 35.0
click at [70, 269] on div "const isTouch = "ontouchstart" in window || navigator.maxTouchPoints > 0 || nav…" at bounding box center [566, 325] width 1066 height 444
type textarea "function killAllScrollTriggers() { if (typeof ScrollTrigger !== "undefined") {"
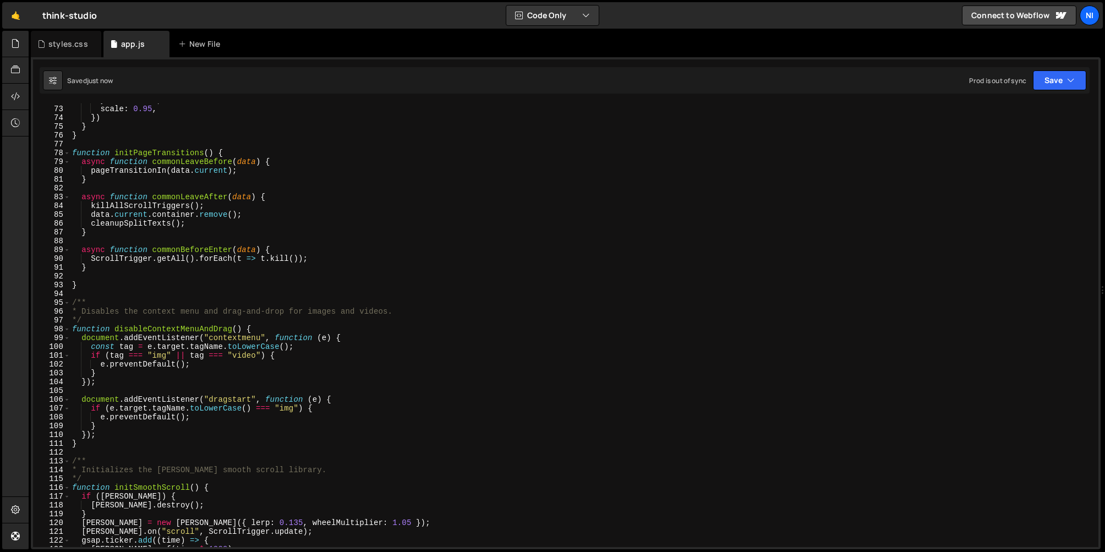
scroll to position [613, 0]
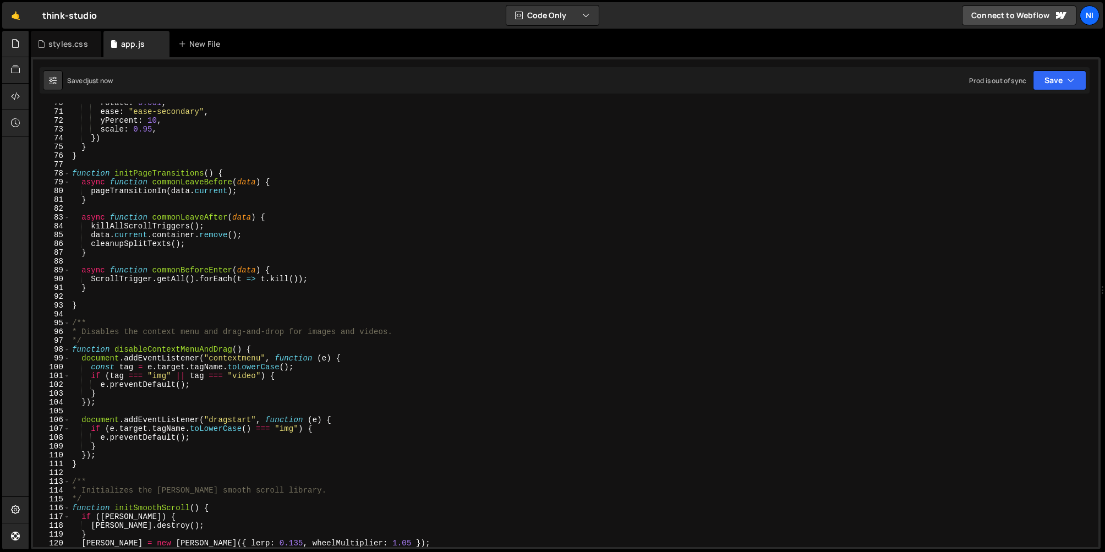
click at [110, 287] on div "rotate : 0.001 , ease : "ease-secondary" , yPercent : 10 , scale : 0.95 , }) } …" at bounding box center [582, 329] width 1025 height 461
type textarea "}"
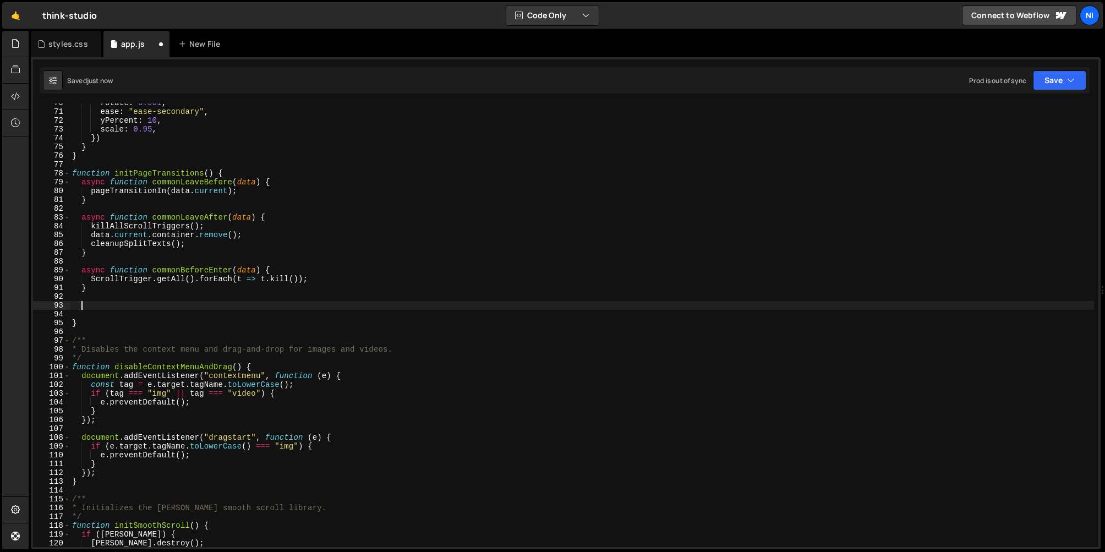
paste textarea "}"
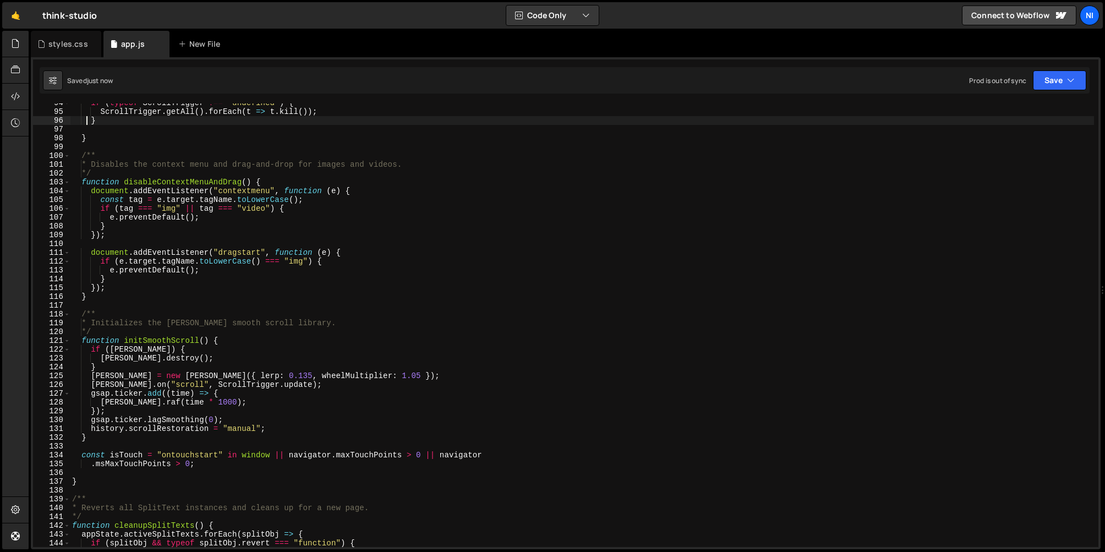
scroll to position [830, 0]
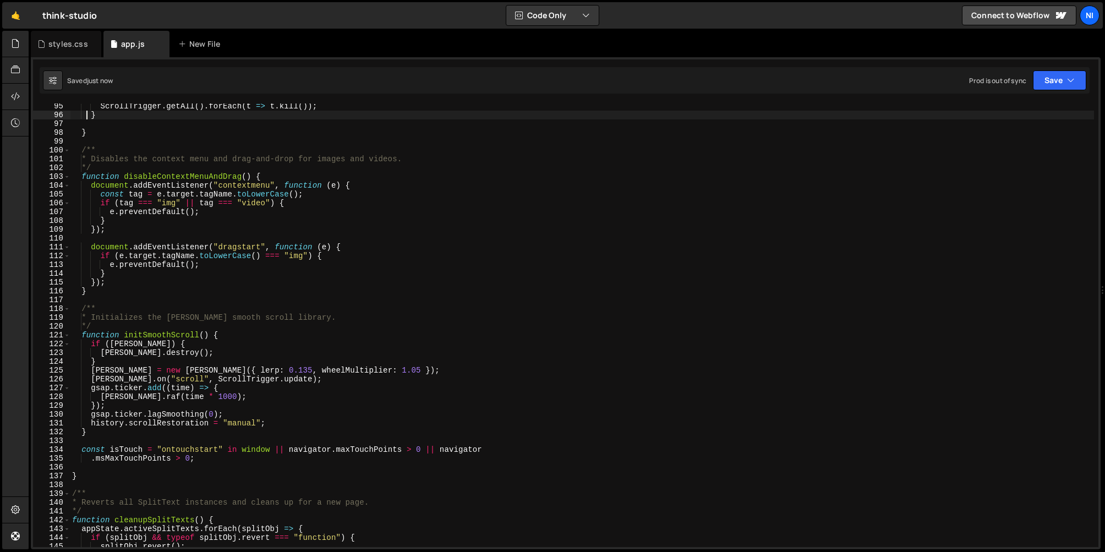
click at [150, 337] on div "ScrollTrigger . getAll ( ) . forEach ( t => t . kill ( )) ; } } /** * Disables …" at bounding box center [582, 332] width 1025 height 461
type textarea "window.addEventListener("pageshow", scrollToTop);"
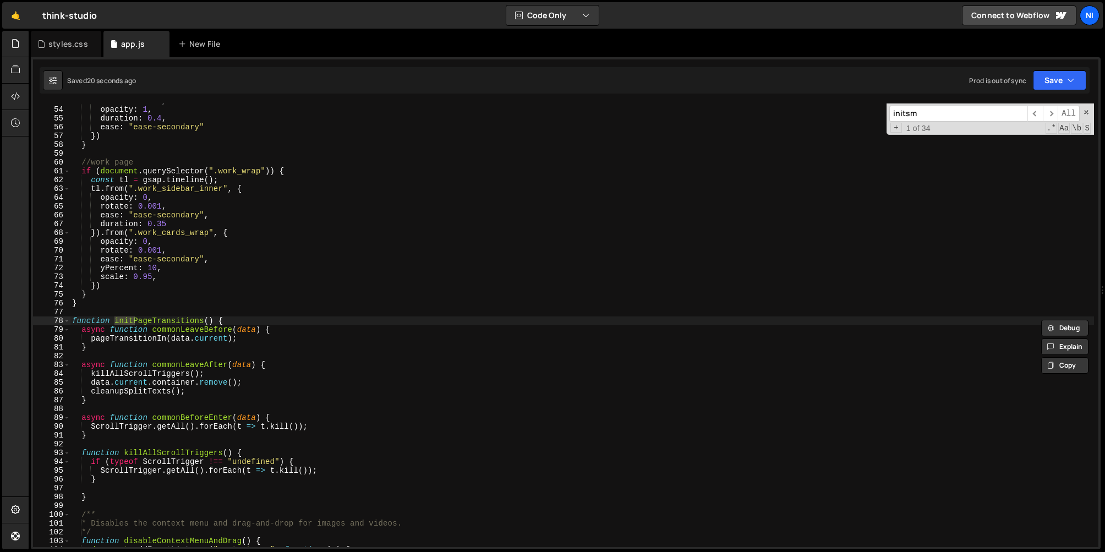
scroll to position [8498, 0]
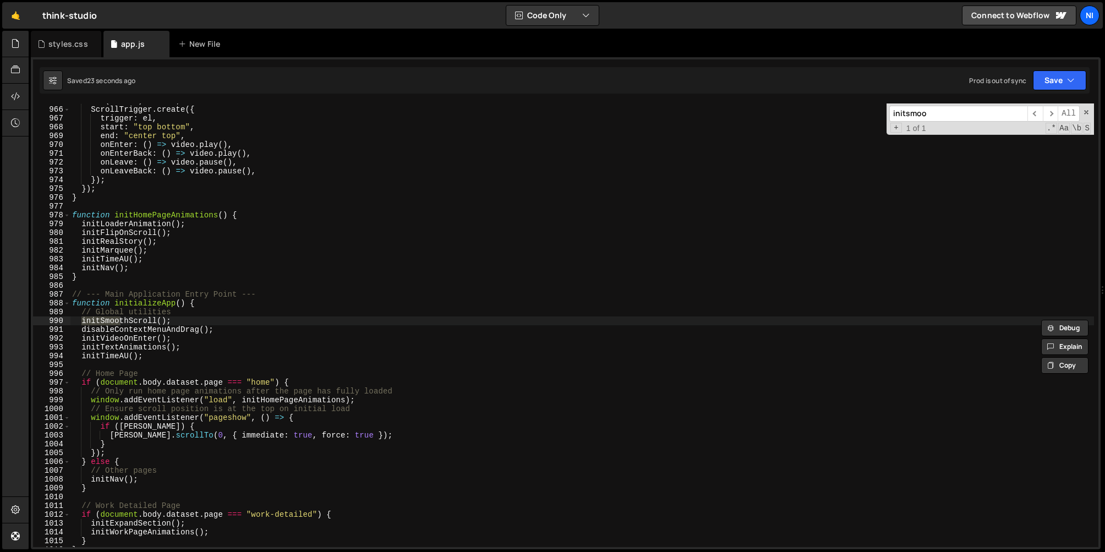
type input "initsmoo"
click at [134, 322] on div "if ( ! video ) return ; ScrollTrigger . create ({ trigger : el , start : "top b…" at bounding box center [582, 326] width 1025 height 461
click at [125, 320] on div "if ( ! video ) return ; ScrollTrigger . create ({ trigger : el , start : "top b…" at bounding box center [582, 326] width 1025 height 461
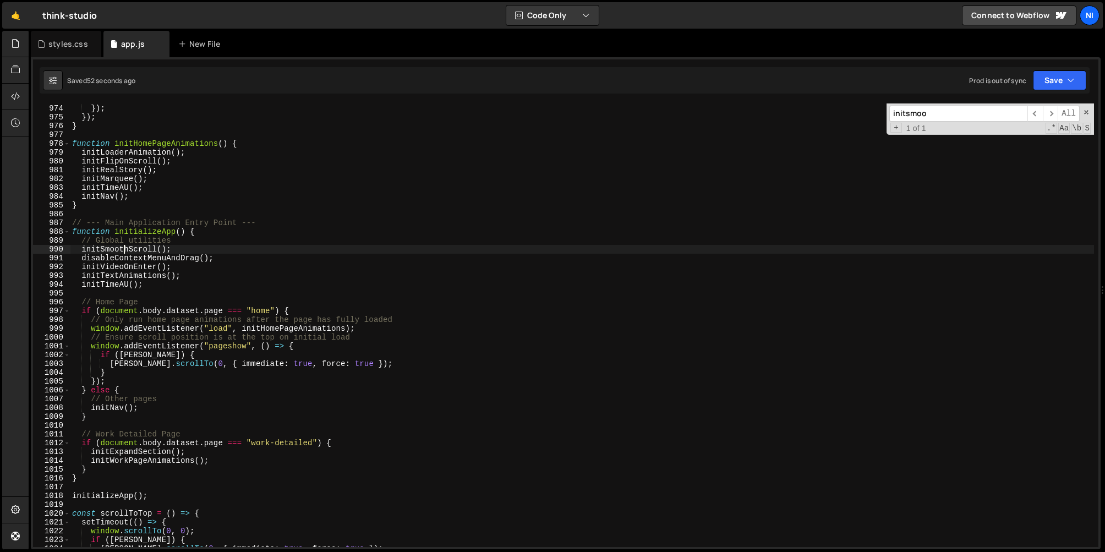
scroll to position [8569, 0]
click at [73, 497] on div "onLeaveBack : ( ) => video . pause ( ) , }) ; }) ; } function initHomePageAnima…" at bounding box center [582, 326] width 1025 height 461
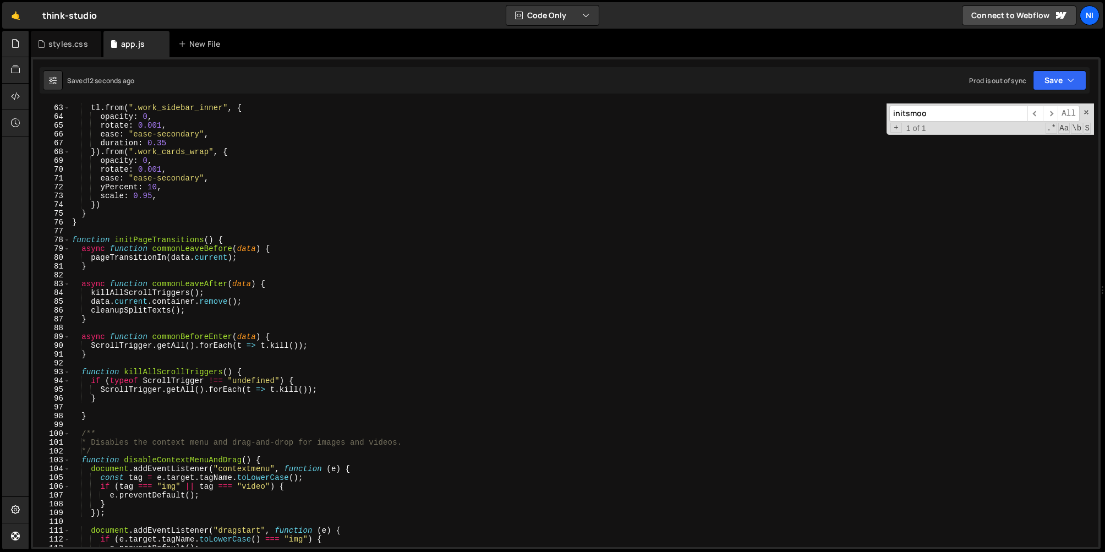
scroll to position [549, 0]
click at [115, 413] on div "tl . from ( ".work_sidebar_inner" , { opacity : 0 , rotate : 0.001 , ease : "ea…" at bounding box center [582, 331] width 1025 height 461
type textarea "}"
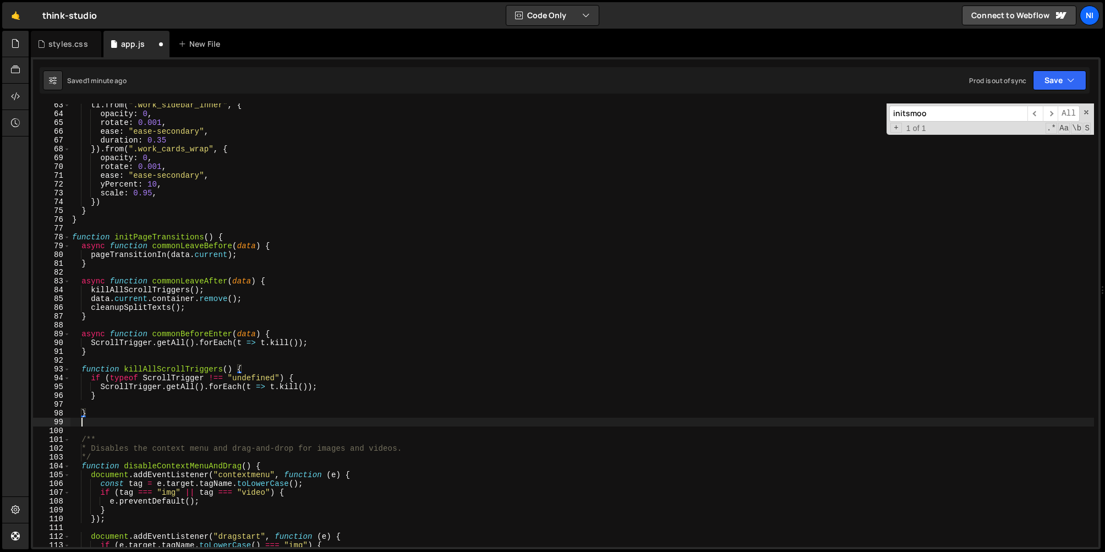
scroll to position [0, 0]
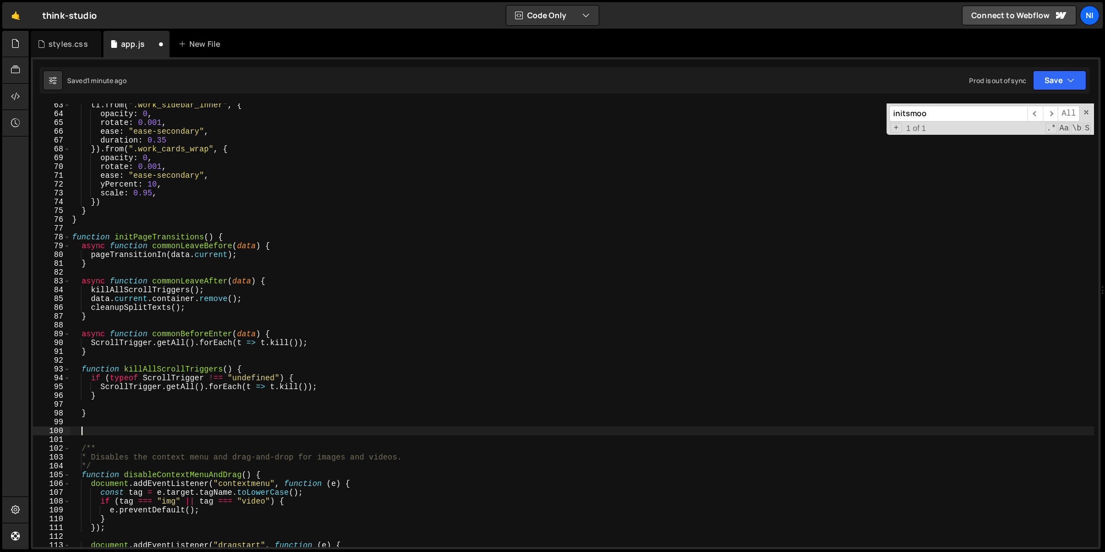
paste textarea "}"
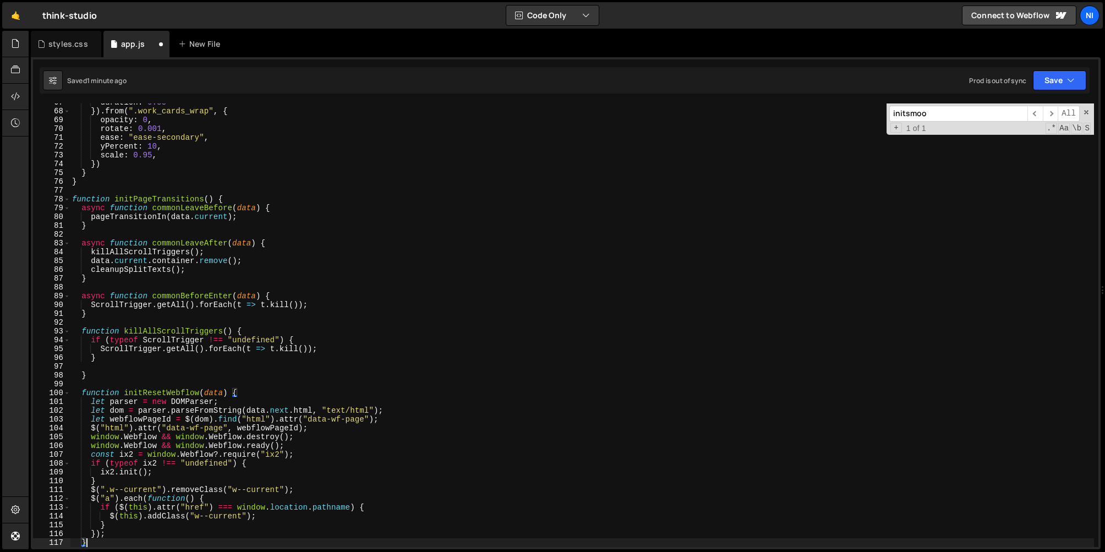
scroll to position [587, 0]
click at [320, 303] on div "duration : 0.35 }) . from ( ".work_cards_wrap" , { opacity : 0 , rotate : 0.001…" at bounding box center [582, 328] width 1025 height 461
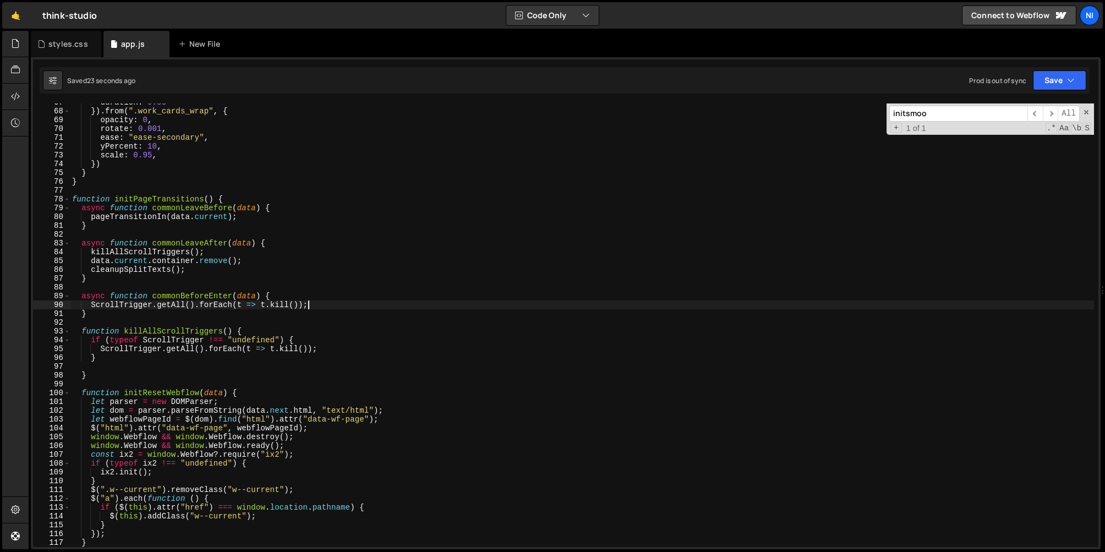
click at [192, 273] on div "duration : 0.35 }) . from ( ".work_cards_wrap" , { opacity : 0 , rotate : 0.001…" at bounding box center [582, 328] width 1025 height 461
click at [320, 304] on div "duration : 0.35 }) . from ( ".work_cards_wrap" , { opacity : 0 , rotate : 0.001…" at bounding box center [582, 328] width 1025 height 461
type textarea "ScrollTrigger.getAll().forEach(t => t.kill());"
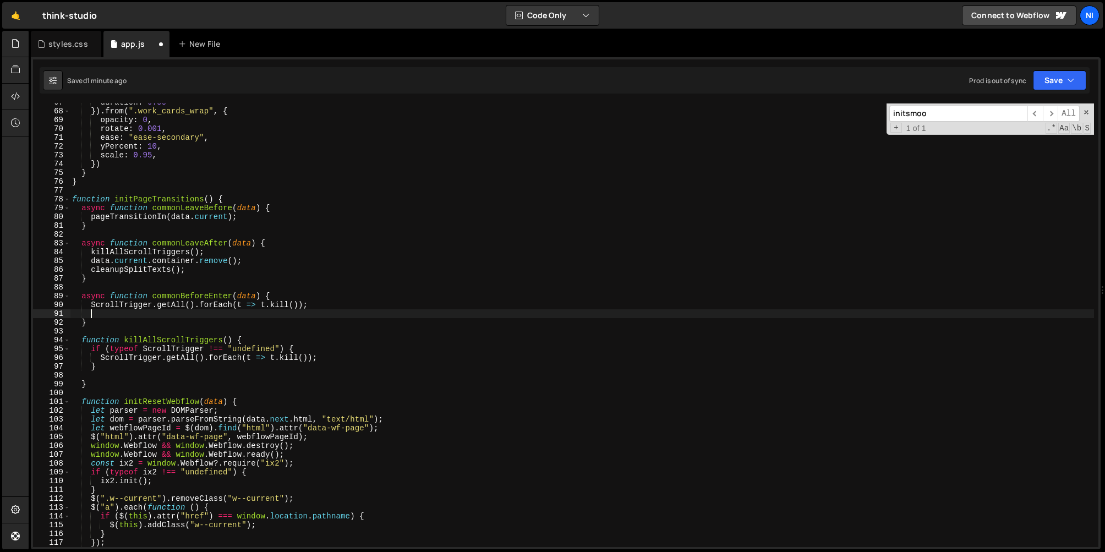
scroll to position [0, 1]
paste textarea
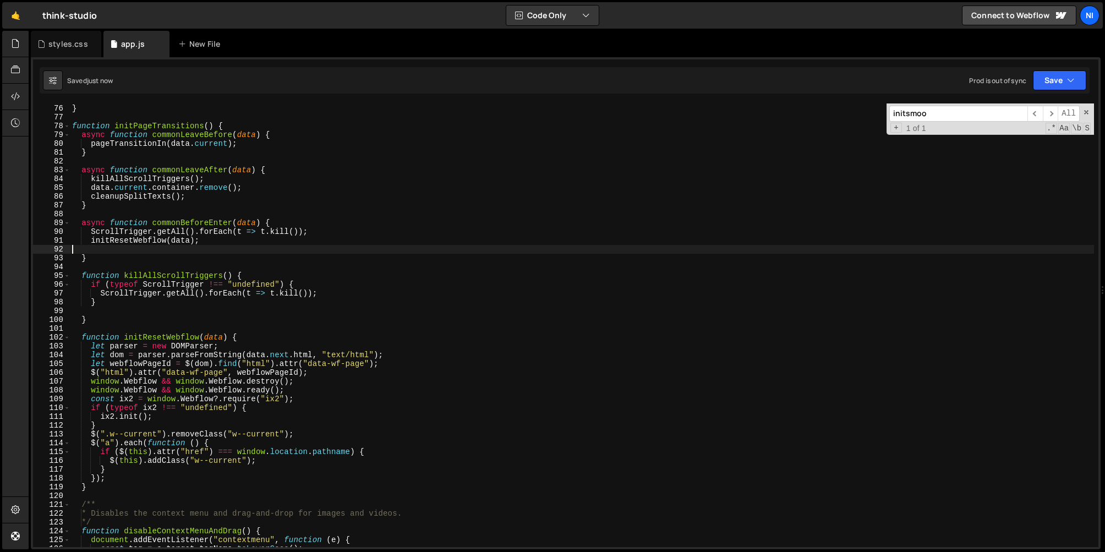
scroll to position [688, 0]
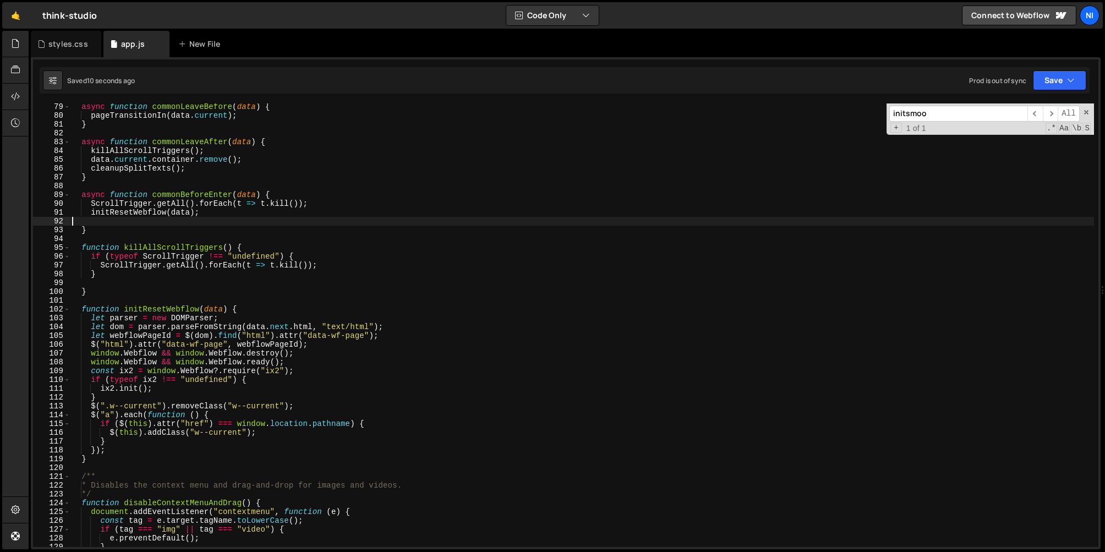
click at [99, 237] on div "async function commonLeaveBefore ( data ) { pageTransitionIn ( data . current )…" at bounding box center [582, 332] width 1025 height 461
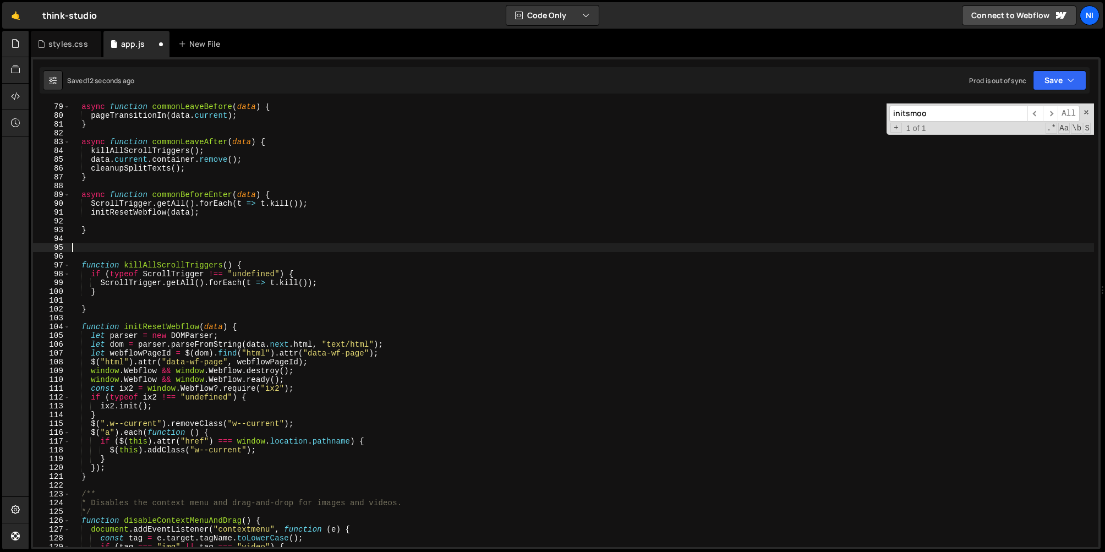
paste textarea "}"
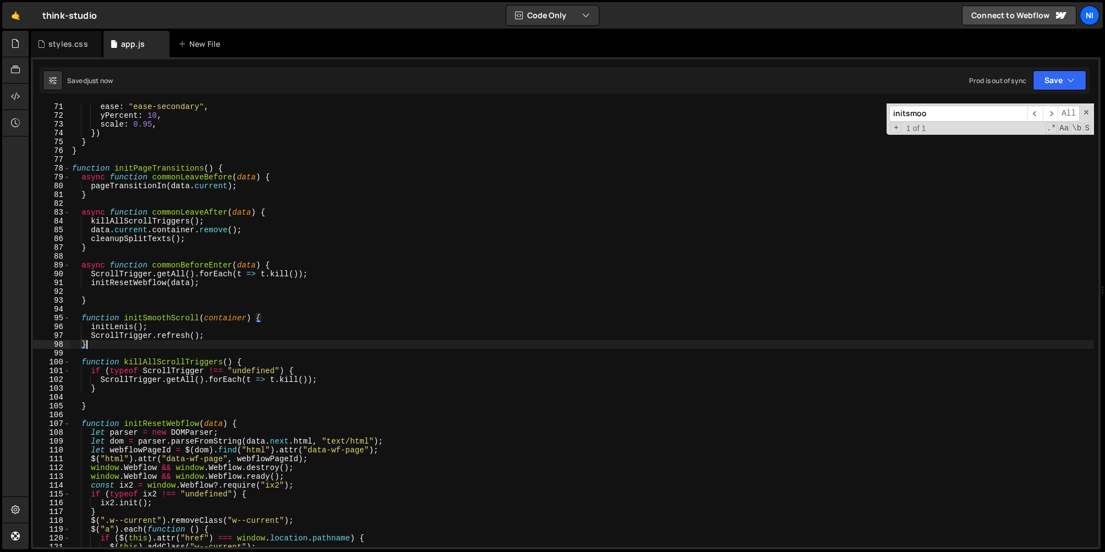
scroll to position [618, 0]
drag, startPoint x: 124, startPoint y: 318, endPoint x: 199, endPoint y: 319, distance: 74.9
click at [199, 319] on div "ease : "ease-secondary" , yPercent : 10 , scale : 0.95 , }) } } function initPa…" at bounding box center [582, 332] width 1025 height 461
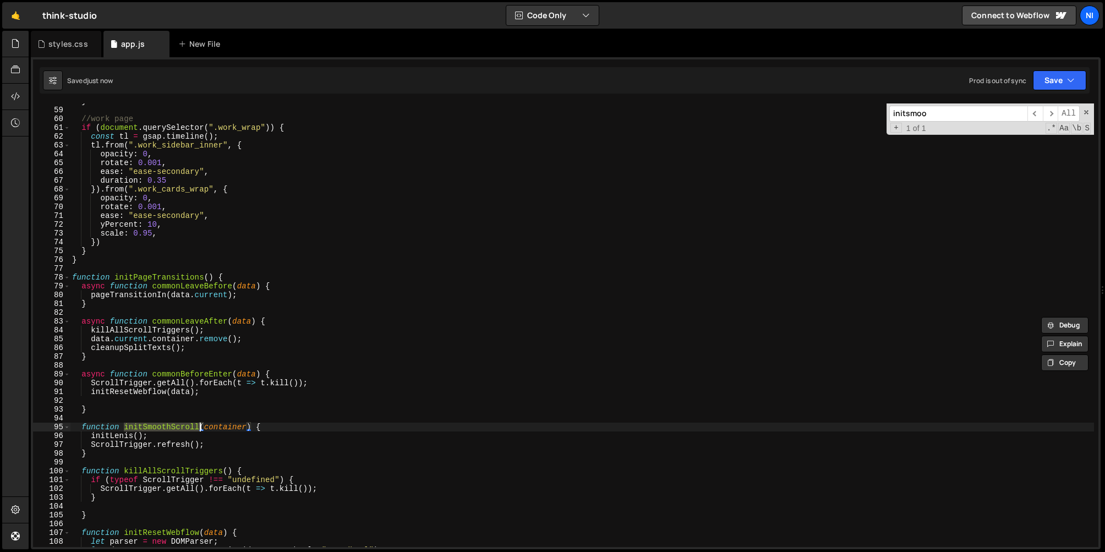
scroll to position [509, 0]
click at [201, 393] on div "} //work page if ( document . querySelector ( ".work_wrap" )) { const tl = gsap…" at bounding box center [582, 327] width 1025 height 461
type textarea "initResetWebflow(data);"
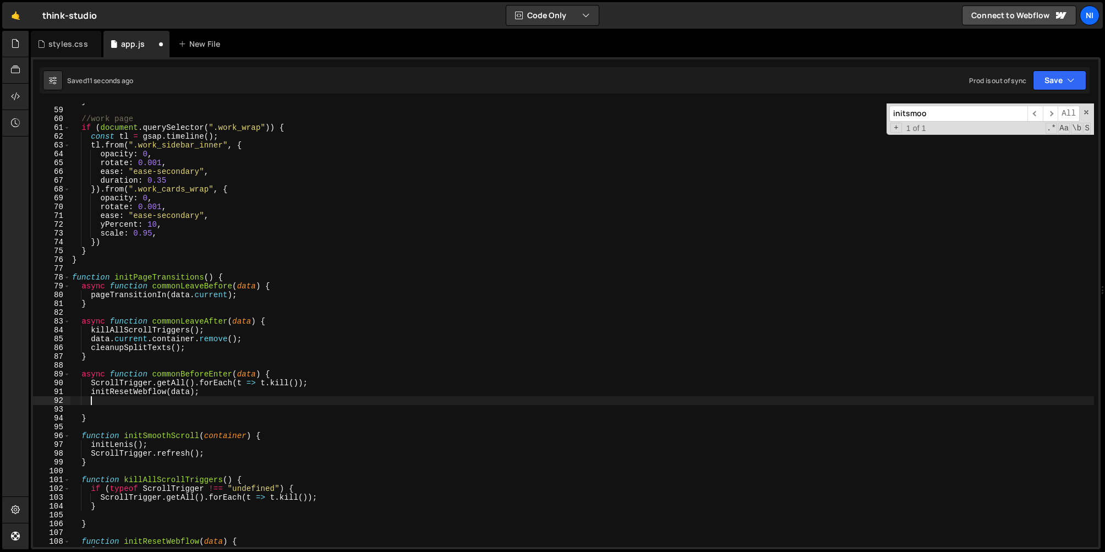
paste textarea "initSmoothScroll"
click at [171, 399] on div "} //work page if ( document . querySelector ( ".work_wrap" )) { const tl = gsap…" at bounding box center [582, 327] width 1025 height 461
paste textarea "data.next.container"
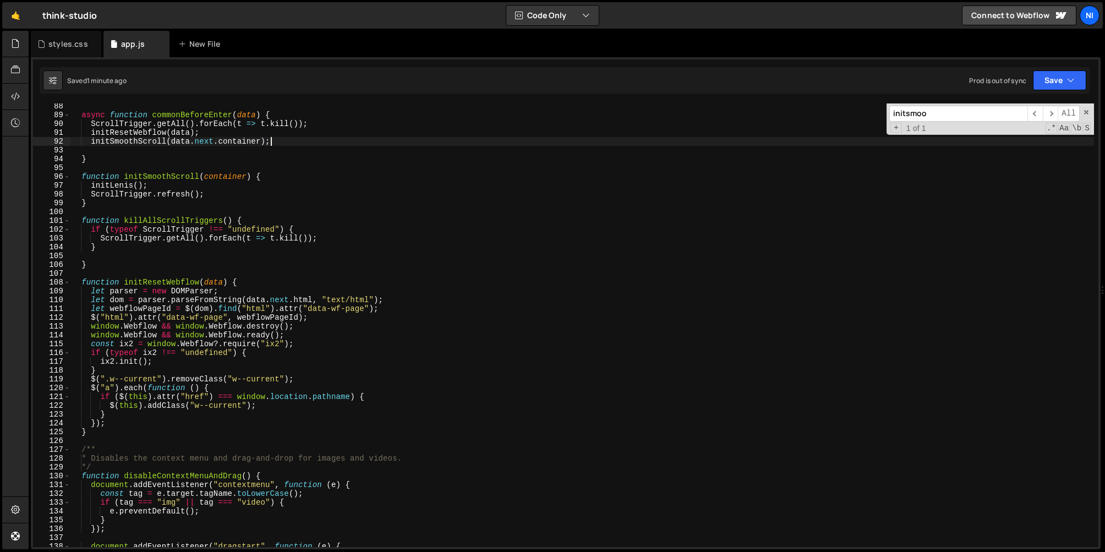
scroll to position [781, 0]
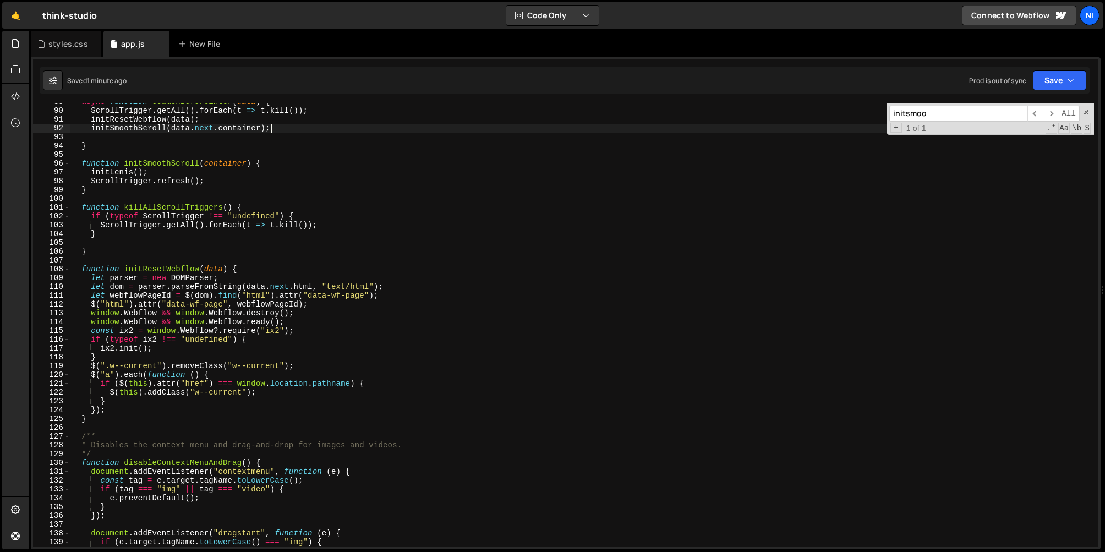
click at [110, 416] on div "async function commonBeforeEnter ( data ) { ScrollTrigger . getAll ( ) . forEac…" at bounding box center [582, 327] width 1025 height 461
type textarea "}"
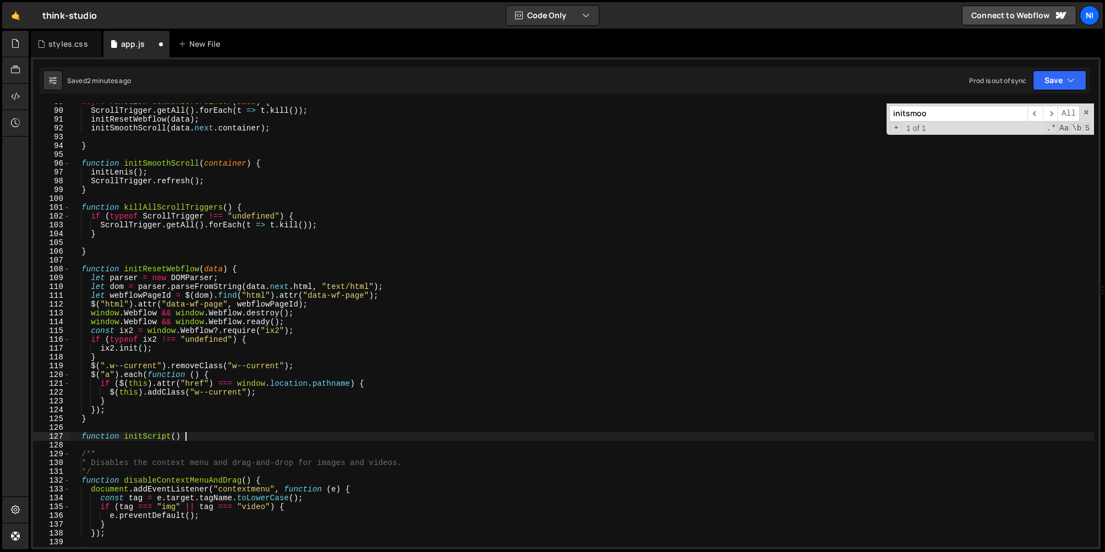
scroll to position [0, 8]
type textarea "function initScript() {}"
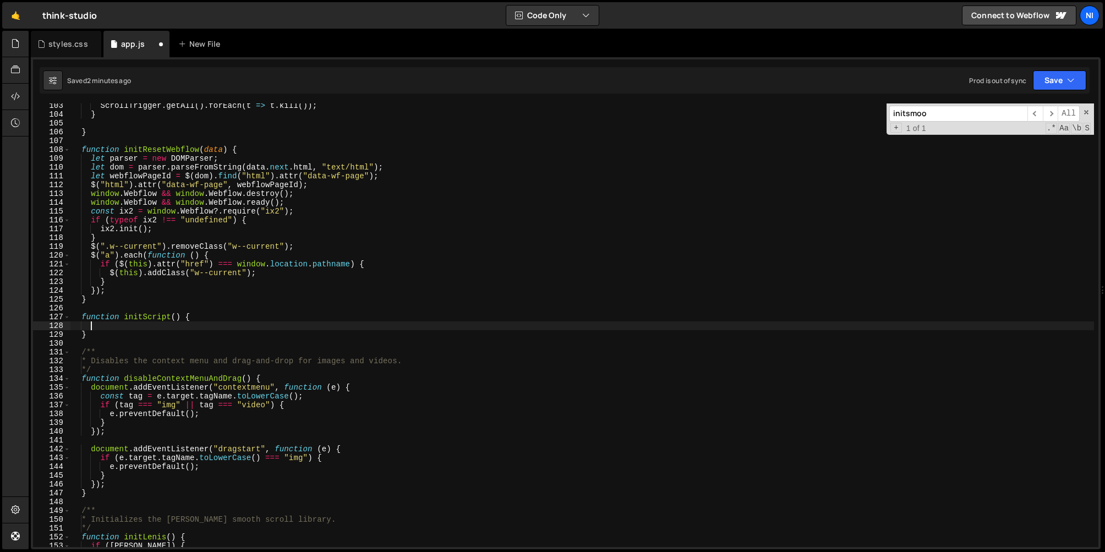
scroll to position [902, 0]
drag, startPoint x: 123, startPoint y: 378, endPoint x: 252, endPoint y: 377, distance: 128.8
click at [252, 377] on div "ScrollTrigger . getAll ( ) . forEach ( t => t . kill ( )) ; } } function initRe…" at bounding box center [582, 330] width 1025 height 461
type textarea "function disableContextMenuAndDrag() {"
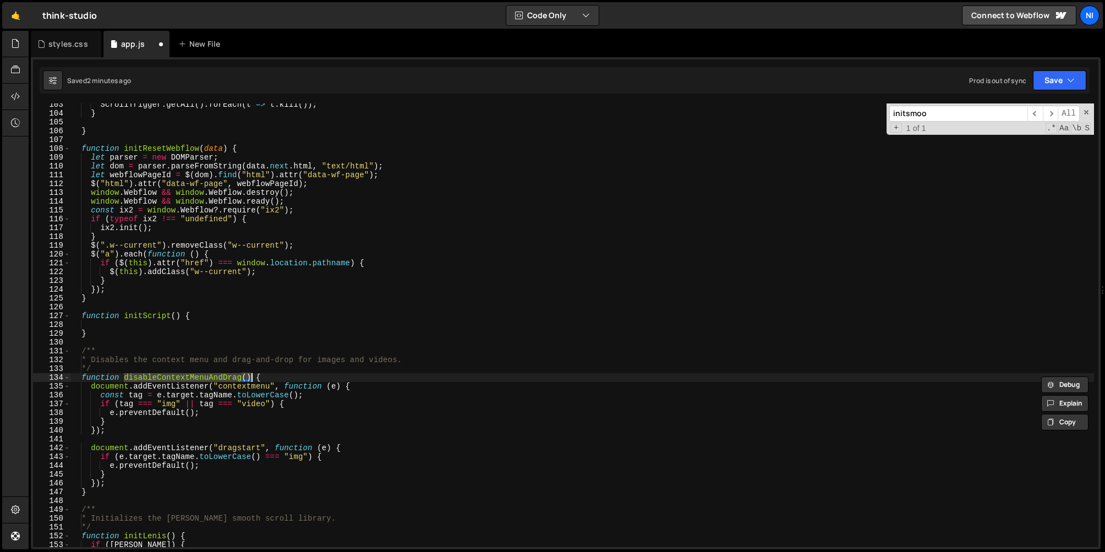
click at [149, 324] on div "ScrollTrigger . getAll ( ) . forEach ( t => t . kill ( )) ; } } function initRe…" at bounding box center [582, 330] width 1025 height 461
paste textarea "disableContextMenuAndDrag()"
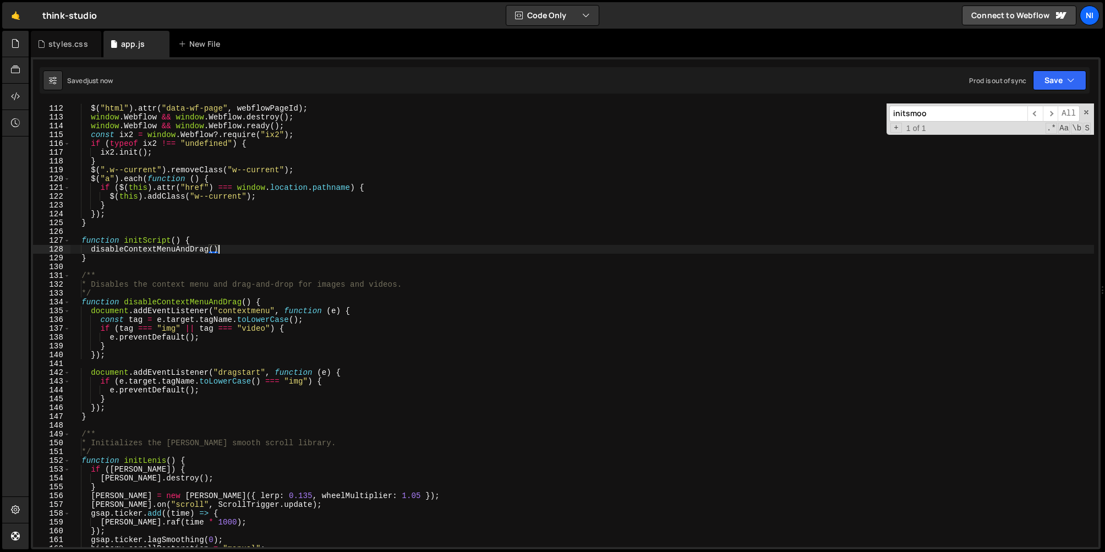
type textarea "disableContextMenuAndDrag();"
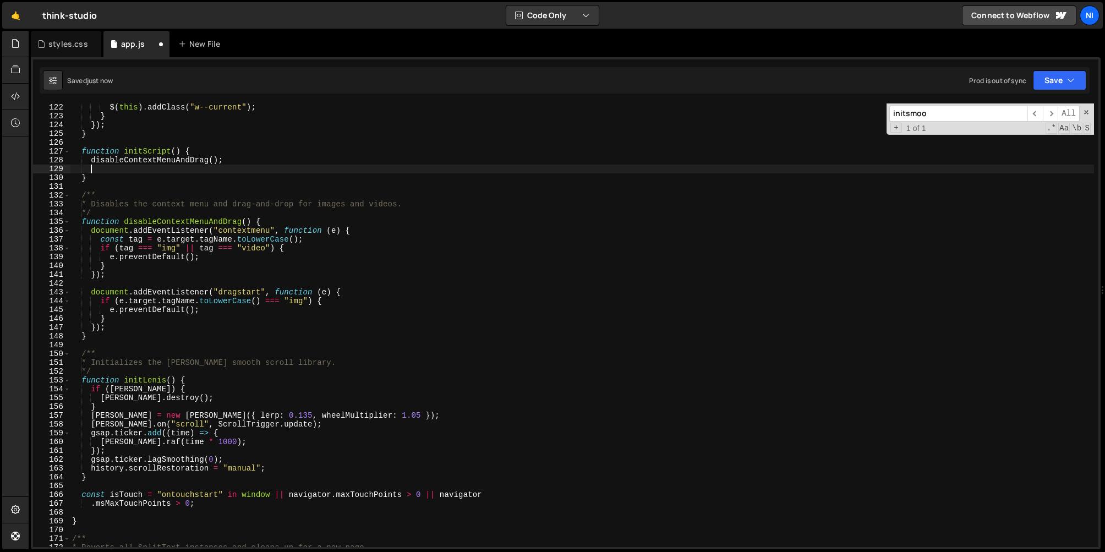
scroll to position [1055, 0]
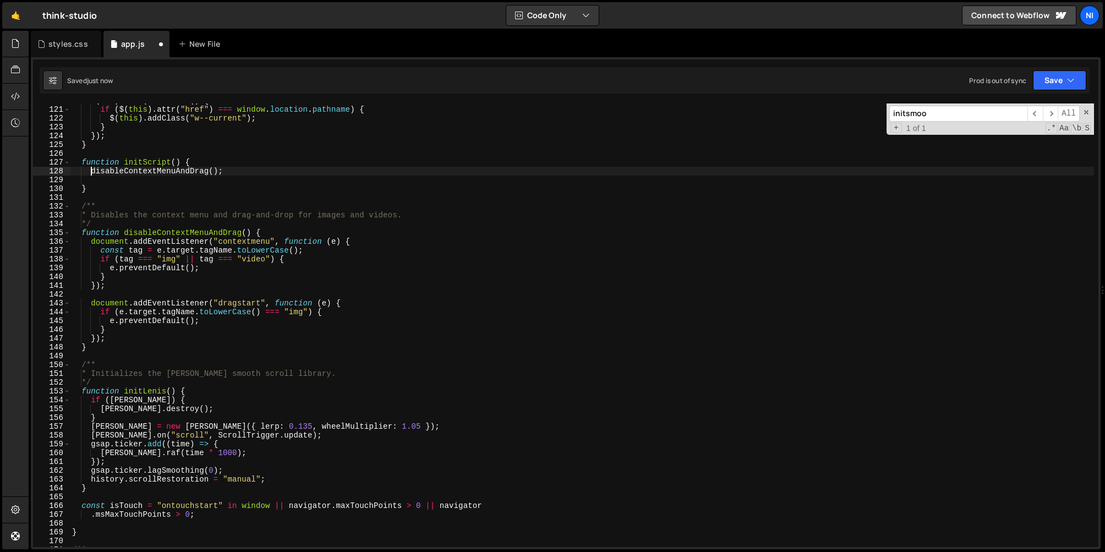
type textarea "disableContextMenuAndDrag();"
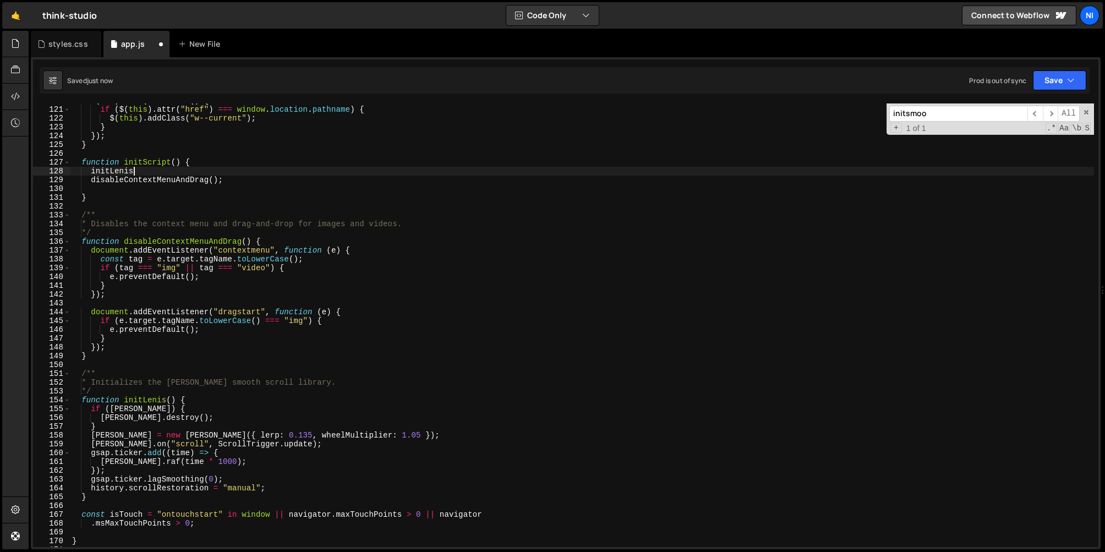
scroll to position [0, 4]
type textarea "disableContextMenuAndDrag();"
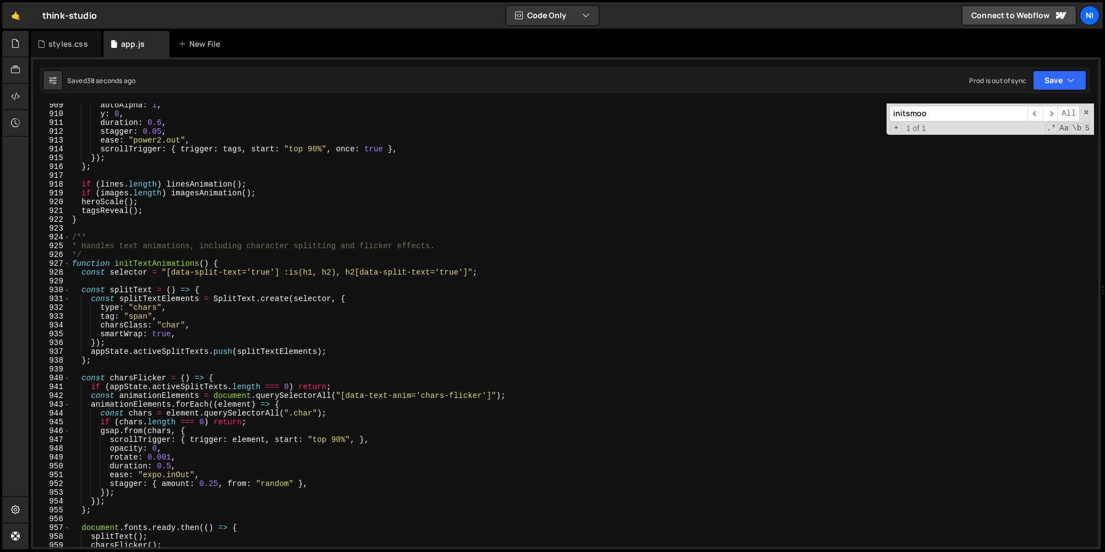
scroll to position [8001, 0]
drag, startPoint x: 113, startPoint y: 260, endPoint x: 208, endPoint y: 263, distance: 95.3
click at [208, 263] on div "autoAlpha : 1 , y : 0 , duration : 0.6 , stagger : 0.05 , ease : "power2.out" ,…" at bounding box center [582, 330] width 1025 height 461
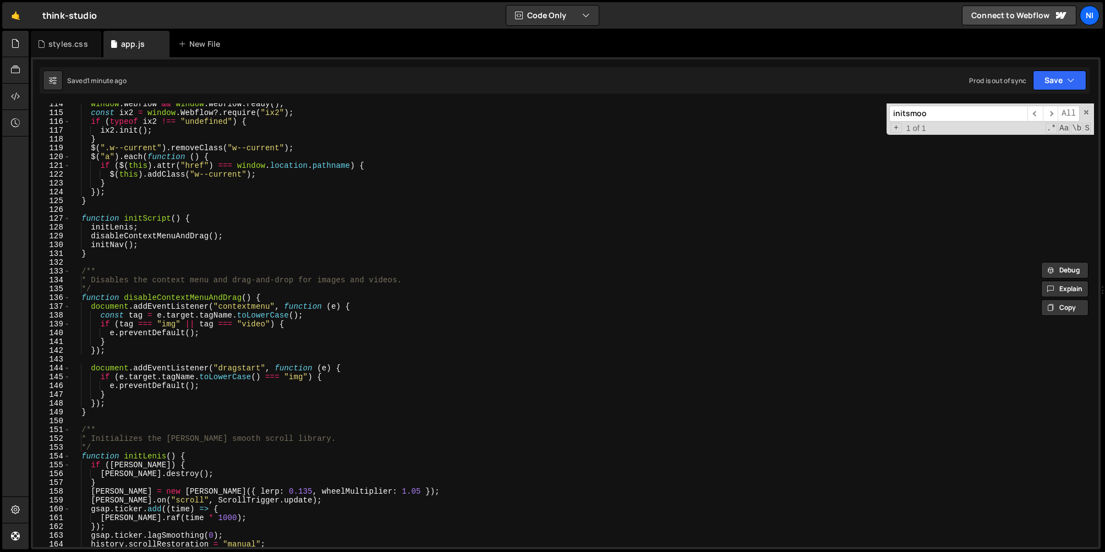
scroll to position [994, 0]
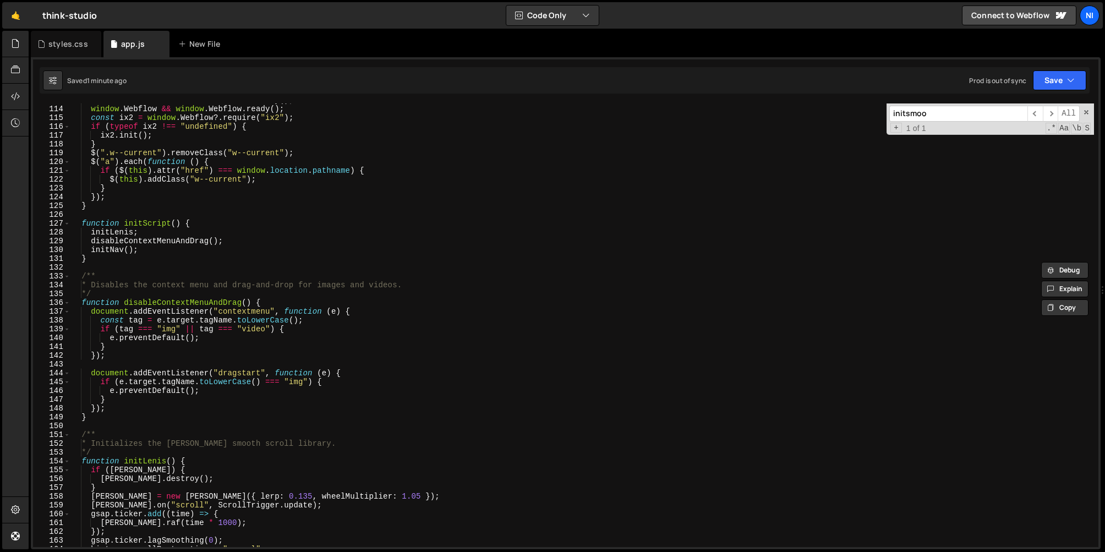
click at [151, 250] on div "window . Webflow && window . Webflow . destroy ( ) ; window . Webflow && window…" at bounding box center [582, 326] width 1025 height 461
type textarea "initNav();"
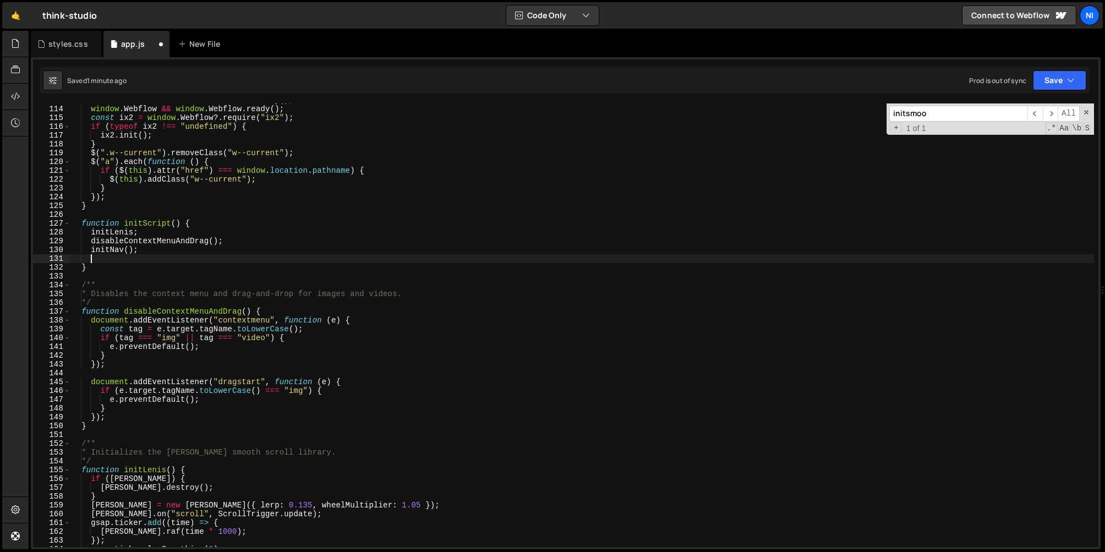
scroll to position [0, 1]
paste textarea "initTextAnimations()"
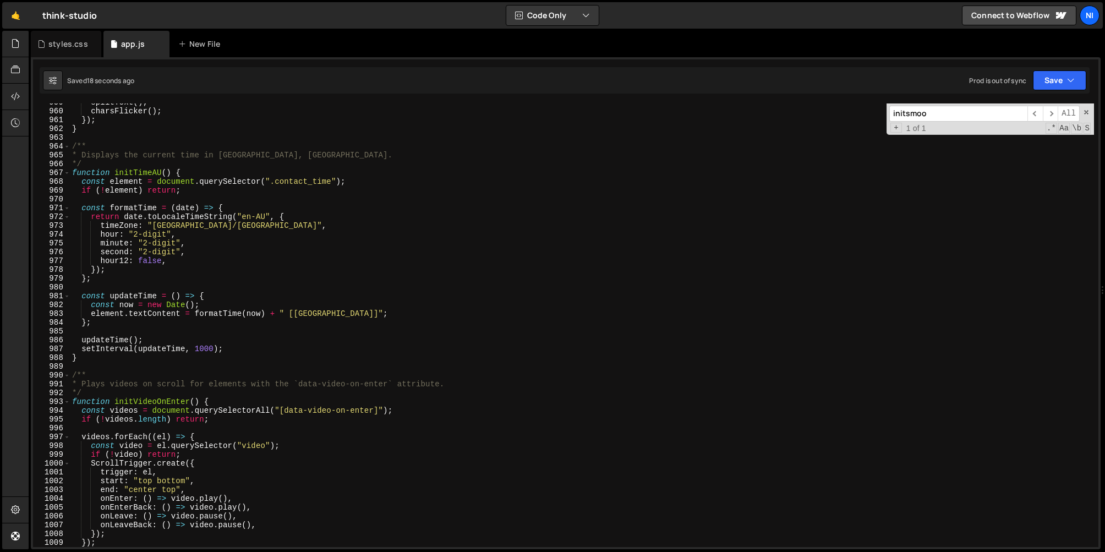
scroll to position [8449, 0]
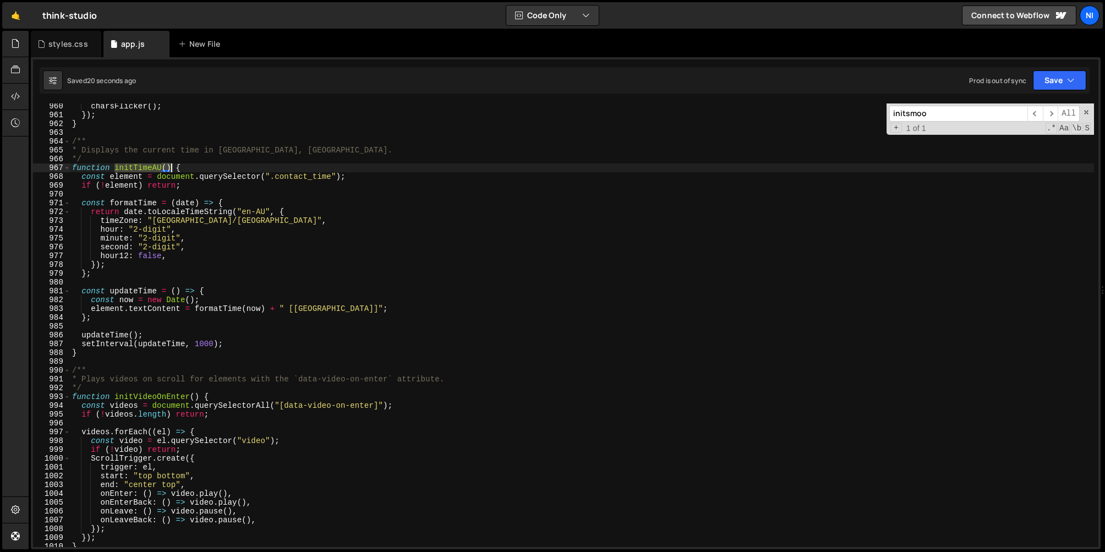
drag, startPoint x: 115, startPoint y: 166, endPoint x: 171, endPoint y: 166, distance: 56.2
click at [171, 166] on div "charsFlicker ( ) ; }) ; } /** * Displays the current time in [GEOGRAPHIC_DATA],…" at bounding box center [582, 332] width 1025 height 461
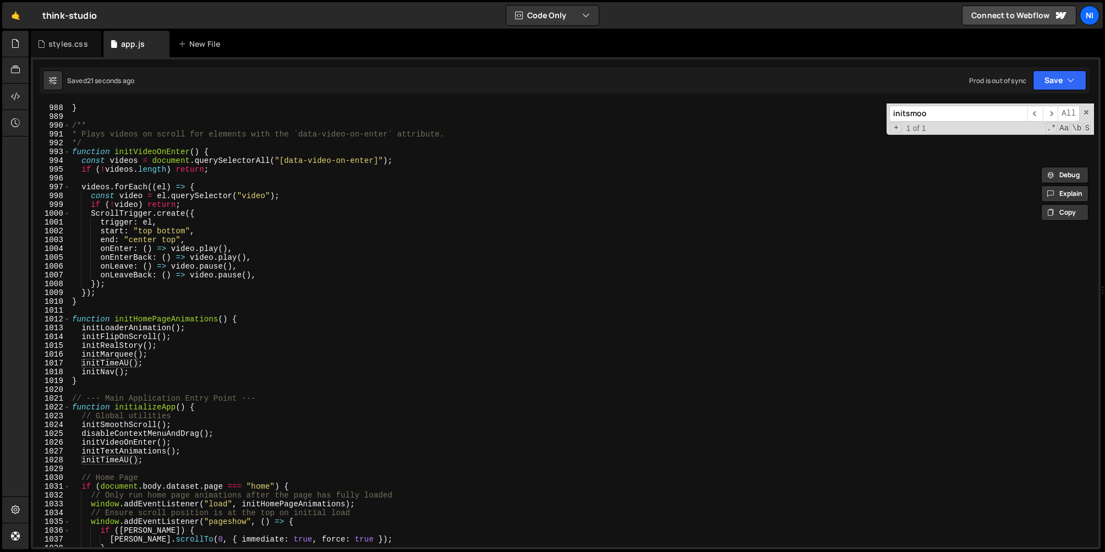
scroll to position [8639, 0]
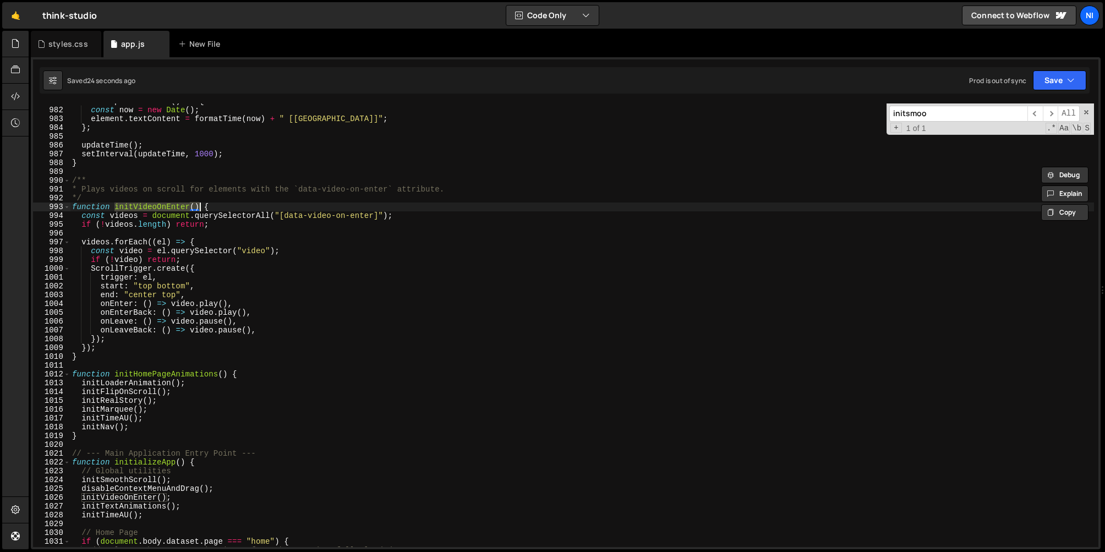
drag, startPoint x: 116, startPoint y: 206, endPoint x: 199, endPoint y: 205, distance: 83.1
click at [199, 205] on div "const updateTime = ( ) => { const now = new Date ( ) ; element . textContent = …" at bounding box center [582, 327] width 1025 height 461
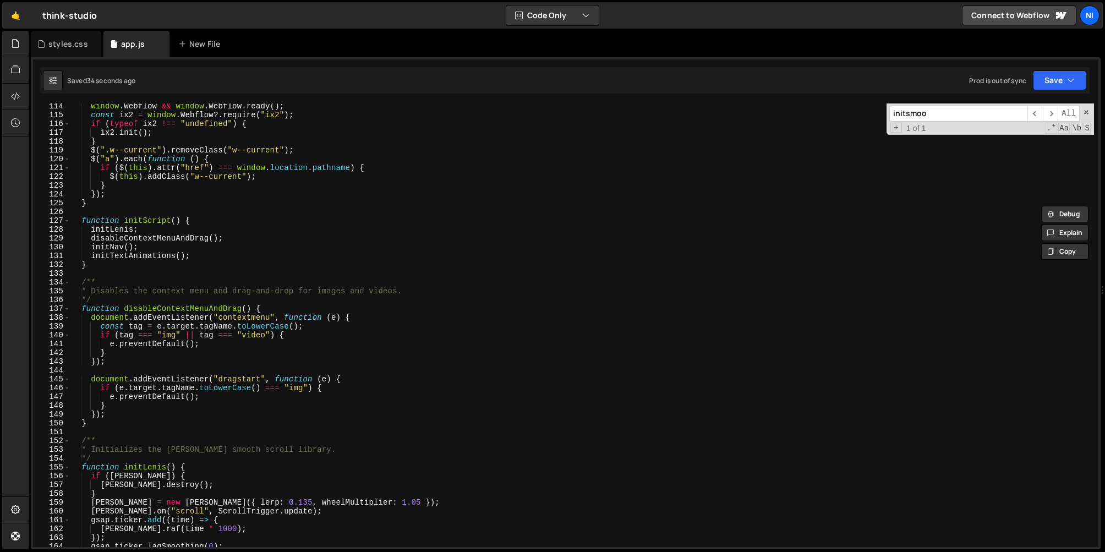
scroll to position [929, 0]
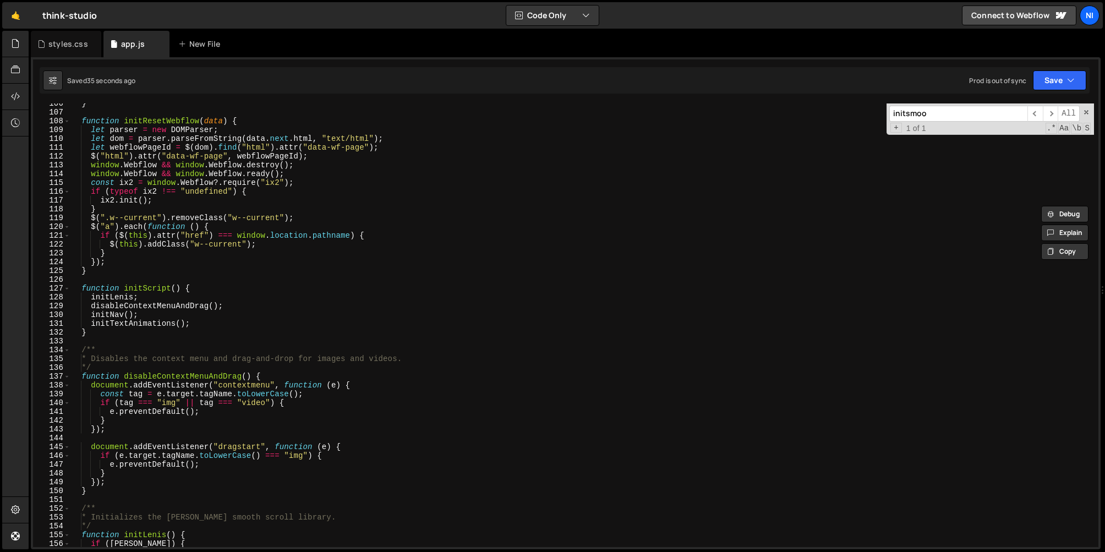
click at [211, 324] on div "} function initResetWebflow ( data ) { let parser = new DOMParser ; let dom = p…" at bounding box center [582, 329] width 1025 height 461
type textarea "initTextAnimations();"
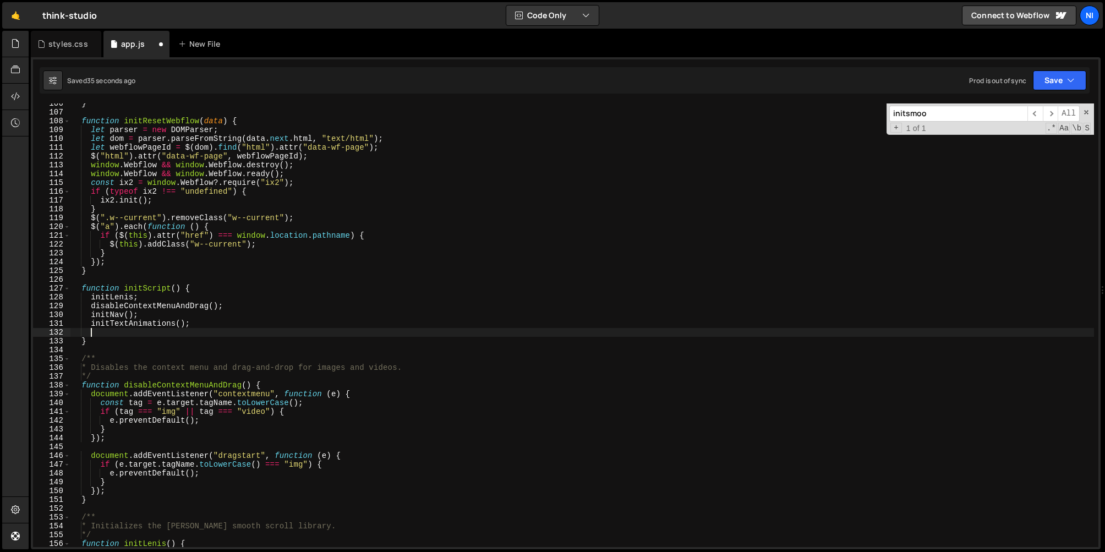
scroll to position [0, 1]
paste textarea "initVideoOnEnter()"
type textarea "initVideoOnEnter();"
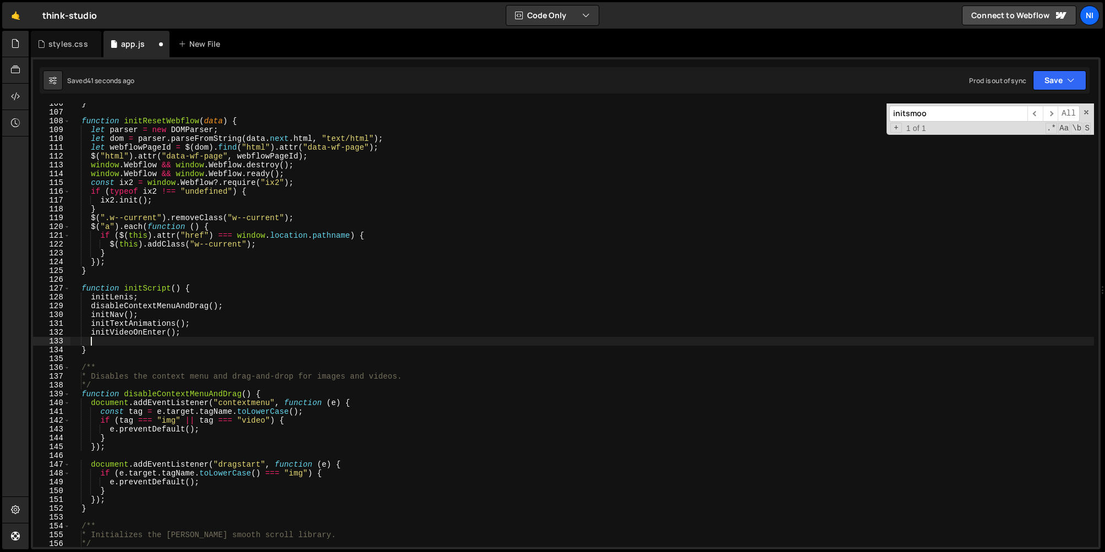
paste textarea "initTimeAU()"
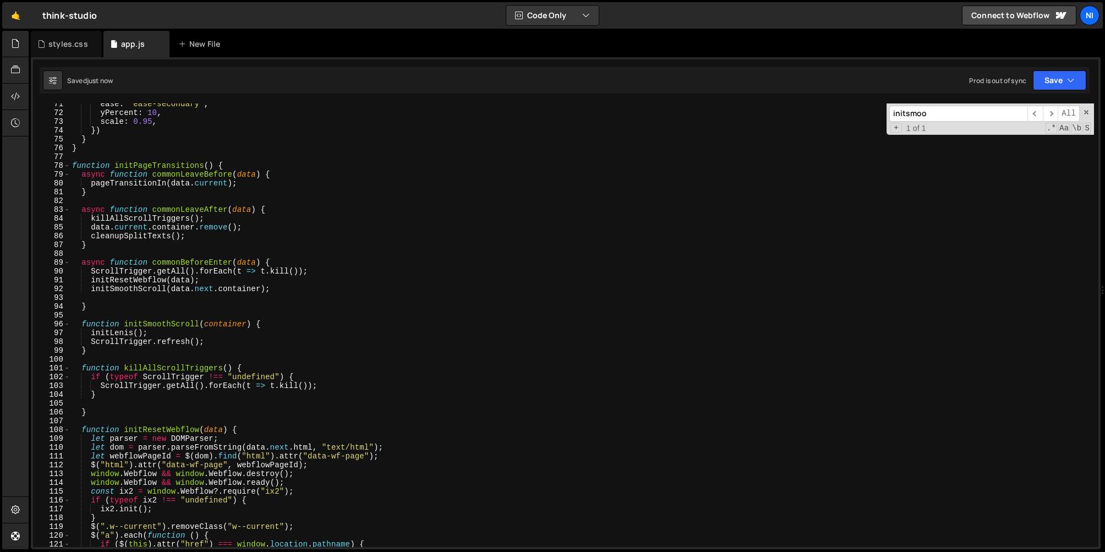
scroll to position [620, 0]
click at [280, 288] on div "ease : "ease-secondary" , yPercent : 10 , scale : 0.95 , }) } } function initPa…" at bounding box center [582, 330] width 1025 height 461
type textarea "initSmoothScroll(data.next.container);"
click at [167, 299] on div "ease : "ease-secondary" , yPercent : 10 , scale : 0.95 , }) } } function initPa…" at bounding box center [582, 330] width 1025 height 461
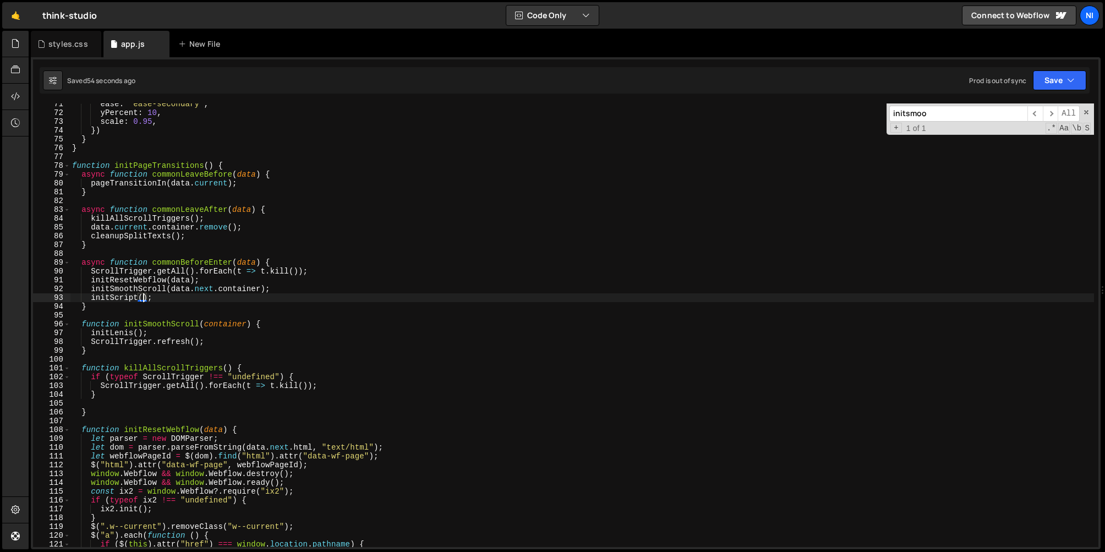
click at [122, 308] on div "ease : "ease-secondary" , yPercent : 10 , scale : 0.95 , }) } } function initPa…" at bounding box center [582, 330] width 1025 height 461
type textarea "}"
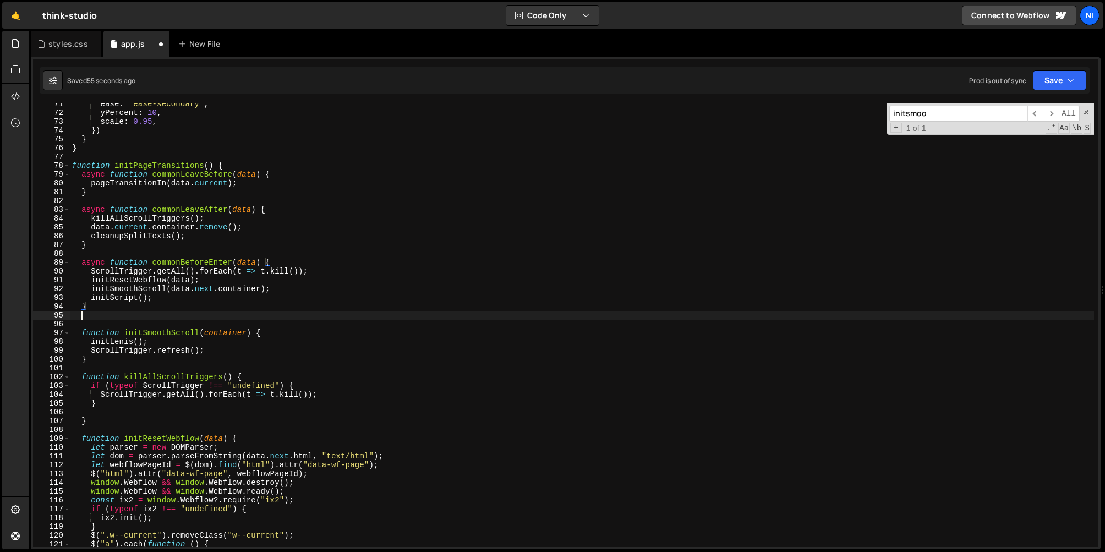
scroll to position [0, 0]
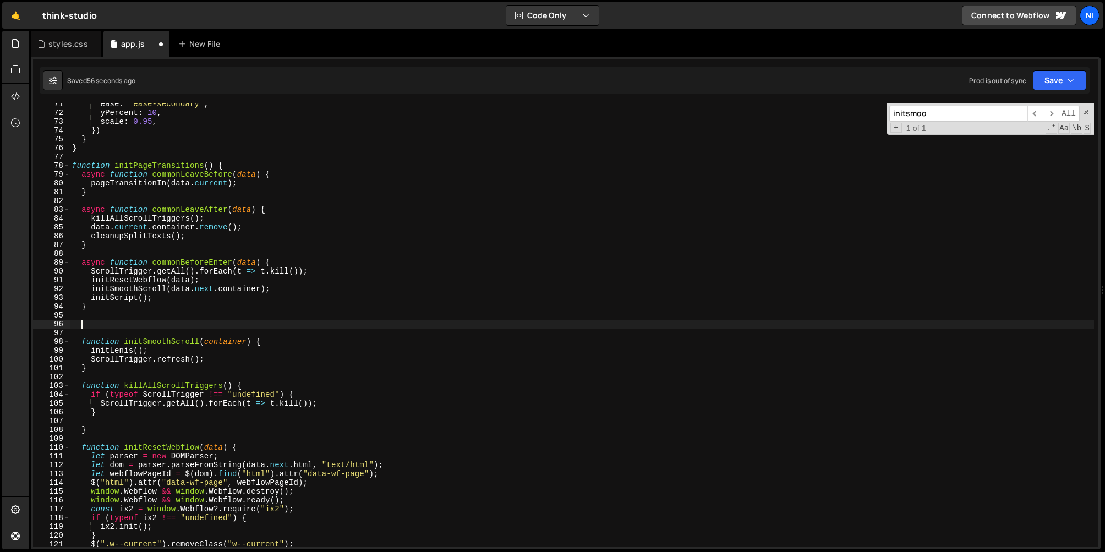
paste textarea "}"
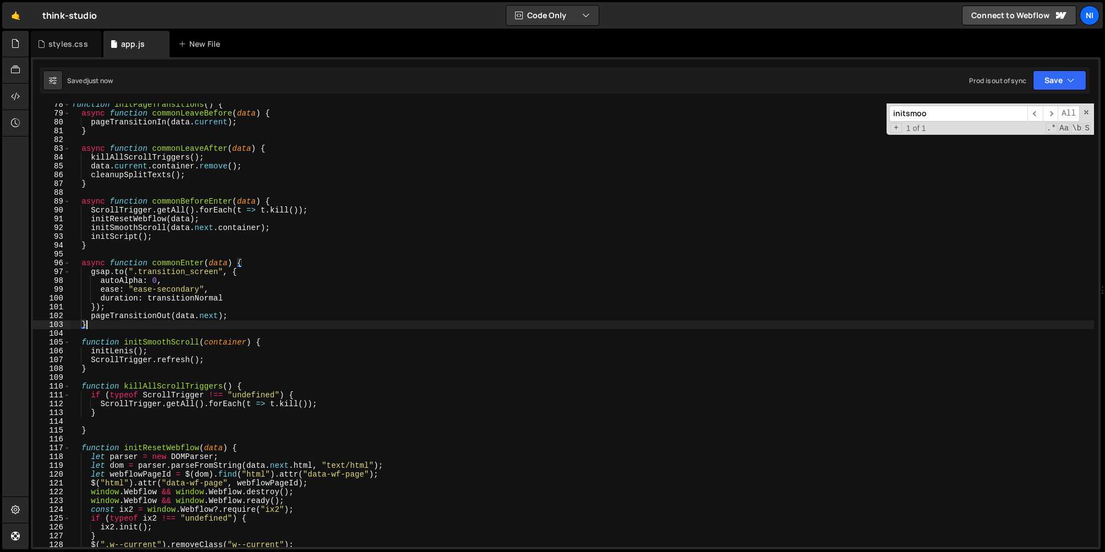
scroll to position [682, 0]
click at [215, 298] on div "function initPageTransitions ( ) { async function commonLeaveBefore ( data ) { …" at bounding box center [582, 330] width 1025 height 461
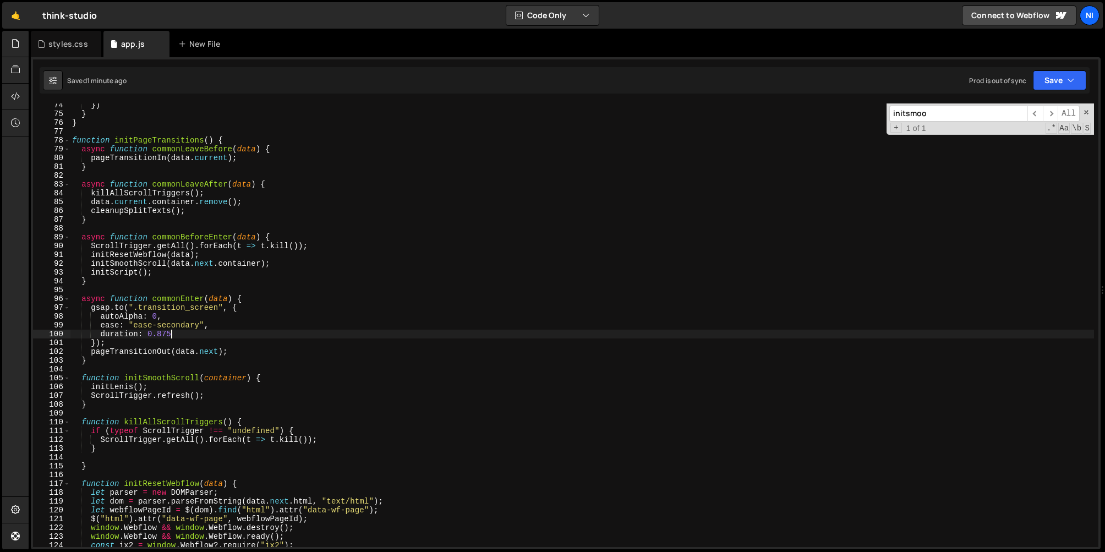
scroll to position [647, 0]
click at [113, 446] on div "}) } } function initPageTransitions ( ) { async function commonLeaveBefore ( da…" at bounding box center [582, 330] width 1025 height 461
type textarea "}"
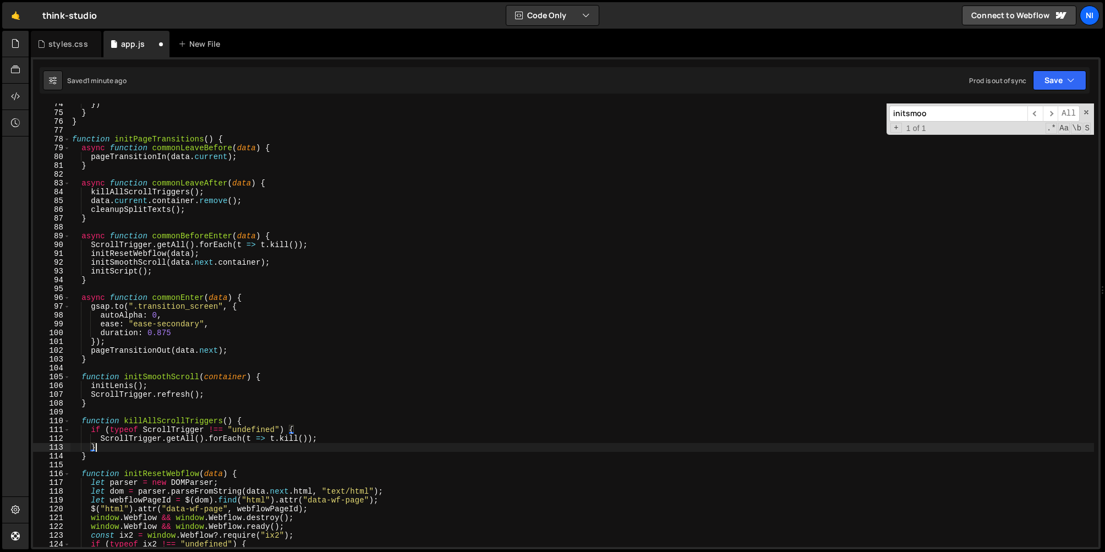
type textarea "}"
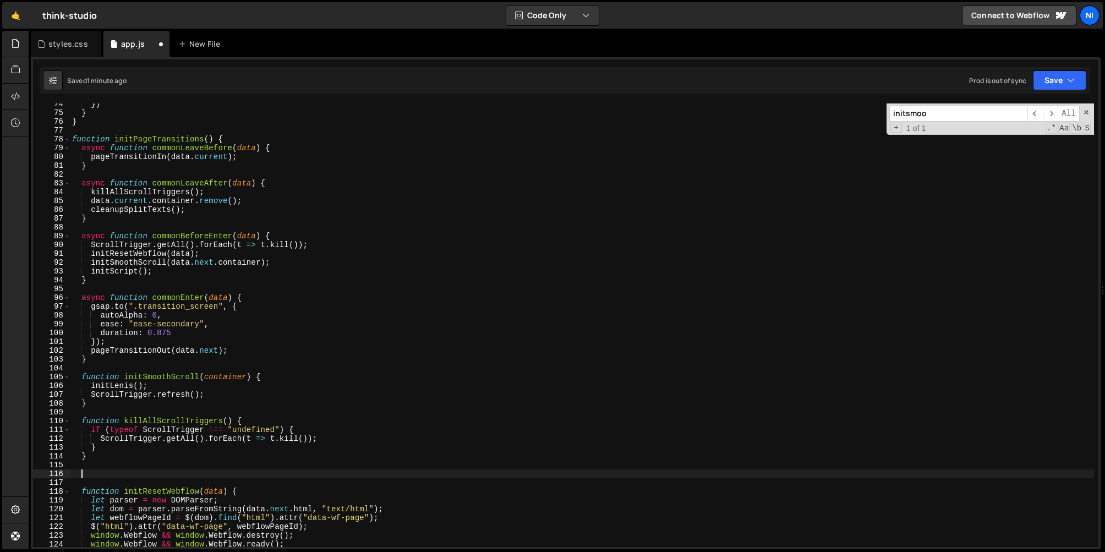
paste textarea "history.scrollRestoration = "manual";"
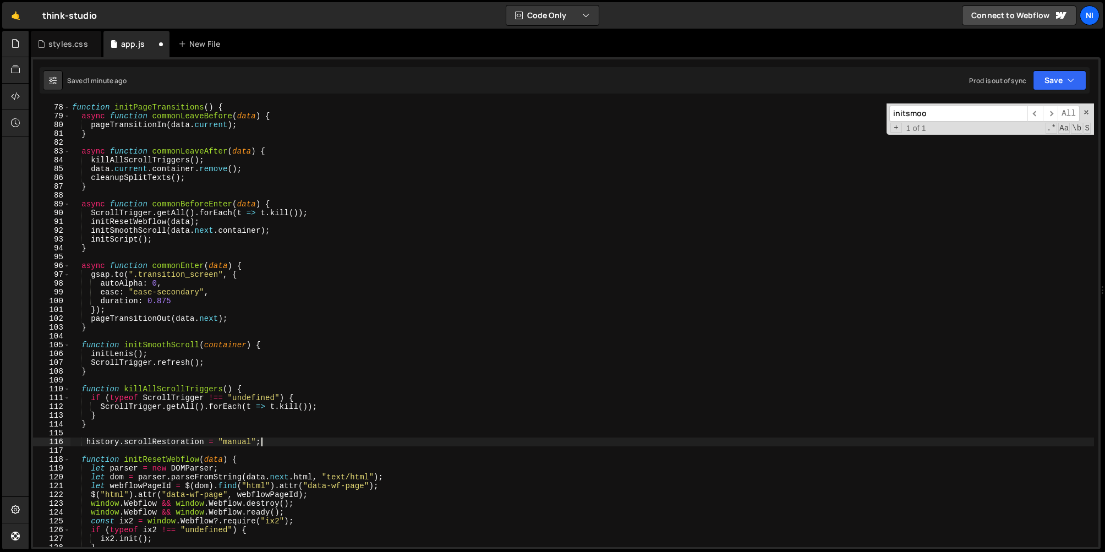
scroll to position [655, 0]
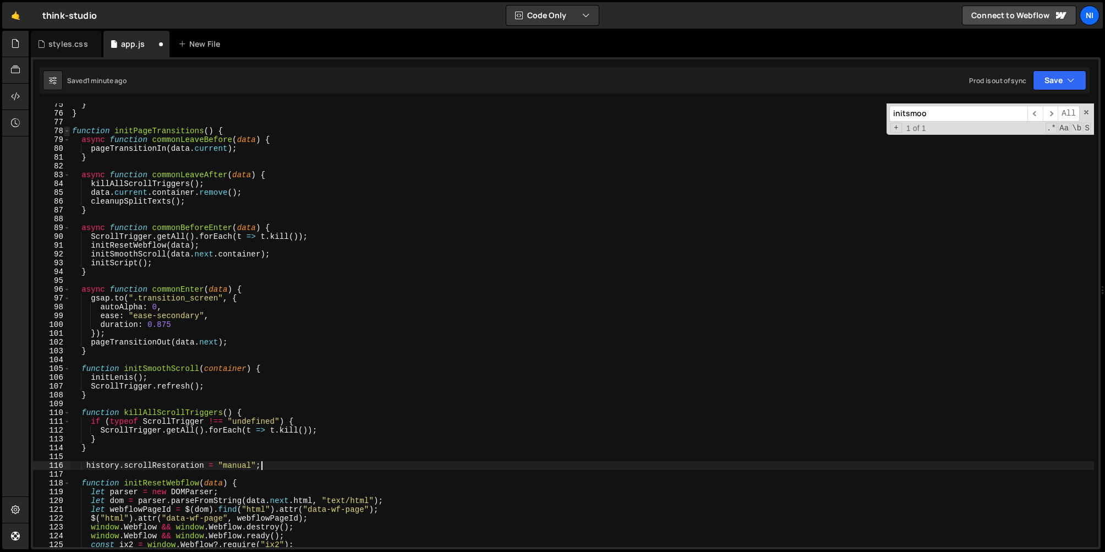
click at [66, 131] on span at bounding box center [67, 131] width 6 height 9
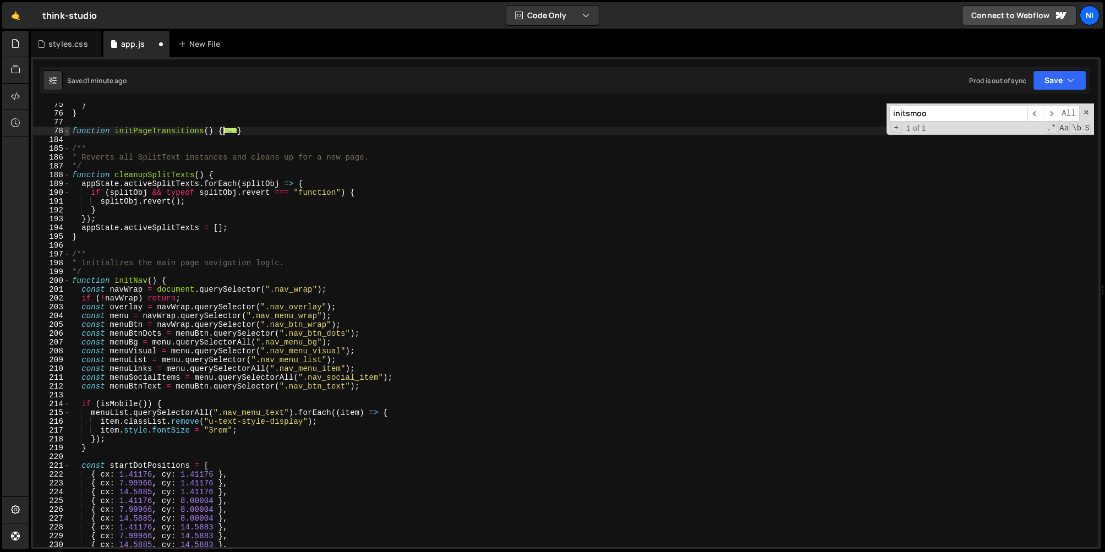
click at [66, 131] on span at bounding box center [67, 131] width 6 height 9
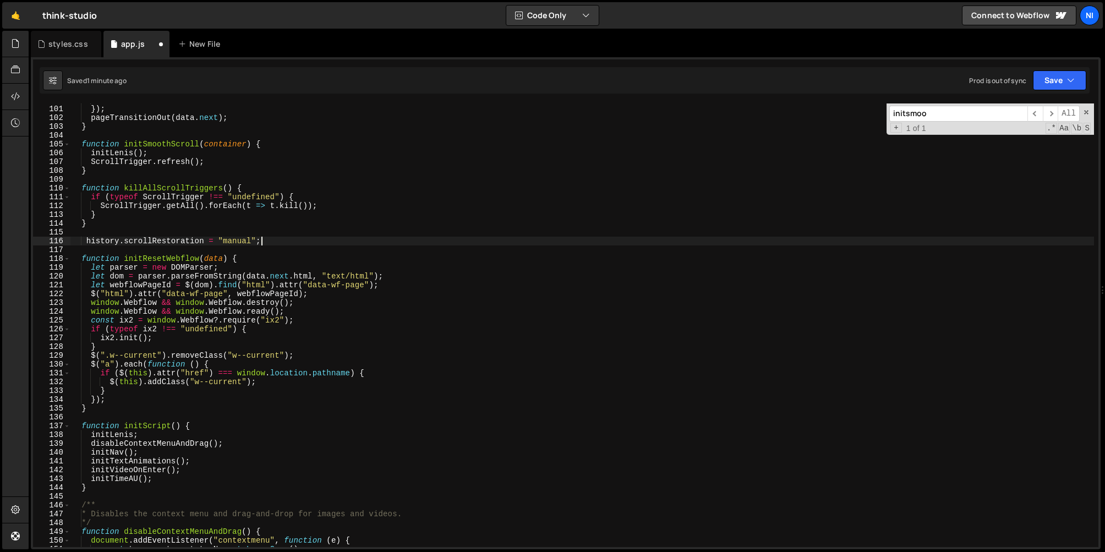
scroll to position [880, 0]
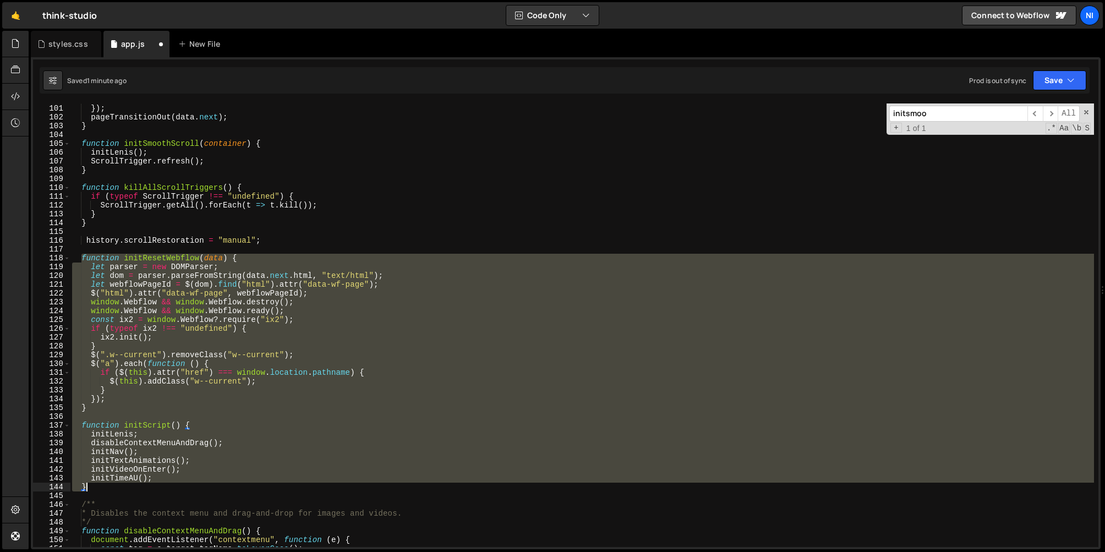
drag, startPoint x: 81, startPoint y: 255, endPoint x: 113, endPoint y: 491, distance: 237.8
click at [113, 491] on div "duration : 0.875 }) ; pageTransitionOut ( data . next ) ; } function initSmooth…" at bounding box center [582, 325] width 1025 height 461
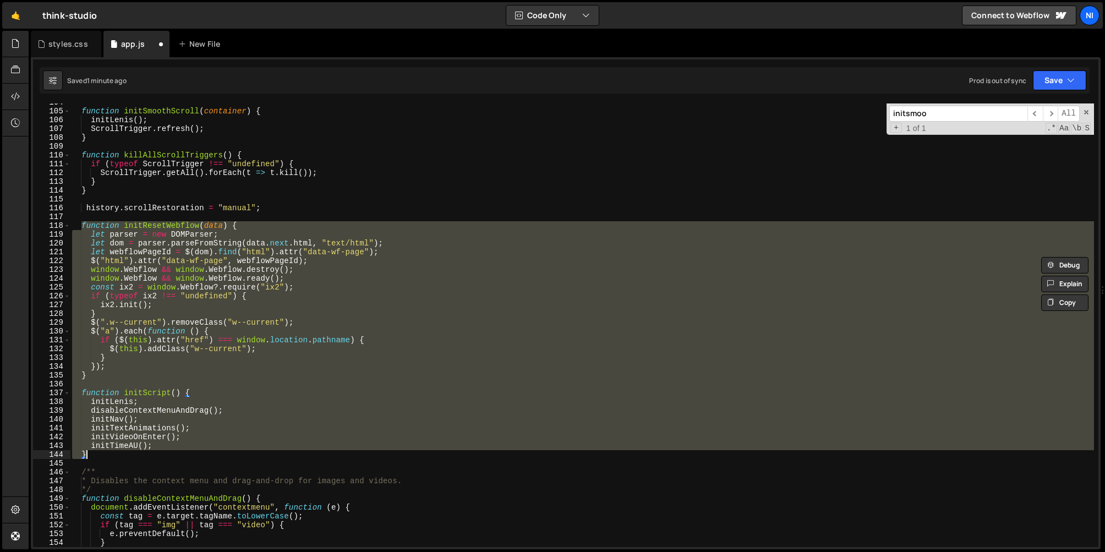
scroll to position [908, 0]
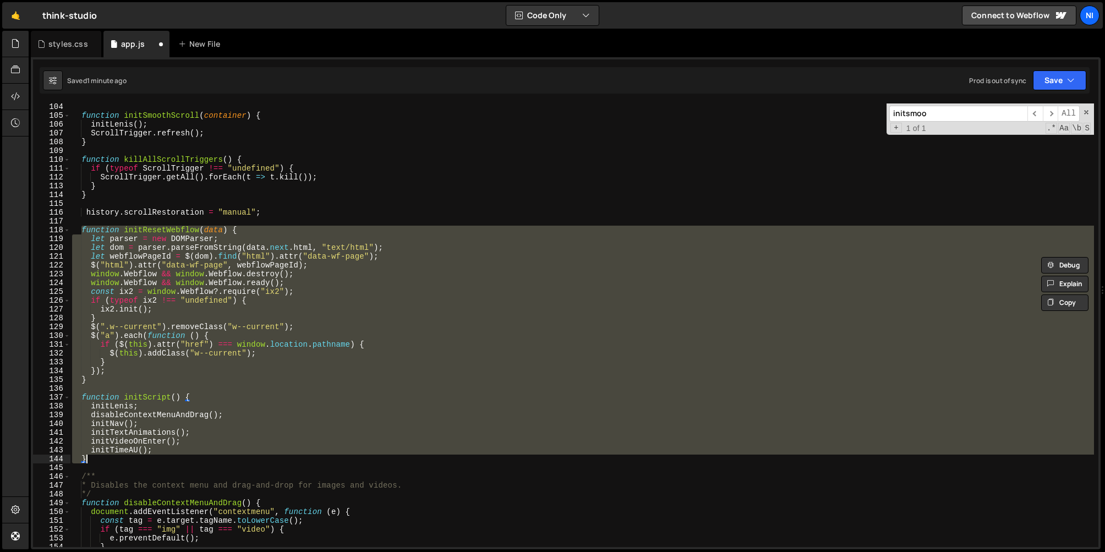
click at [118, 373] on div "function initSmoothScroll ( container ) { initLenis ( ) ; ScrollTrigger . refre…" at bounding box center [582, 325] width 1025 height 444
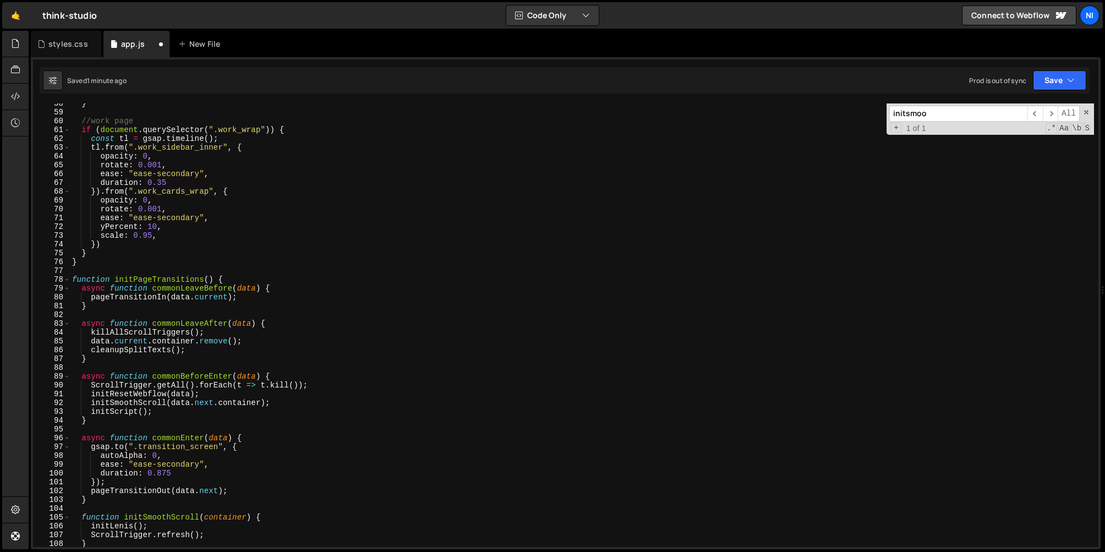
scroll to position [487, 0]
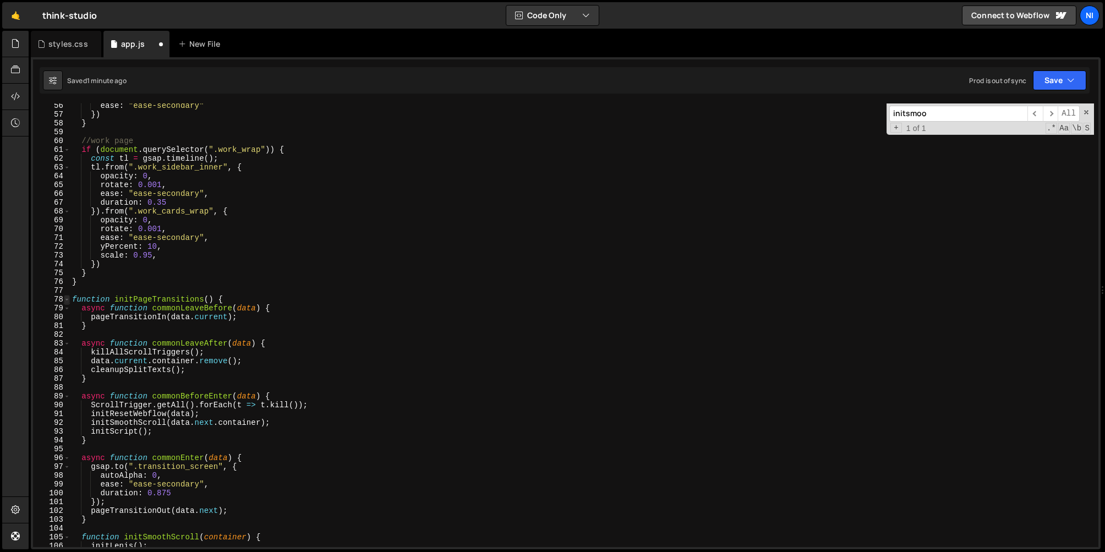
click at [66, 300] on span at bounding box center [67, 299] width 6 height 9
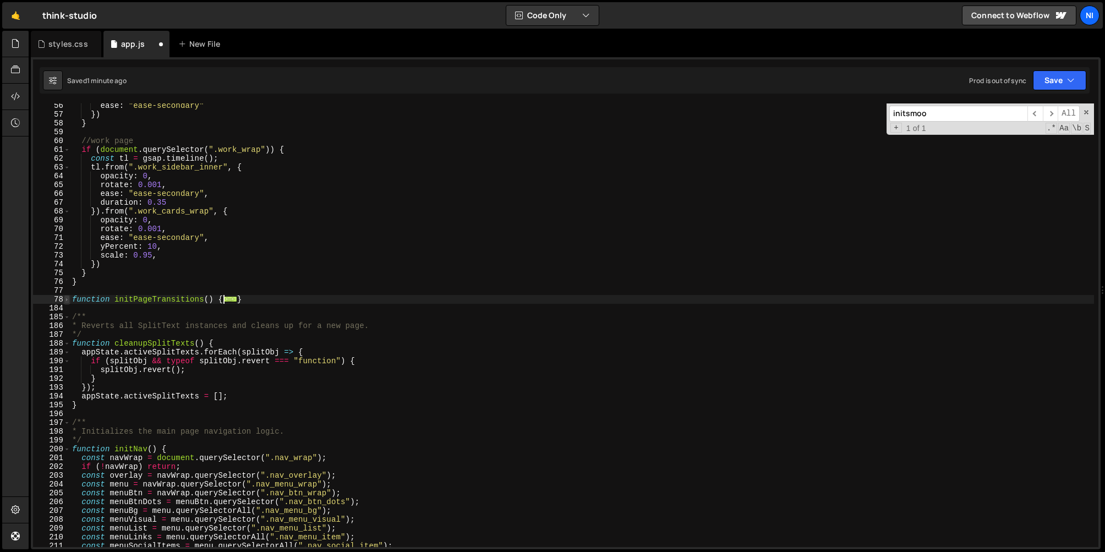
click at [67, 299] on span at bounding box center [67, 299] width 6 height 9
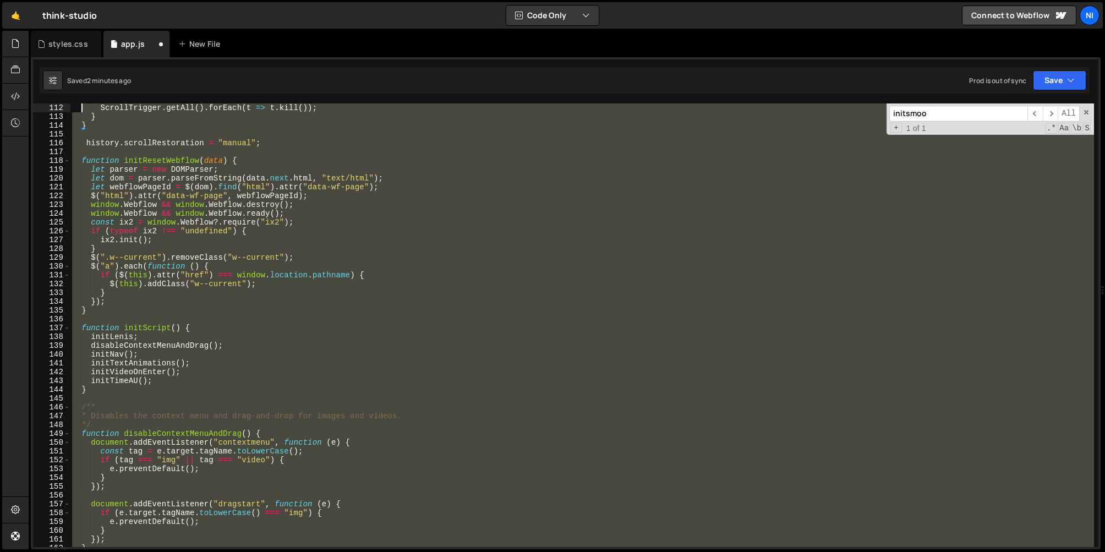
scroll to position [890, 0]
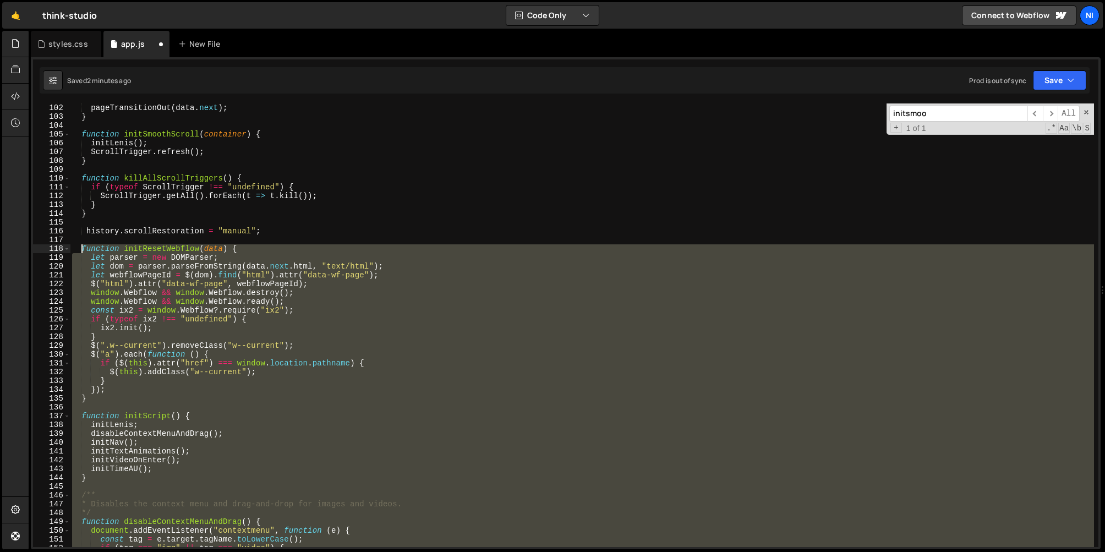
drag, startPoint x: 203, startPoint y: 368, endPoint x: 81, endPoint y: 247, distance: 170.9
click at [81, 247] on div "pageTransitionOut ( data . next ) ; } function initSmoothScroll ( container ) {…" at bounding box center [582, 333] width 1025 height 461
type textarea "function initResetWebflow(data) { let parser = new DOMParser;"
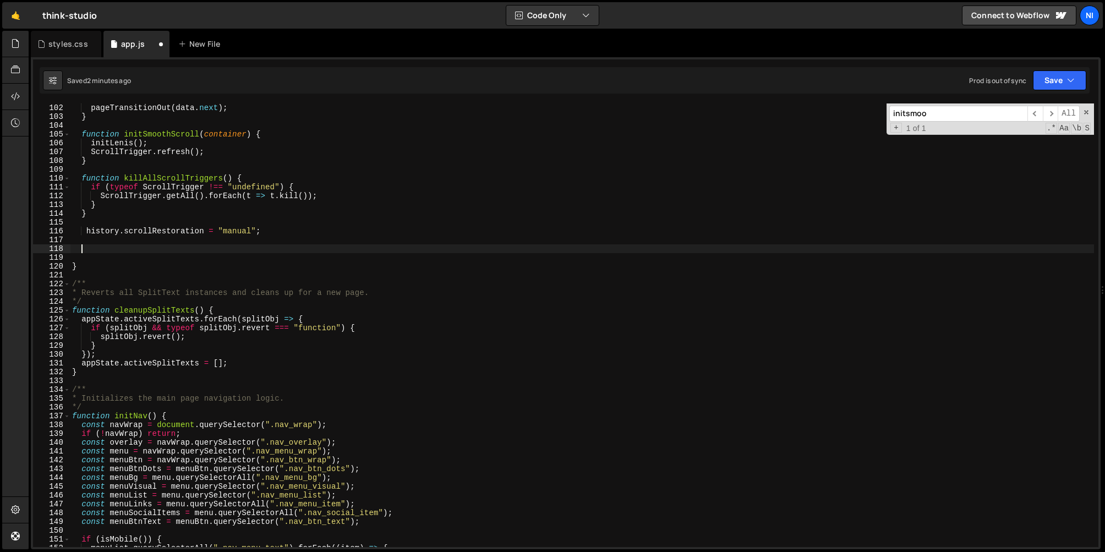
click at [112, 273] on div "pageTransitionOut ( data . next ) ; } function initSmoothScroll ( container ) {…" at bounding box center [582, 333] width 1025 height 461
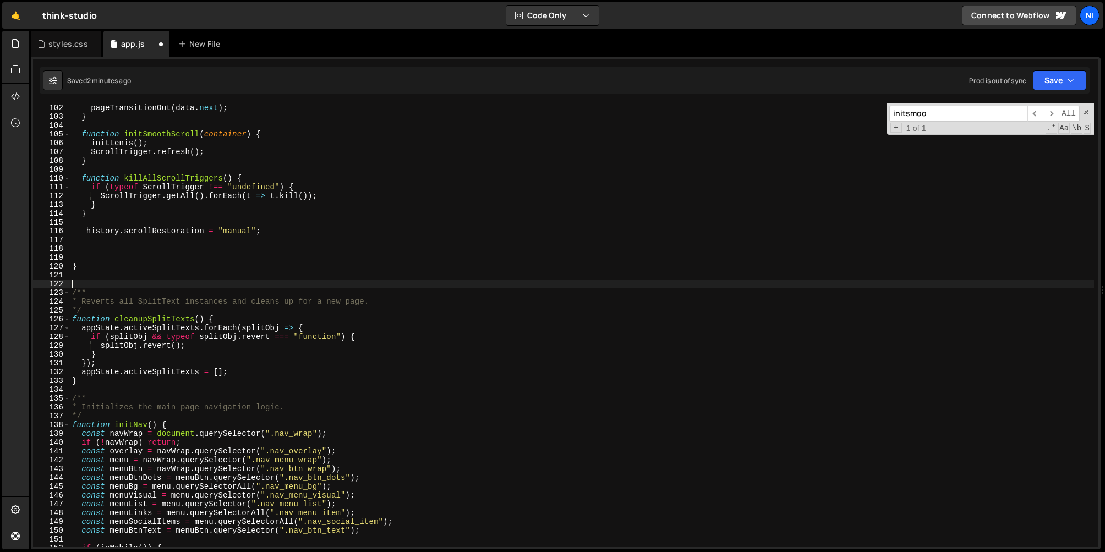
paste textarea ".msMaxTouchPoints > 0;"
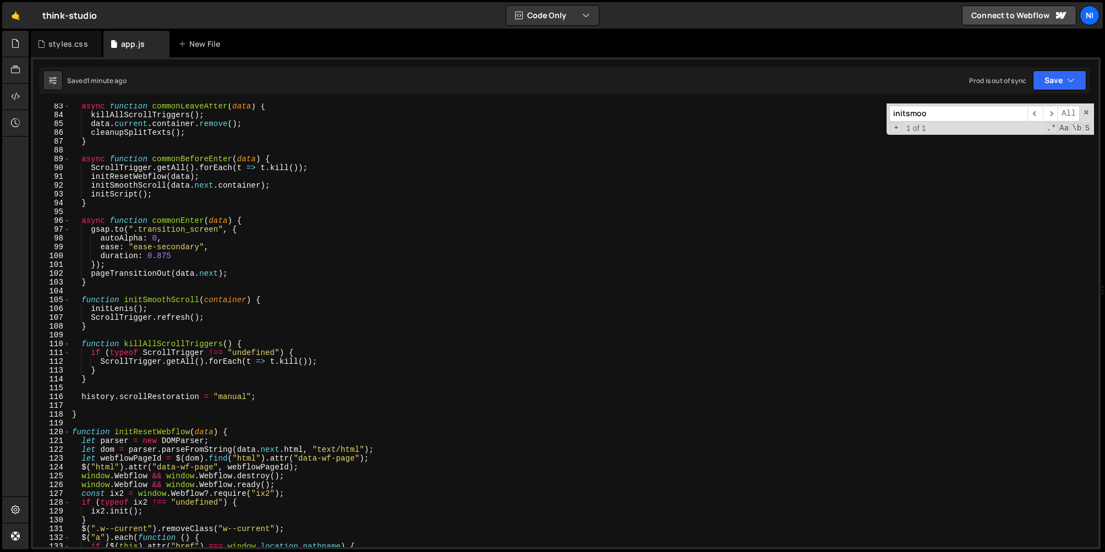
scroll to position [726, 0]
click at [101, 281] on div "async function commonLeaveAfter ( data ) { killAllScrollTriggers ( ) ; data . c…" at bounding box center [582, 330] width 1025 height 461
type textarea "}"
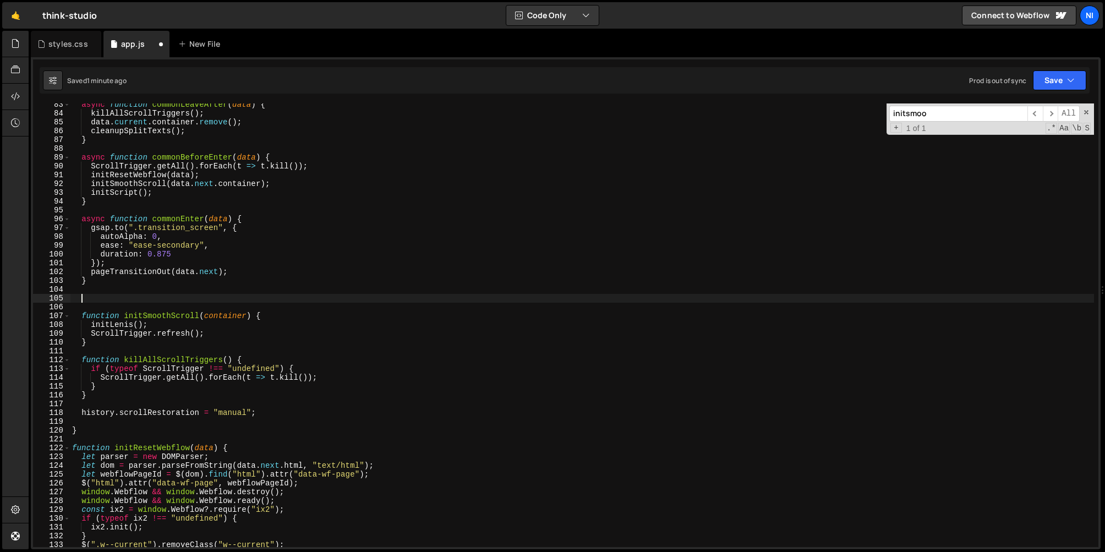
paste textarea
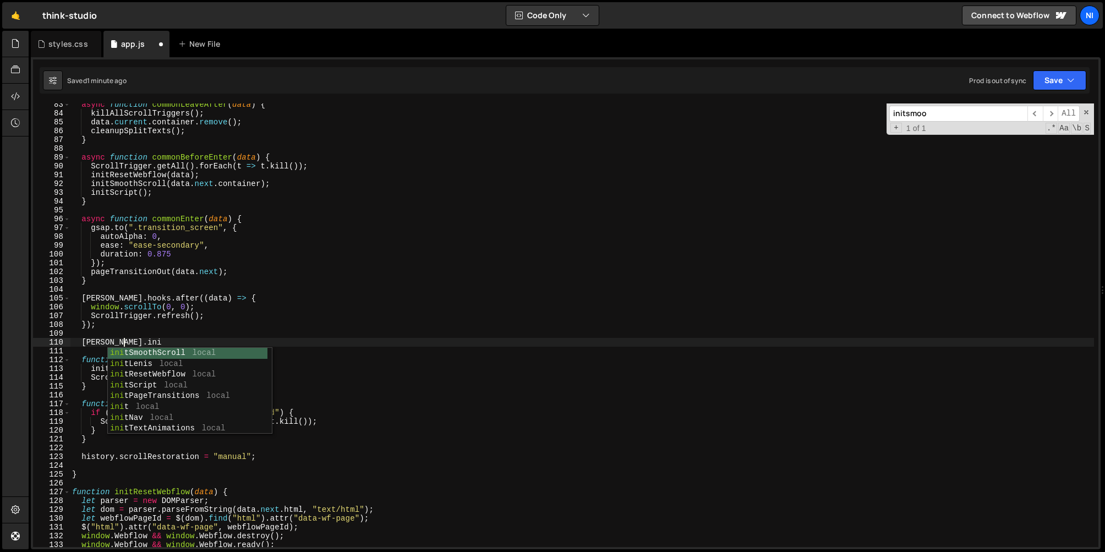
scroll to position [0, 3]
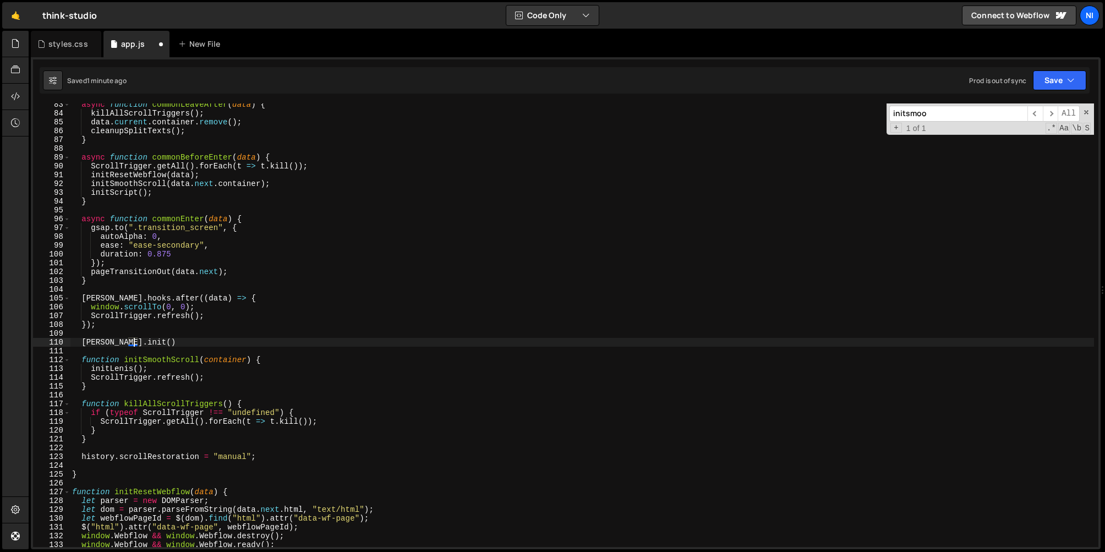
type textarea "[PERSON_NAME].init({"
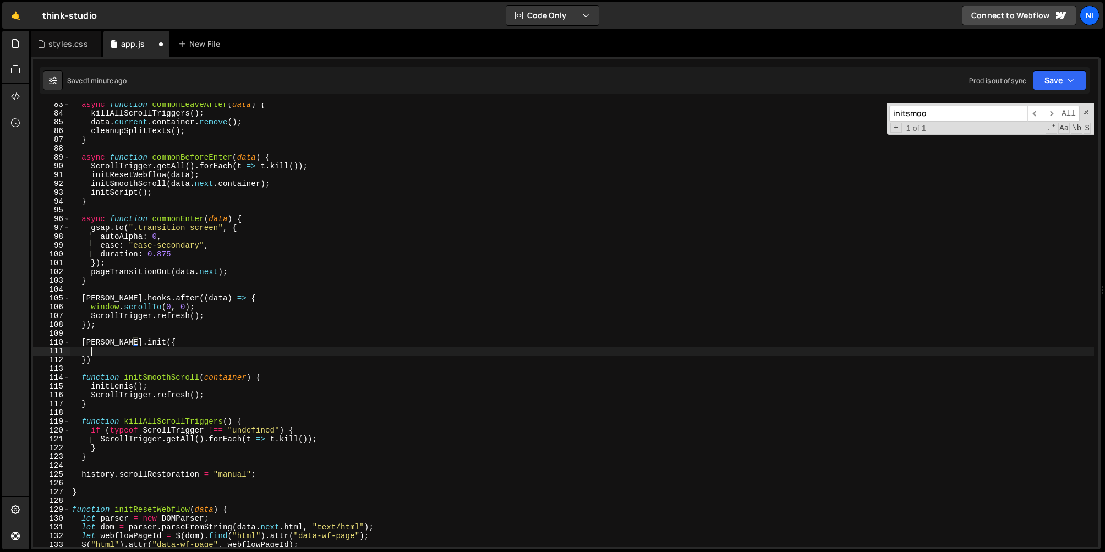
scroll to position [0, 1]
click at [142, 351] on div "async function commonLeaveAfter ( data ) { killAllScrollTriggers ( ) ; data . c…" at bounding box center [582, 330] width 1025 height 461
paste textarea
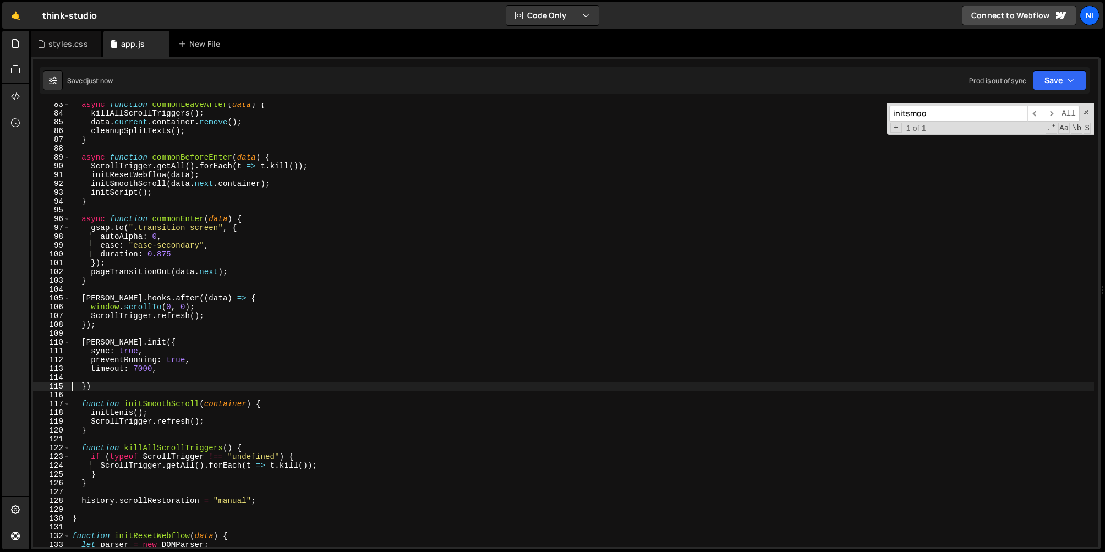
type textarea "})"
click at [1087, 116] on span at bounding box center [1087, 112] width 8 height 8
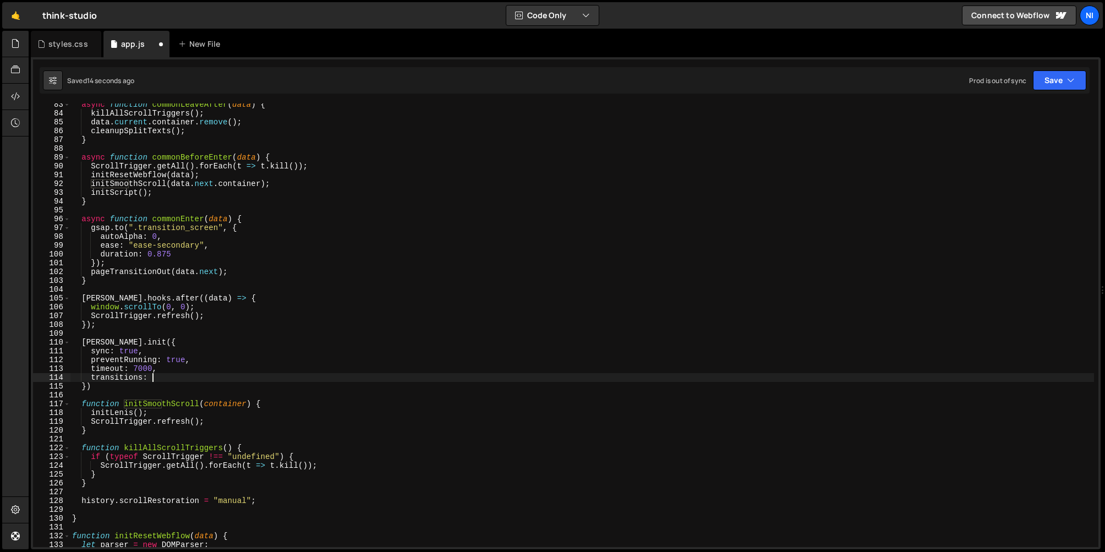
scroll to position [0, 5]
type textarea "transitions: [],"
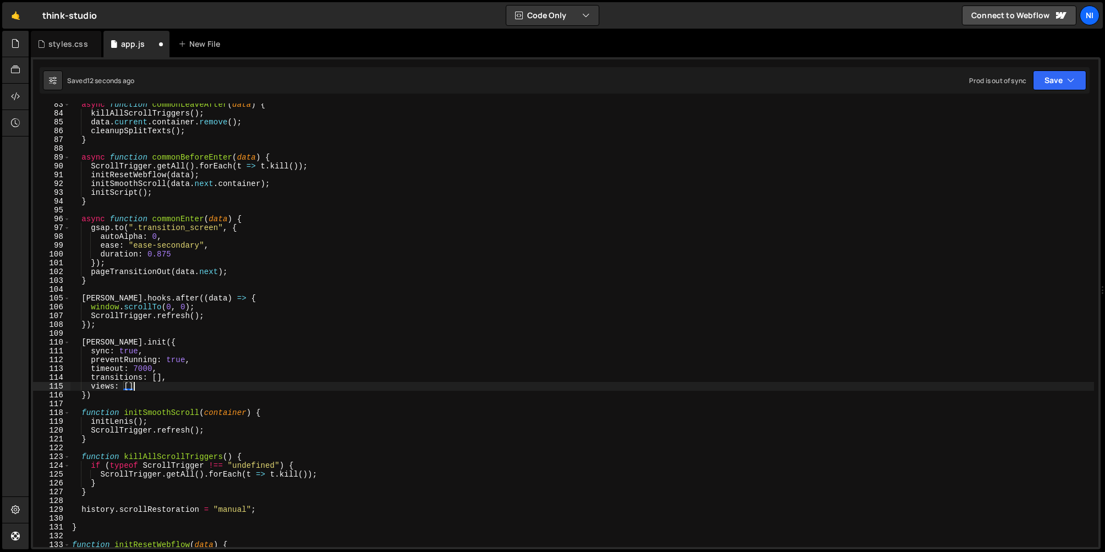
scroll to position [0, 4]
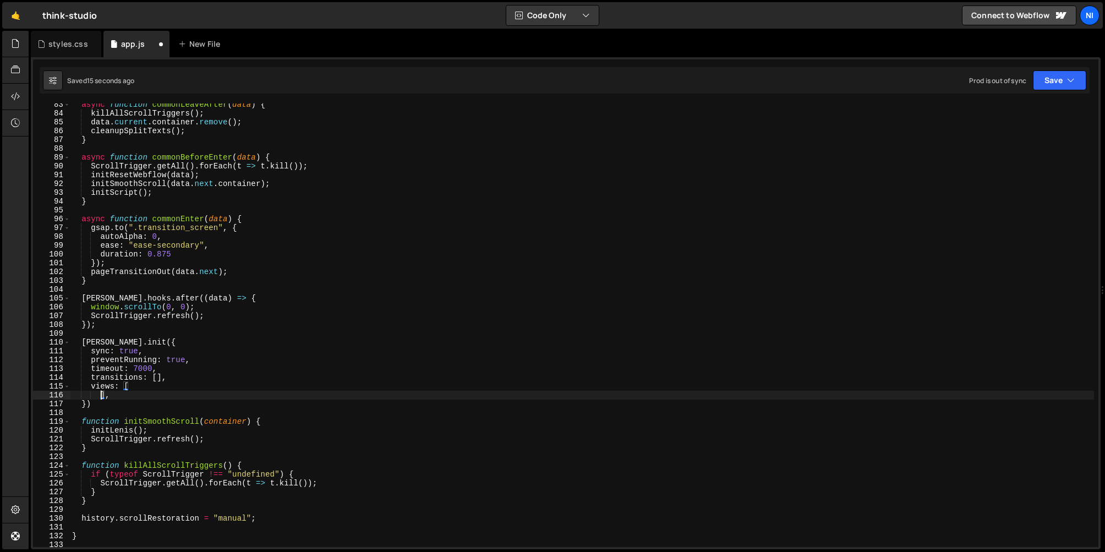
type textarea "],"
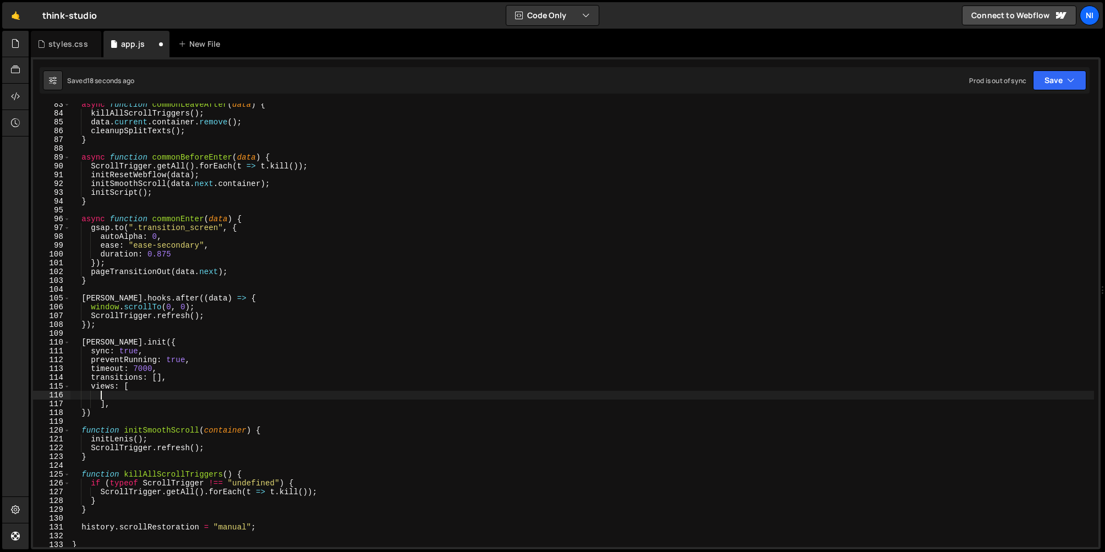
scroll to position [0, 0]
type textarea "],"
type textarea "namespace: "home","
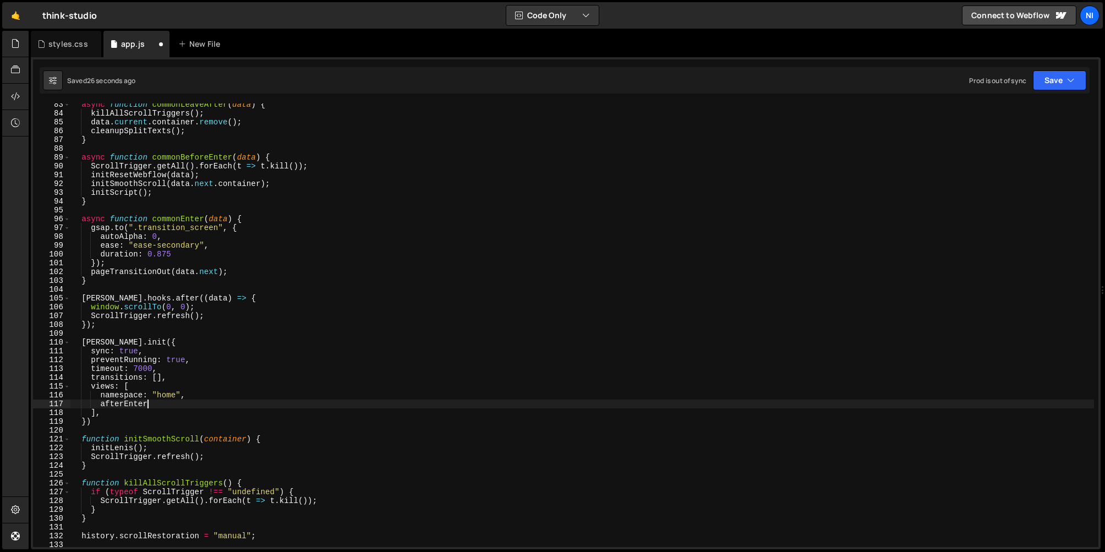
scroll to position [0, 5]
type textarea "afterEnter() {"
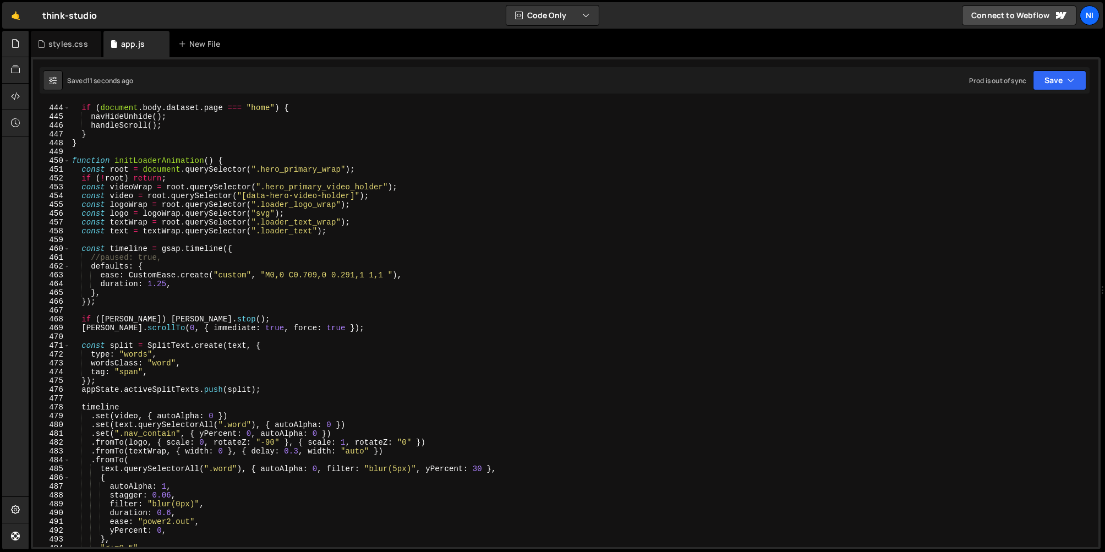
scroll to position [3904, 0]
drag, startPoint x: 115, startPoint y: 157, endPoint x: 214, endPoint y: 157, distance: 99.1
click at [214, 157] on div "if ( document . body . dataset . page === "home" ) { navHideUnhide ( ) ; handle…" at bounding box center [582, 331] width 1025 height 461
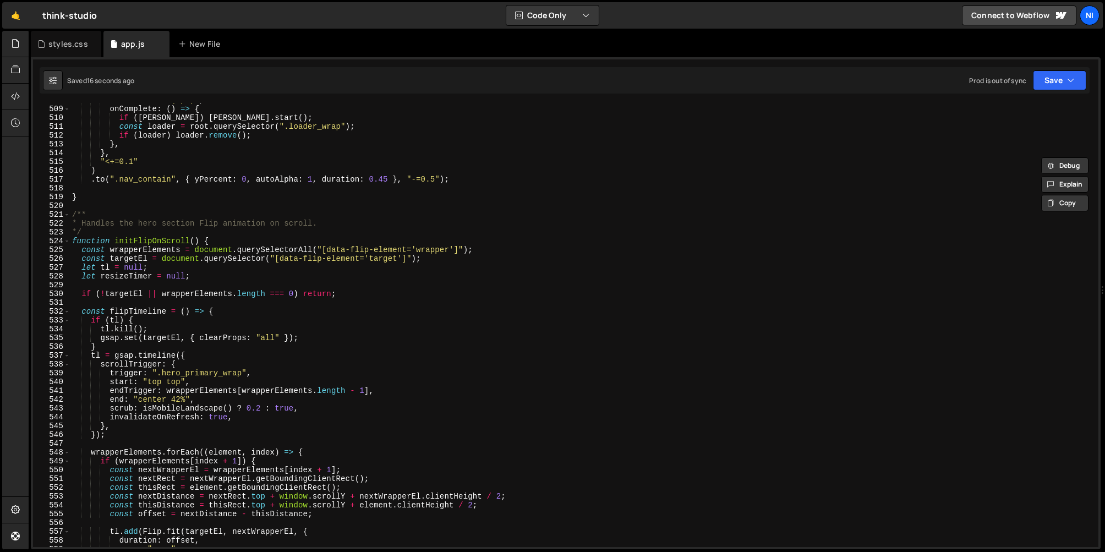
scroll to position [4493, 0]
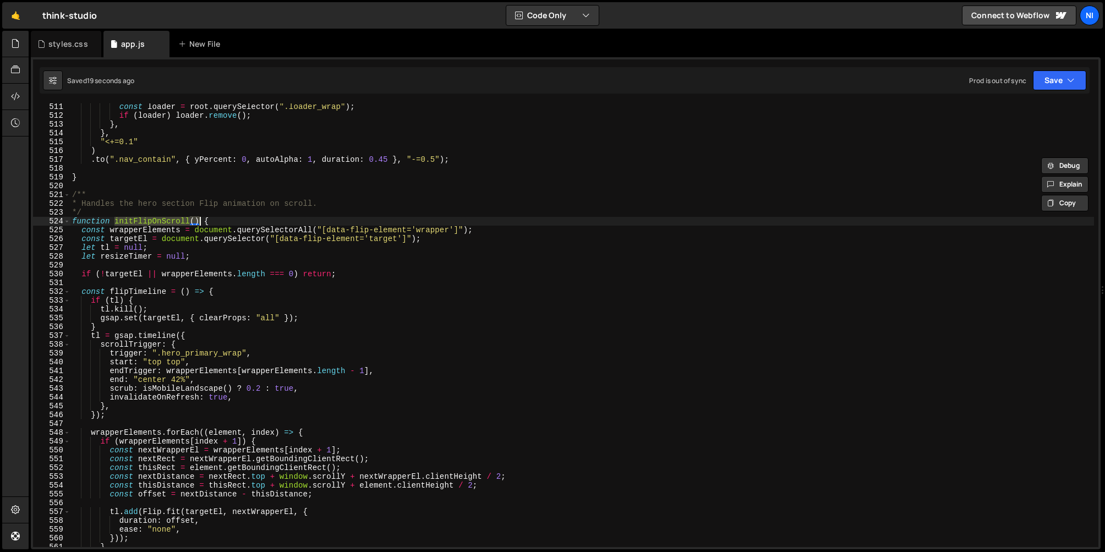
drag, startPoint x: 114, startPoint y: 218, endPoint x: 199, endPoint y: 220, distance: 85.4
click at [199, 220] on div "const loader = root . querySelector ( ".loader_wrap" ) ; if ( loader ) loader .…" at bounding box center [582, 332] width 1025 height 461
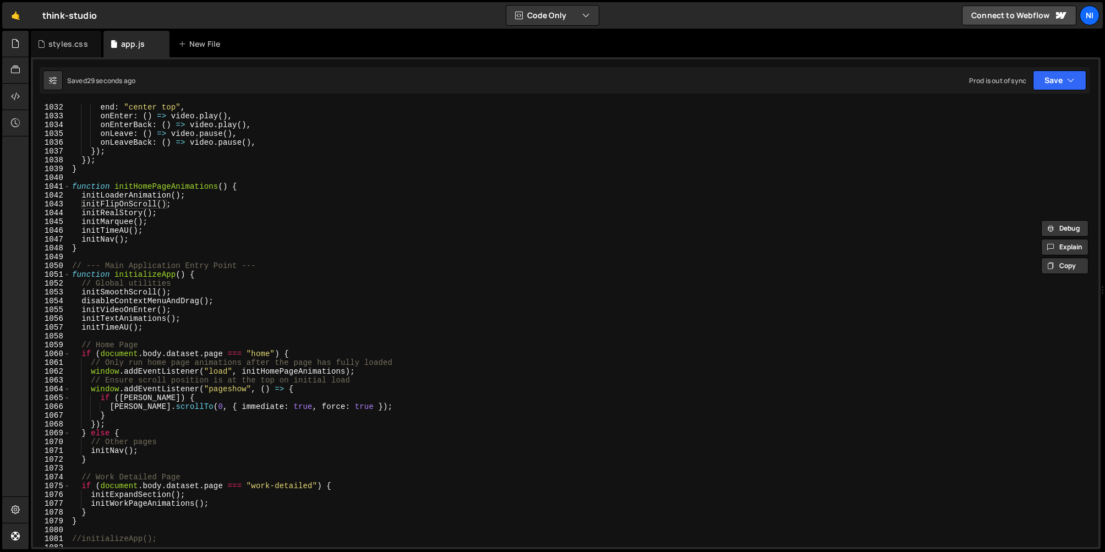
scroll to position [9070, 0]
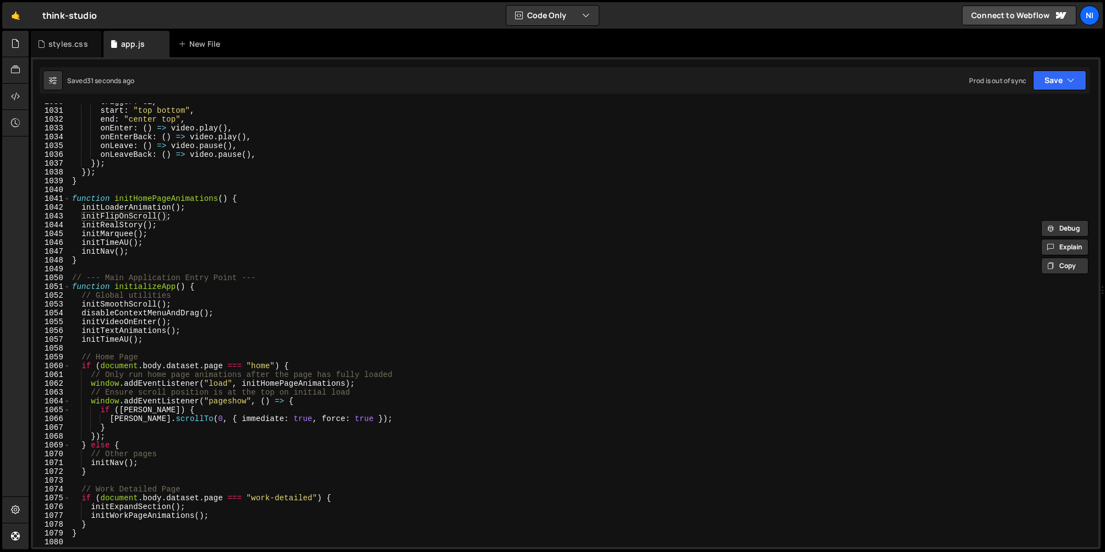
click at [145, 249] on div "trigger : el , start : "top bottom" , end : "center top" , onEnter : ( ) => vid…" at bounding box center [582, 327] width 1025 height 461
type textarea "initTimeAU();"
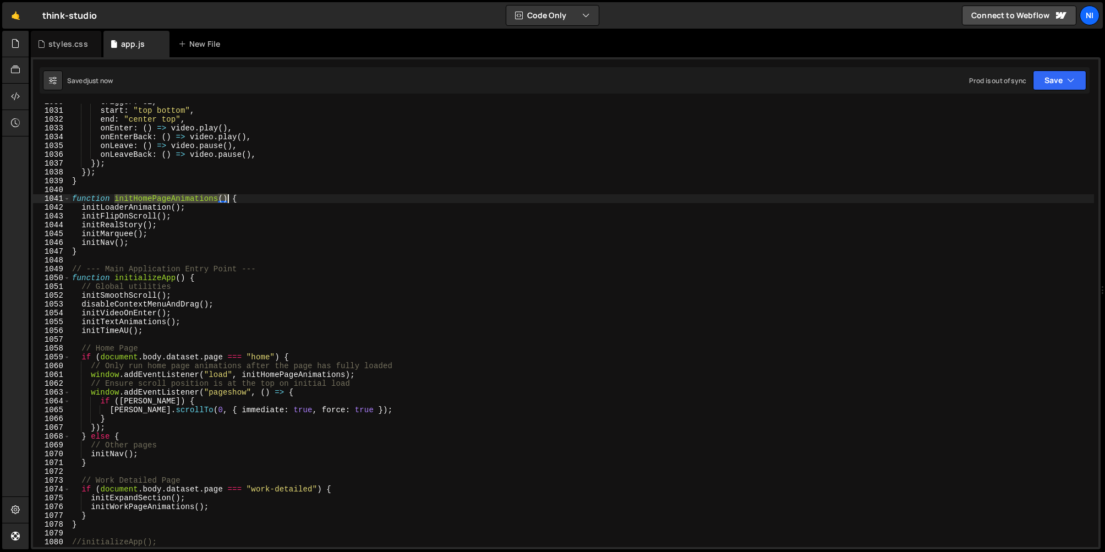
drag, startPoint x: 113, startPoint y: 198, endPoint x: 226, endPoint y: 197, distance: 112.9
click at [226, 197] on div "trigger : el , start : "top bottom" , end : "center top" , onEnter : ( ) => vid…" at bounding box center [582, 327] width 1025 height 461
type textarea "function initHomePageAnimations() {"
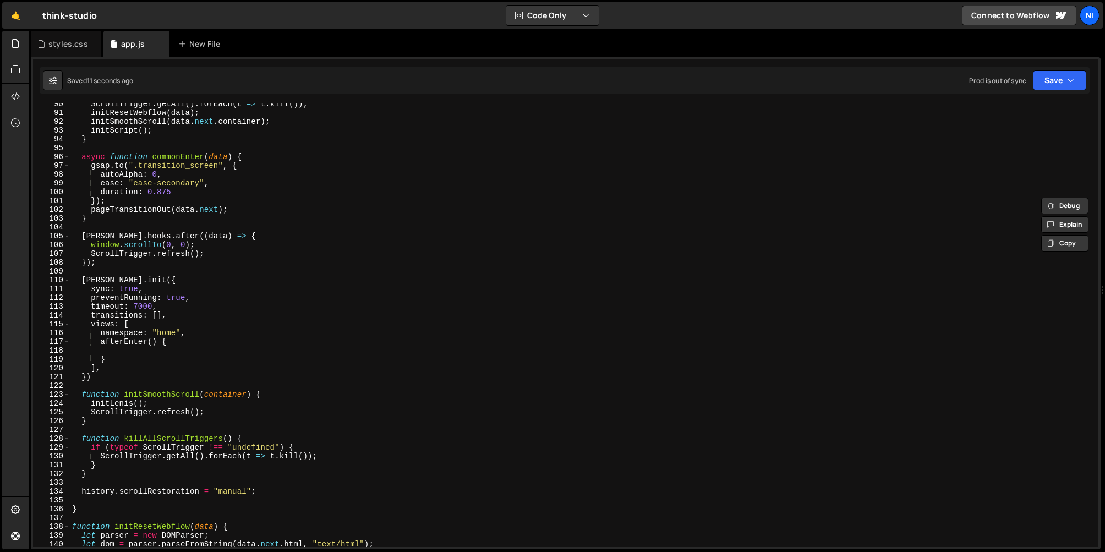
scroll to position [788, 0]
click at [140, 353] on div "ScrollTrigger . getAll ( ) . forEach ( t => t . kill ( )) ; initResetWebflow ( …" at bounding box center [582, 330] width 1025 height 461
paste textarea "initHomePageAnimations()"
click at [118, 361] on div "ScrollTrigger . getAll ( ) . forEach ( t => t . kill ( )) ; initResetWebflow ( …" at bounding box center [582, 330] width 1025 height 461
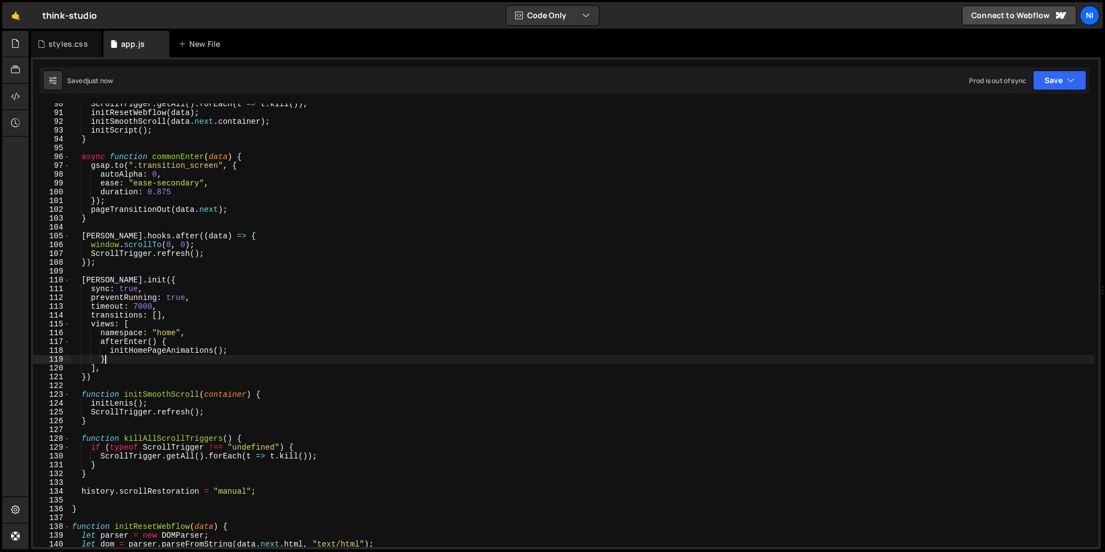
scroll to position [0, 2]
click at [138, 326] on div "ScrollTrigger . getAll ( ) . forEach ( t => t . kill ( )) ; initResetWebflow ( …" at bounding box center [582, 330] width 1025 height 461
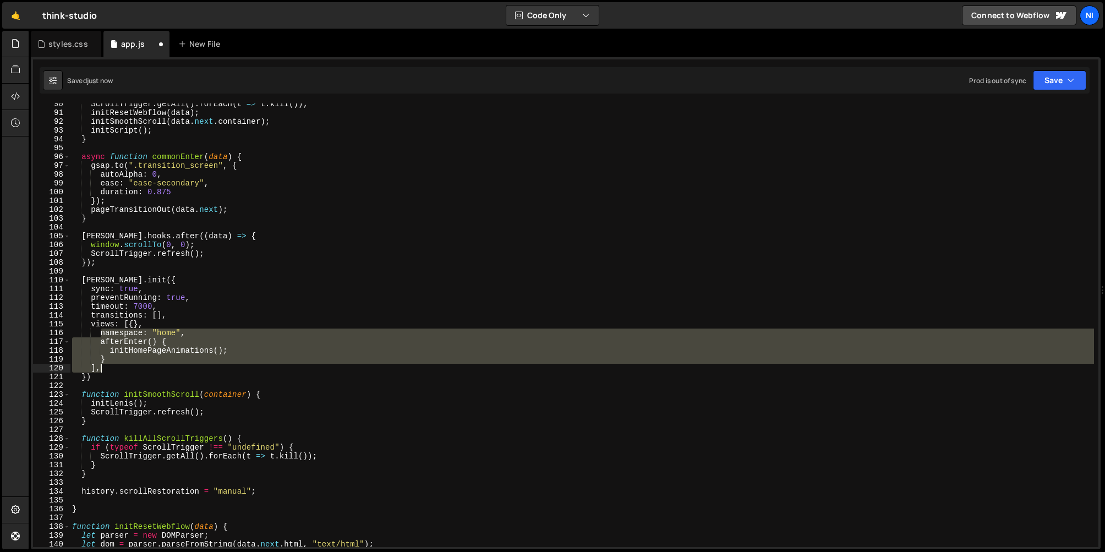
drag, startPoint x: 100, startPoint y: 334, endPoint x: 116, endPoint y: 369, distance: 38.4
click at [116, 369] on div "ScrollTrigger . getAll ( ) . forEach ( t => t . kill ( )) ; initResetWebflow ( …" at bounding box center [582, 330] width 1025 height 461
type textarea "} ],"
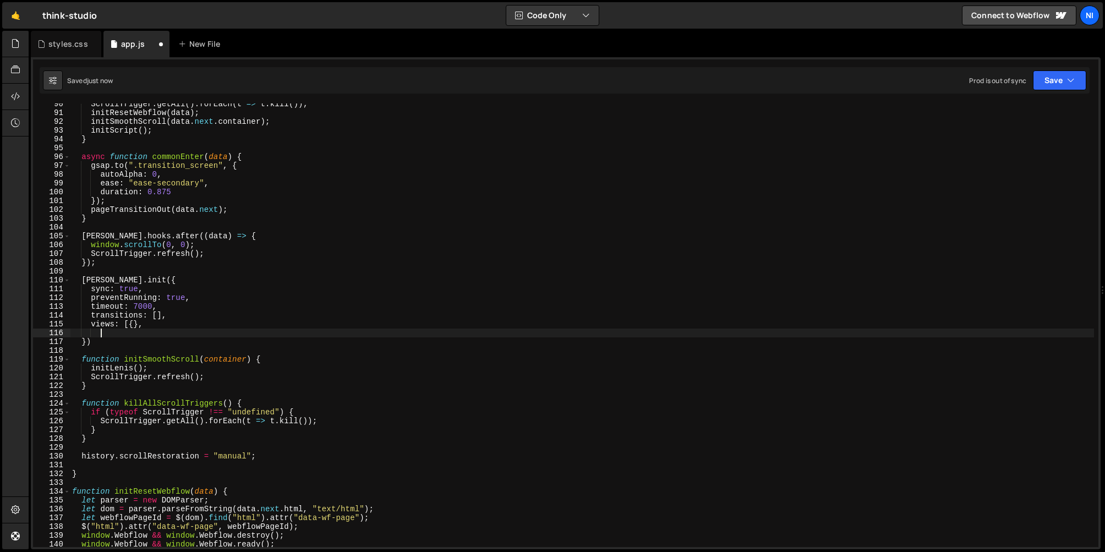
click at [134, 326] on div "ScrollTrigger . getAll ( ) . forEach ( t => t . kill ( )) ; initResetWebflow ( …" at bounding box center [582, 330] width 1025 height 461
paste textarea "],"
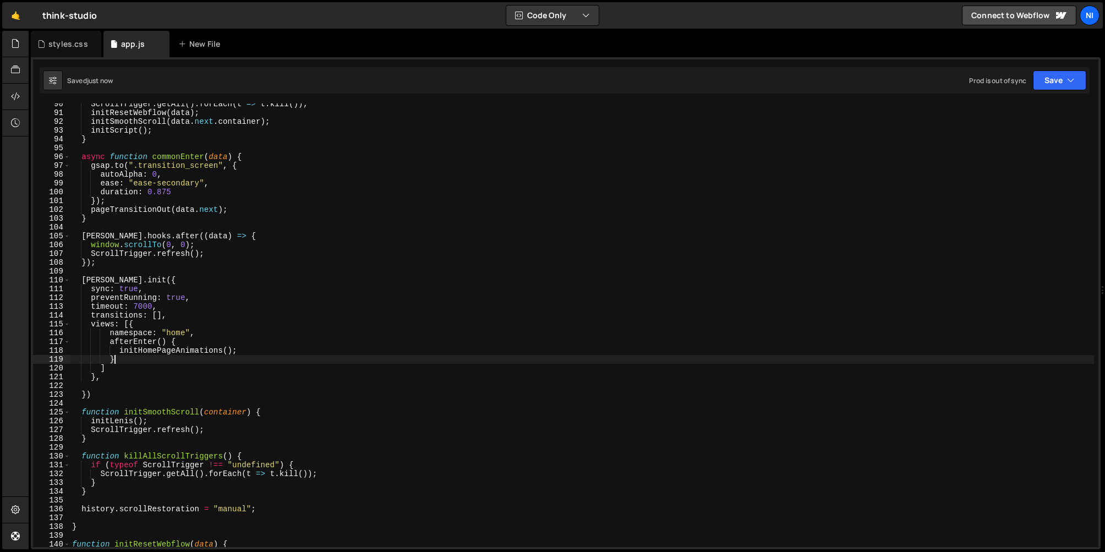
click at [127, 363] on div "ScrollTrigger . getAll ( ) . forEach ( t => t . kill ( )) ; initResetWebflow ( …" at bounding box center [582, 330] width 1025 height 461
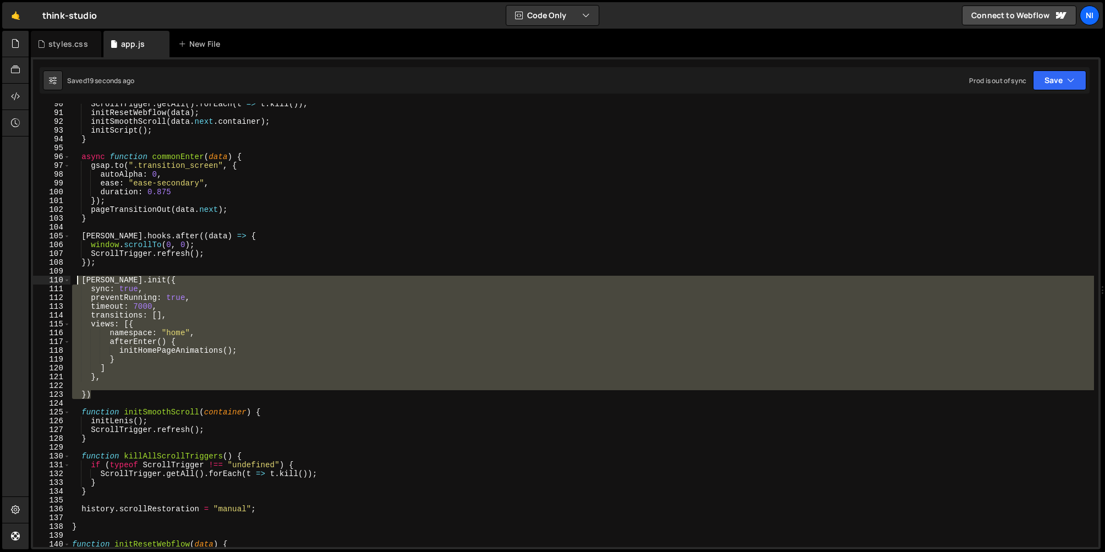
drag, startPoint x: 100, startPoint y: 394, endPoint x: 77, endPoint y: 282, distance: 114.1
click at [77, 282] on div "ScrollTrigger . getAll ( ) . forEach ( t => t . kill ( )) ; initResetWebflow ( …" at bounding box center [582, 330] width 1025 height 461
type textarea "[PERSON_NAME].init({ sync: true,"
paste textarea
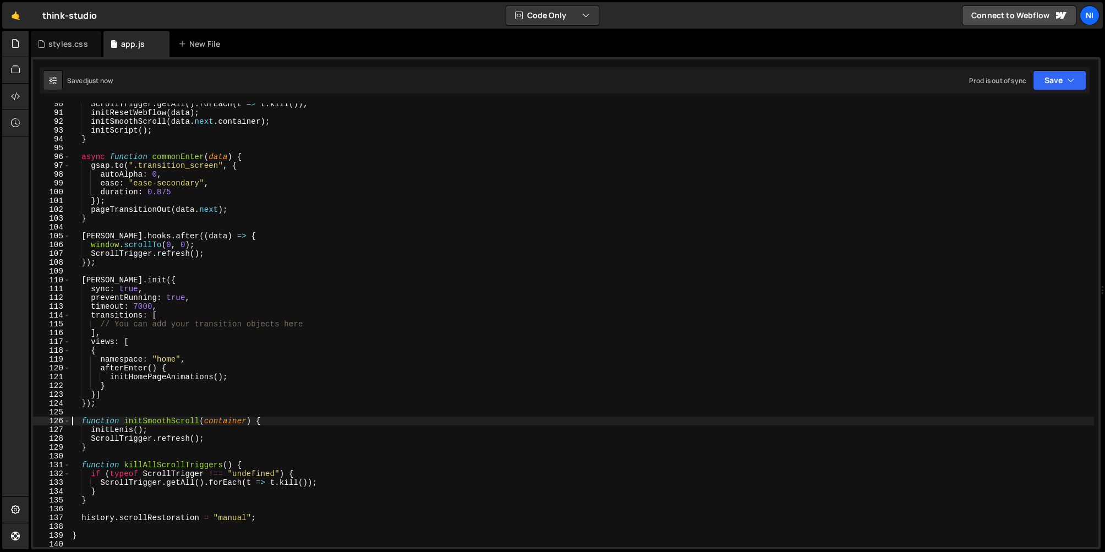
click at [166, 403] on div "ScrollTrigger . getAll ( ) . forEach ( t => t . kill ( )) ; initResetWebflow ( …" at bounding box center [582, 330] width 1025 height 461
click at [152, 383] on div "ScrollTrigger . getAll ( ) . forEach ( t => t . kill ( )) ; initResetWebflow ( …" at bounding box center [582, 330] width 1025 height 461
click at [211, 376] on div "ScrollTrigger . getAll ( ) . forEach ( t => t . kill ( )) ; initResetWebflow ( …" at bounding box center [582, 330] width 1025 height 461
click at [96, 394] on div "ScrollTrigger . getAll ( ) . forEach ( t => t . kill ( )) ; initResetWebflow ( …" at bounding box center [582, 330] width 1025 height 461
type textarea "}, {]"
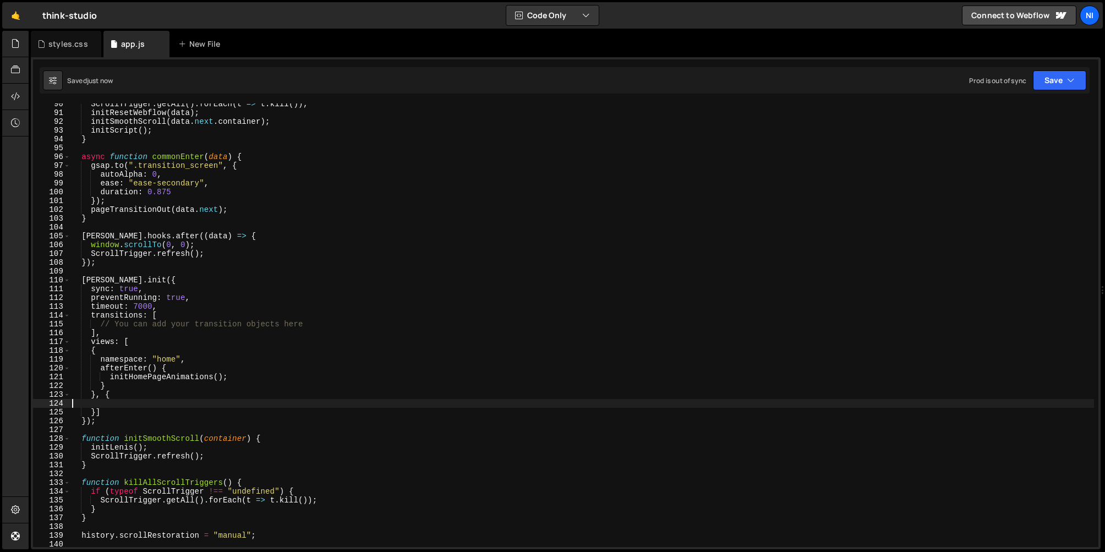
click at [107, 397] on div "ScrollTrigger . getAll ( ) . forEach ( t => t . kill ( )) ; initResetWebflow ( …" at bounding box center [582, 330] width 1025 height 461
type textarea "{"
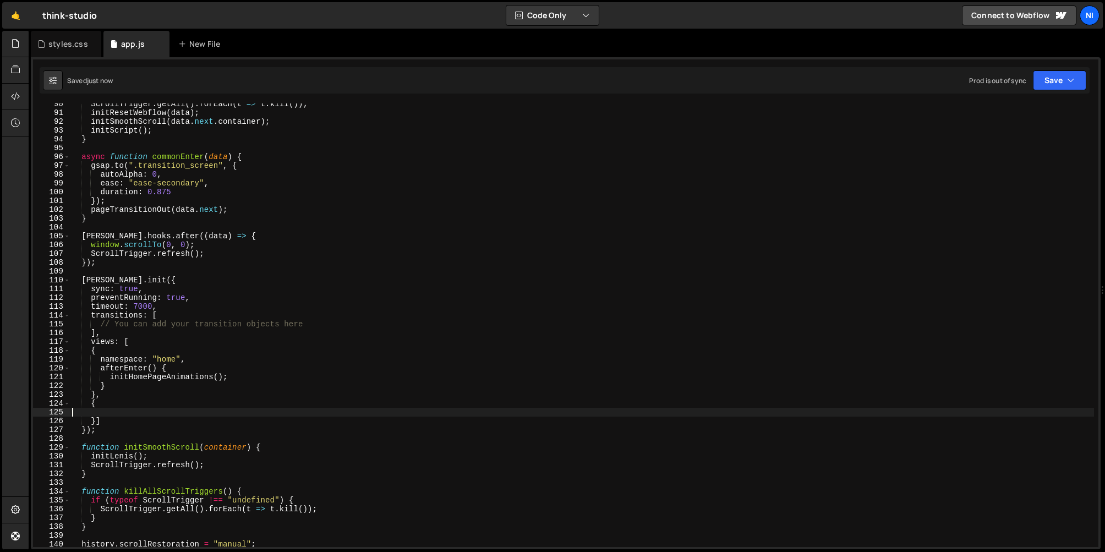
type textarea "}]"
type textarea "namespace:"
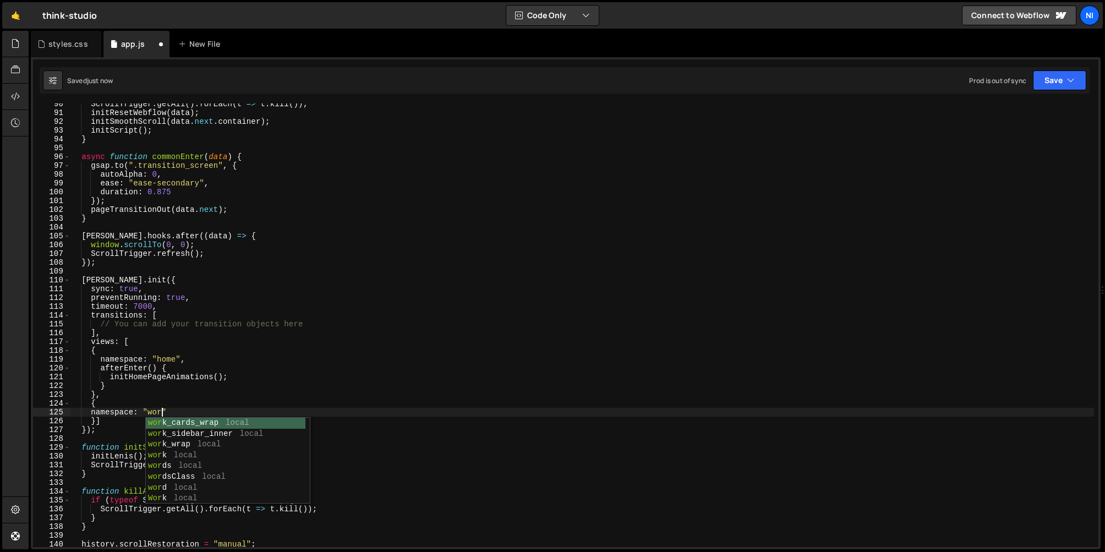
scroll to position [0, 6]
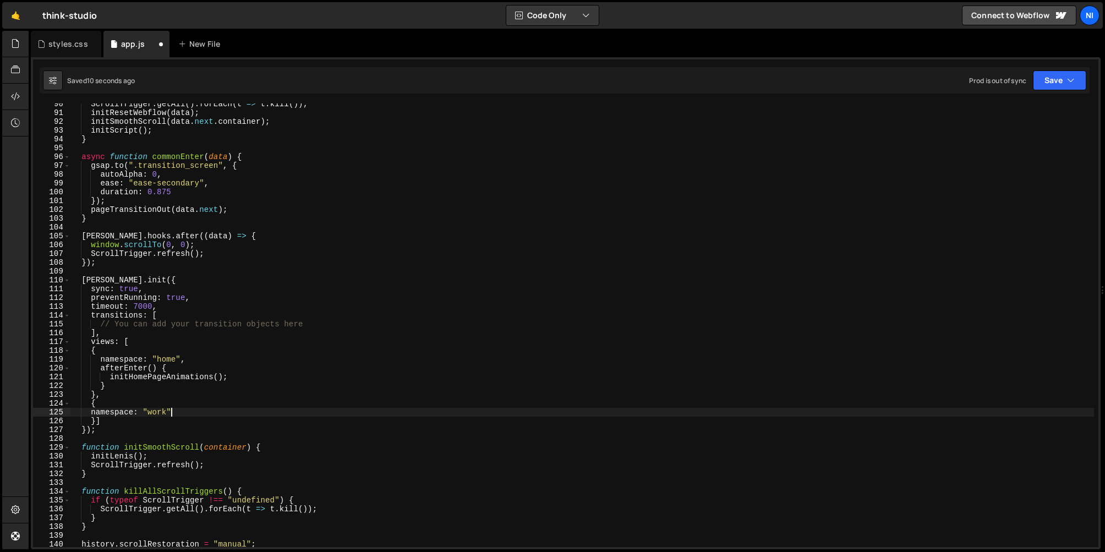
type textarea "namespace: "work","
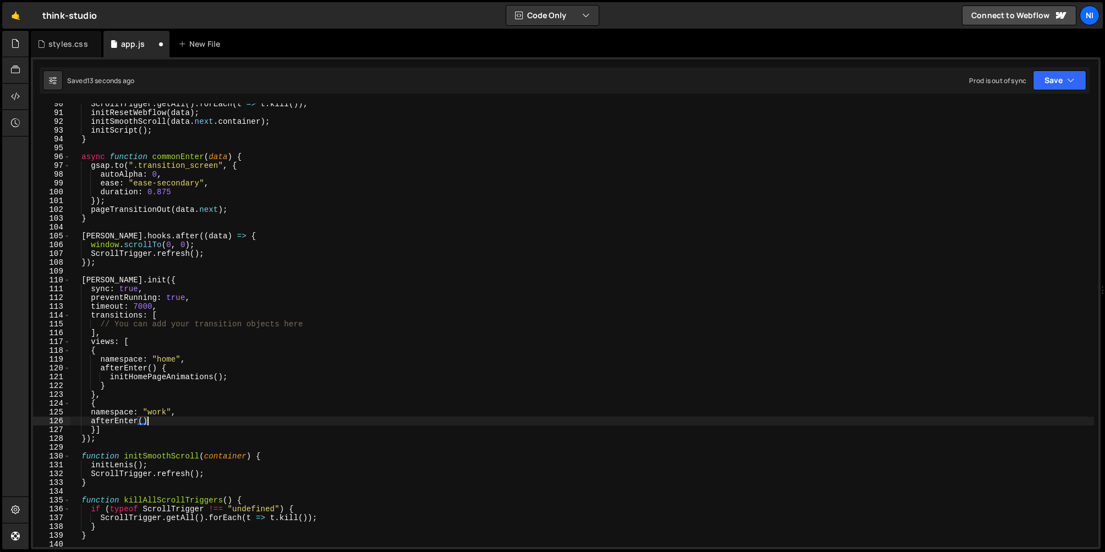
scroll to position [0, 5]
type textarea "afterEnter() {}"
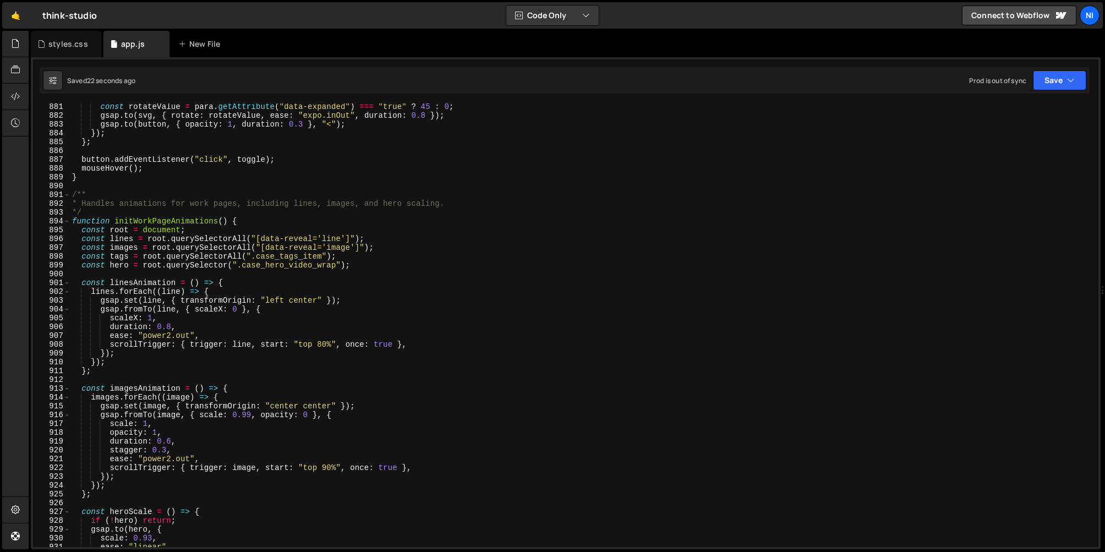
scroll to position [7749, 0]
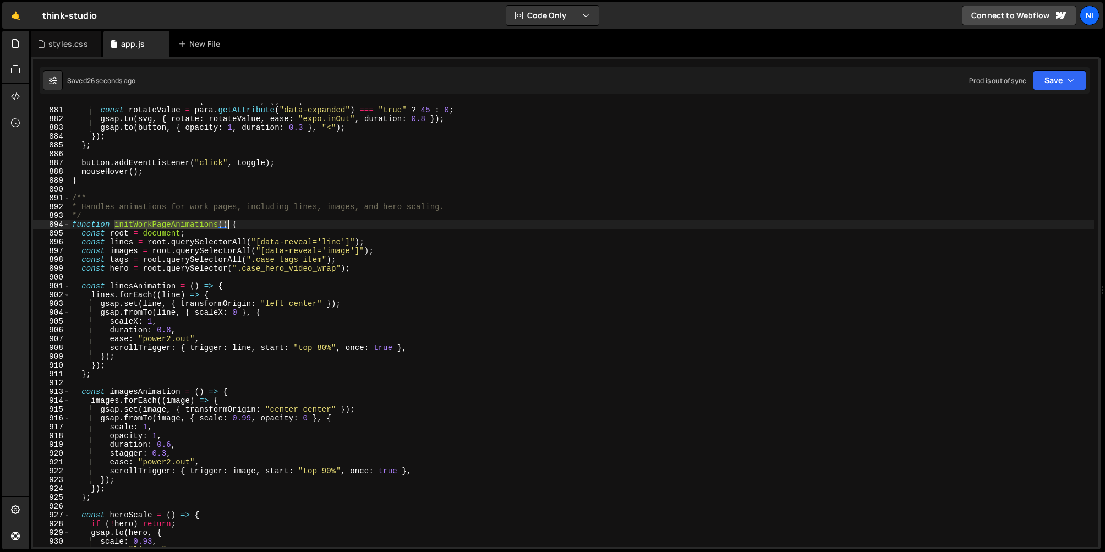
drag, startPoint x: 115, startPoint y: 225, endPoint x: 227, endPoint y: 226, distance: 112.3
click at [227, 226] on div "button . addEventListener ( "mouseleave" , ( ) => { const rotateValue = para . …" at bounding box center [582, 327] width 1025 height 461
type textarea "function initWorkPageAnimations() {"
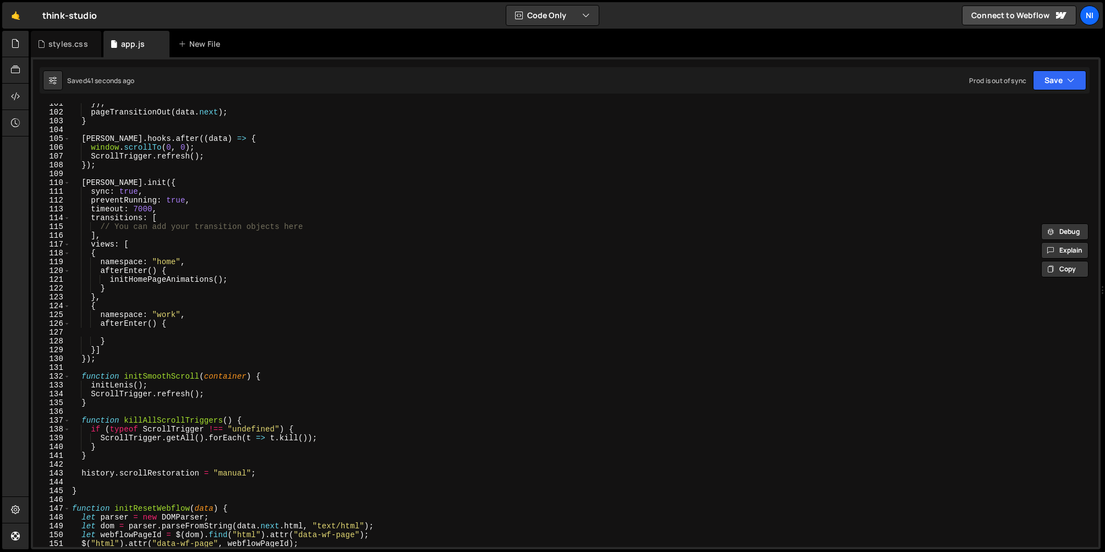
scroll to position [885, 0]
click at [144, 334] on div "}) ; pageTransitionOut ( data . next ) ; } [PERSON_NAME] . hooks . after (( dat…" at bounding box center [582, 329] width 1025 height 461
paste textarea "initWorkPageAnimations()"
click at [96, 352] on div "}) ; pageTransitionOut ( data . next ) ; } [PERSON_NAME] . hooks . after (( dat…" at bounding box center [582, 329] width 1025 height 461
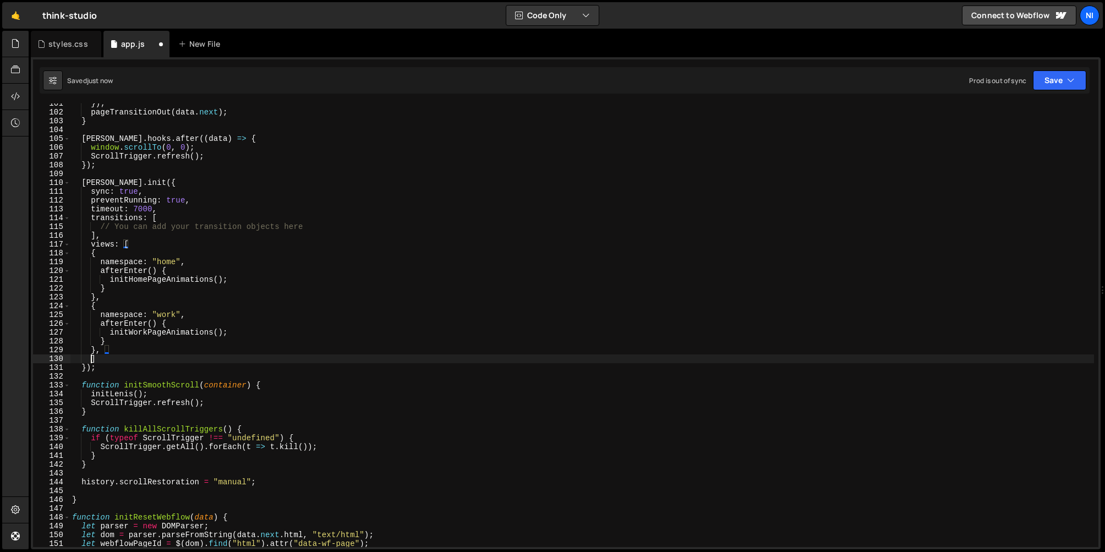
scroll to position [0, 1]
type textarea "{]"
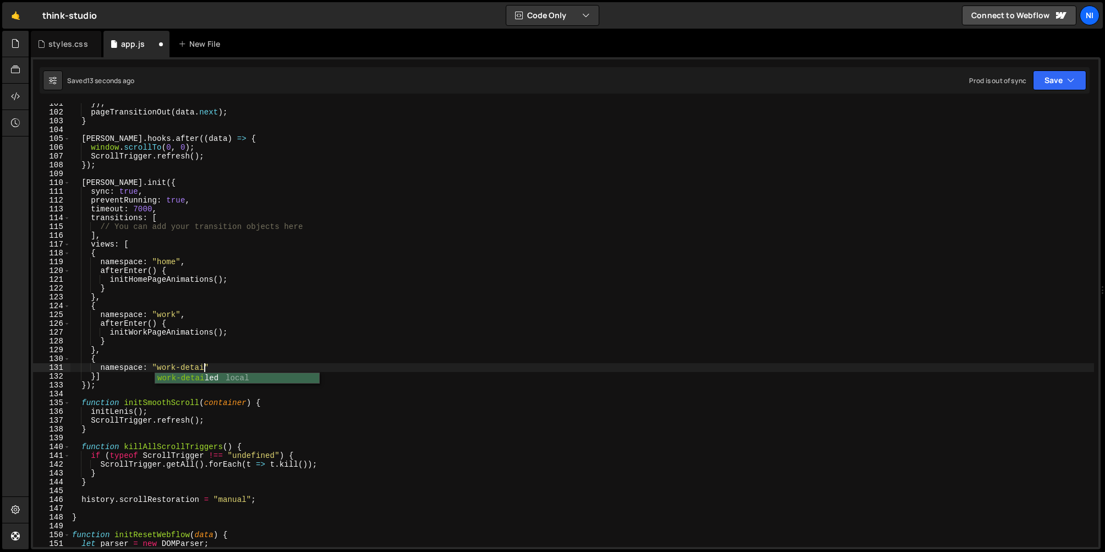
scroll to position [0, 9]
type textarea "namespace: "work-detailed","
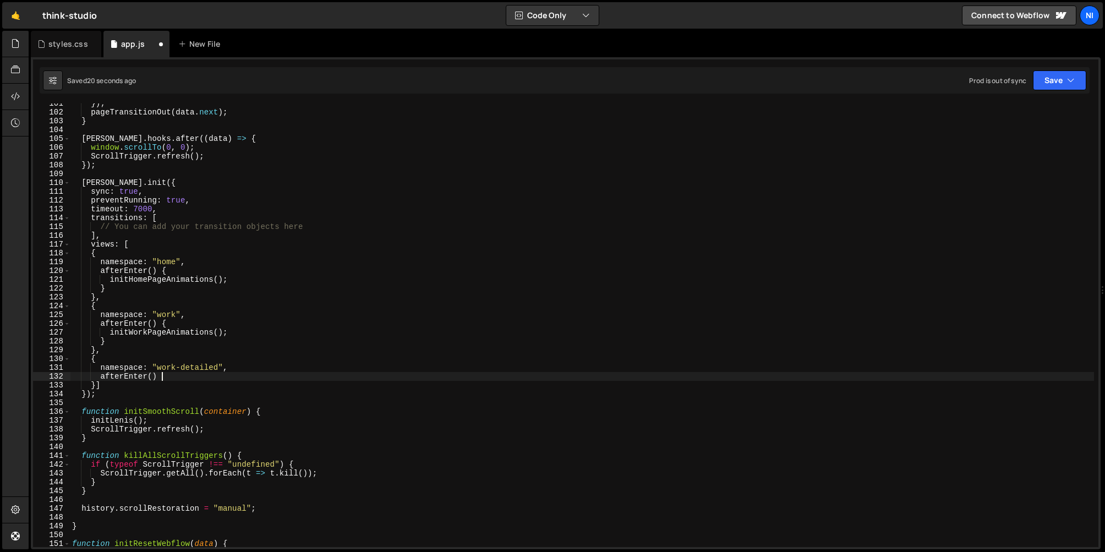
scroll to position [0, 6]
type textarea "afterEnter() {}"
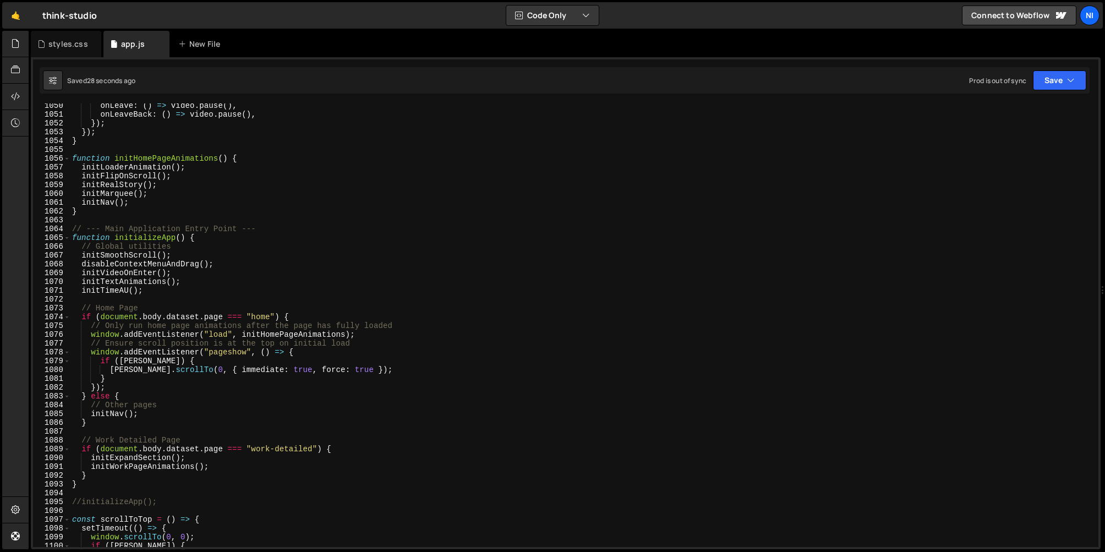
scroll to position [9243, 0]
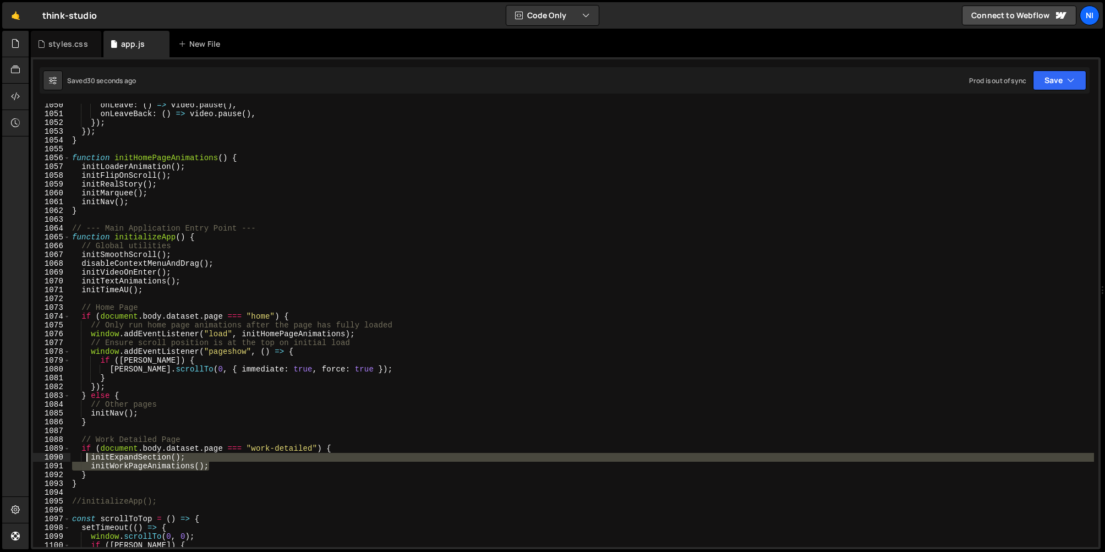
drag, startPoint x: 221, startPoint y: 466, endPoint x: 88, endPoint y: 457, distance: 133.0
click at [88, 457] on div "onLeave : ( ) => video . pause ( ) , onLeaveBack : ( ) => video . pause ( ) , }…" at bounding box center [582, 331] width 1025 height 461
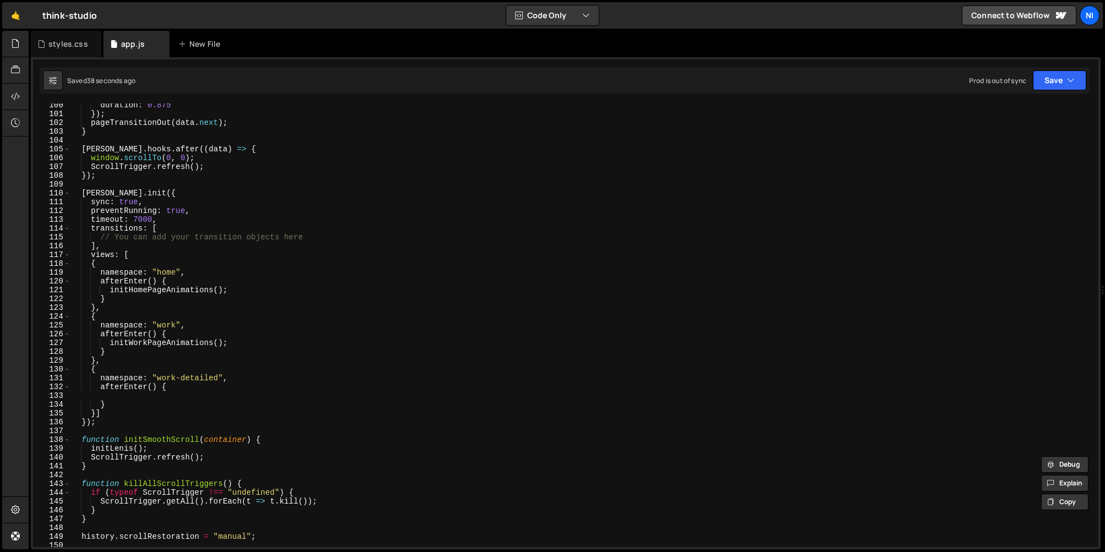
scroll to position [876, 0]
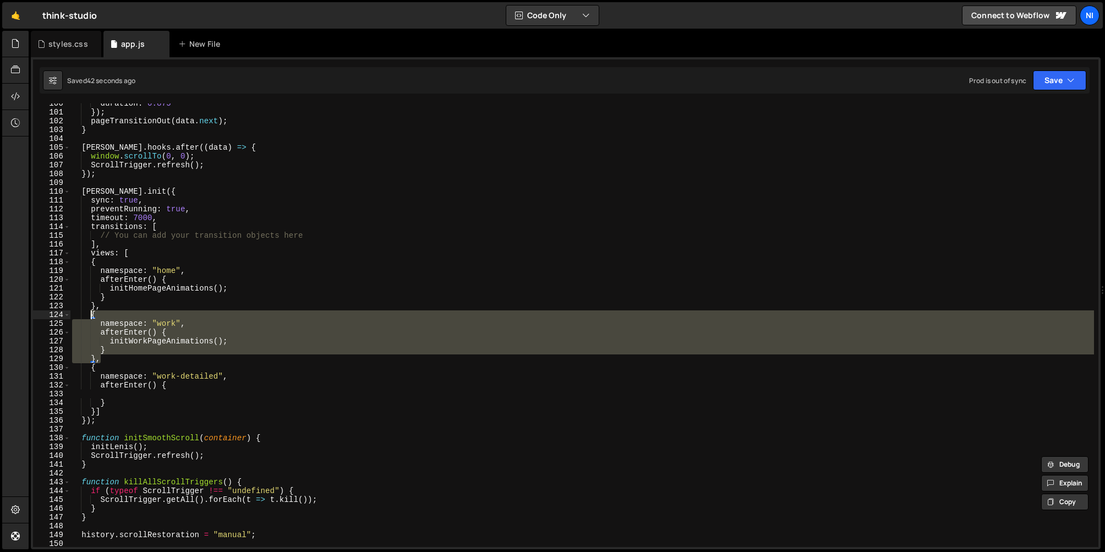
drag, startPoint x: 103, startPoint y: 358, endPoint x: 91, endPoint y: 316, distance: 43.6
click at [91, 316] on div "duration : 0.875 }) ; pageTransitionOut ( data . next ) ; } [PERSON_NAME] . hoo…" at bounding box center [582, 329] width 1025 height 461
type textarea "{ namespace: "work","
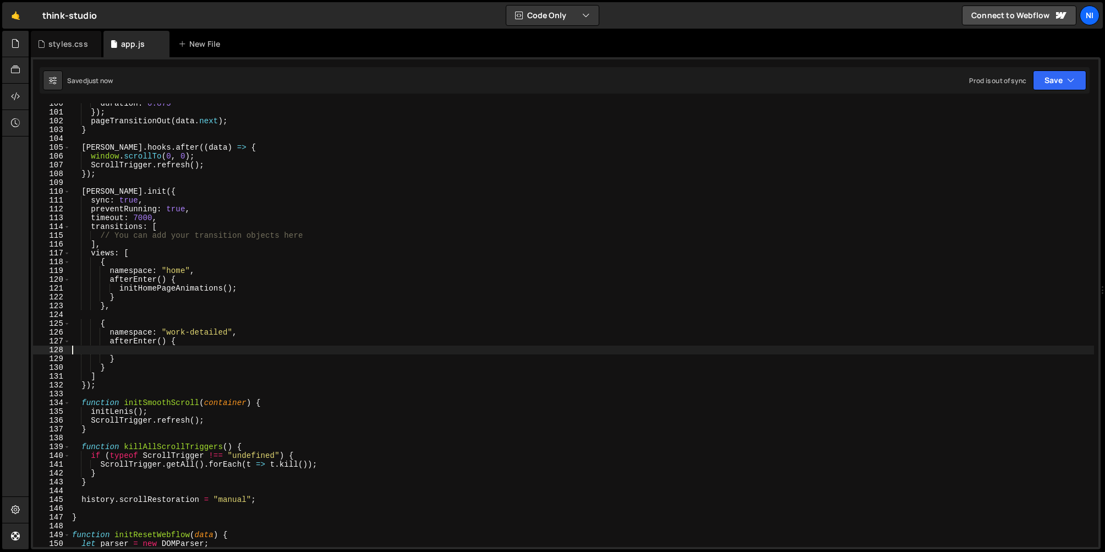
click at [155, 355] on div "duration : 0.875 }) ; pageTransitionOut ( data . next ) ; } [PERSON_NAME] . hoo…" at bounding box center [582, 329] width 1025 height 461
paste textarea "initWorkPageAnimations();"
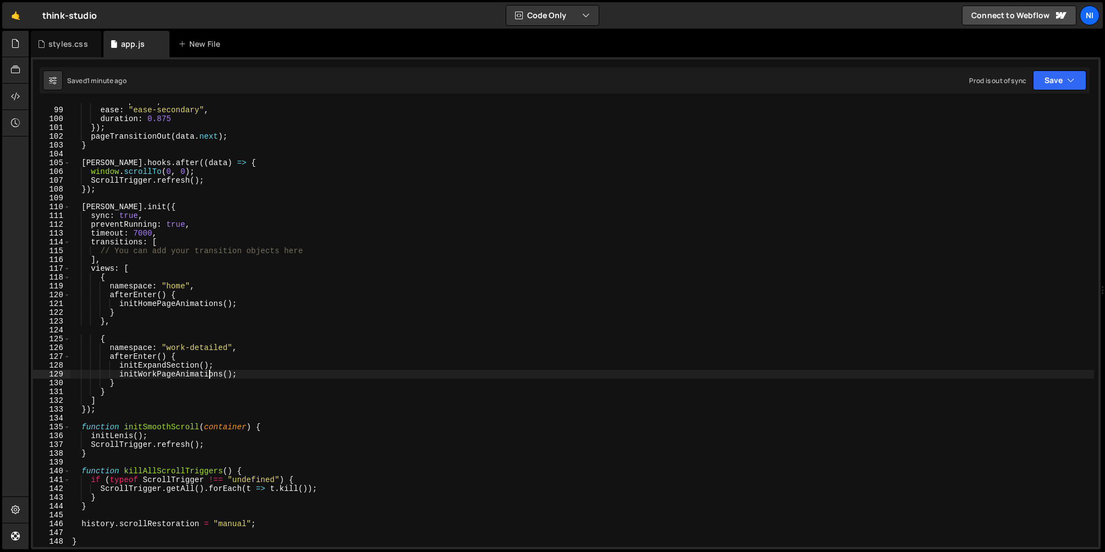
scroll to position [858, 0]
drag, startPoint x: 99, startPoint y: 255, endPoint x: 311, endPoint y: 250, distance: 212.6
click at [311, 250] on div "autoAlpha : 0 , ease : "ease-secondary" , duration : 0.875 }) ; pageTransitionO…" at bounding box center [582, 330] width 1025 height 461
type textarea "// You can add your transition objects here"
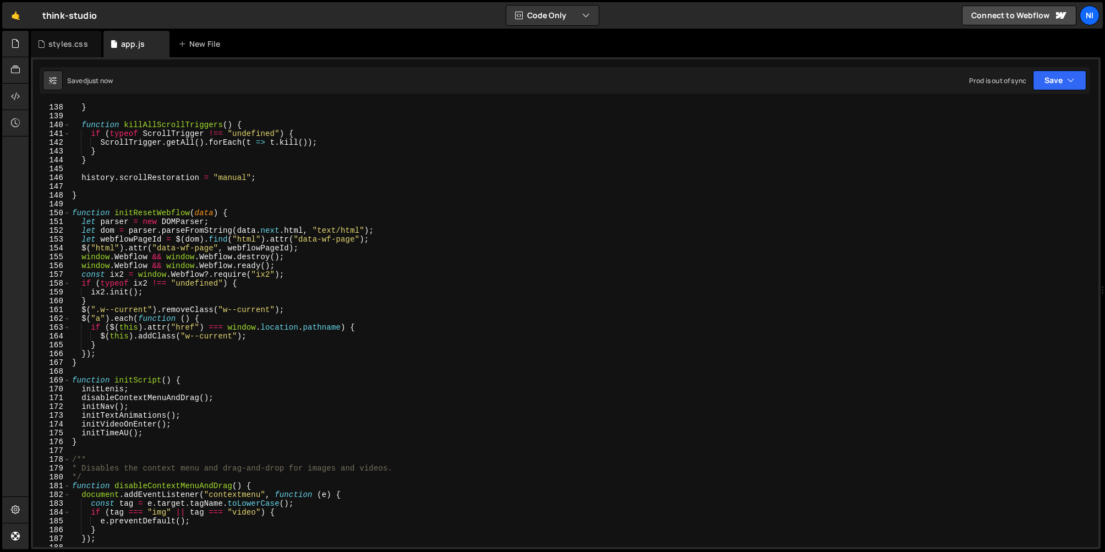
scroll to position [1208, 0]
click at [100, 363] on div "} function killAllScrollTriggers ( ) { if ( typeof ScrollTrigger !== "undefined…" at bounding box center [582, 332] width 1025 height 461
type textarea "}"
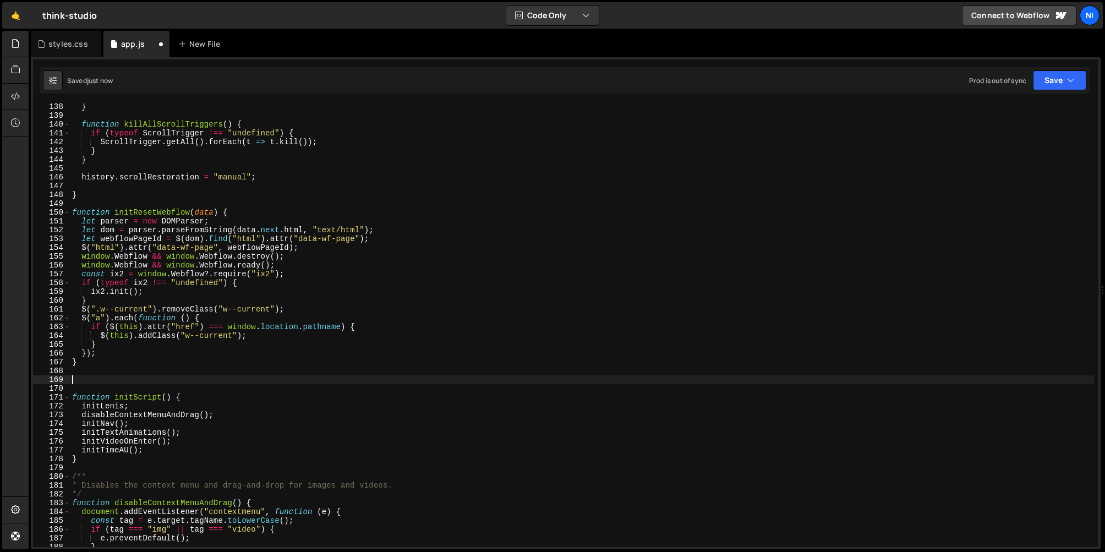
paste textarea "}"
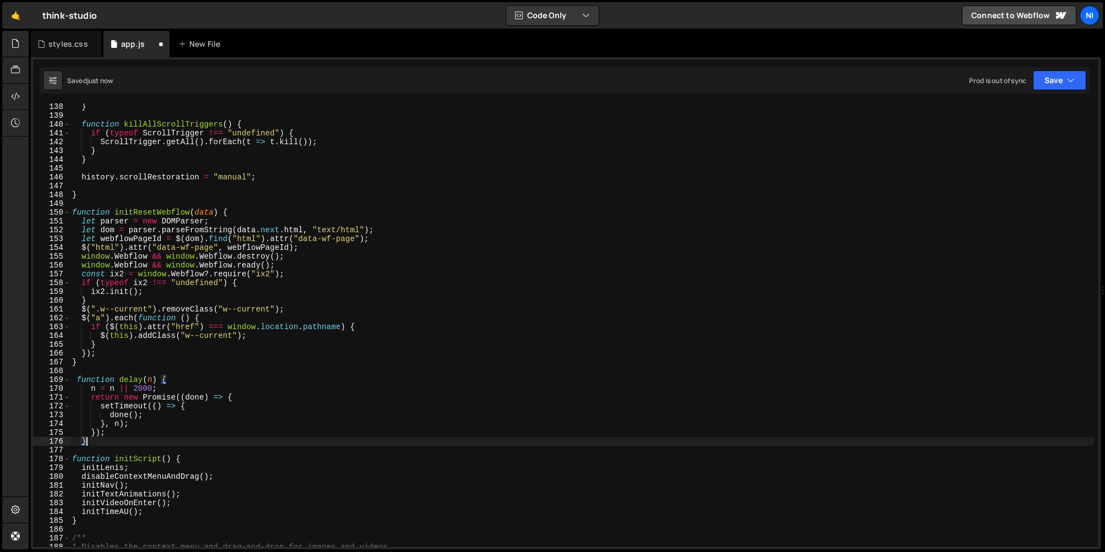
type textarea "}"
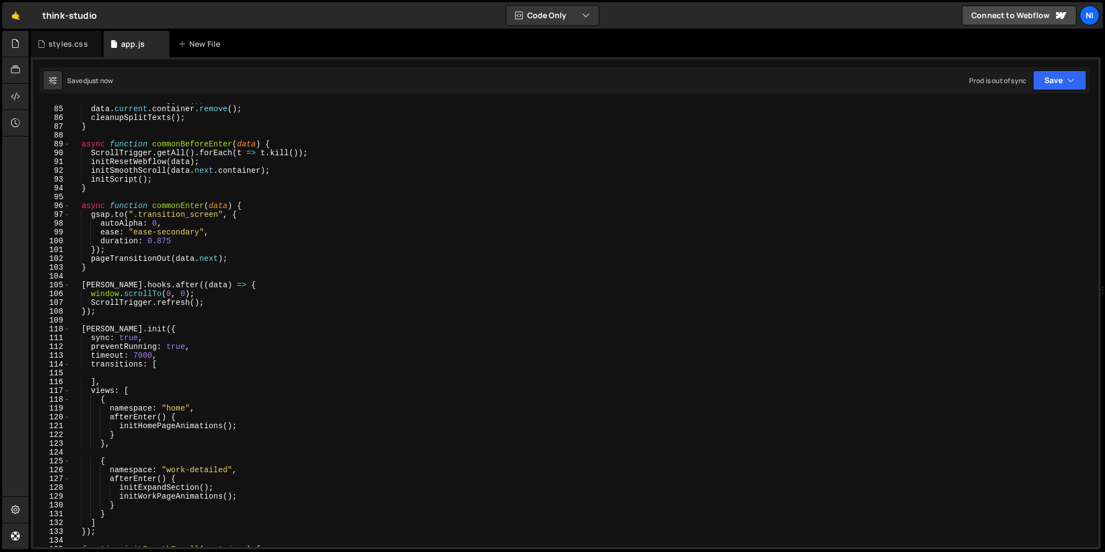
scroll to position [750, 0]
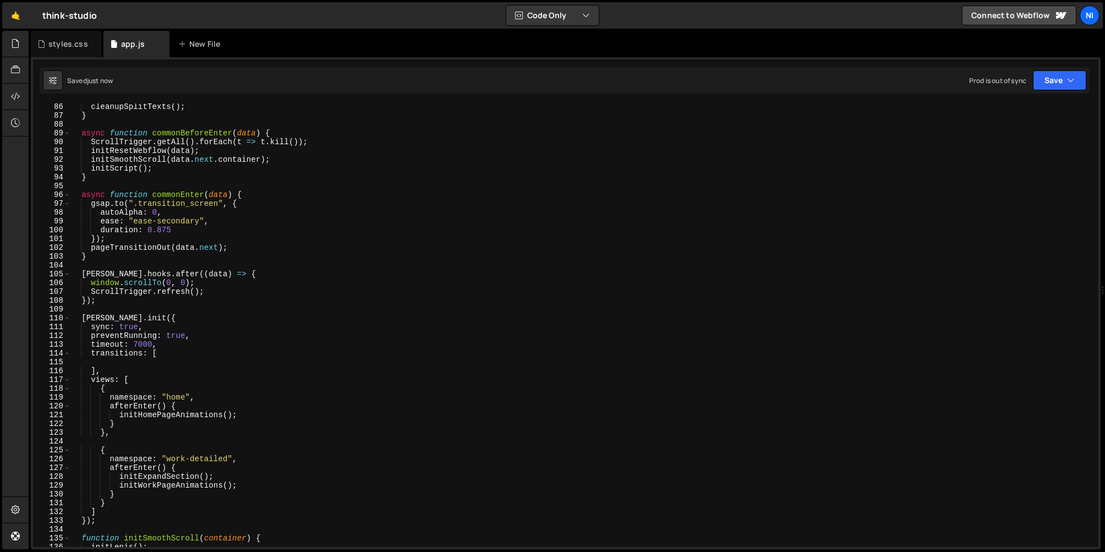
click at [110, 362] on div "cleanupSplitTexts ( ) ; } async function commonBeforeEnter ( data ) { ScrollTri…" at bounding box center [582, 332] width 1025 height 461
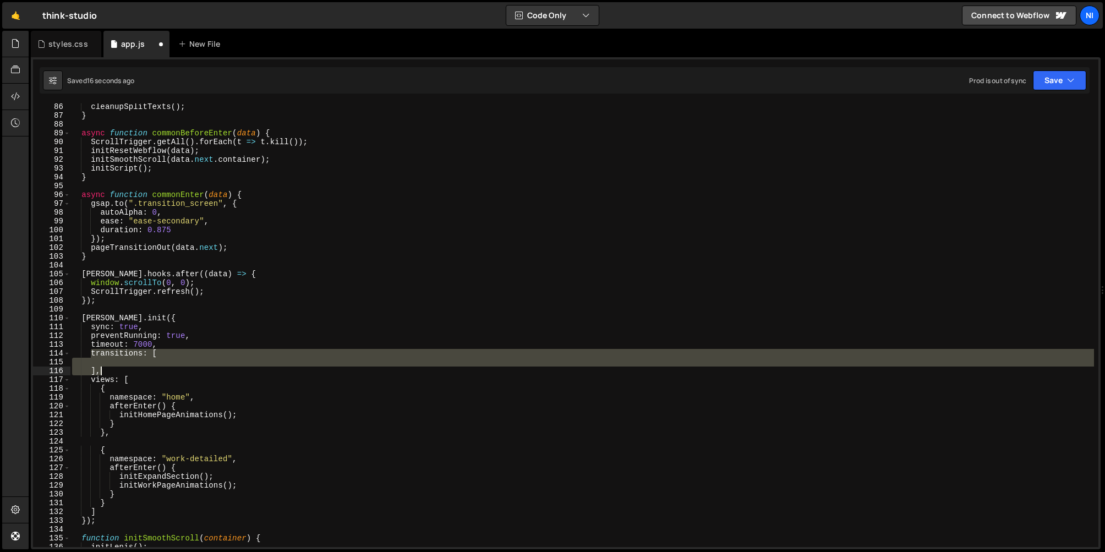
drag, startPoint x: 90, startPoint y: 354, endPoint x: 103, endPoint y: 372, distance: 22.5
click at [103, 372] on div "cleanupSplitTexts ( ) ; } async function commonBeforeEnter ( data ) { ScrollTri…" at bounding box center [582, 332] width 1025 height 461
paste textarea
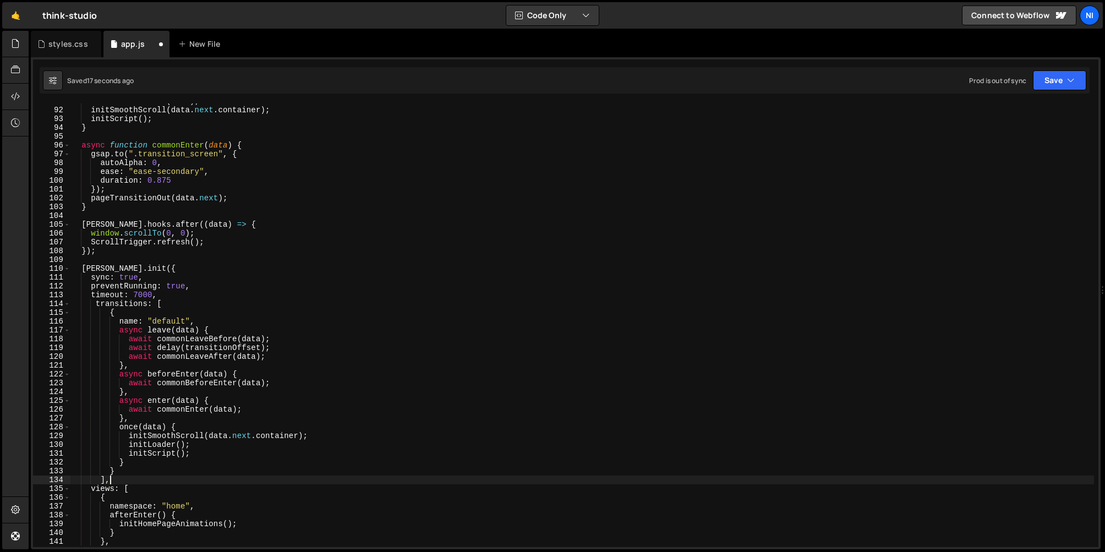
scroll to position [815, 0]
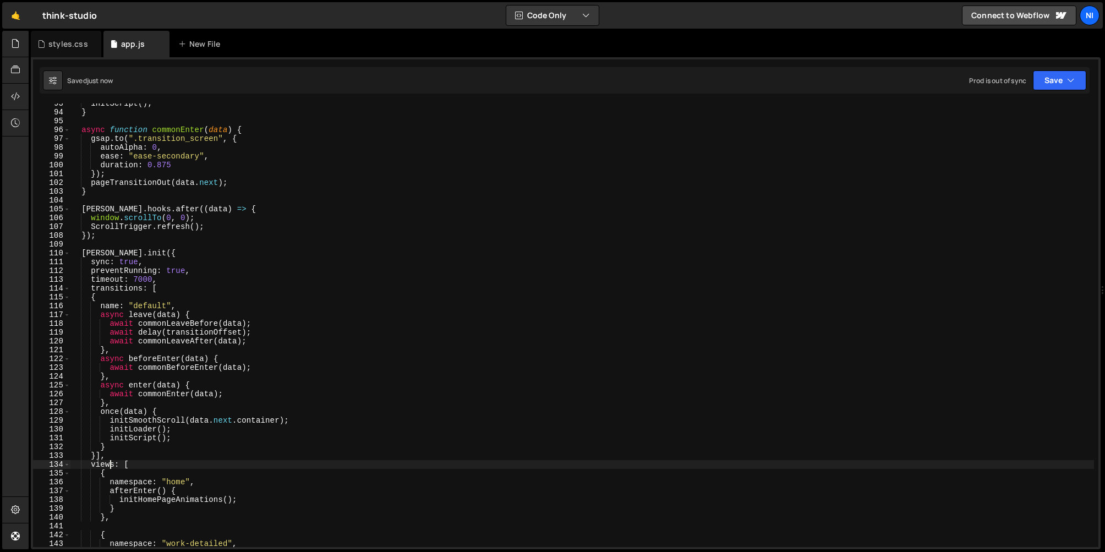
click at [196, 333] on div "initScript ( ) ; } async function commonEnter ( data ) { gsap . to ( ".transiti…" at bounding box center [582, 329] width 1025 height 461
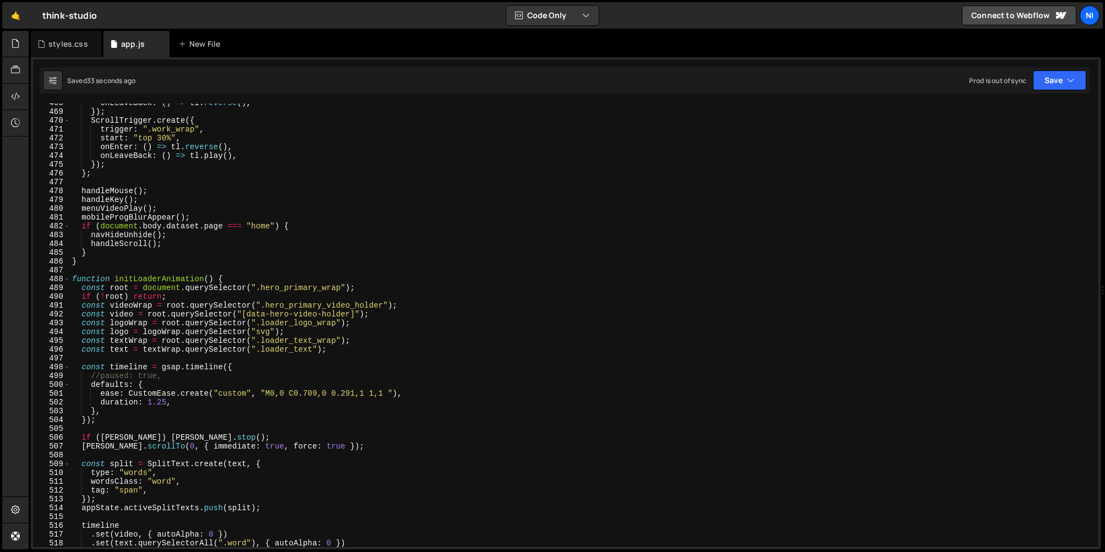
scroll to position [4127, 0]
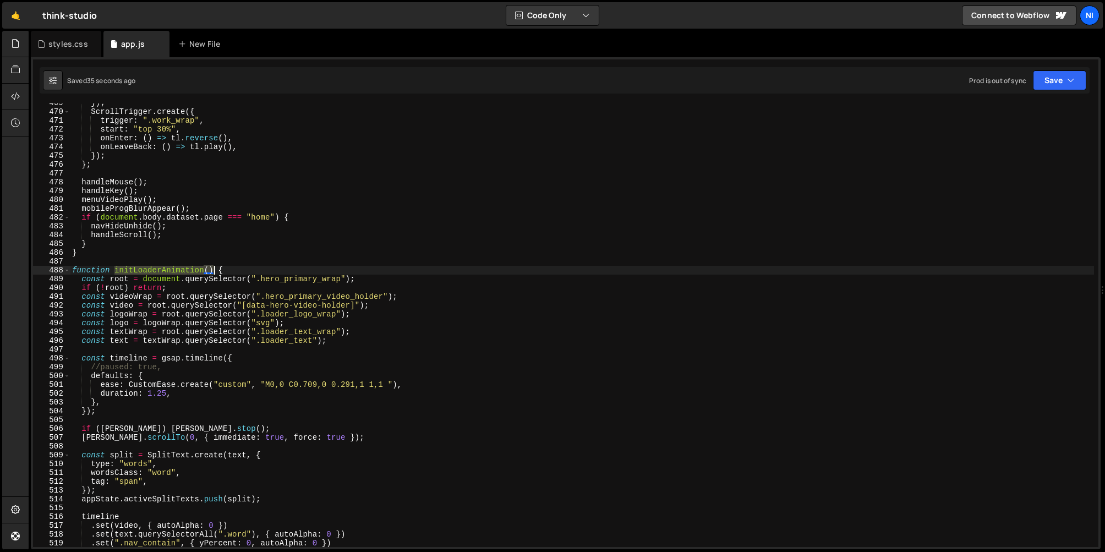
drag, startPoint x: 116, startPoint y: 272, endPoint x: 215, endPoint y: 271, distance: 99.6
click at [215, 271] on div "}) ; ScrollTrigger . create ({ trigger : ".work_wrap" , start : "top 30%" , onE…" at bounding box center [582, 329] width 1025 height 461
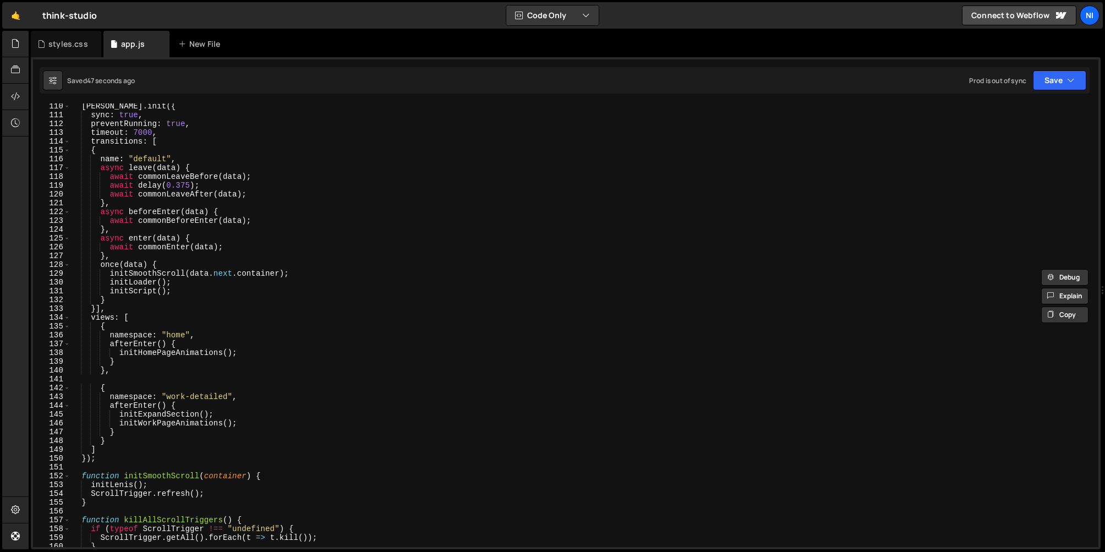
scroll to position [958, 0]
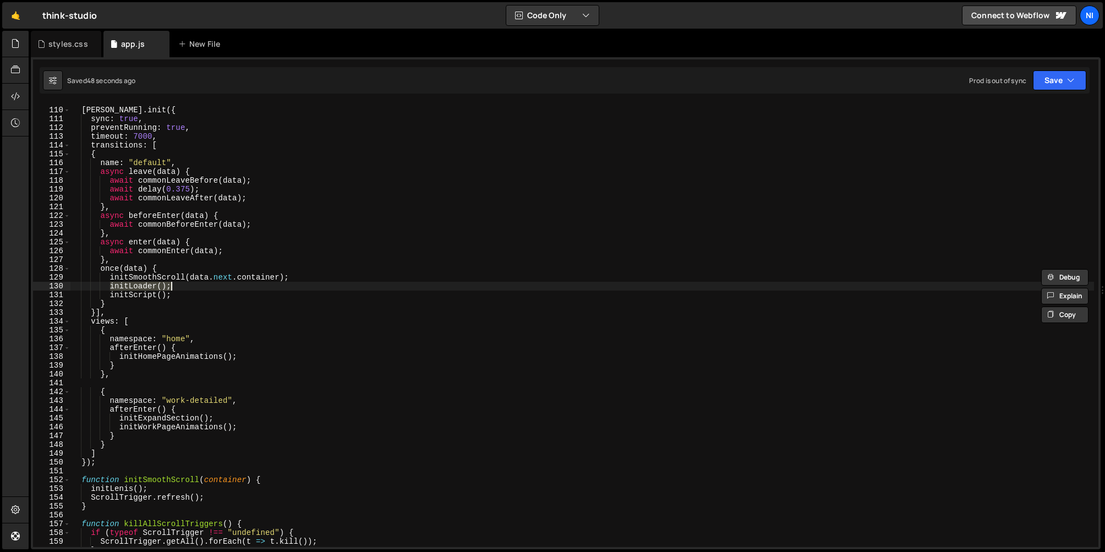
drag, startPoint x: 110, startPoint y: 285, endPoint x: 197, endPoint y: 286, distance: 87.0
click at [197, 286] on div "[PERSON_NAME] . init ({ sync : true , preventRunning : true , timeout : 7000 , …" at bounding box center [582, 327] width 1025 height 461
paste textarea "Animation()"
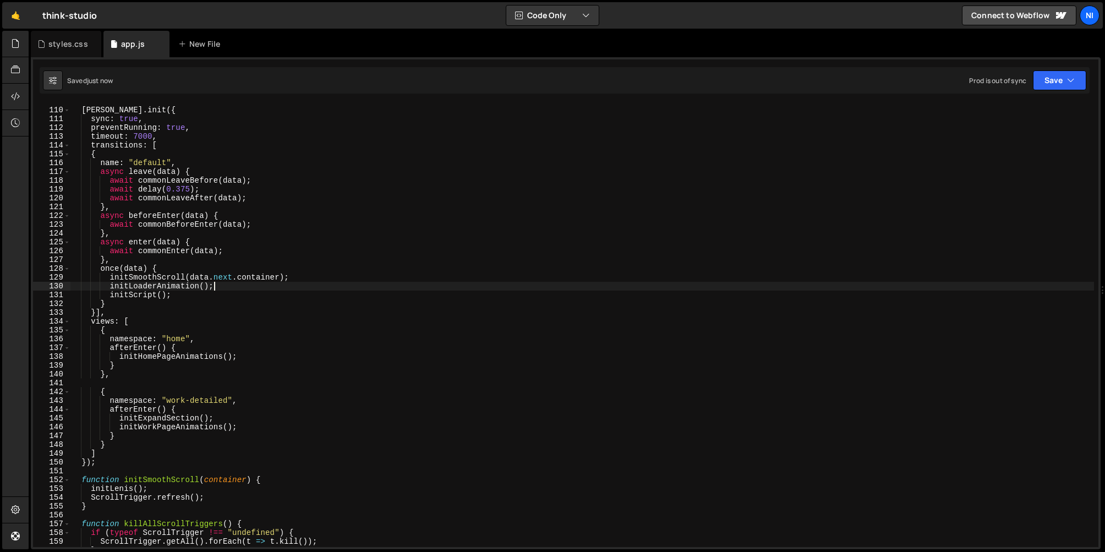
click at [329, 335] on div "[PERSON_NAME] . init ({ sync : true , preventRunning : true , timeout : 7000 , …" at bounding box center [582, 327] width 1025 height 461
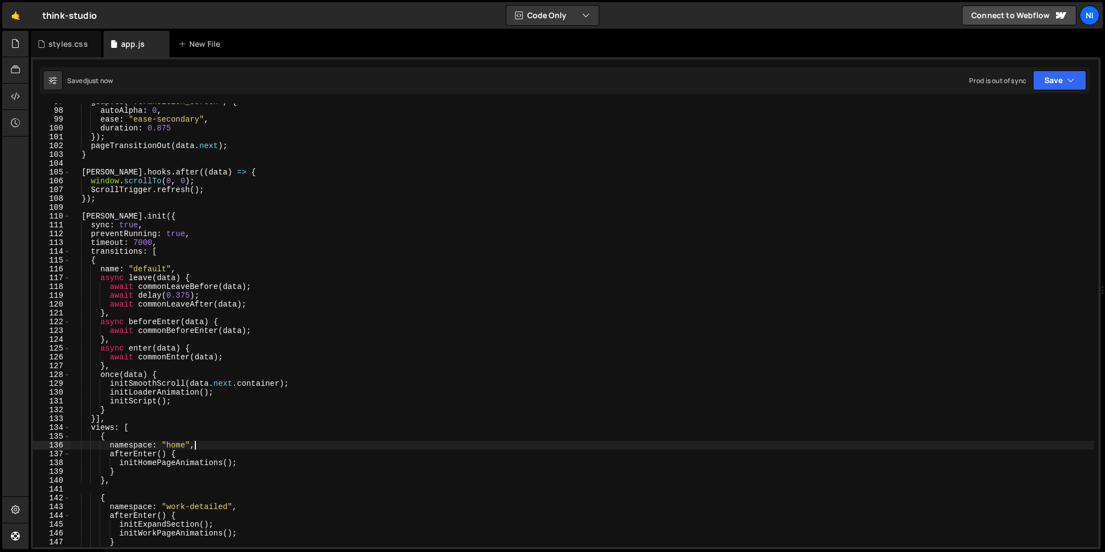
scroll to position [863, 0]
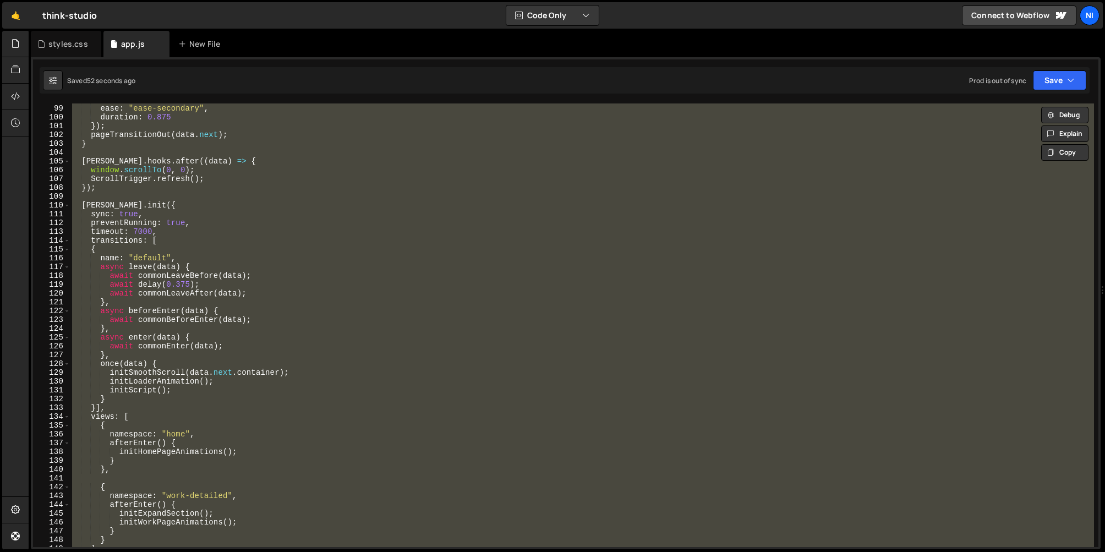
click at [306, 358] on div "autoAlpha : 0 , ease : "ease-secondary" , duration : 0.875 }) ; pageTransitionO…" at bounding box center [582, 325] width 1025 height 444
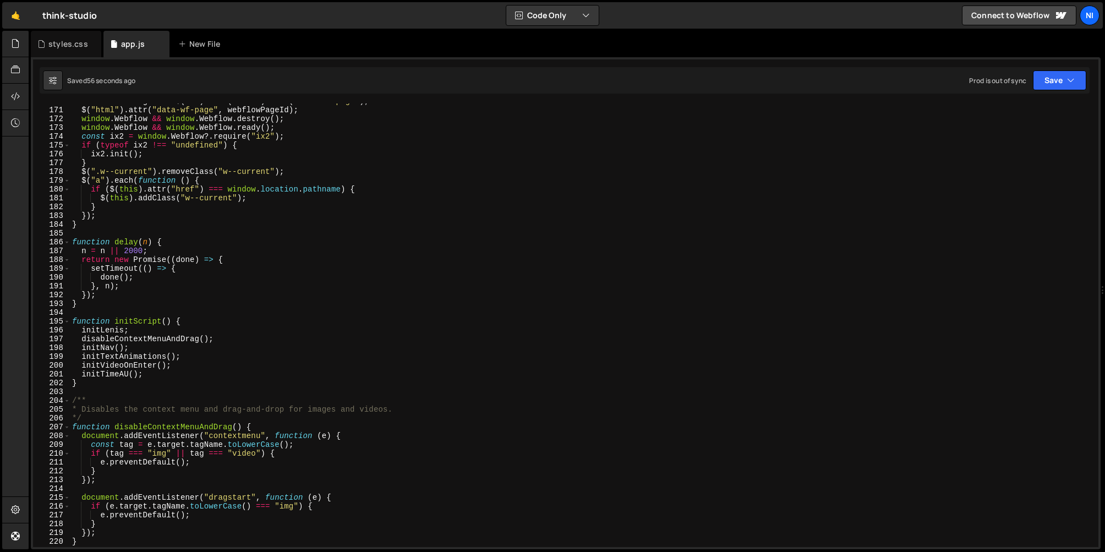
scroll to position [1496, 0]
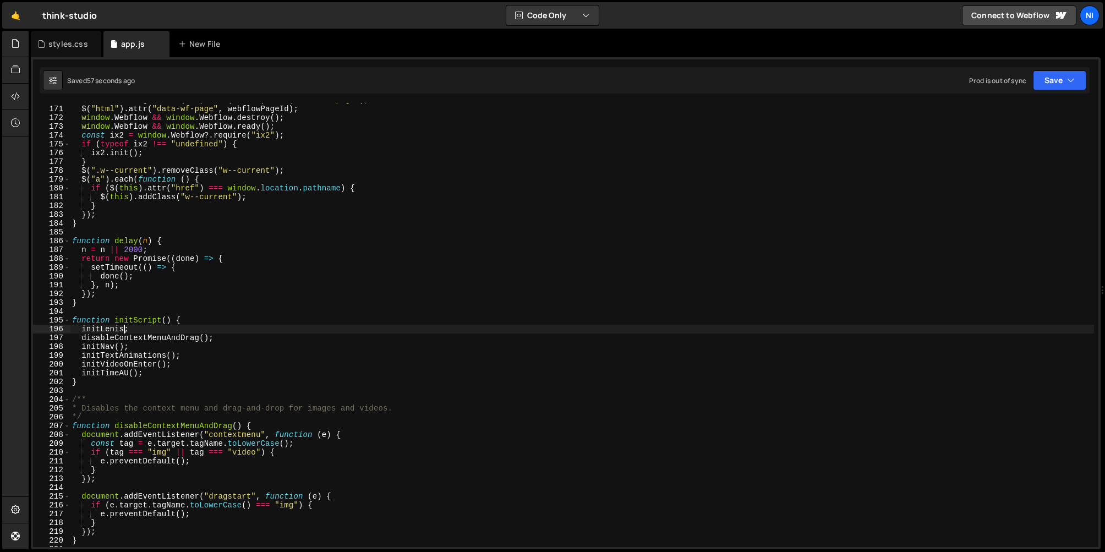
click at [123, 329] on div "let webflowPageId = $ ( dom ) . find ( "html" ) . attr ( "data-wf-page" ) ; $ (…" at bounding box center [582, 326] width 1025 height 461
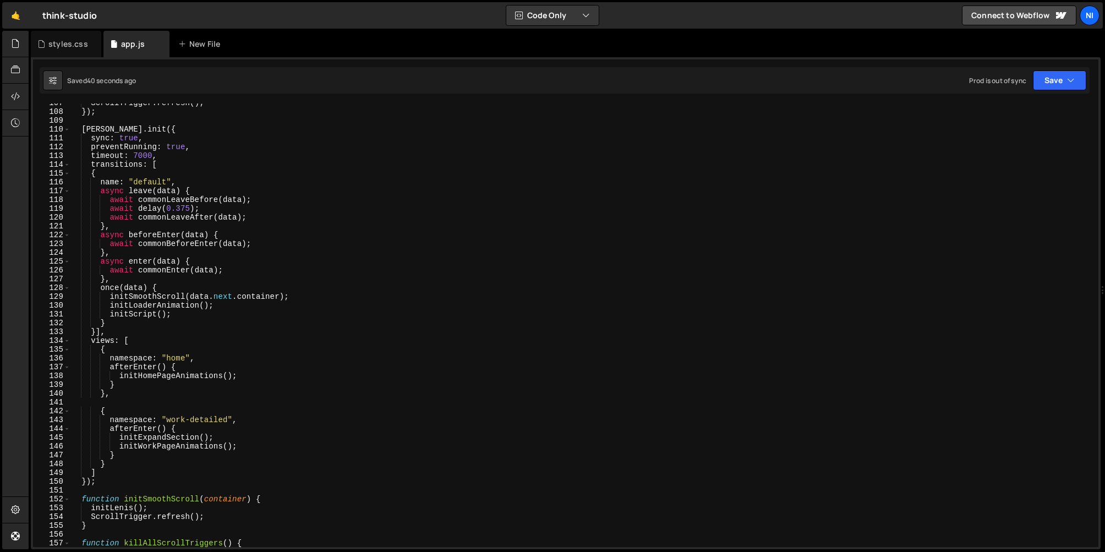
scroll to position [940, 0]
click at [175, 206] on div "ScrollTrigger . refresh ( ) ; }) ; [PERSON_NAME] . init ({ sync : true , preven…" at bounding box center [582, 327] width 1025 height 461
click at [228, 168] on div "ScrollTrigger . refresh ( ) ; }) ; [PERSON_NAME] . init ({ sync : true , preven…" at bounding box center [582, 327] width 1025 height 461
type textarea "window.addEventListener("pageshow", scrollToTop);"
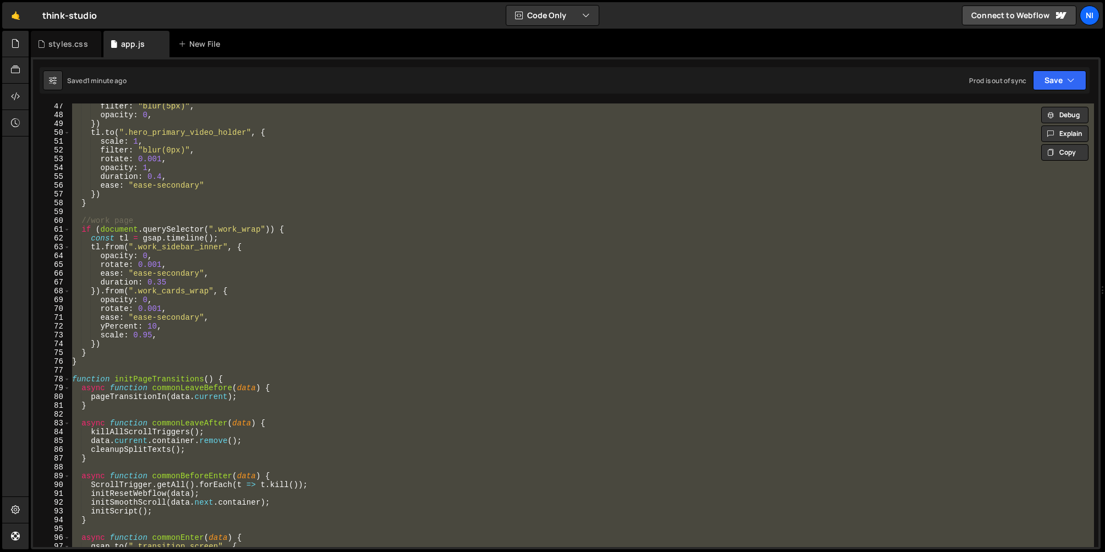
scroll to position [0, 0]
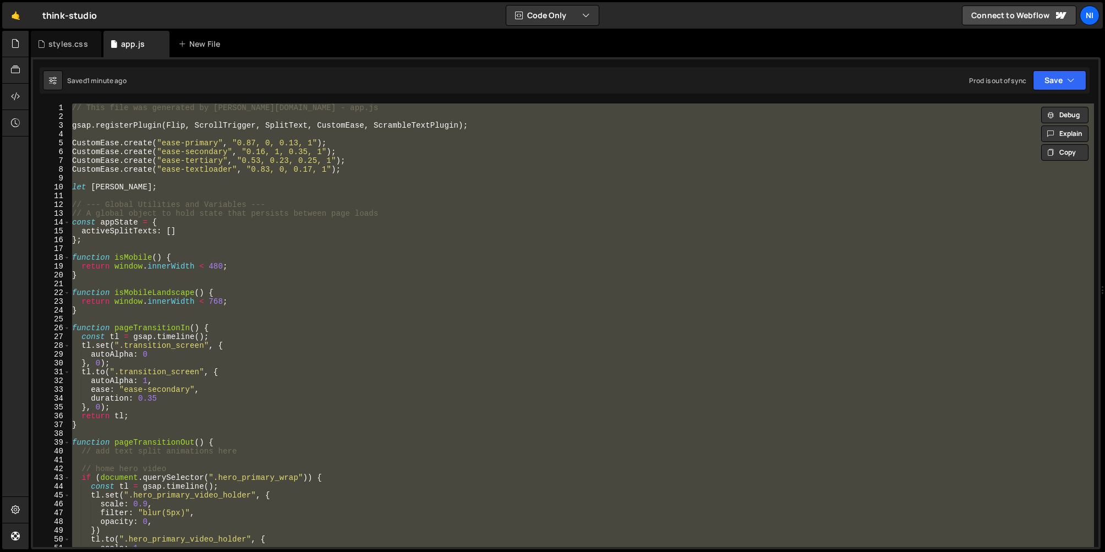
click at [248, 250] on div "// This file was generated by [PERSON_NAME][DOMAIN_NAME] - app.js gsap . regist…" at bounding box center [582, 325] width 1025 height 444
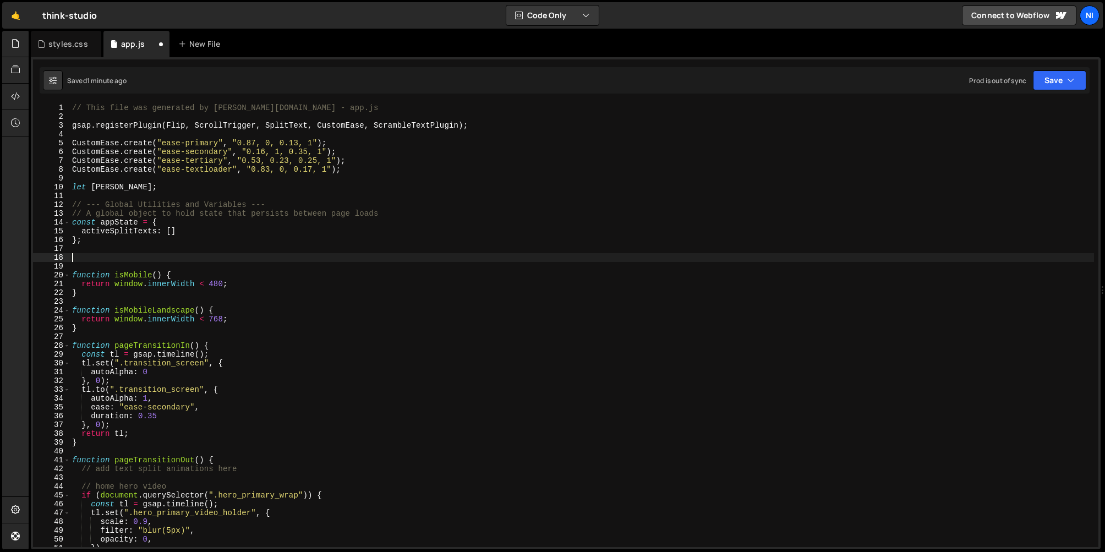
paste textarea "initPageTransitions();"
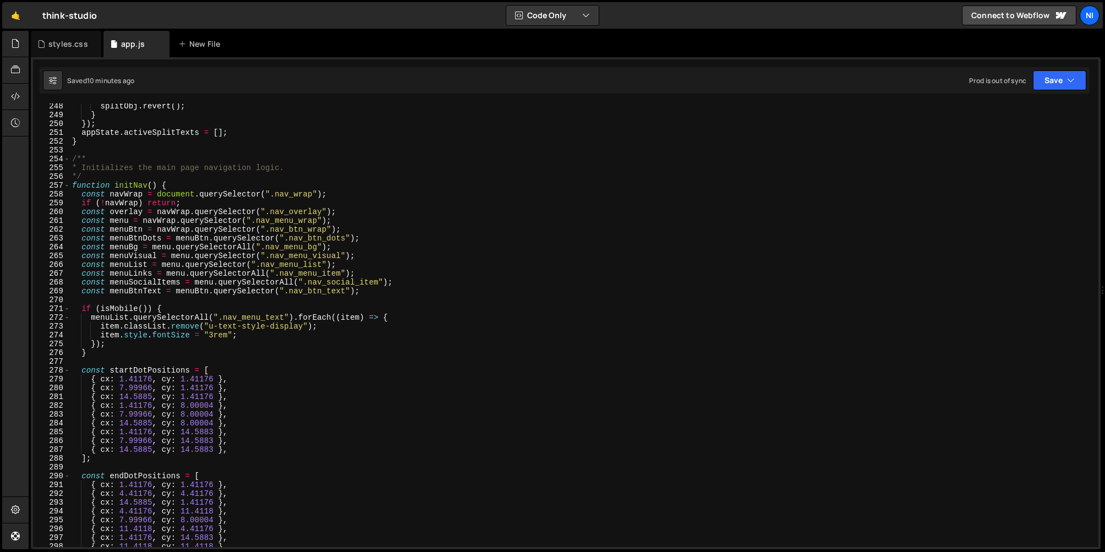
scroll to position [2178, 0]
click at [67, 185] on span at bounding box center [67, 184] width 6 height 9
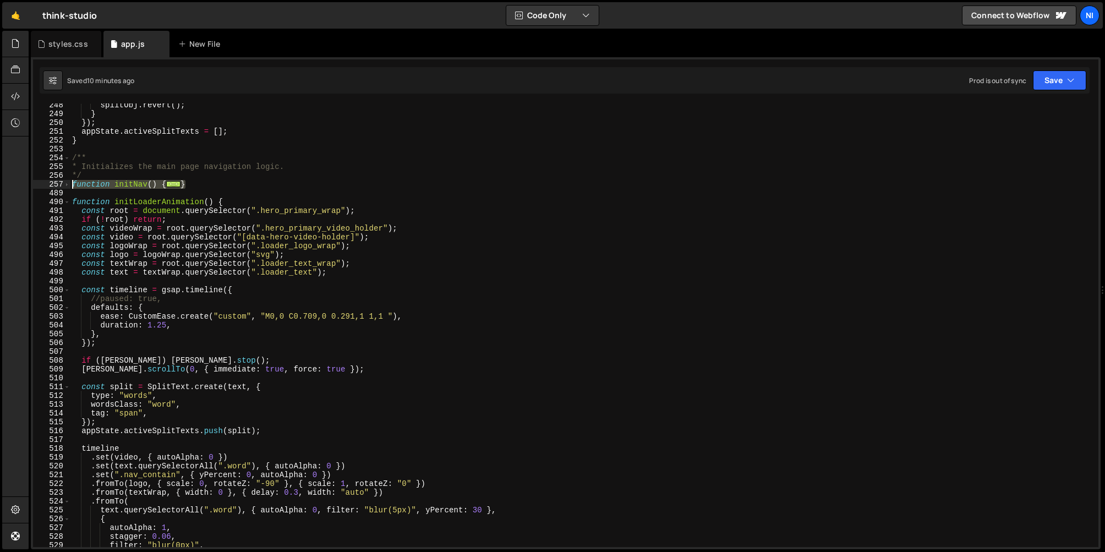
drag, startPoint x: 197, startPoint y: 187, endPoint x: 74, endPoint y: 189, distance: 122.8
click at [74, 189] on div "splitObj . revert ( ) ; } }) ; appState . activeSplitTexts = [ ] ; } /** * Init…" at bounding box center [582, 331] width 1025 height 461
type textarea "function initNav() { const navWrap = document.querySelector(".nav_wrap");"
click at [70, 46] on div "styles.css" at bounding box center [68, 44] width 40 height 11
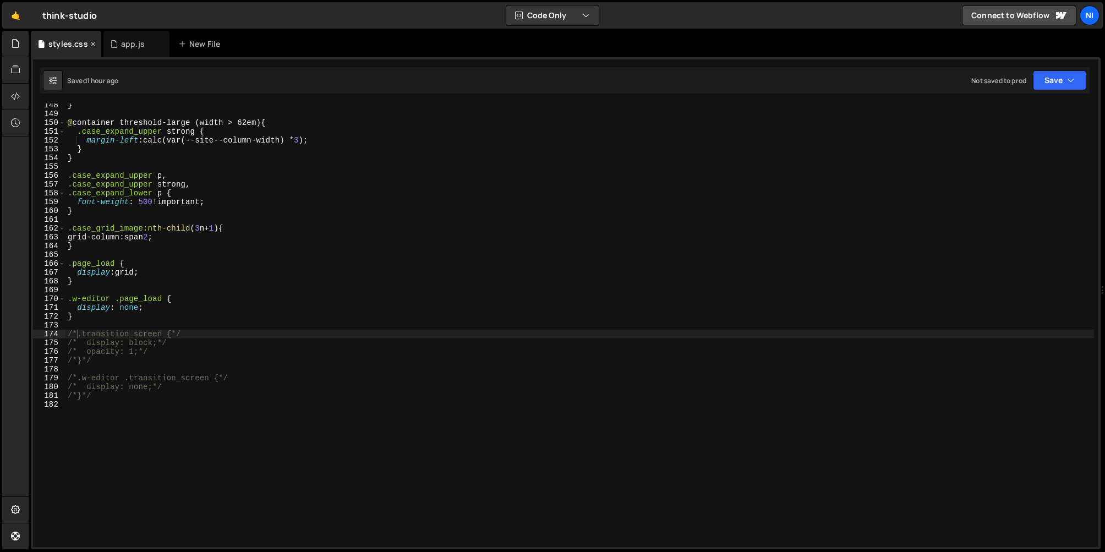
scroll to position [1298, 0]
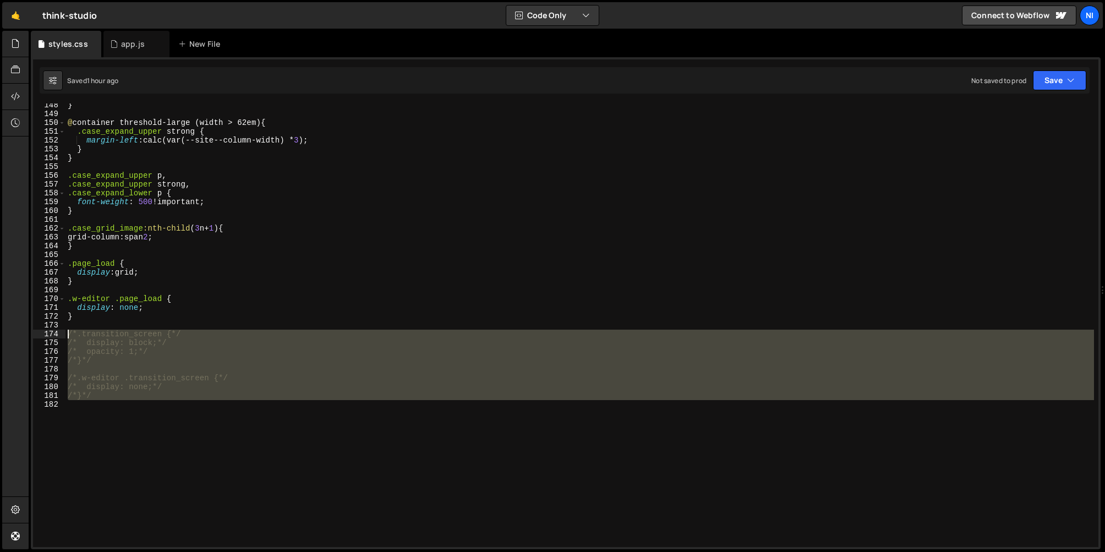
drag, startPoint x: 100, startPoint y: 408, endPoint x: 64, endPoint y: 333, distance: 83.0
click at [64, 333] on div "148 149 150 151 152 153 154 155 156 157 158 159 160 161 162 163 164 165 166 167…" at bounding box center [566, 325] width 1066 height 444
type textarea ".transition_screen {"
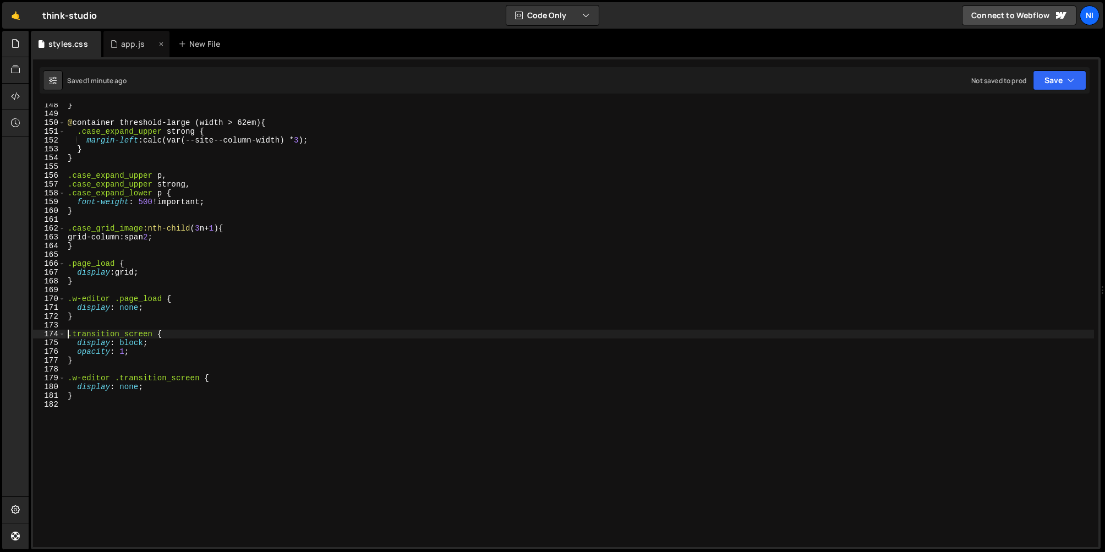
click at [121, 41] on div "app.js" at bounding box center [133, 44] width 24 height 11
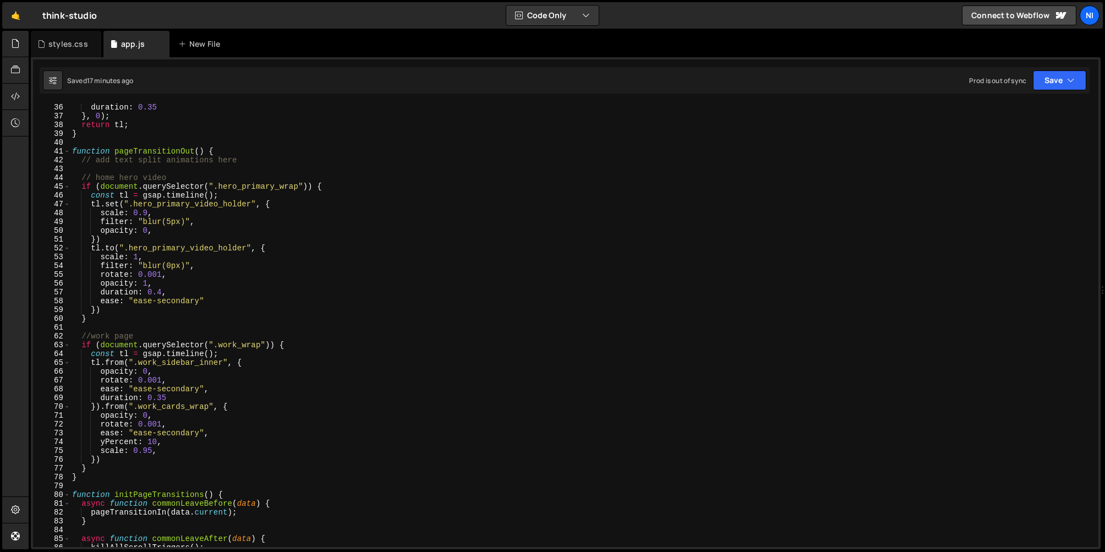
scroll to position [309, 0]
click at [118, 235] on div "duration : 0.35 } , 0 ) ; return tl ; } function pageTransitionOut ( ) { // add…" at bounding box center [582, 333] width 1025 height 461
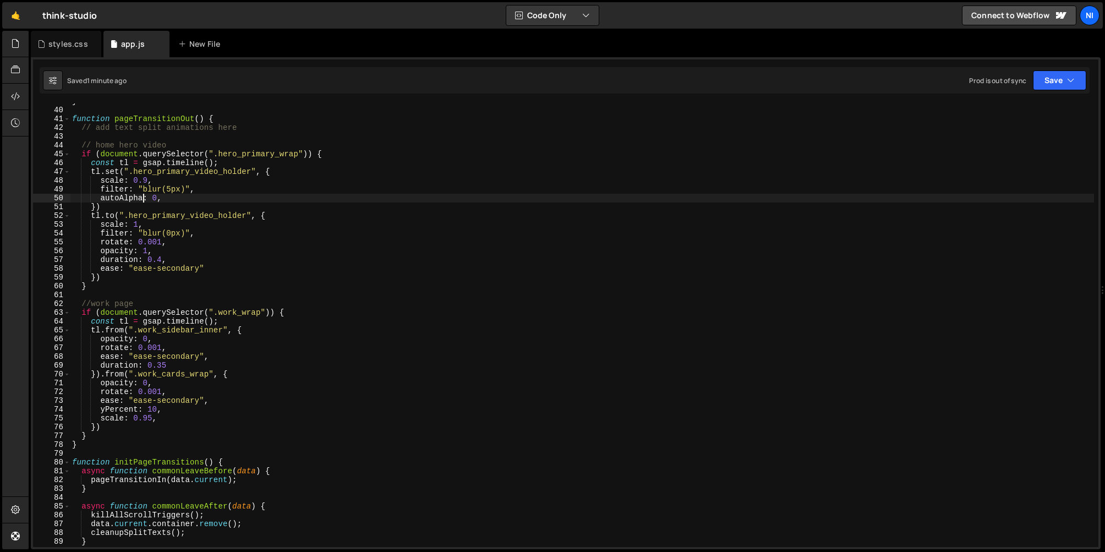
scroll to position [0, 0]
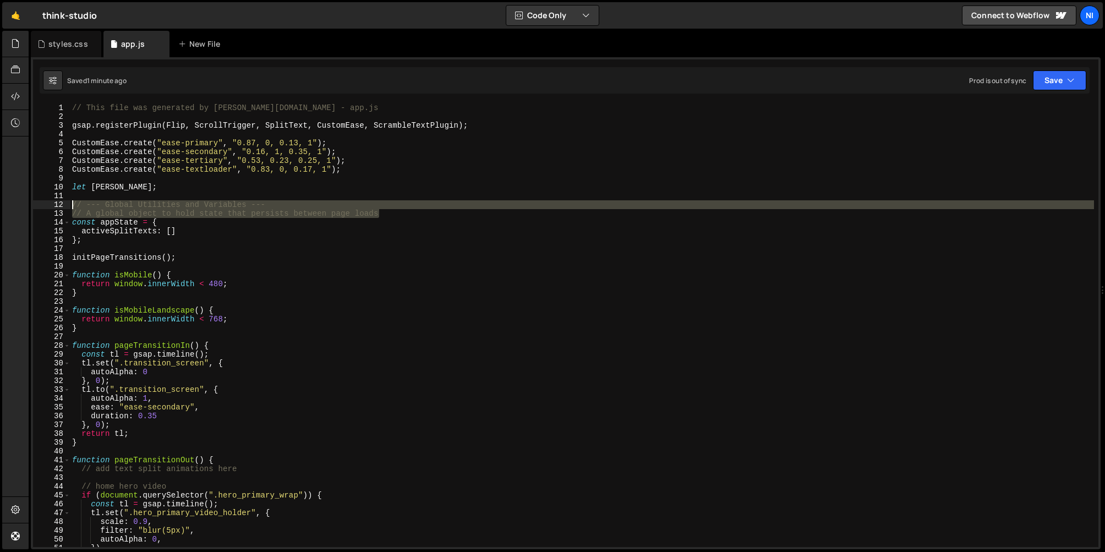
drag, startPoint x: 396, startPoint y: 211, endPoint x: 55, endPoint y: 205, distance: 341.4
click at [55, 205] on div "autoAlpha: 0, 1 2 3 4 5 6 7 8 9 10 11 12 13 14 15 16 17 18 19 20 21 22 23 24 25…" at bounding box center [566, 325] width 1066 height 444
type textarea "// --- Global Utilities and Variables --- // A global object to hold state that…"
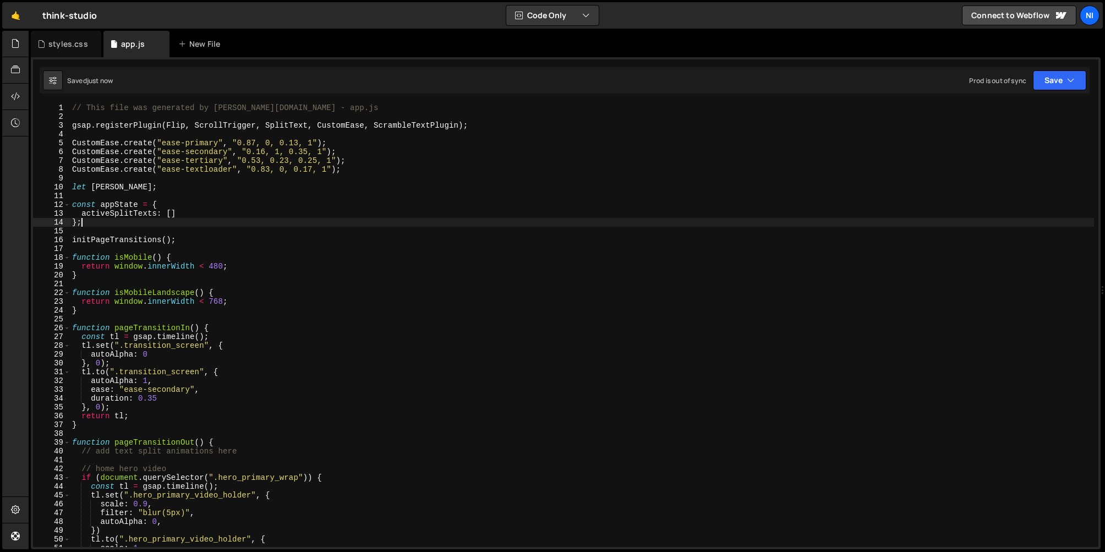
click at [225, 224] on div "// This file was generated by [PERSON_NAME][DOMAIN_NAME] - app.js gsap . regist…" at bounding box center [582, 333] width 1025 height 461
type textarea "};"
click at [59, 40] on div "styles.css" at bounding box center [68, 44] width 40 height 11
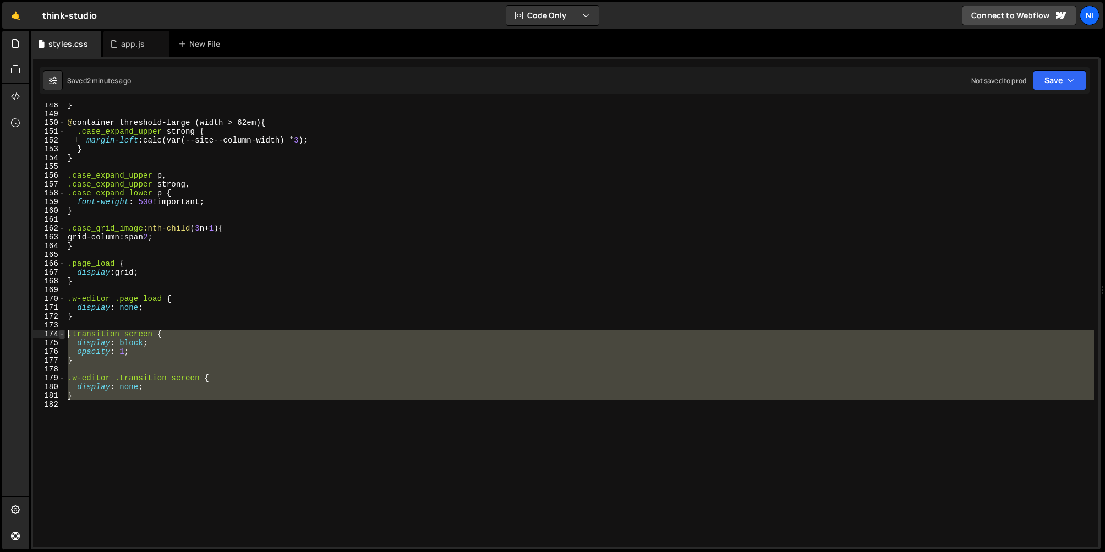
drag, startPoint x: 103, startPoint y: 401, endPoint x: 63, endPoint y: 330, distance: 82.4
click at [63, 330] on div "148 149 150 151 152 153 154 155 156 157 158 159 160 161 162 163 164 165 166 167…" at bounding box center [566, 325] width 1066 height 444
click at [81, 397] on div "} @ container threshold-large (width > 62em) { .case_expand_upper strong { marg…" at bounding box center [580, 325] width 1029 height 444
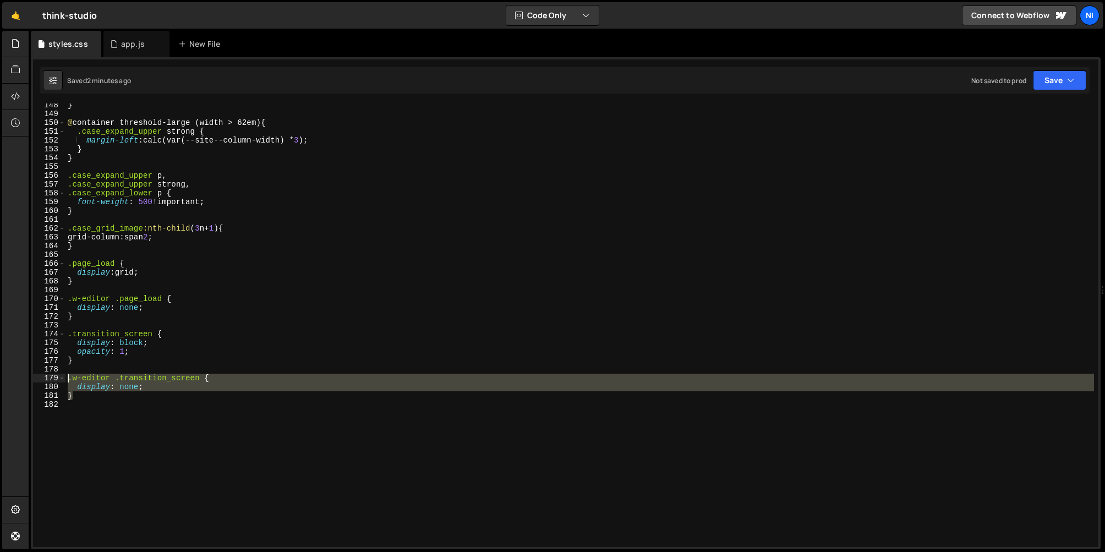
drag, startPoint x: 81, startPoint y: 397, endPoint x: 69, endPoint y: 377, distance: 24.5
click at [69, 377] on div "} @ container threshold-large (width > 62em) { .case_expand_upper strong { marg…" at bounding box center [580, 331] width 1029 height 461
type textarea "/*.w-editor .transition_screen {*/"
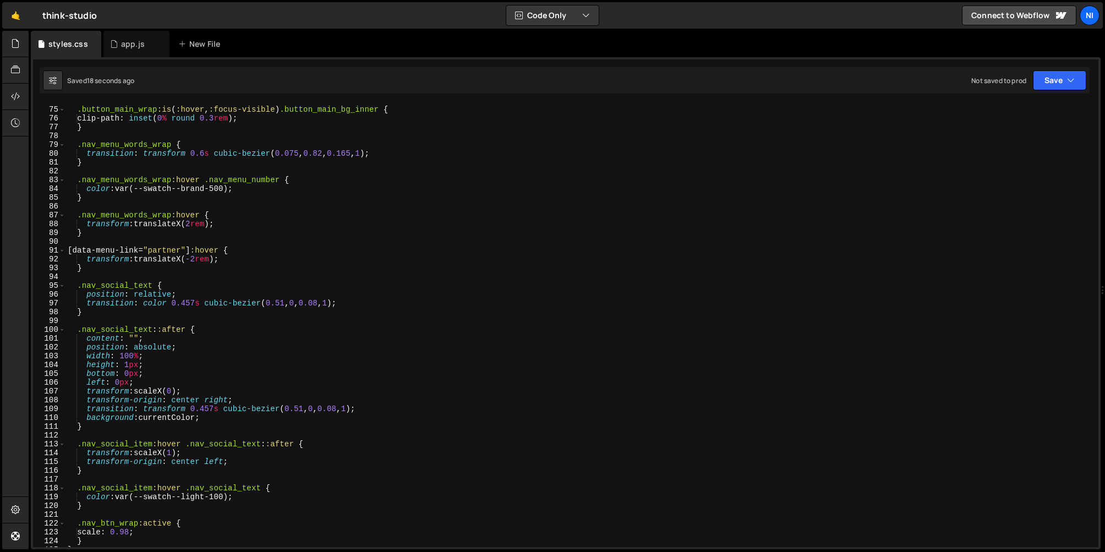
scroll to position [643, 0]
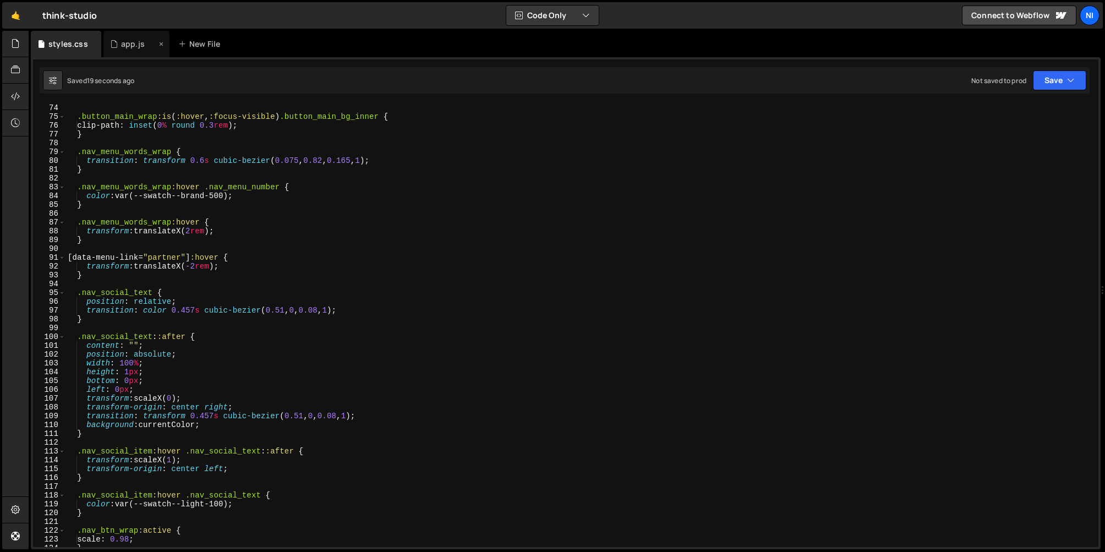
click at [128, 47] on div "app.js" at bounding box center [133, 44] width 24 height 11
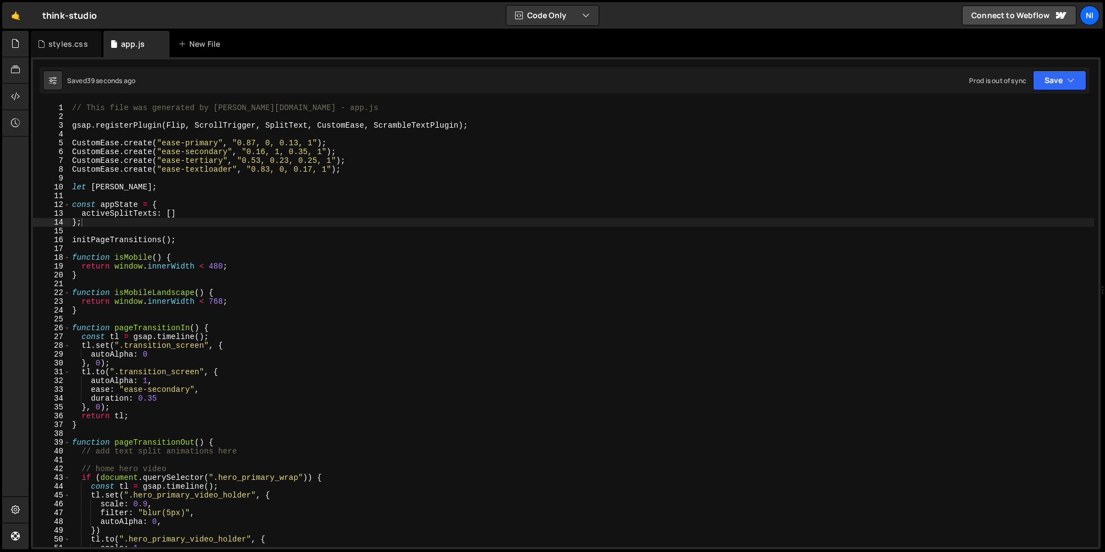
click at [283, 276] on div "// This file was generated by [PERSON_NAME][DOMAIN_NAME] - app.js gsap . regist…" at bounding box center [582, 333] width 1025 height 461
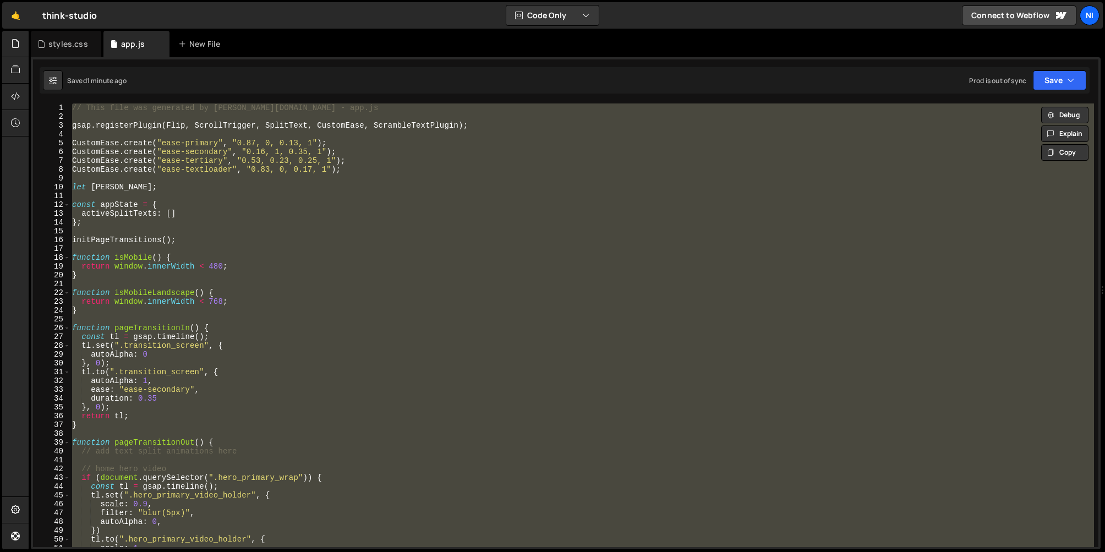
click at [198, 205] on div "// This file was generated by [PERSON_NAME][DOMAIN_NAME] - app.js gsap . regist…" at bounding box center [582, 325] width 1025 height 444
type textarea "const appState = {"
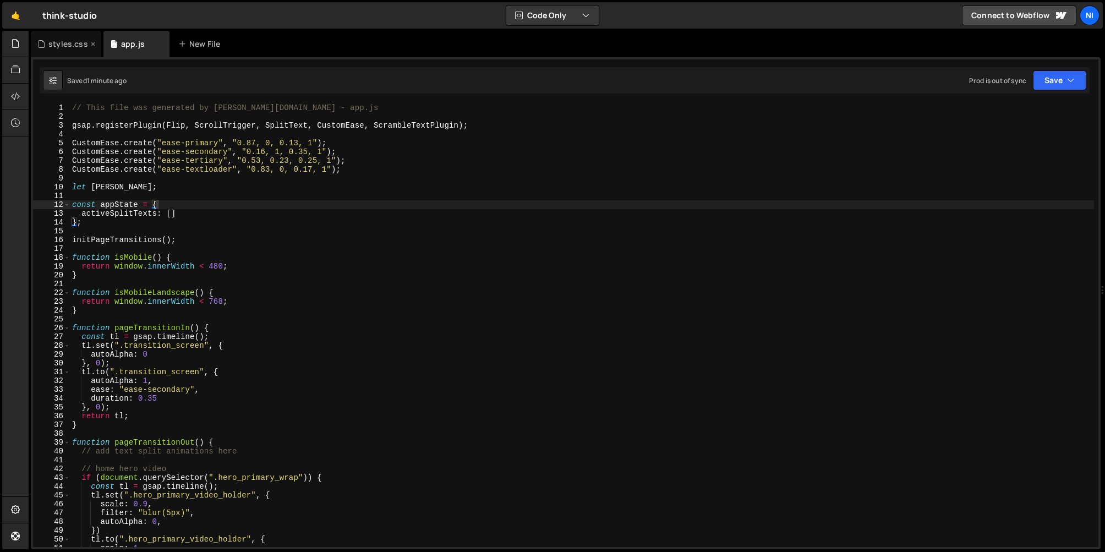
click at [75, 47] on div "styles.css" at bounding box center [68, 44] width 40 height 11
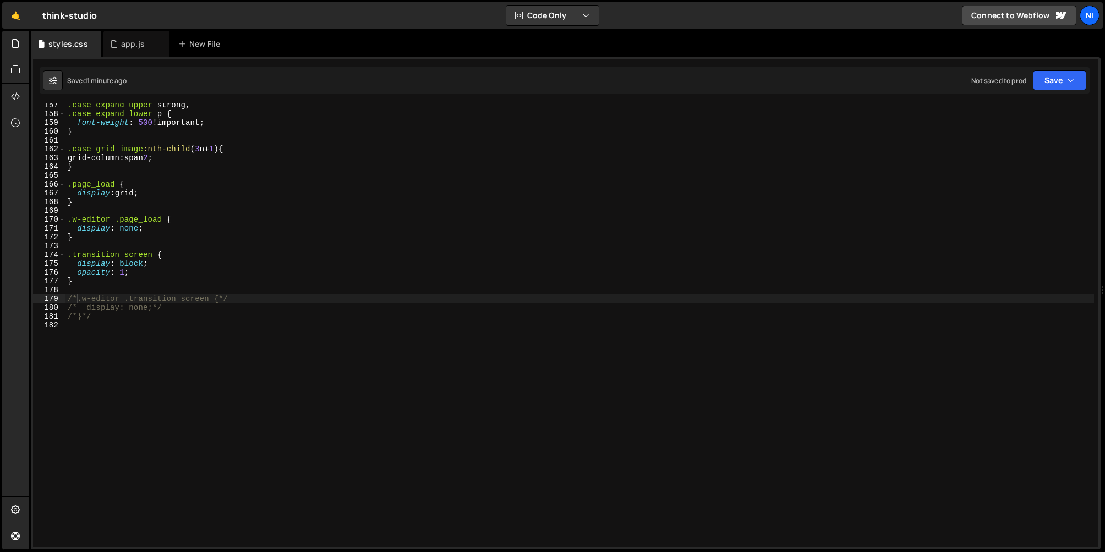
scroll to position [1377, 0]
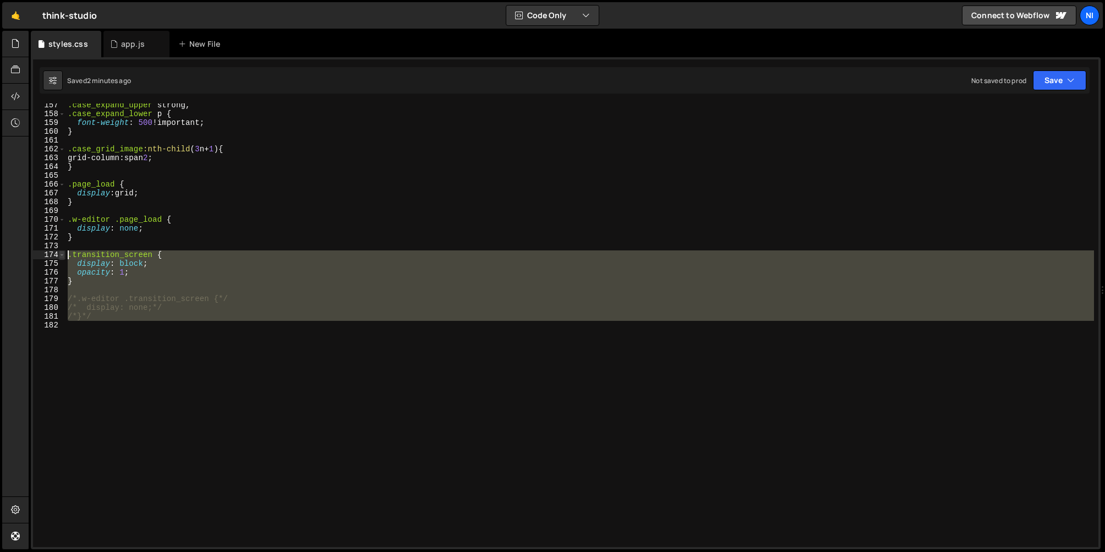
drag, startPoint x: 105, startPoint y: 352, endPoint x: 63, endPoint y: 257, distance: 103.8
click at [63, 257] on div "157 158 159 160 161 162 163 164 165 166 167 168 169 170 171 172 173 174 175 176…" at bounding box center [566, 325] width 1066 height 444
type textarea ".transition_screen { display: block;"
click at [99, 322] on div ".case_expand_upper strong , .case_expand_lower p { font-weight : 500 !important…" at bounding box center [580, 325] width 1029 height 444
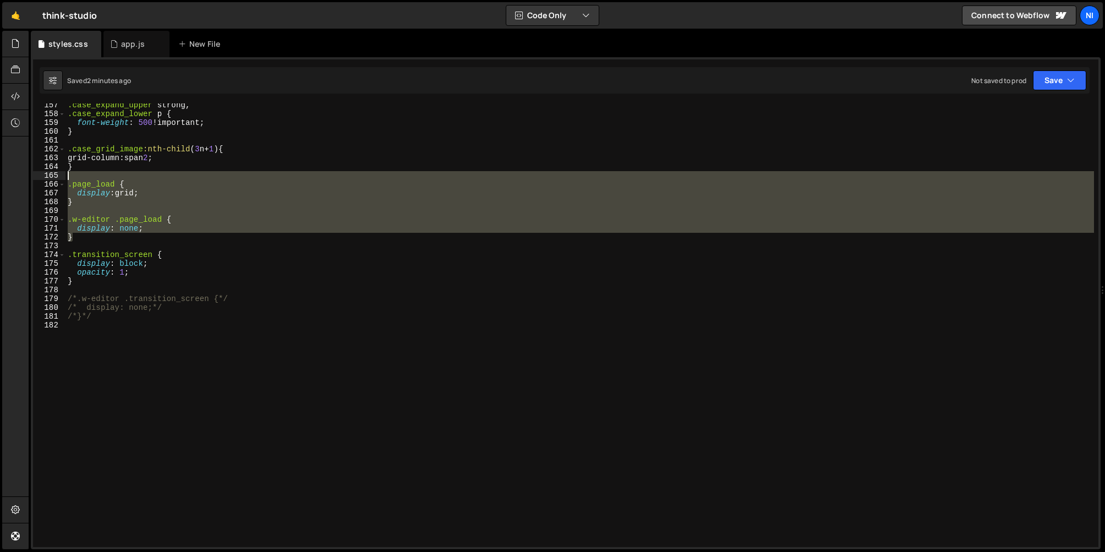
drag, startPoint x: 82, startPoint y: 240, endPoint x: 49, endPoint y: 178, distance: 69.9
click at [49, 178] on div "157 158 159 160 161 162 163 164 165 166 167 168 169 170 171 172 173 174 175 176…" at bounding box center [566, 325] width 1066 height 444
type textarea "/*.page_load {*/"
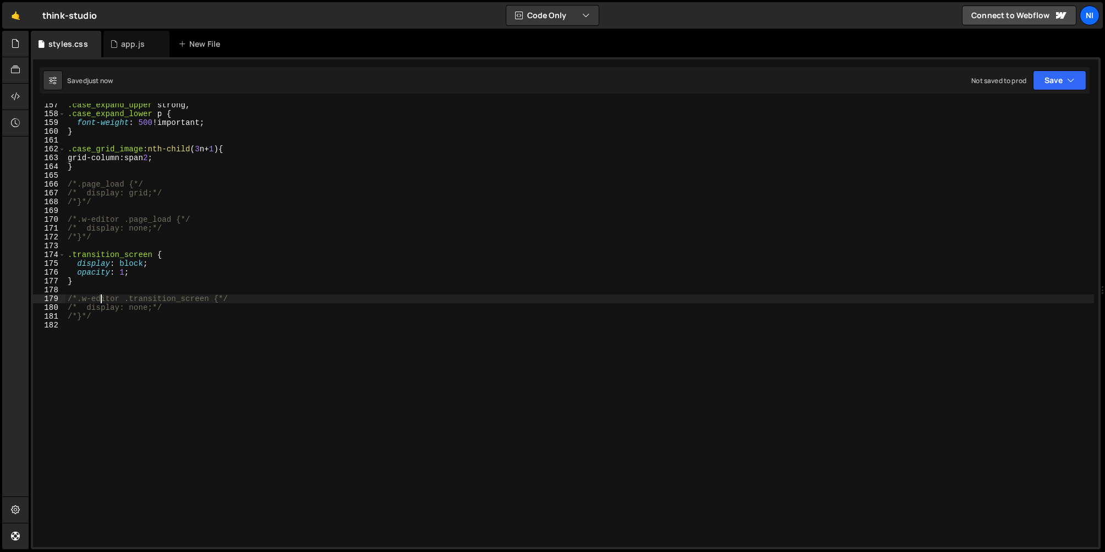
click at [102, 301] on div ".case_expand_upper strong , .case_expand_lower p { font-weight : 500 !important…" at bounding box center [580, 331] width 1029 height 461
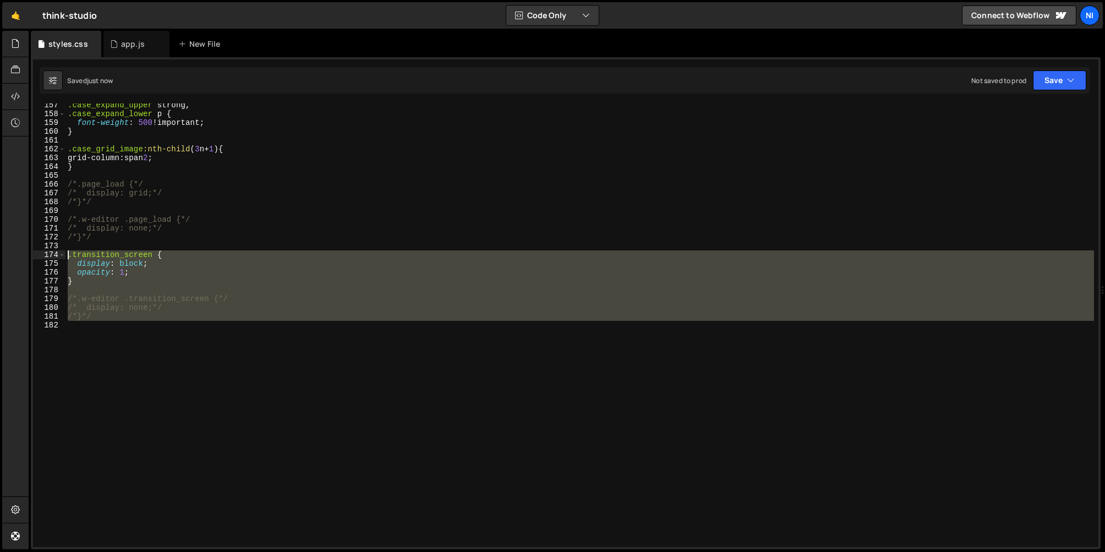
drag, startPoint x: 94, startPoint y: 321, endPoint x: 49, endPoint y: 255, distance: 79.7
click at [49, 255] on div "/*.w-editor .transition_screen {*/ 157 158 159 160 161 162 163 164 165 166 167 …" at bounding box center [566, 325] width 1066 height 444
drag, startPoint x: 94, startPoint y: 331, endPoint x: 64, endPoint y: 255, distance: 81.8
click at [64, 255] on div ".transition_screen { 157 158 159 160 161 162 163 164 165 166 167 168 169 170 17…" at bounding box center [566, 325] width 1066 height 444
drag, startPoint x: 171, startPoint y: 308, endPoint x: 133, endPoint y: 139, distance: 173.2
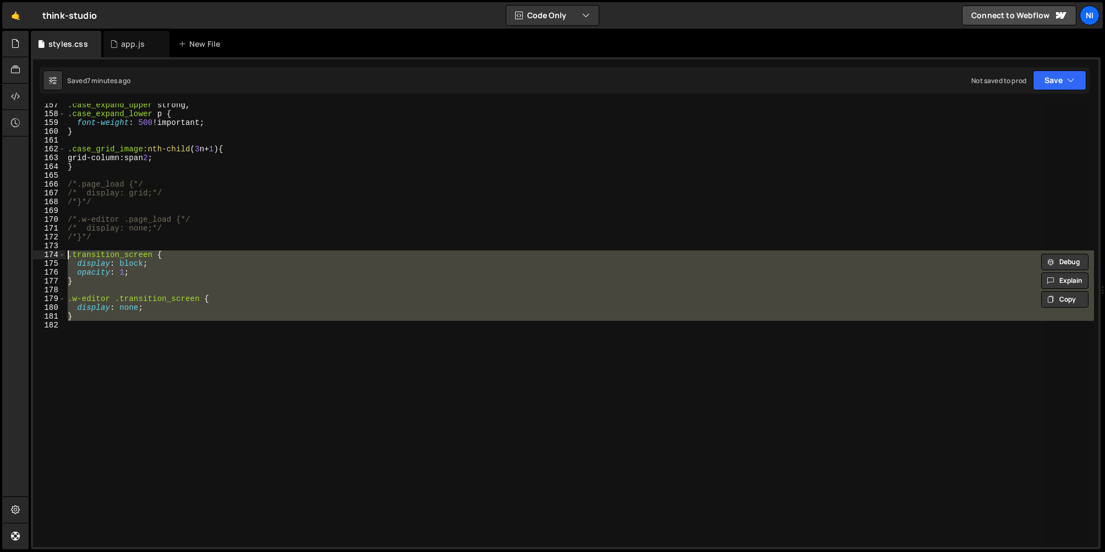
click at [172, 308] on div ".case_expand_upper strong , .case_expand_lower p { font-weight : 500 !important…" at bounding box center [580, 325] width 1029 height 444
type textarea "display: none;"
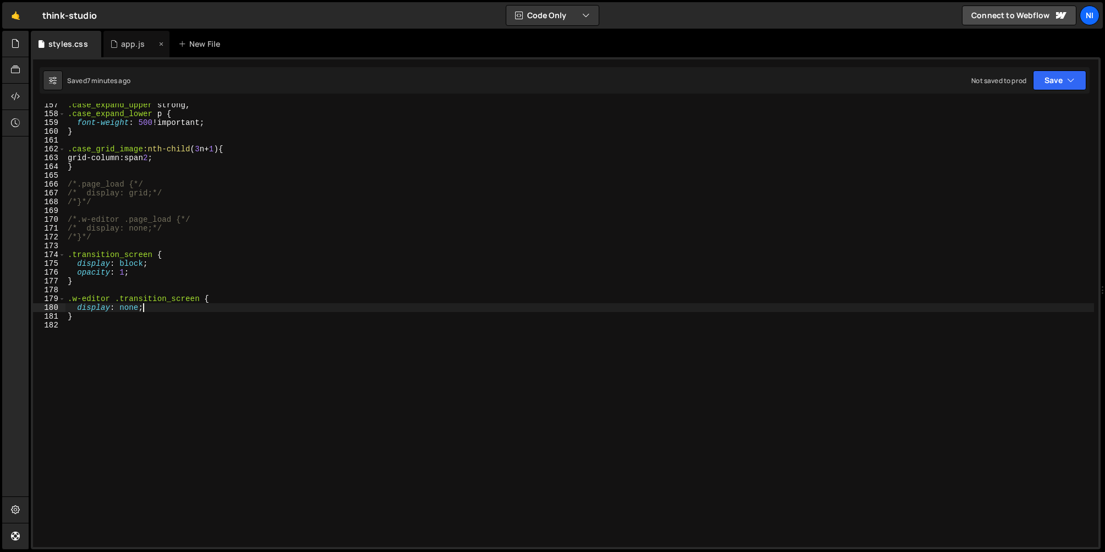
click at [134, 40] on div "app.js" at bounding box center [133, 44] width 24 height 11
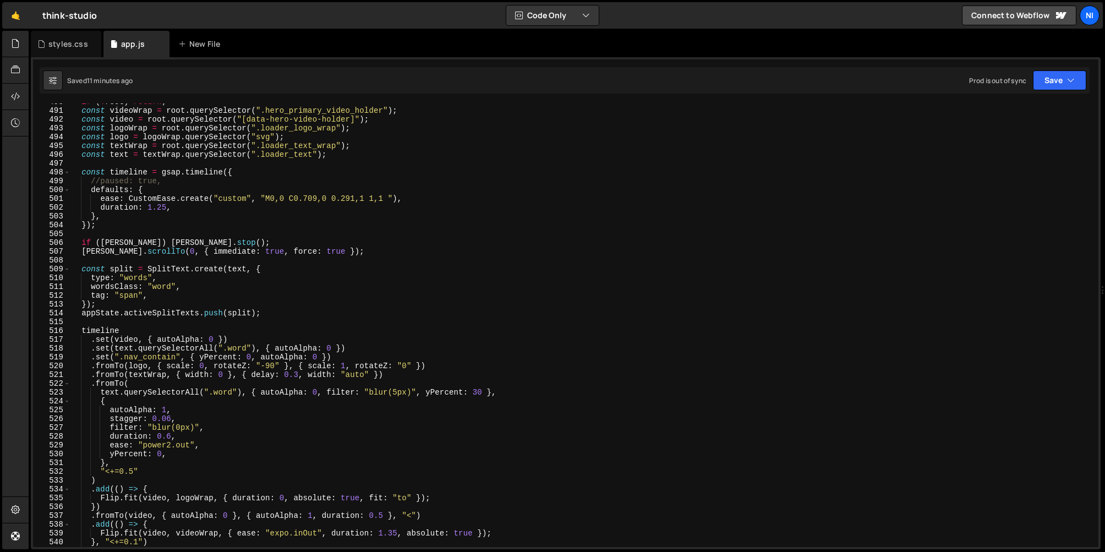
scroll to position [4318, 0]
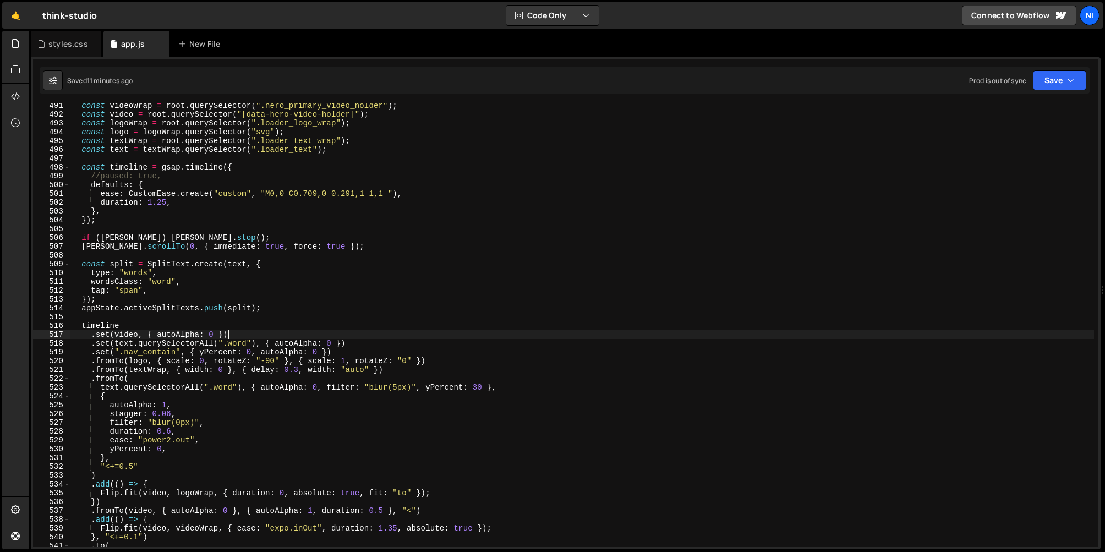
click at [243, 333] on div "const videoWrap = root . querySelector ( ".hero_primary_video_holder" ) ; const…" at bounding box center [582, 331] width 1025 height 461
paste textarea "")"
click at [152, 326] on div "const videoWrap = root . querySelector ( ".hero_primary_video_holder" ) ; const…" at bounding box center [582, 331] width 1025 height 461
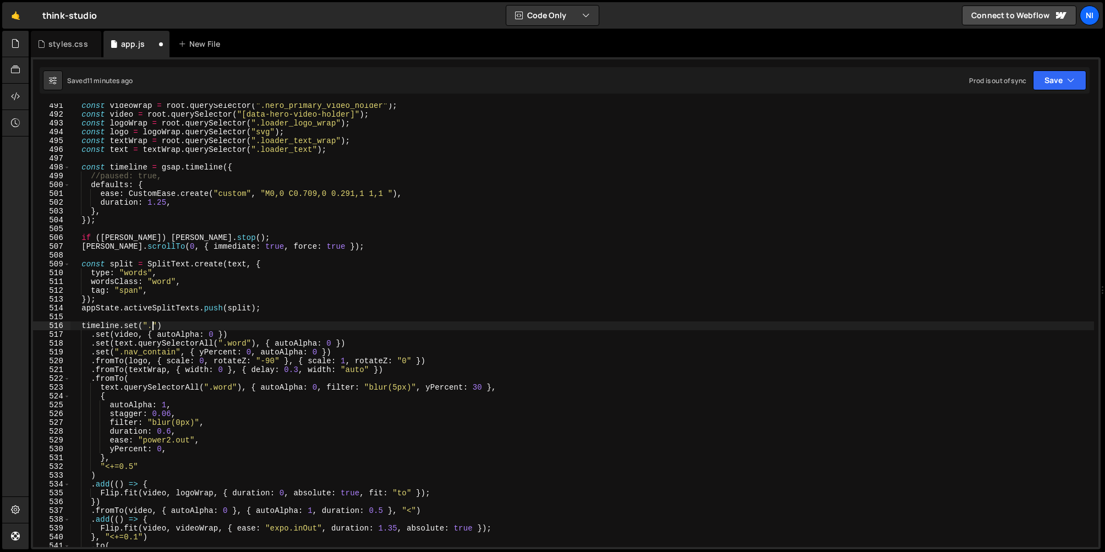
paste textarea ".transition_screen"
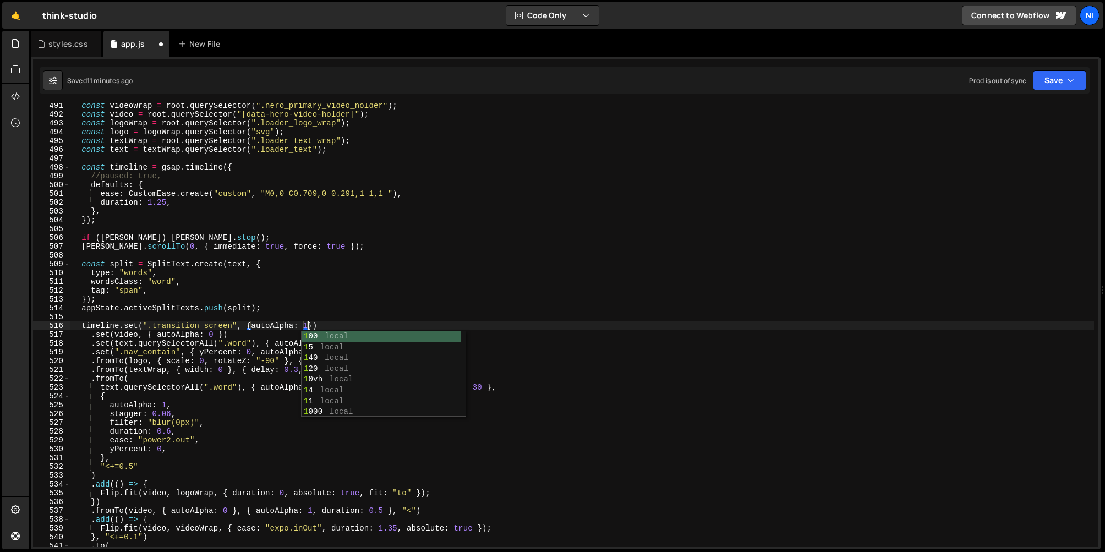
scroll to position [0, 17]
click at [121, 327] on div "const videoWrap = root . querySelector ( ".hero_primary_video_holder" ) ; const…" at bounding box center [582, 331] width 1025 height 461
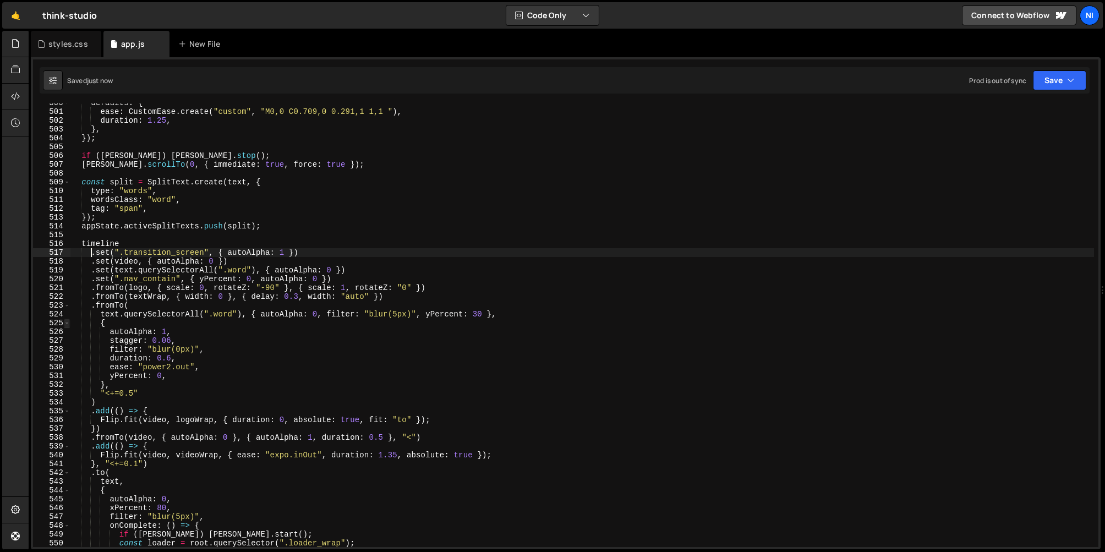
scroll to position [4401, 0]
click at [358, 280] on div "defaults : { ease : CustomEase . create ( "custom" , "M0,0 C0.709,0 0.291,1 1,1…" at bounding box center [582, 328] width 1025 height 461
type textarea ".set(".nav_contain", { yPercent: 0, autoAlpha: 0 })"
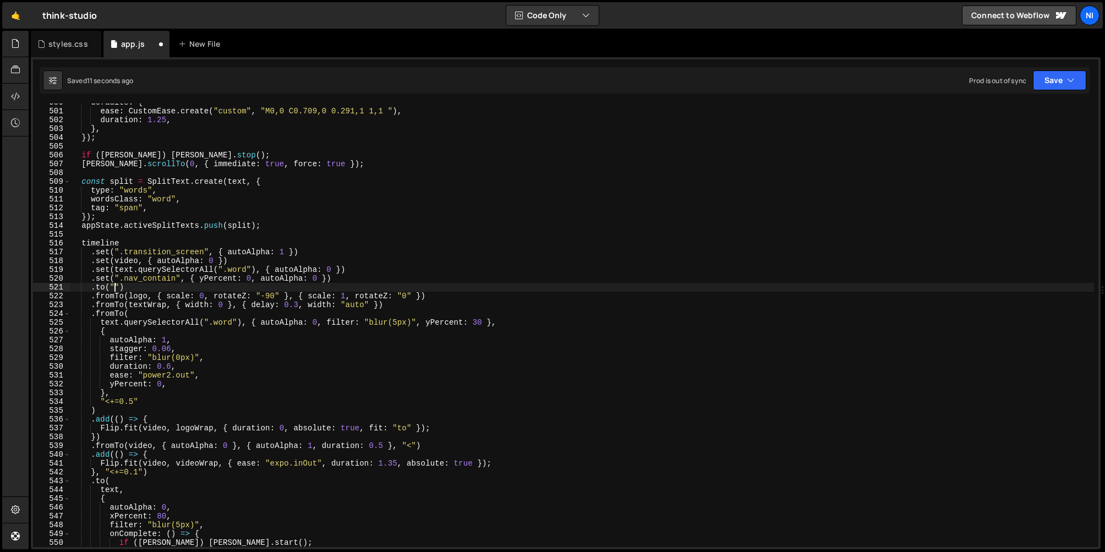
scroll to position [0, 3]
paste textarea ".transition_screen")"
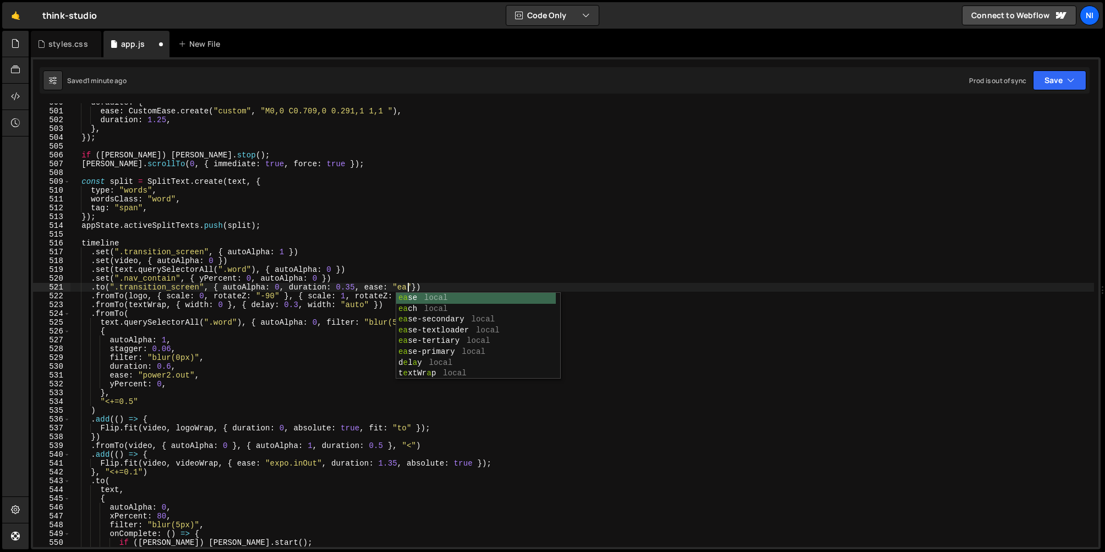
scroll to position [0, 24]
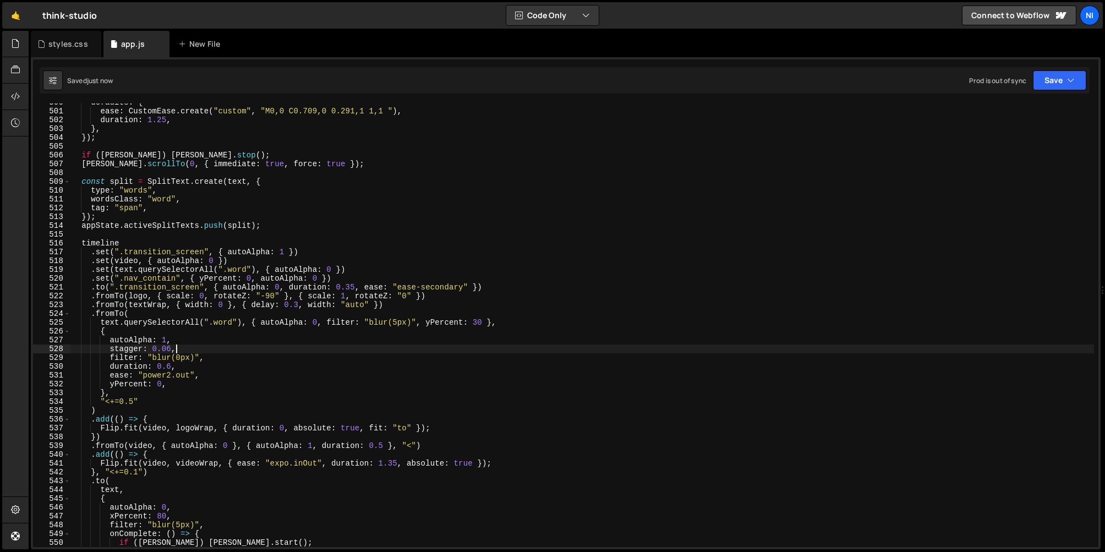
click at [254, 346] on div "defaults : { ease : CustomEase . create ( "custom" , "M0,0 C0.709,0 0.291,1 1,1…" at bounding box center [582, 328] width 1025 height 461
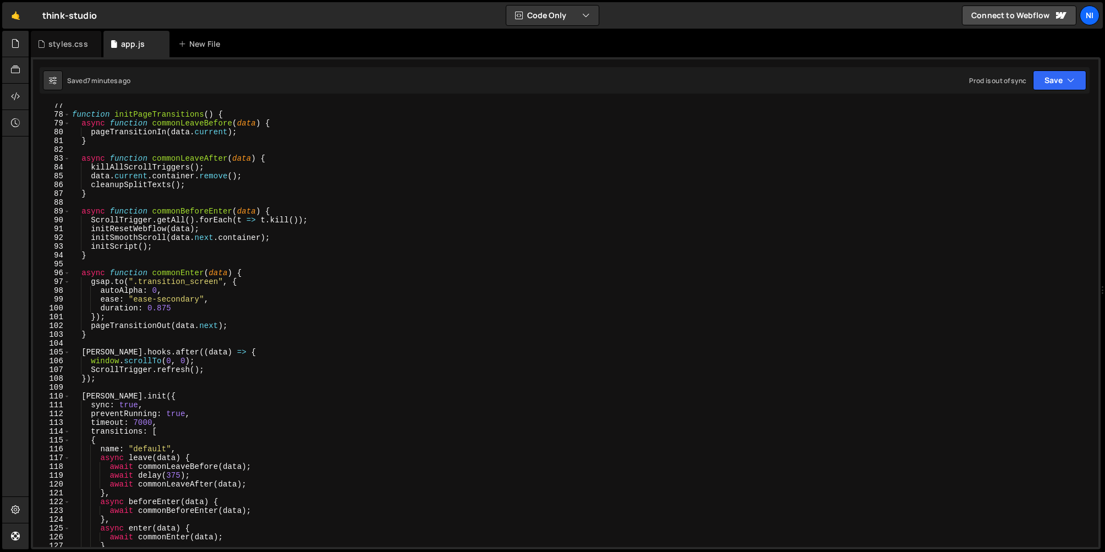
scroll to position [673, 0]
click at [91, 183] on div "function initPageTransitions ( ) { async function commonLeaveBefore ( data ) { …" at bounding box center [582, 330] width 1025 height 461
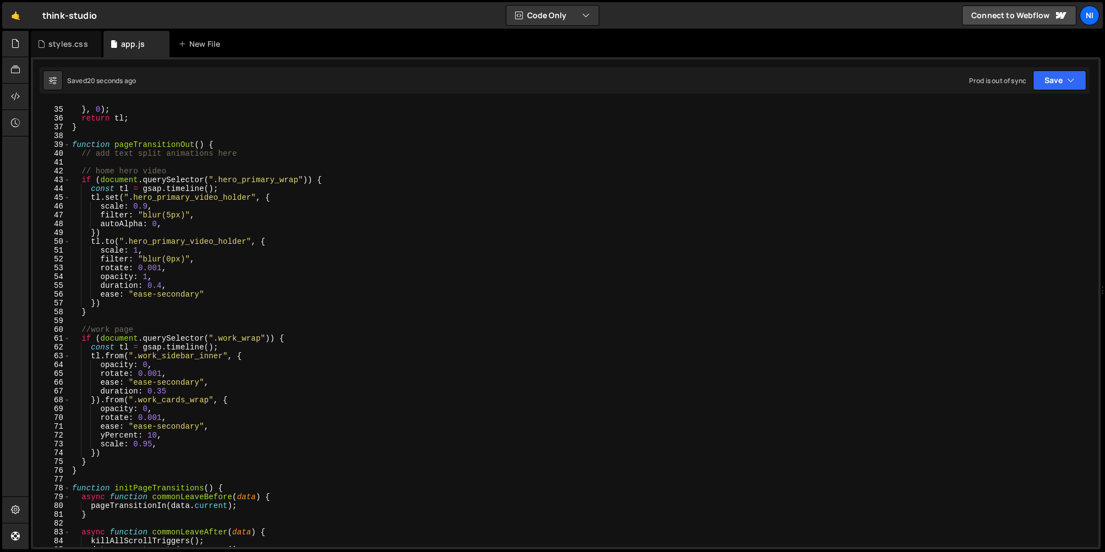
scroll to position [292, 0]
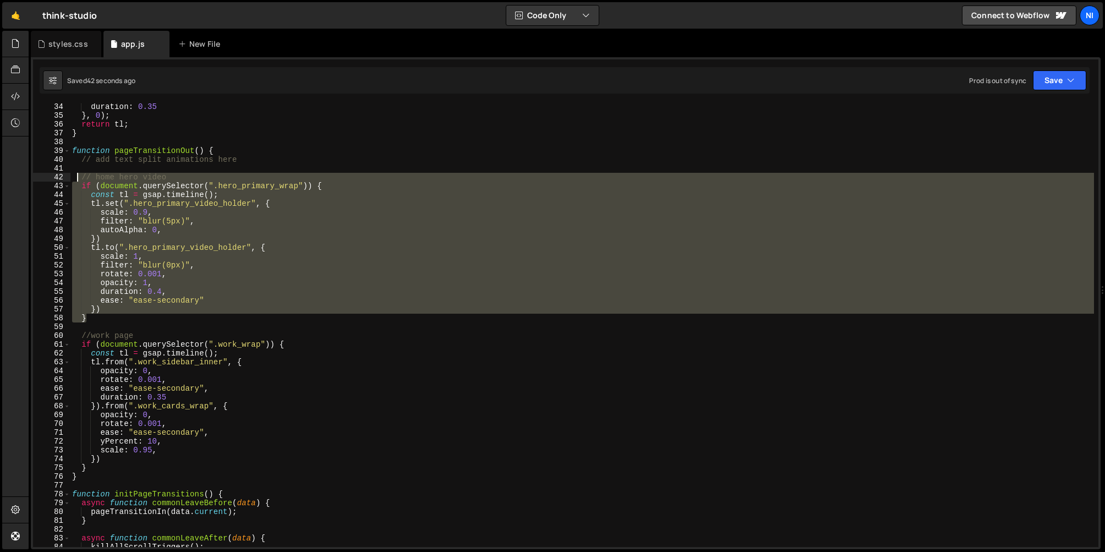
drag, startPoint x: 120, startPoint y: 307, endPoint x: 75, endPoint y: 181, distance: 134.4
click at [75, 181] on div "duration : 0.35 } , 0 ) ; return tl ; } function pageTransitionOut ( ) { // add…" at bounding box center [582, 332] width 1025 height 461
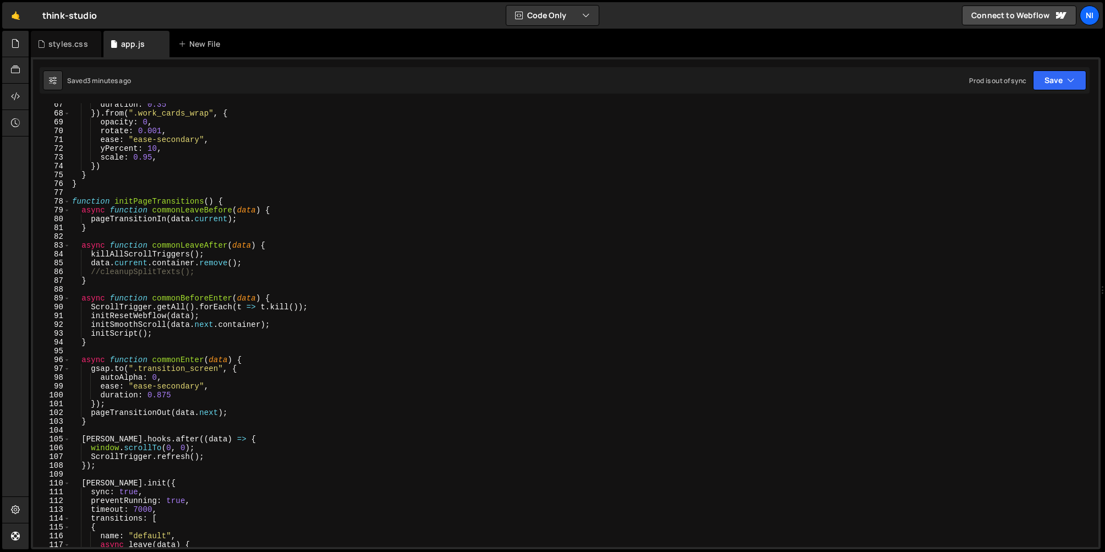
scroll to position [585, 0]
click at [154, 148] on div "duration : 0.35 }) . from ( ".work_cards_wrap" , { opacity : 0 , rotate : 0.001…" at bounding box center [582, 330] width 1025 height 461
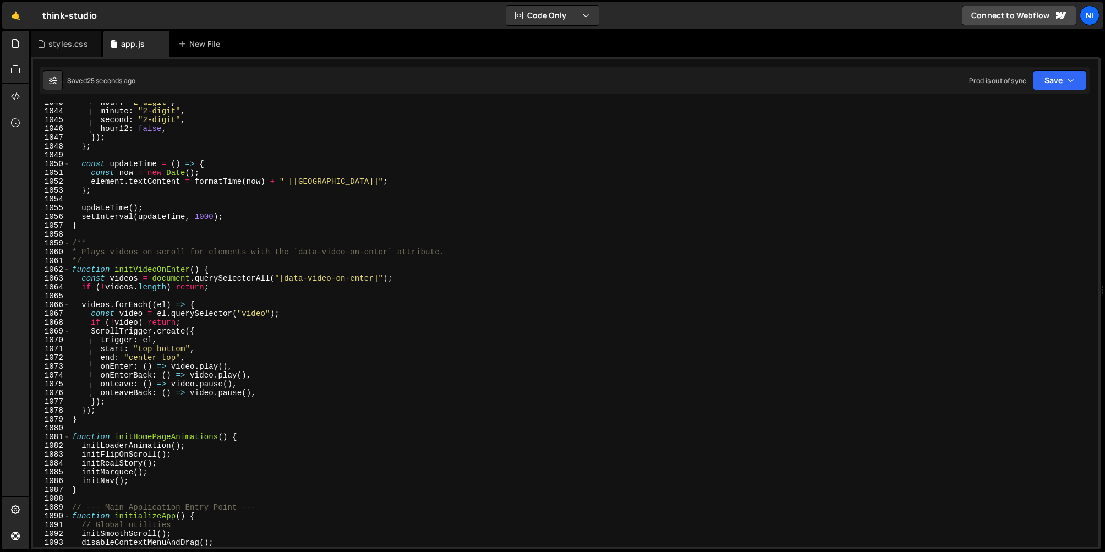
scroll to position [9183, 0]
click at [84, 449] on div "hour : "2-digit" , minute : "2-digit" , second : "2-digit" , hour12 : false , }…" at bounding box center [582, 329] width 1025 height 461
click at [284, 353] on div "hour : "2-digit" , minute : "2-digit" , second : "2-digit" , hour12 : false , }…" at bounding box center [582, 329] width 1025 height 461
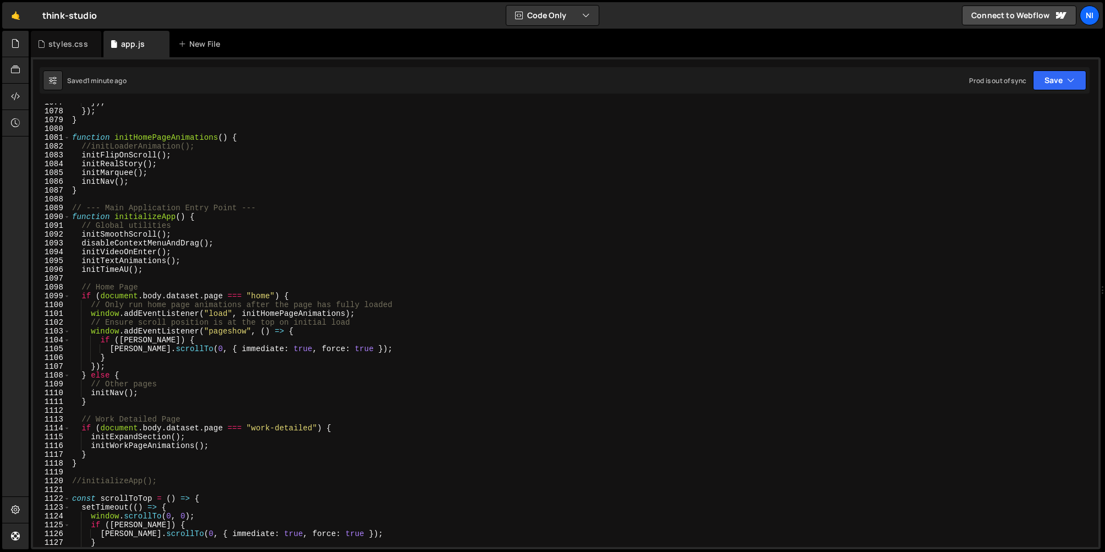
scroll to position [9465, 0]
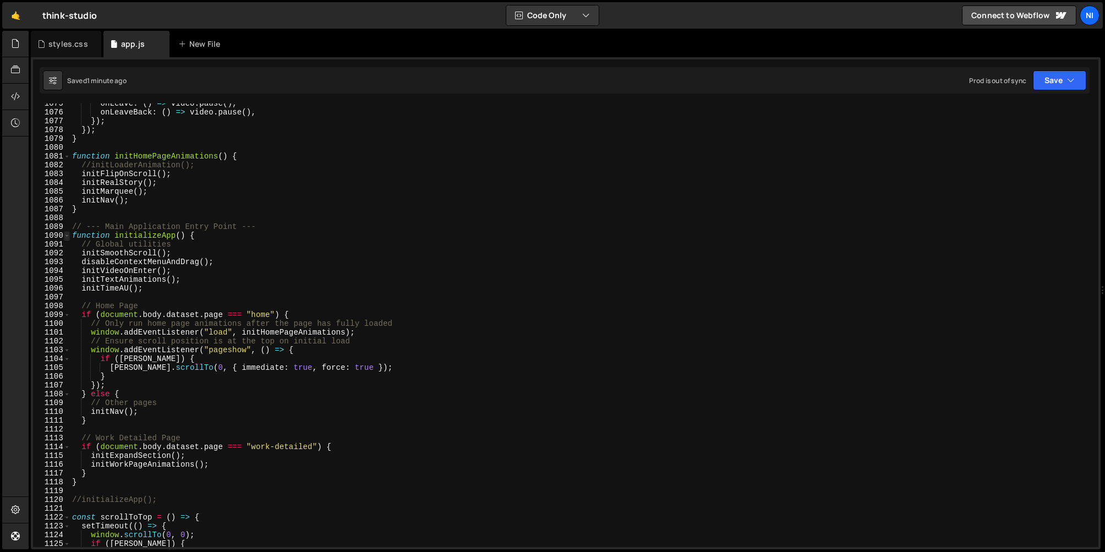
click at [69, 234] on span at bounding box center [67, 235] width 6 height 9
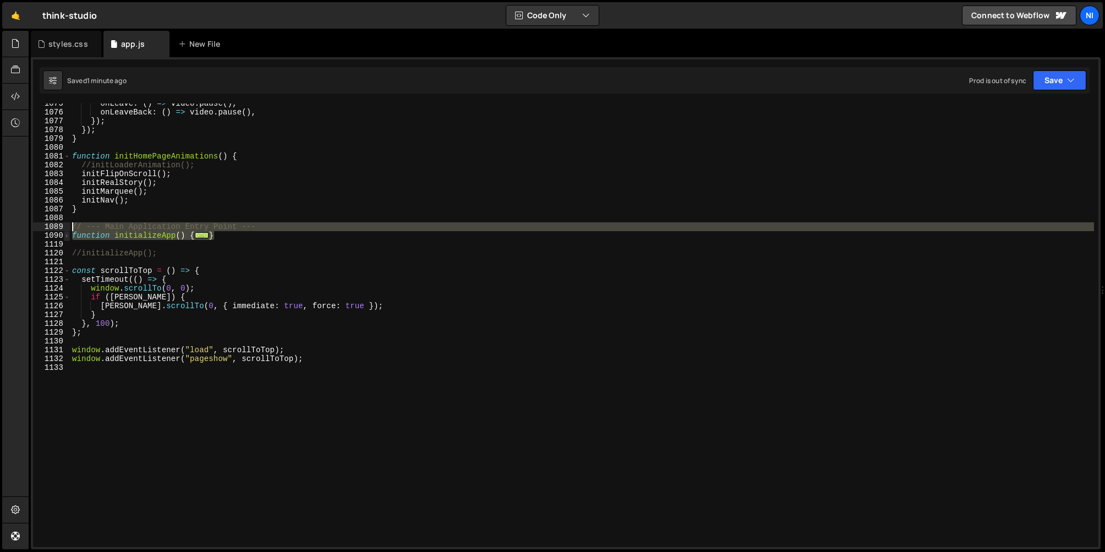
drag, startPoint x: 228, startPoint y: 238, endPoint x: 67, endPoint y: 231, distance: 161.5
click at [67, 231] on div "start: "top bottom", 1075 1076 1077 1078 1079 1080 1081 1082 1083 1084 1085 108…" at bounding box center [566, 325] width 1066 height 444
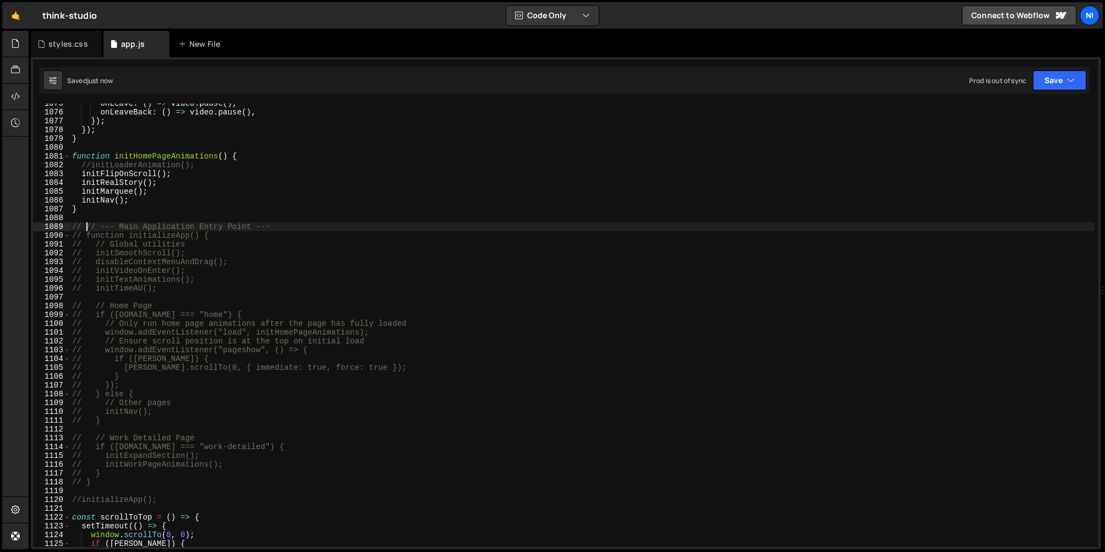
click at [297, 265] on div "onLeave : ( ) => video . pause ( ) , onLeaveBack : ( ) => video . pause ( ) , }…" at bounding box center [582, 329] width 1025 height 461
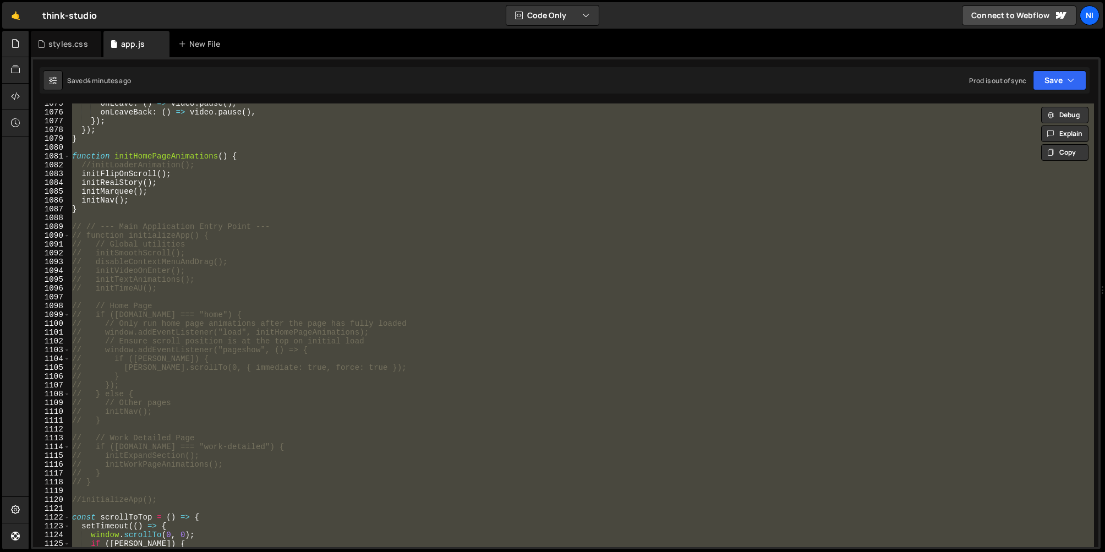
click at [228, 313] on div "onLeave : ( ) => video . pause ( ) , onLeaveBack : ( ) => video . pause ( ) , }…" at bounding box center [582, 325] width 1025 height 444
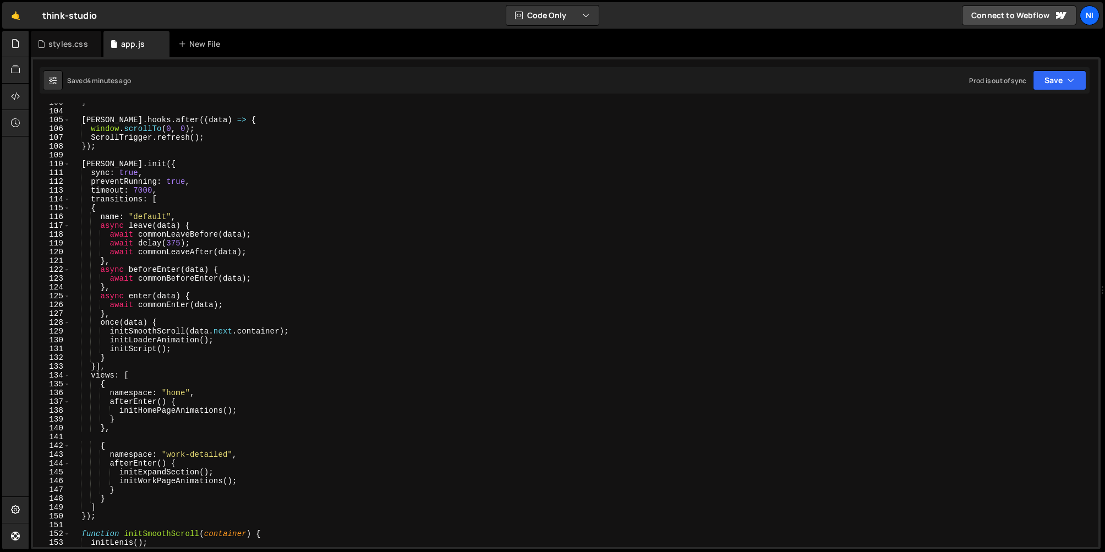
scroll to position [902, 0]
drag, startPoint x: 221, startPoint y: 342, endPoint x: 111, endPoint y: 341, distance: 109.6
click at [111, 341] on div "} barba . hooks . after (( data ) => { window . scrollTo ( 0 , 0 ) ; ScrollTrig…" at bounding box center [582, 330] width 1025 height 461
paste textarea "}"
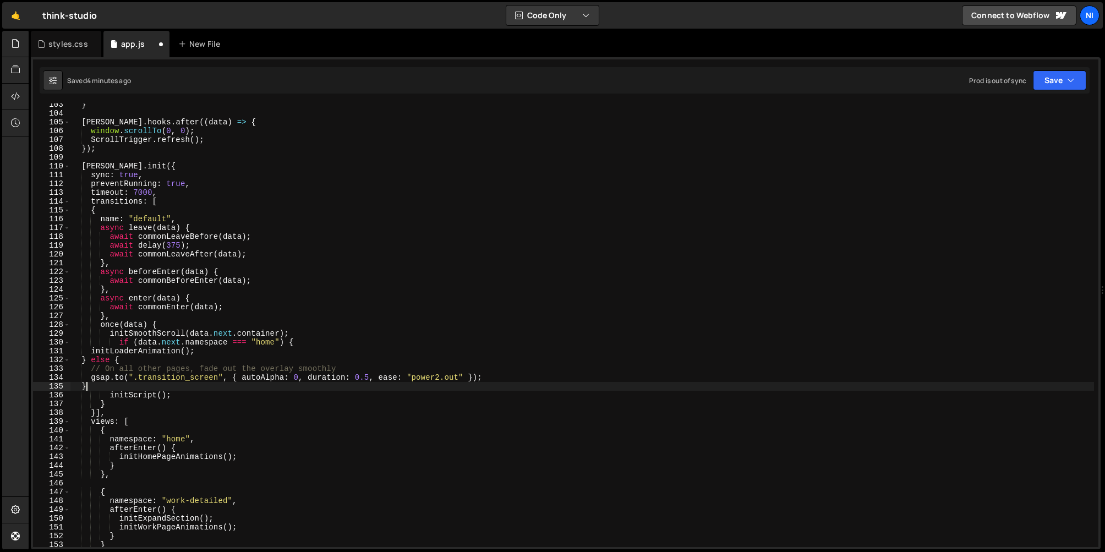
scroll to position [0, 1]
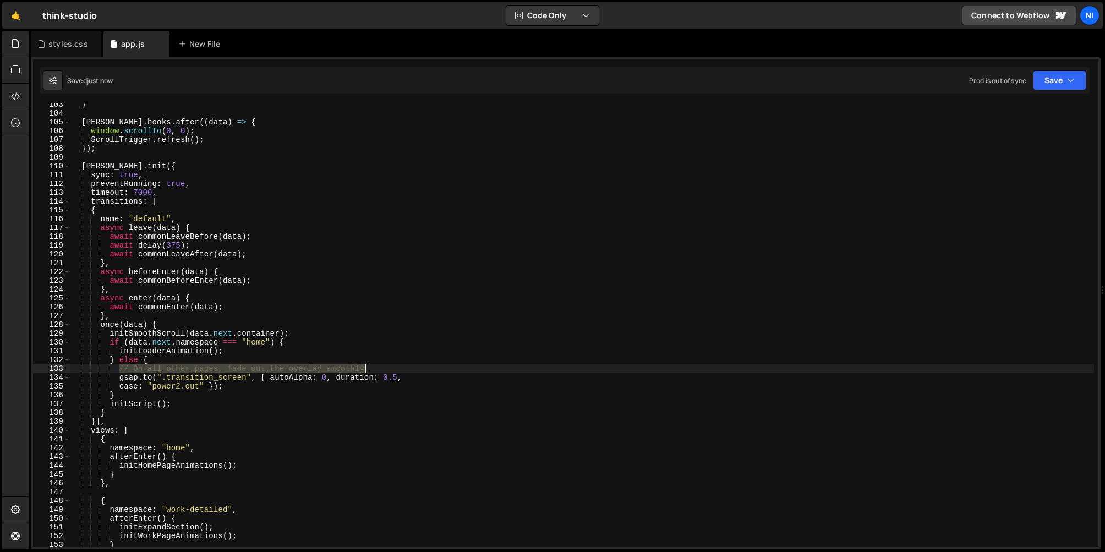
drag, startPoint x: 119, startPoint y: 370, endPoint x: 374, endPoint y: 368, distance: 254.9
click at [374, 368] on div "} barba . hooks . after (( data ) => { window . scrollTo ( 0 , 0 ) ; ScrollTrig…" at bounding box center [582, 330] width 1025 height 461
type textarea "// On all other pages, fade out the overlay smoothly"
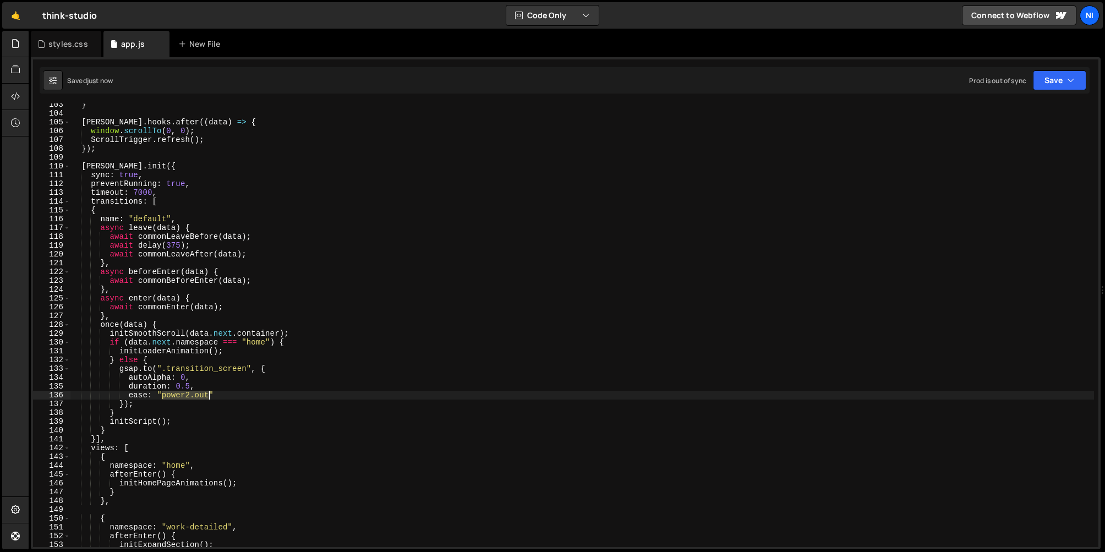
drag, startPoint x: 163, startPoint y: 397, endPoint x: 209, endPoint y: 396, distance: 46.3
click at [209, 396] on div "} barba . hooks . after (( data ) => { window . scrollTo ( 0 , 0 ) ; ScrollTrig…" at bounding box center [582, 330] width 1025 height 461
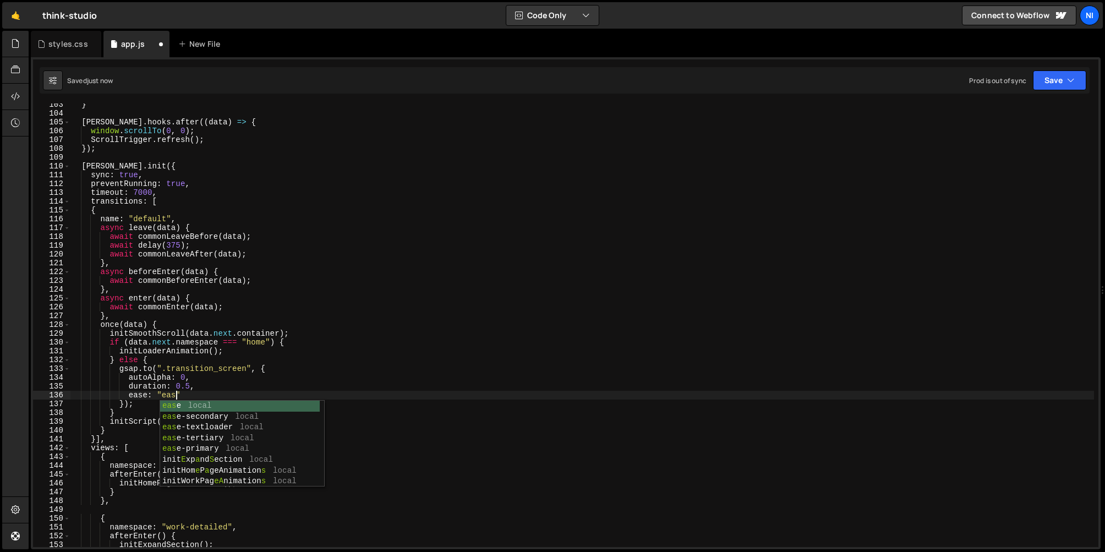
scroll to position [0, 7]
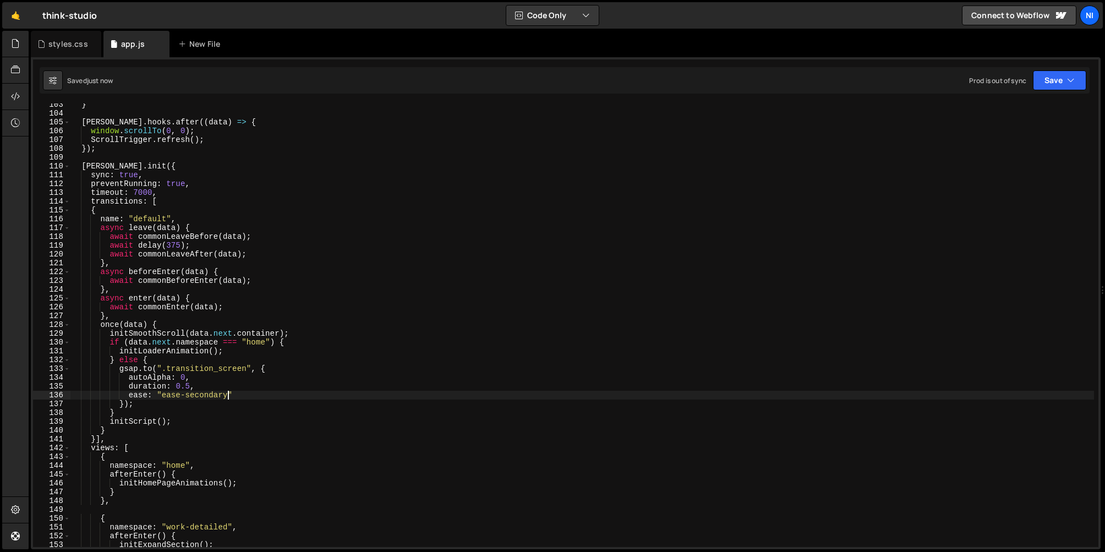
click at [190, 389] on div "} barba . hooks . after (( data ) => { window . scrollTo ( 0 , 0 ) ; ScrollTrig…" at bounding box center [582, 330] width 1025 height 461
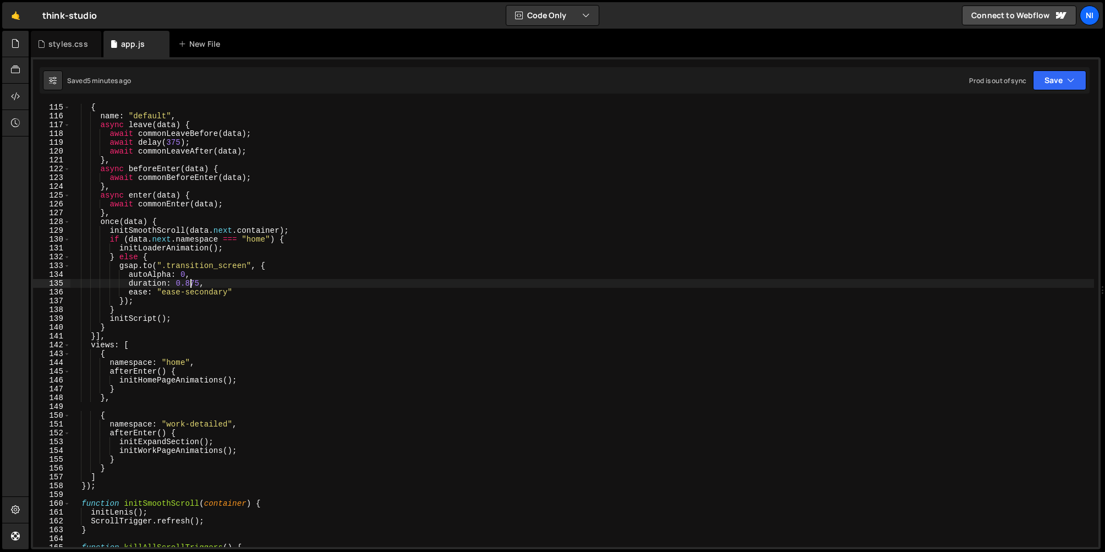
scroll to position [1029, 0]
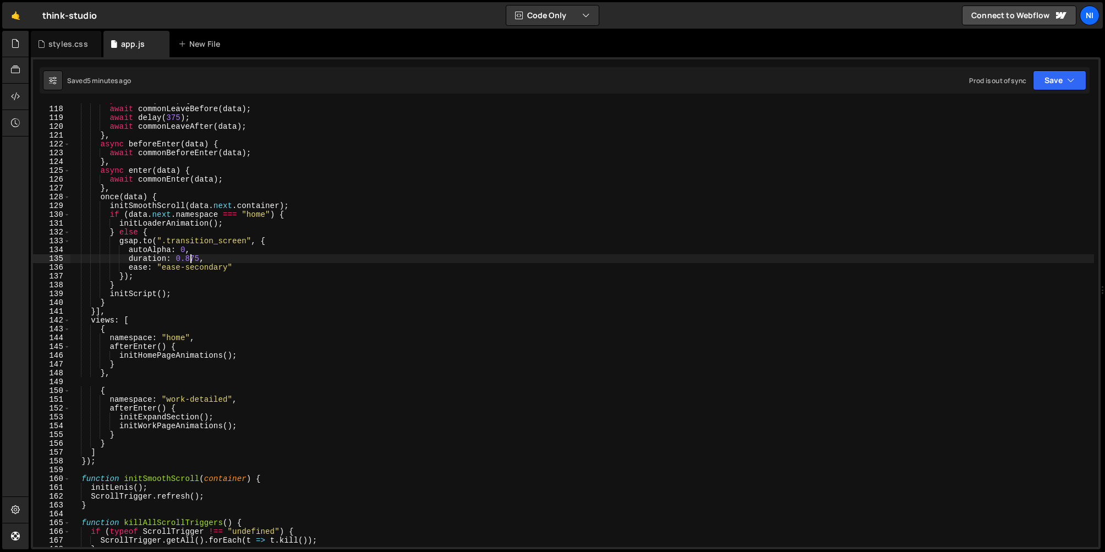
click at [241, 355] on div "async leave ( data ) { await commonLeaveBefore ( data ) ; await delay ( 375 ) ;…" at bounding box center [582, 326] width 1025 height 461
type textarea "initHomePageAnimations();"
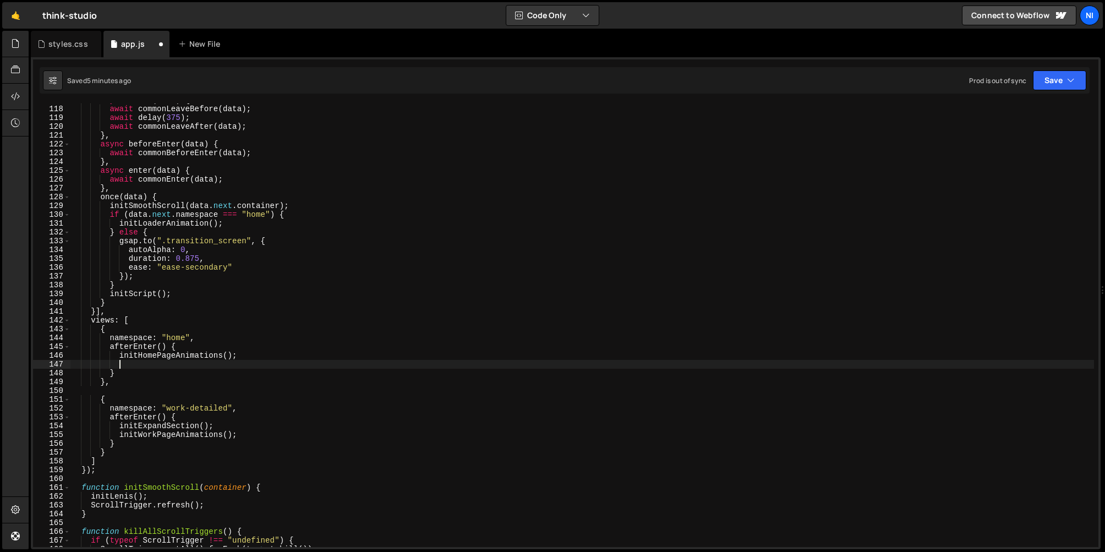
paste textarea "});"
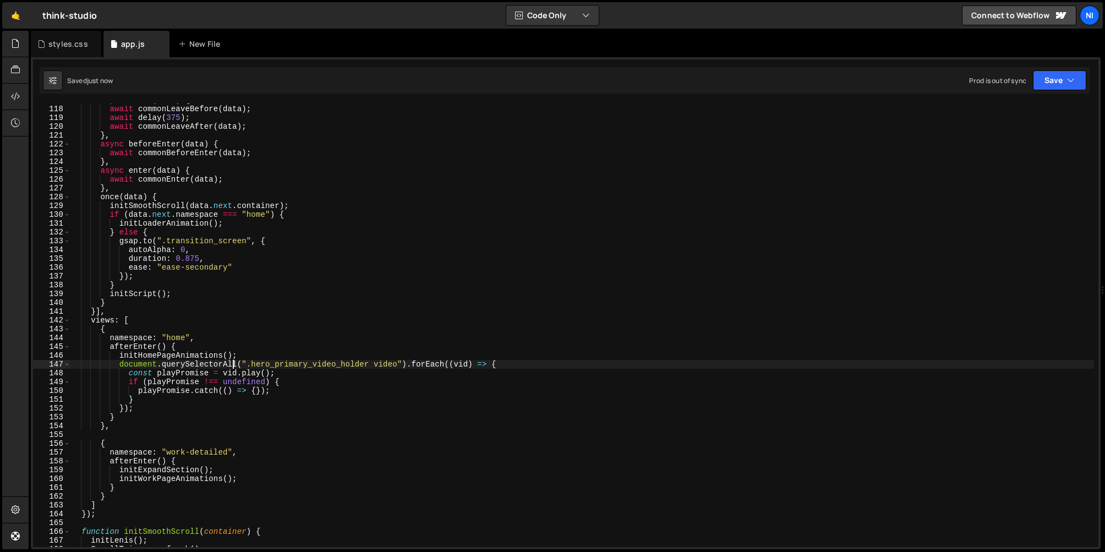
click at [235, 363] on div "async leave ( data ) { await commonLeaveBefore ( data ) ; await delay ( 375 ) ;…" at bounding box center [582, 326] width 1025 height 461
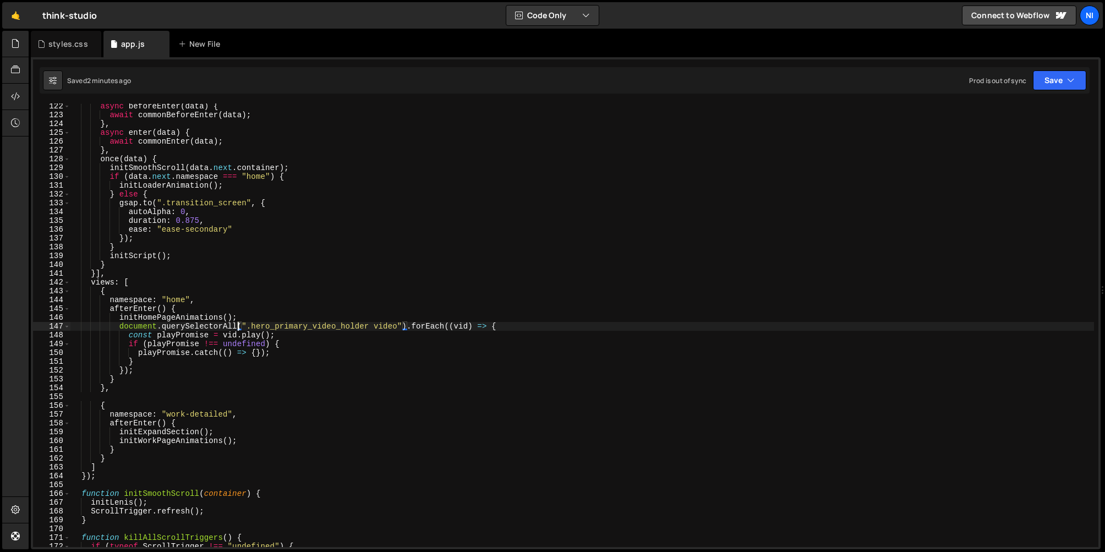
scroll to position [1101, 0]
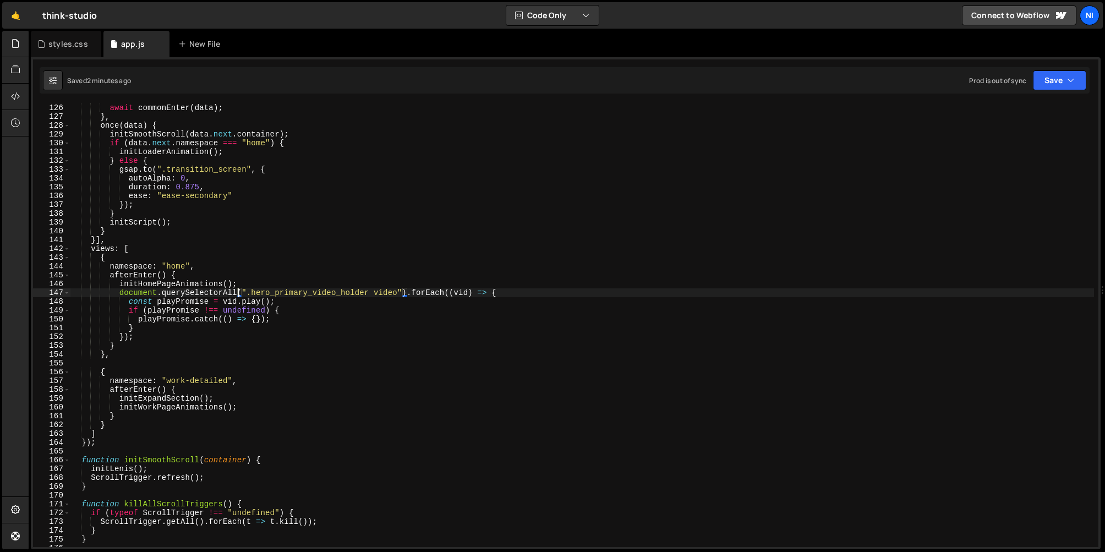
click at [241, 407] on div "async enter ( data ) { await commonEnter ( data ) ; } , once ( data ) { initSmo…" at bounding box center [582, 325] width 1025 height 461
type textarea "initWorkPageAnimations();"
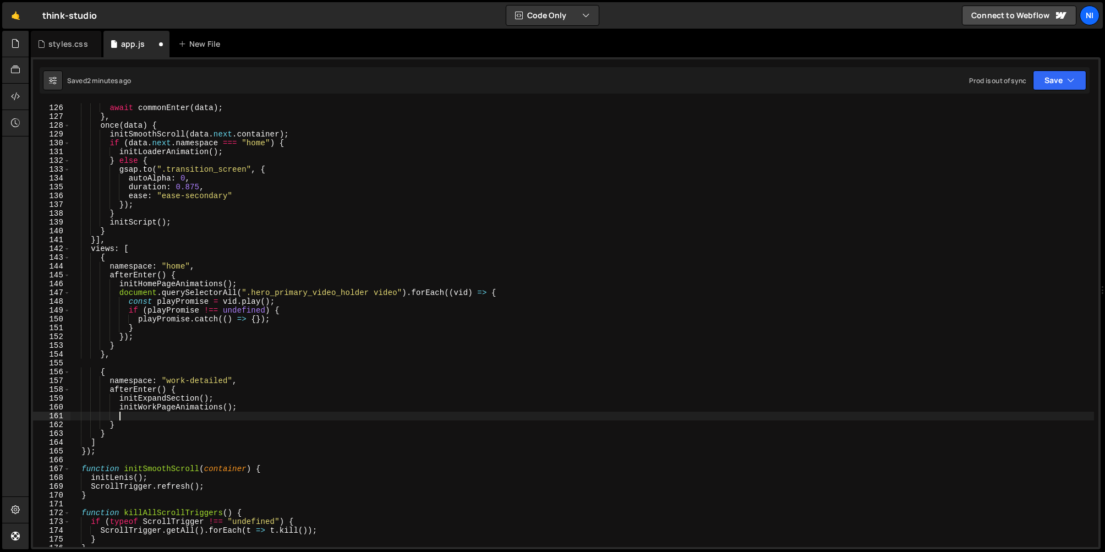
paste textarea
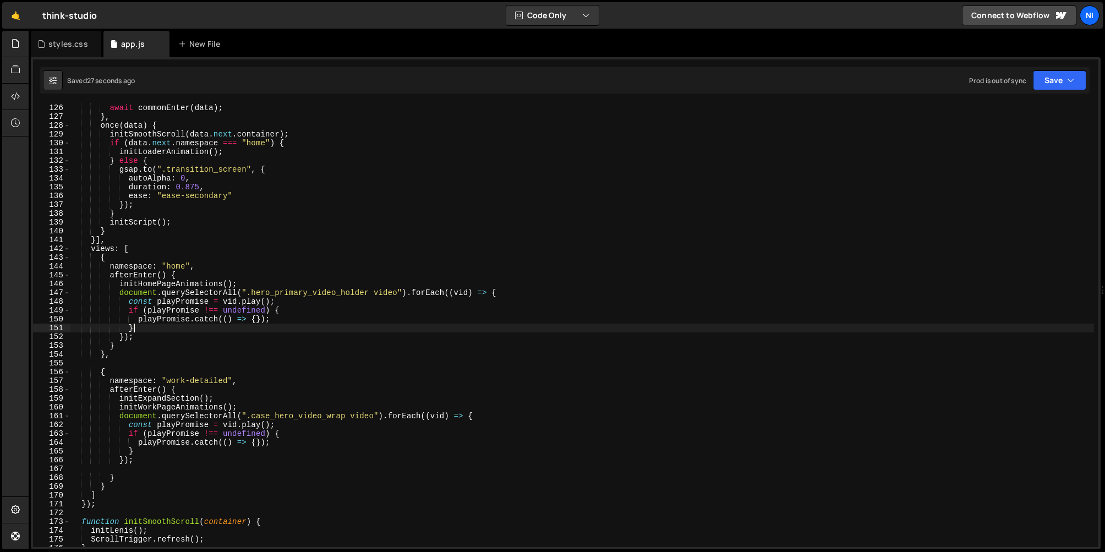
click at [280, 324] on div "async enter ( data ) { await commonEnter ( data ) ; } , once ( data ) { initSmo…" at bounding box center [582, 325] width 1025 height 461
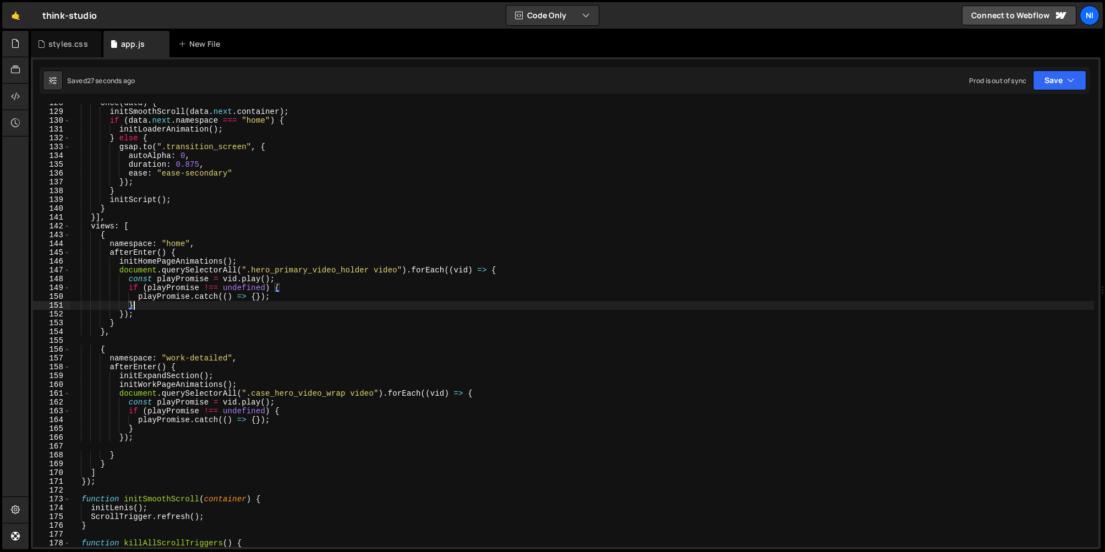
scroll to position [1124, 0]
drag, startPoint x: 247, startPoint y: 393, endPoint x: 347, endPoint y: 393, distance: 100.2
click at [347, 393] on div "once ( data ) { initSmoothScroll ( data . next . container ) ; if ( data . next…" at bounding box center [582, 329] width 1025 height 461
paste textarea "case_hero_video_wrap"
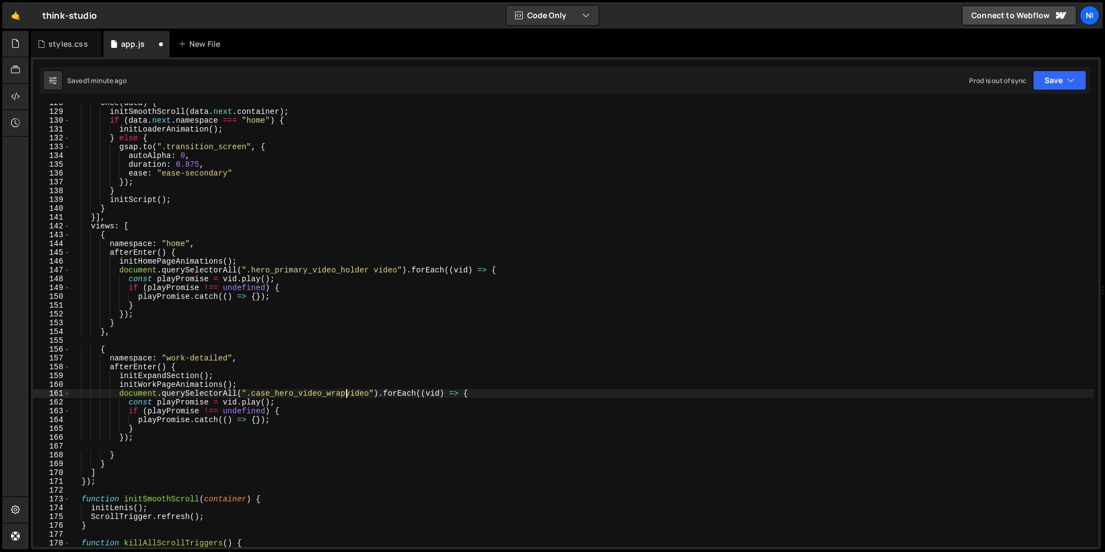
scroll to position [0, 19]
click at [313, 397] on div "once ( data ) { initSmoothScroll ( data . next . container ) ; if ( data . next…" at bounding box center [582, 329] width 1025 height 461
paste textarea "contain"
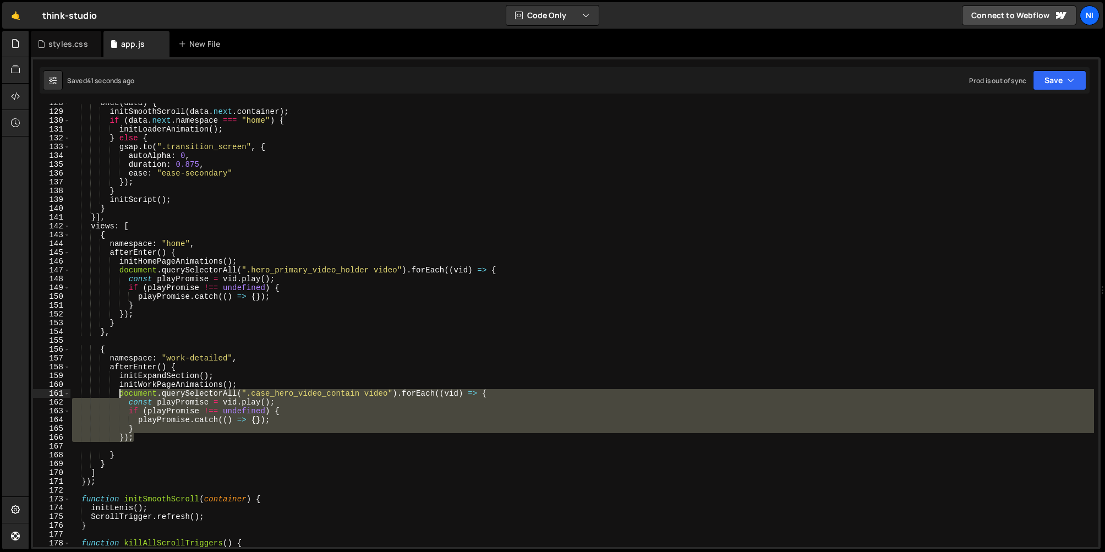
drag, startPoint x: 139, startPoint y: 438, endPoint x: 118, endPoint y: 393, distance: 49.8
click at [118, 393] on div "once ( data ) { initSmoothScroll ( data . next . container ) ; if ( data . next…" at bounding box center [582, 329] width 1025 height 461
type textarea "document.querySelectorAll(".case_hero_video_contain video").forEach((vid) => { …"
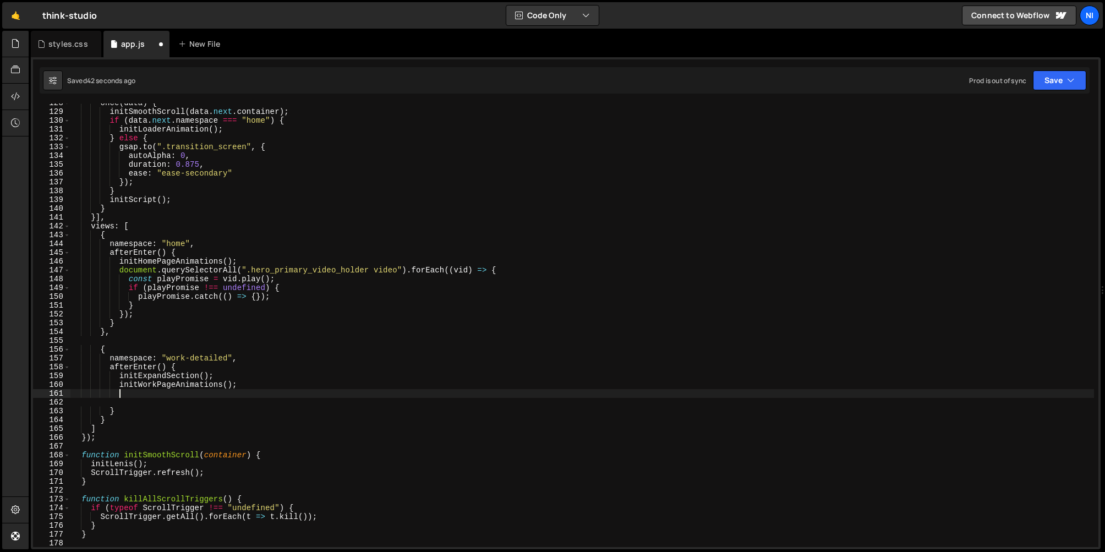
scroll to position [0, 3]
click at [206, 366] on div "once ( data ) { initSmoothScroll ( data . next . container ) ; if ( data . next…" at bounding box center [582, 329] width 1025 height 461
type textarea "afterEnter() {"
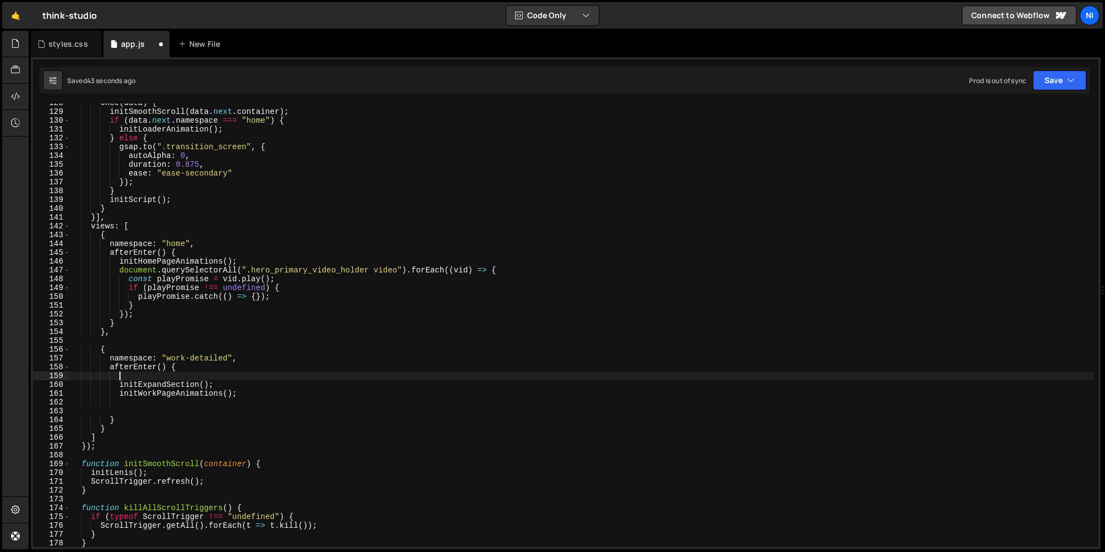
paste textarea "});"
type textarea "});"
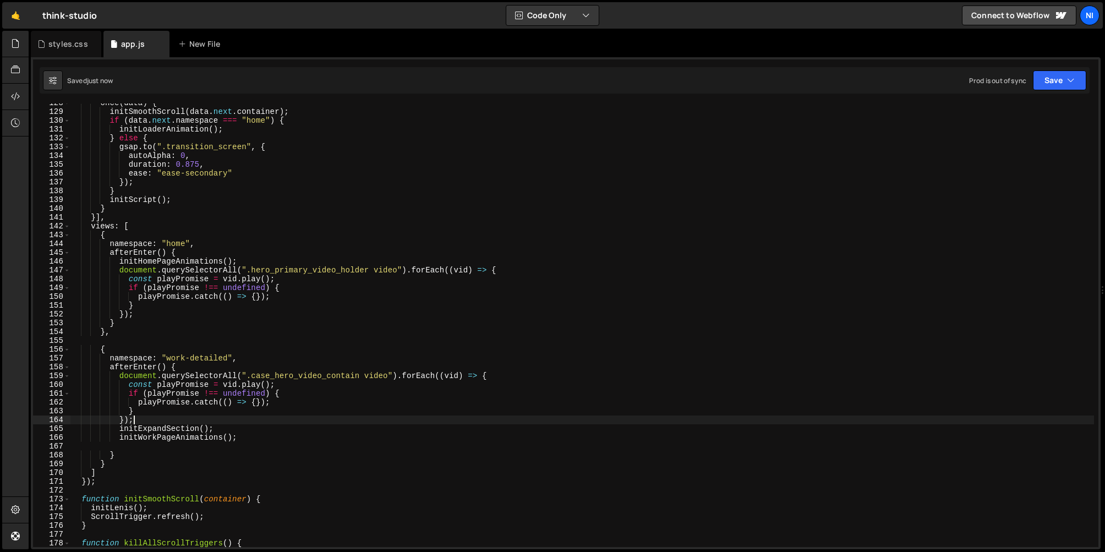
click at [108, 445] on div "once ( data ) { initSmoothScroll ( data . next . container ) ; if ( data . next…" at bounding box center [582, 329] width 1025 height 461
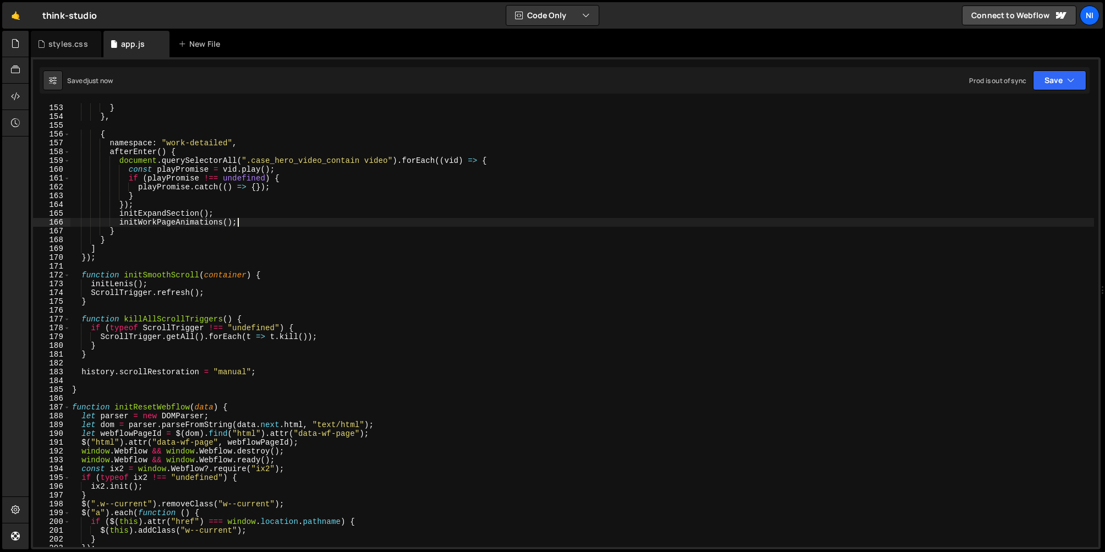
scroll to position [1342, 0]
drag, startPoint x: 118, startPoint y: 217, endPoint x: 232, endPoint y: 216, distance: 114.0
click at [232, 216] on div "} } , { namespace : "work-detailed" , afterEnter ( ) { document . querySelector…" at bounding box center [582, 331] width 1025 height 461
click at [363, 247] on div "} } , { namespace : "work-detailed" , afterEnter ( ) { document . querySelector…" at bounding box center [582, 331] width 1025 height 461
drag, startPoint x: 119, startPoint y: 222, endPoint x: 233, endPoint y: 221, distance: 114.5
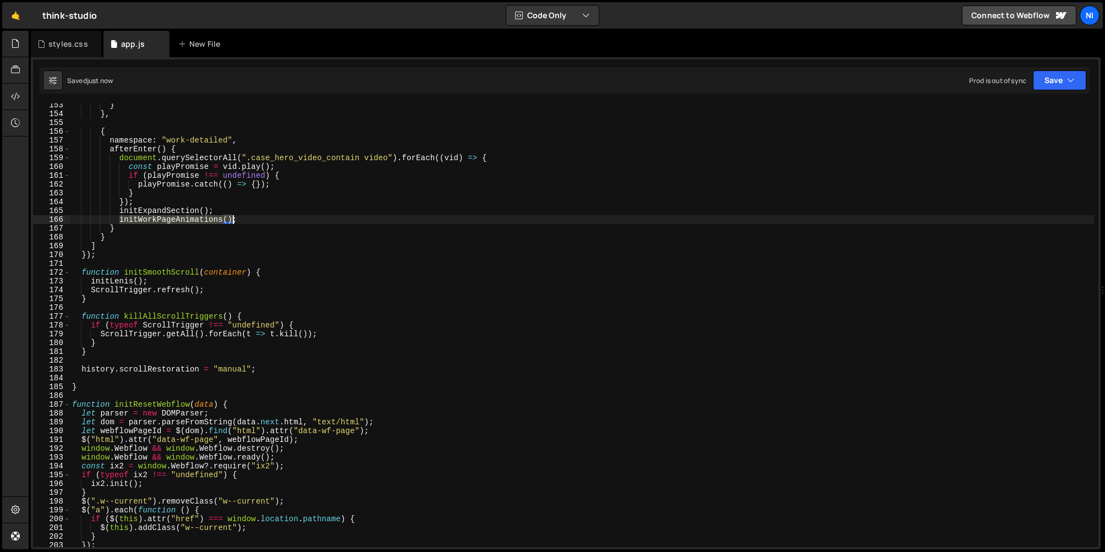
click at [233, 221] on div "} } , { namespace : "work-detailed" , afterEnter ( ) { document . querySelector…" at bounding box center [582, 331] width 1025 height 461
click at [332, 251] on div "} } , { namespace : "work-detailed" , afterEnter ( ) { document . querySelector…" at bounding box center [582, 331] width 1025 height 461
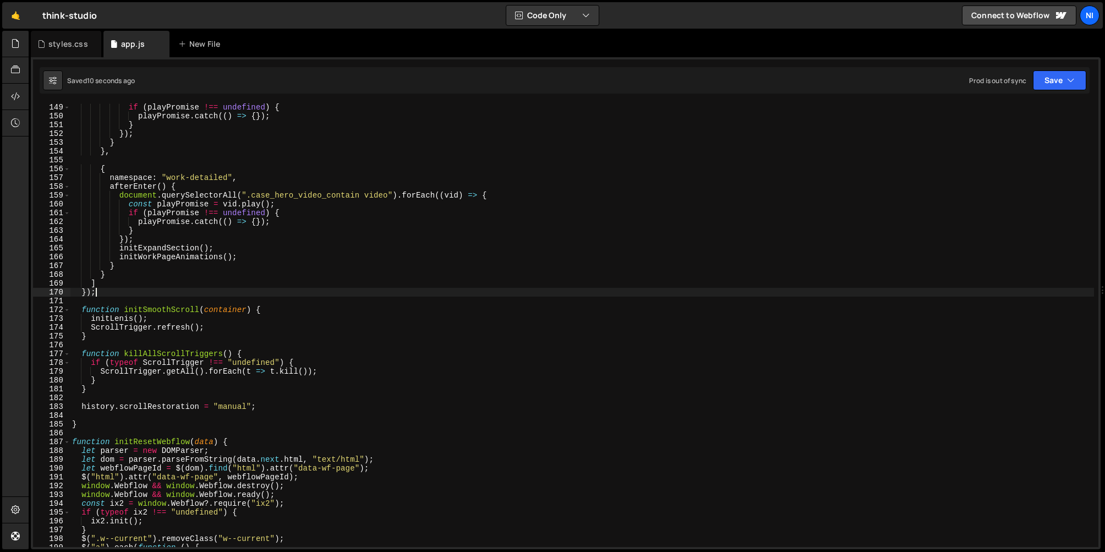
scroll to position [1304, 0]
click at [238, 194] on div "if ( playPromise !== undefined ) { playPromise . catch (( ) => { }) ; } }) ; } …" at bounding box center [582, 333] width 1025 height 461
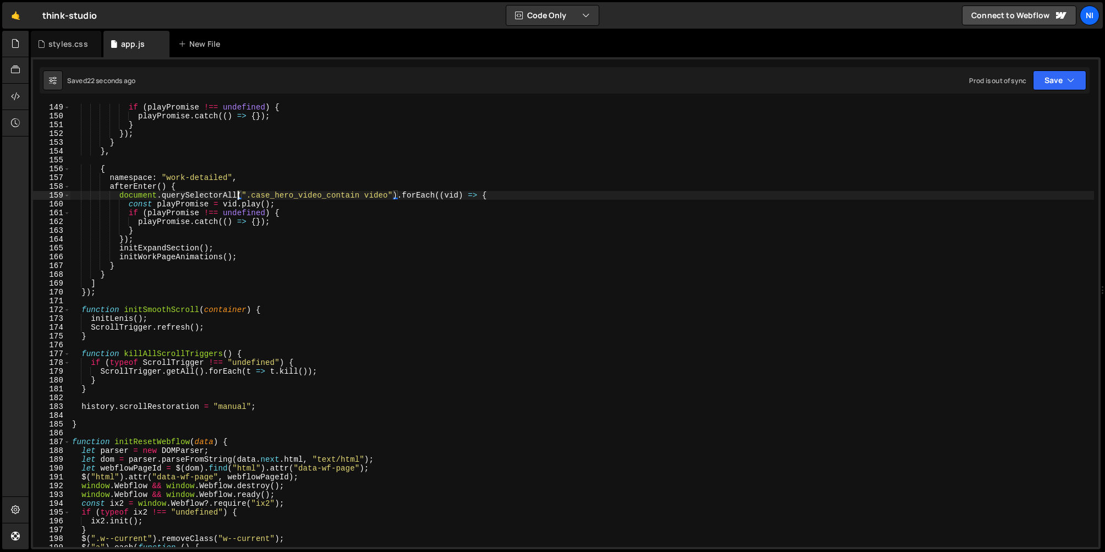
click at [346, 231] on div "if ( playPromise !== undefined ) { playPromise . catch (( ) => { }) ; } }) ; } …" at bounding box center [582, 333] width 1025 height 461
type textarea "}"
